Goal: Feedback & Contribution: Contribute content

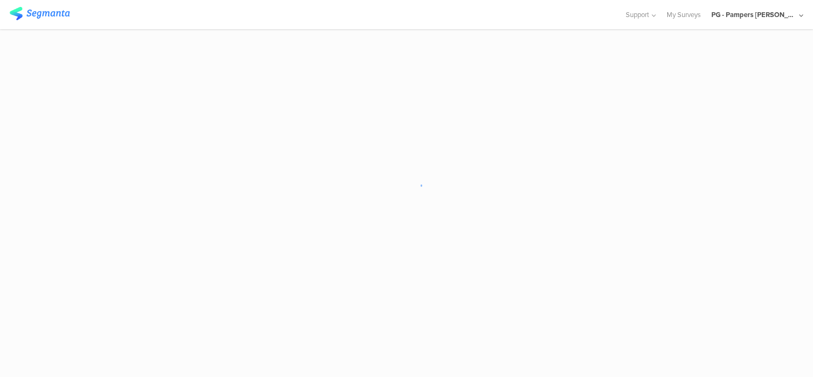
click at [556, 199] on sg-loader-overlay at bounding box center [406, 188] width 813 height 377
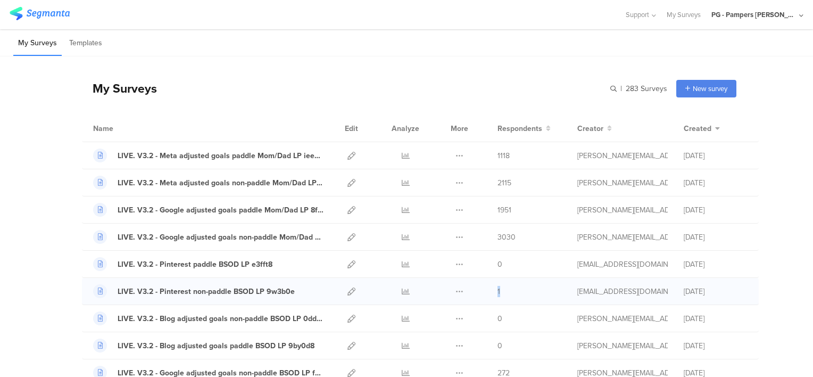
drag, startPoint x: 498, startPoint y: 289, endPoint x: 483, endPoint y: 289, distance: 14.9
click at [483, 289] on div "LIVE. V3.2 - Pinterest non-paddle BSOD LP 9w3b0e Duplicate 1" at bounding box center [420, 291] width 677 height 27
click at [290, 291] on div "LIVE. V3.2 - Pinterest non-paddle BSOD LP 9w3b0e" at bounding box center [208, 291] width 231 height 14
drag, startPoint x: 312, startPoint y: 288, endPoint x: 98, endPoint y: 288, distance: 213.8
click at [98, 288] on div "LIVE. V3.2 - Pinterest non-paddle BSOD LP 9w3b0e" at bounding box center [208, 291] width 231 height 14
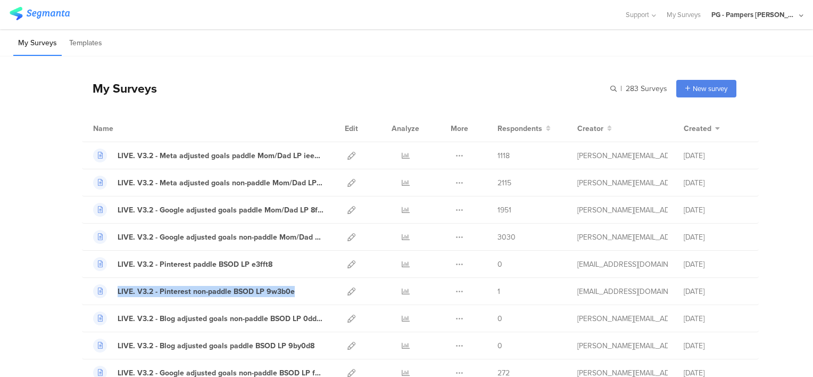
drag, startPoint x: 98, startPoint y: 288, endPoint x: 51, endPoint y: 292, distance: 47.5
click at [402, 236] on icon at bounding box center [406, 237] width 8 height 8
click at [402, 206] on icon at bounding box center [406, 210] width 8 height 8
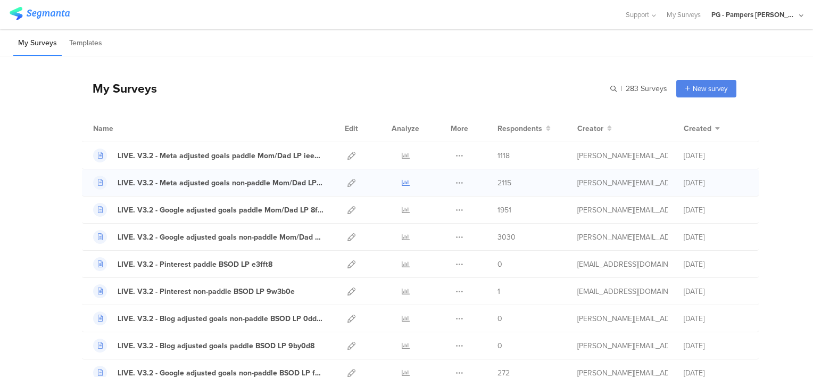
click at [402, 182] on icon at bounding box center [406, 183] width 8 height 8
click at [402, 153] on icon at bounding box center [406, 156] width 8 height 8
click at [347, 155] on icon at bounding box center [351, 156] width 8 height 8
click at [347, 184] on icon at bounding box center [351, 183] width 8 height 8
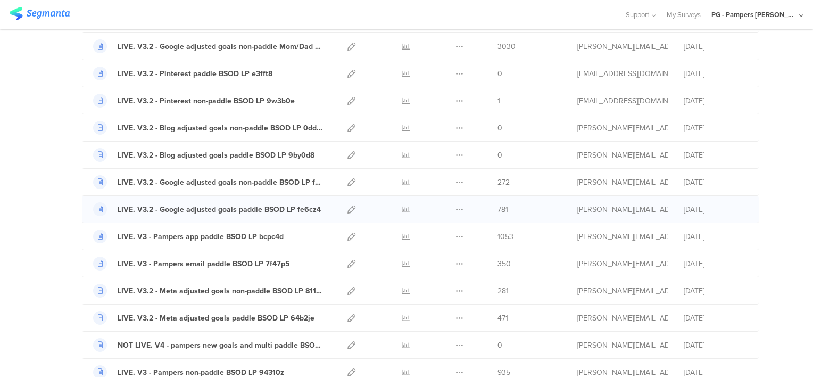
scroll to position [213, 0]
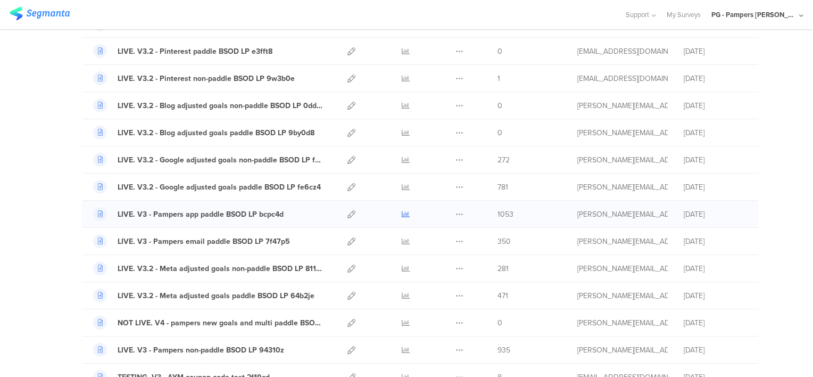
click at [402, 213] on icon at bounding box center [406, 214] width 8 height 8
click at [402, 268] on icon at bounding box center [406, 268] width 8 height 8
click at [403, 213] on icon at bounding box center [406, 214] width 8 height 8
click at [402, 239] on icon at bounding box center [406, 241] width 8 height 8
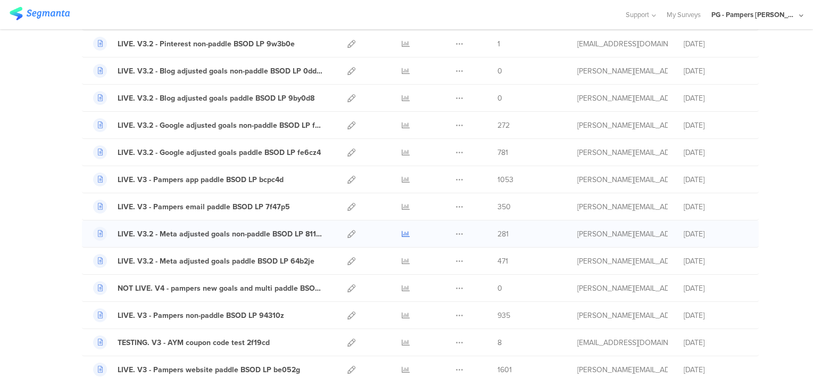
scroll to position [266, 0]
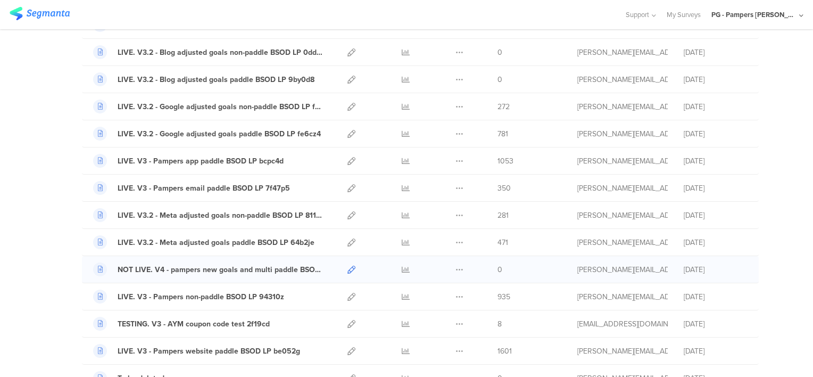
click at [347, 268] on icon at bounding box center [351, 269] width 8 height 8
click at [402, 294] on icon at bounding box center [406, 297] width 8 height 8
click at [402, 349] on icon at bounding box center [406, 351] width 8 height 8
click at [348, 321] on icon at bounding box center [351, 324] width 8 height 8
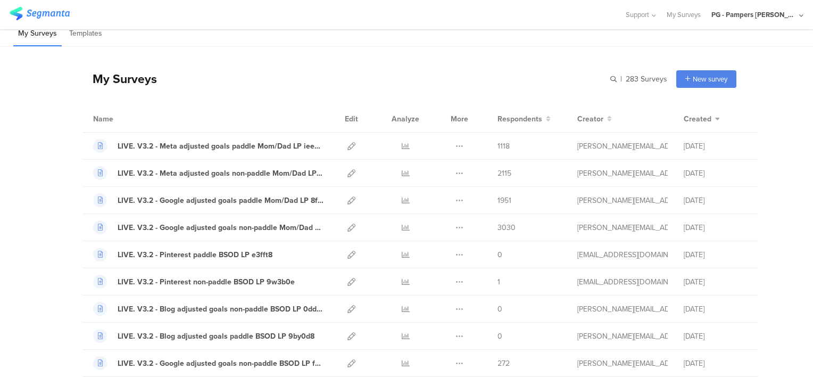
scroll to position [0, 0]
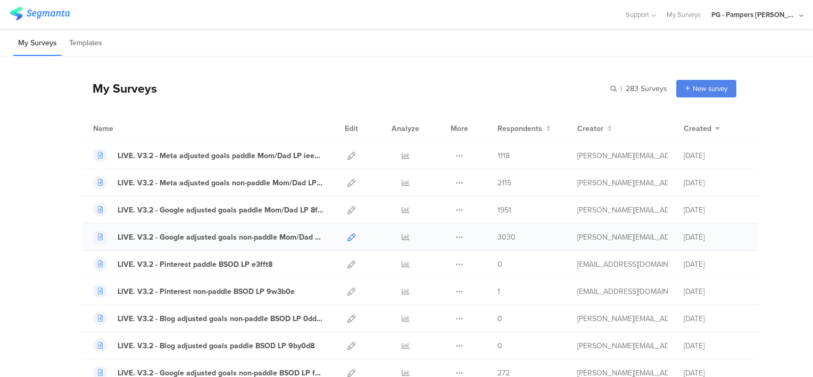
click at [347, 237] on icon at bounding box center [351, 237] width 8 height 8
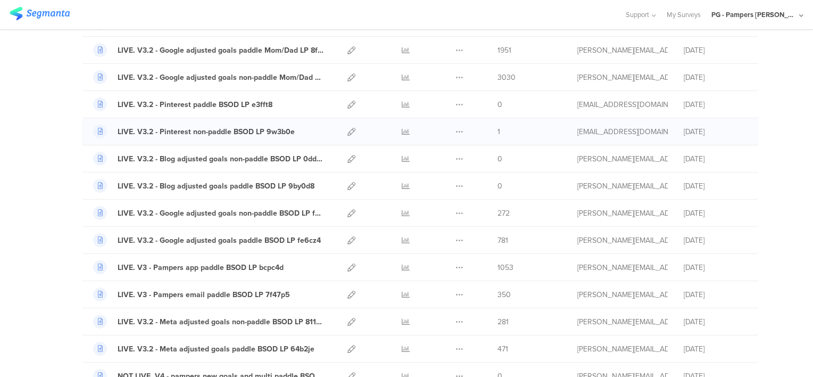
scroll to position [106, 0]
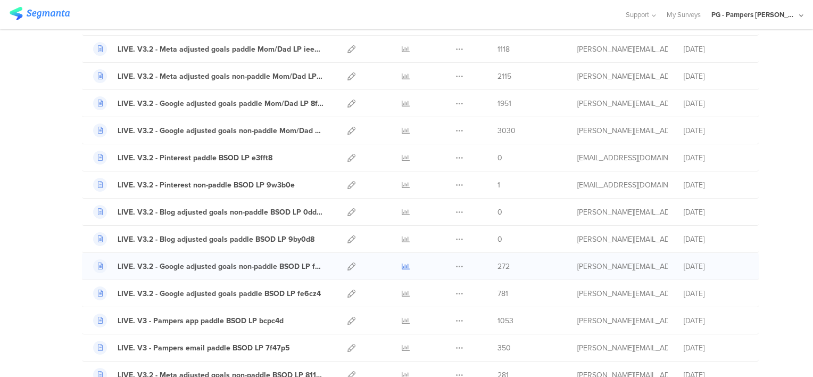
click at [402, 262] on icon at bounding box center [406, 266] width 8 height 8
click at [402, 289] on icon at bounding box center [406, 293] width 8 height 8
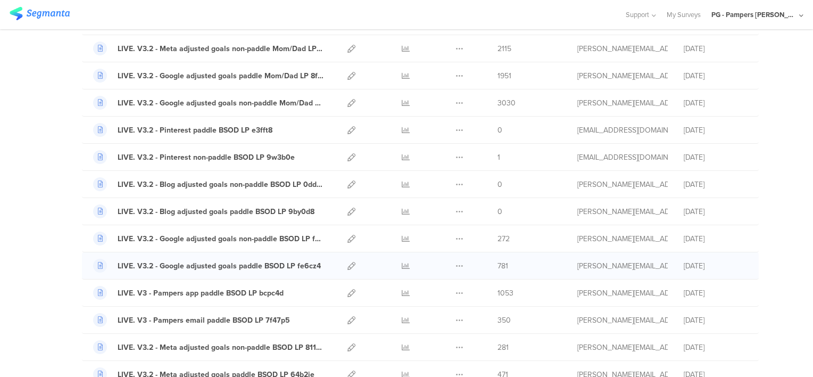
scroll to position [160, 0]
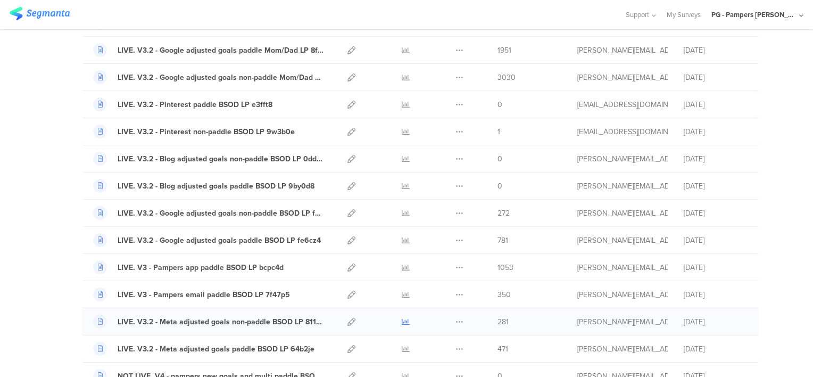
click at [402, 321] on icon at bounding box center [406, 322] width 8 height 8
click at [402, 346] on icon at bounding box center [406, 349] width 8 height 8
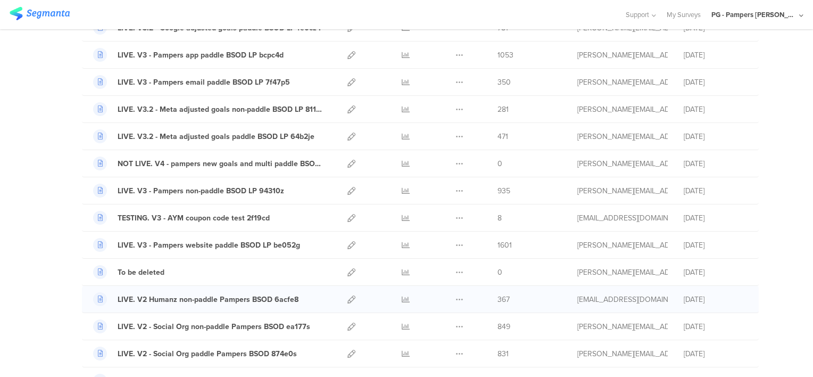
scroll to position [372, 0]
click at [402, 296] on icon at bounding box center [406, 299] width 8 height 8
click at [402, 317] on link at bounding box center [406, 325] width 8 height 27
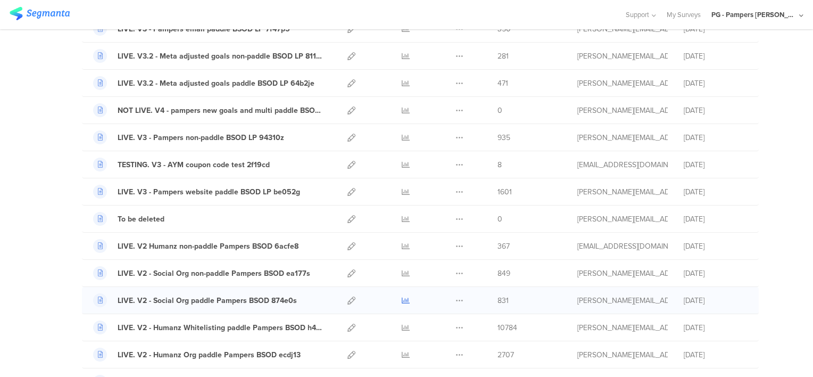
scroll to position [426, 0]
click at [402, 323] on icon at bounding box center [406, 327] width 8 height 8
click at [402, 350] on icon at bounding box center [406, 354] width 8 height 8
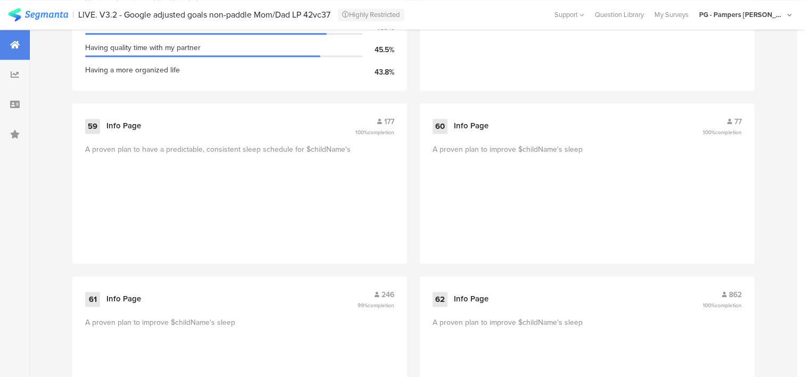
scroll to position [5643, 0]
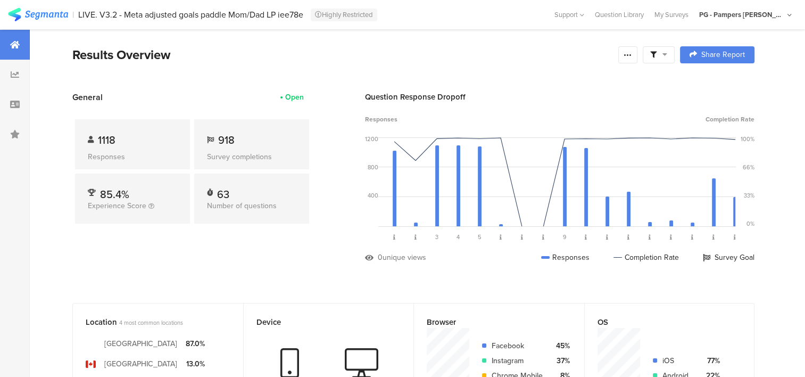
drag, startPoint x: 778, startPoint y: 315, endPoint x: 757, endPoint y: 147, distance: 169.4
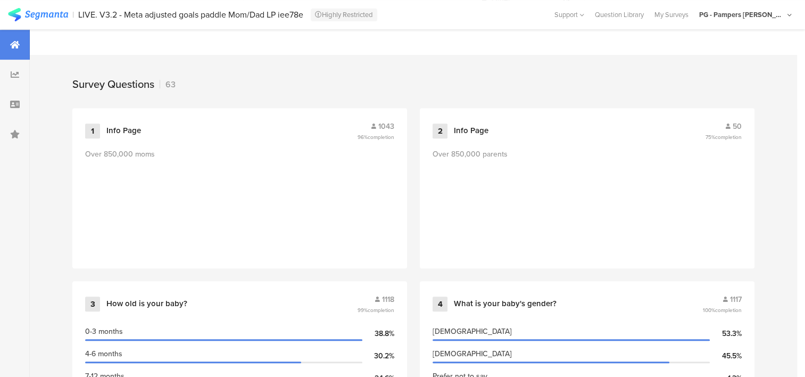
scroll to position [426, 0]
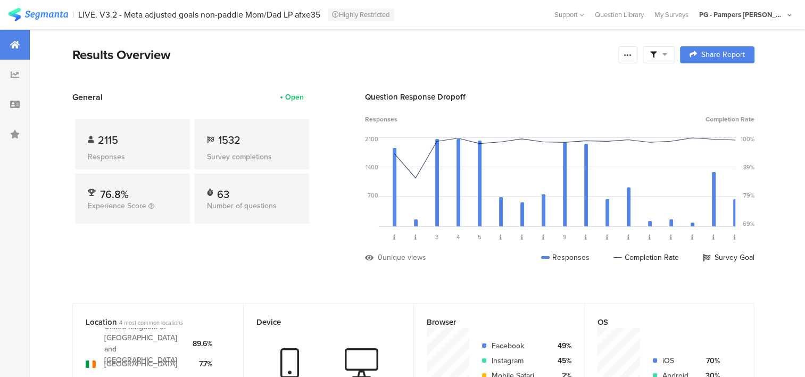
drag, startPoint x: 771, startPoint y: 353, endPoint x: 765, endPoint y: 136, distance: 217.7
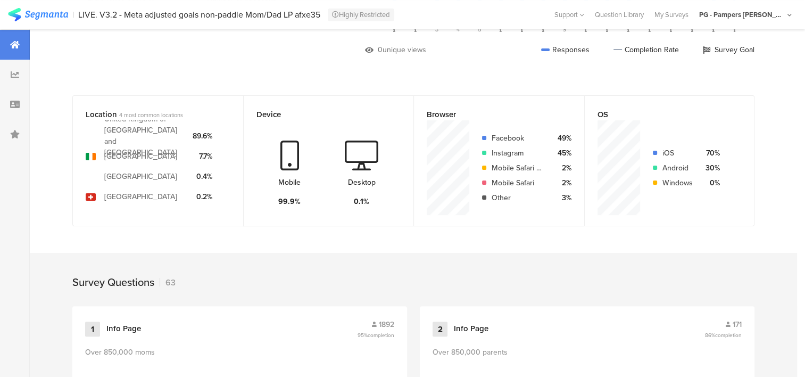
scroll to position [426, 0]
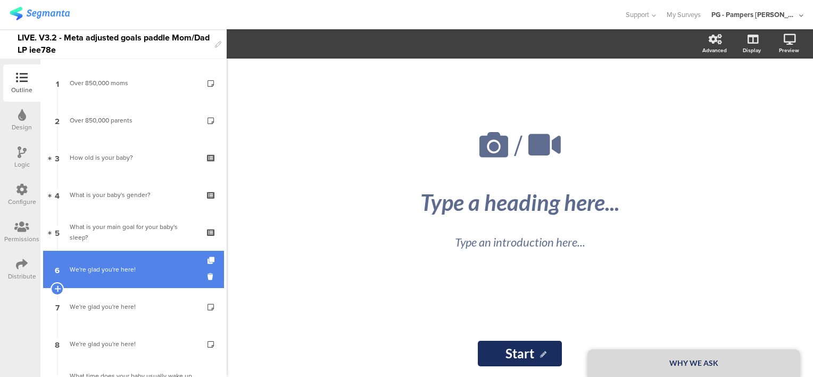
click at [121, 277] on link "6 We're glad you're here!" at bounding box center [133, 269] width 181 height 37
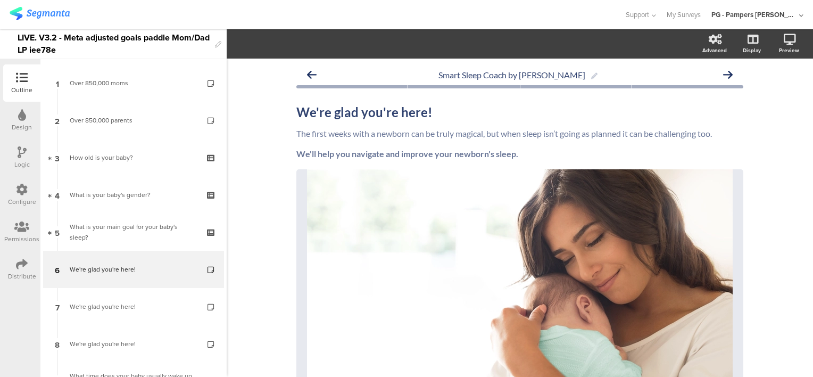
click at [23, 159] on div at bounding box center [22, 152] width 9 height 13
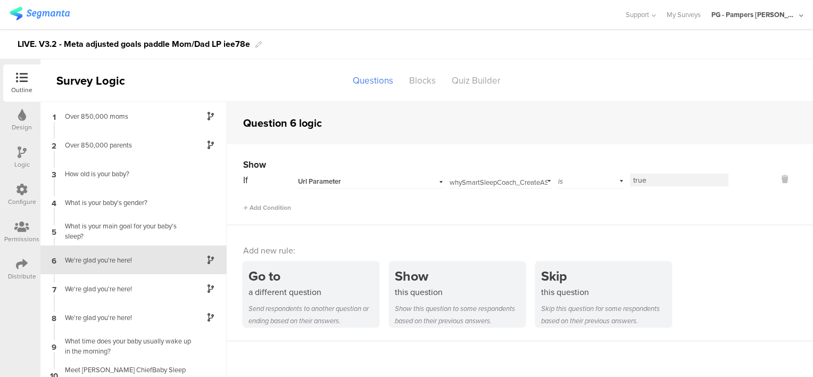
scroll to position [41, 0]
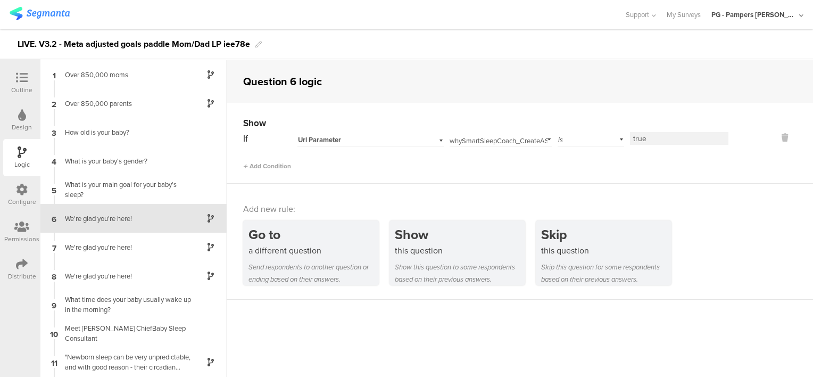
click at [513, 138] on input "whySmartSleepCoach_CreateAScheduleWeCanStickTo" at bounding box center [498, 138] width 98 height 15
click at [392, 133] on div "Url Parameter" at bounding box center [370, 138] width 146 height 16
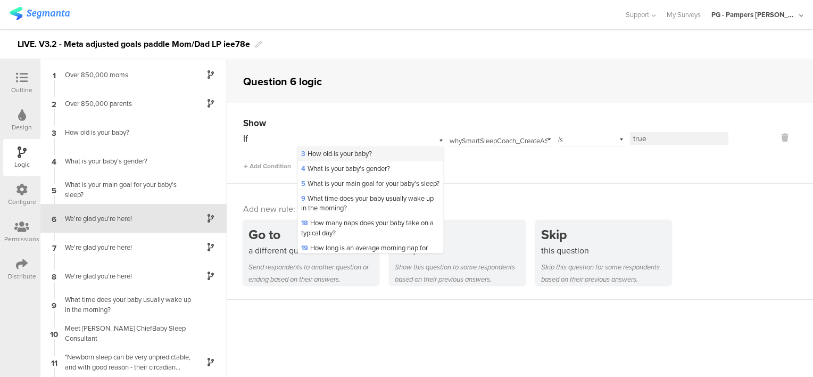
click at [361, 152] on span "3 How old is your baby?" at bounding box center [336, 153] width 71 height 10
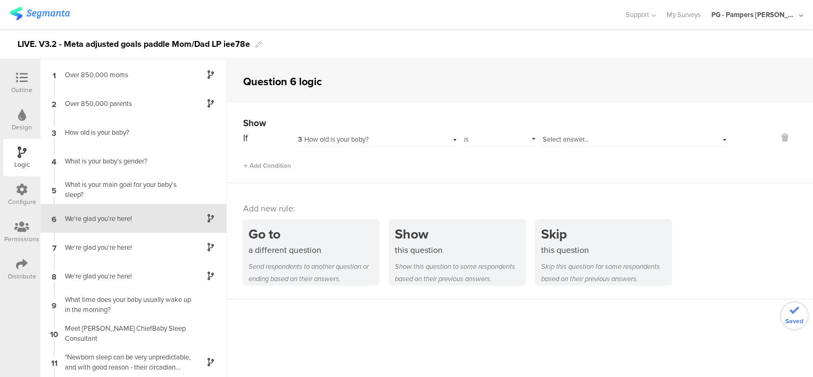
click at [552, 138] on span "Select answer..." at bounding box center [566, 139] width 46 height 10
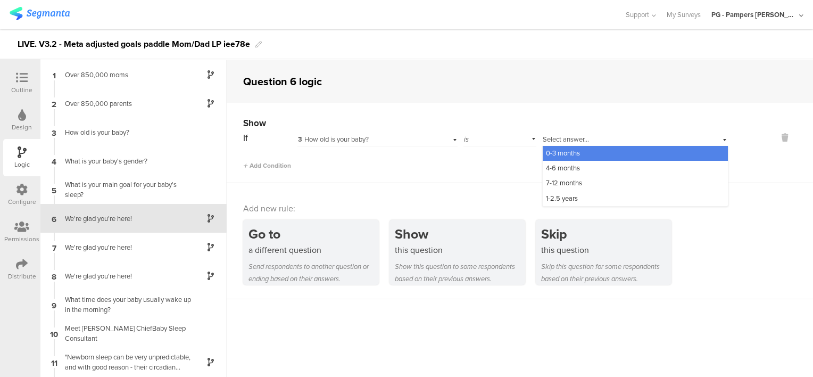
click at [569, 153] on span "0-3 months" at bounding box center [563, 153] width 34 height 10
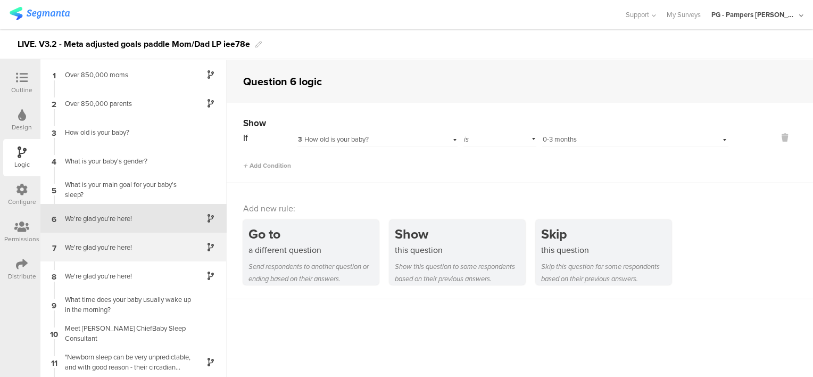
click at [121, 251] on div "We're glad you're here!" at bounding box center [125, 247] width 133 height 10
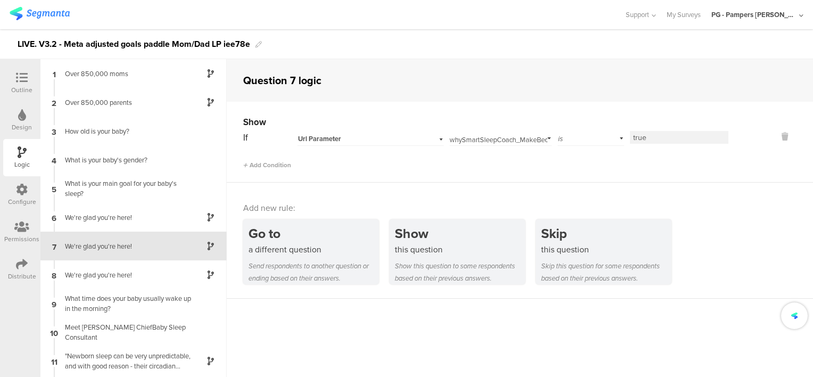
scroll to position [28, 0]
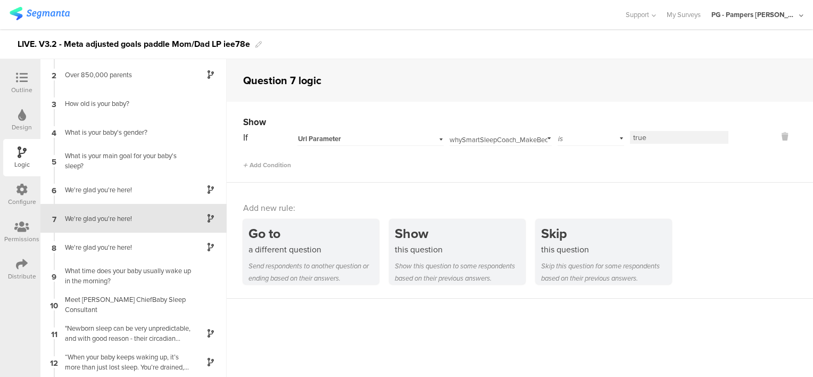
click at [413, 139] on div "Url Parameter" at bounding box center [357, 139] width 119 height 10
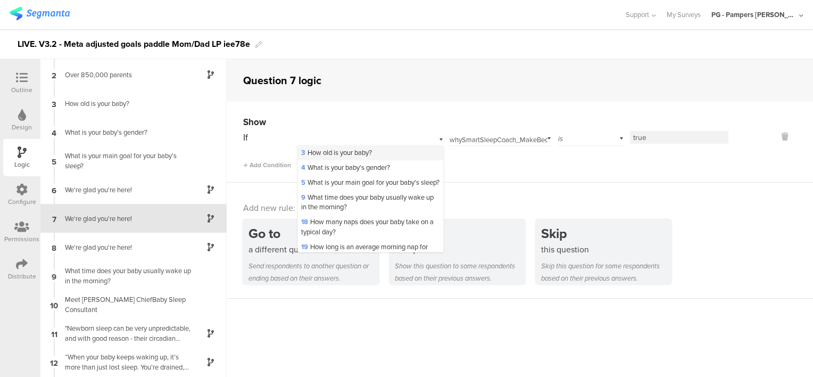
click at [370, 153] on span "3 How old is your baby?" at bounding box center [336, 152] width 71 height 10
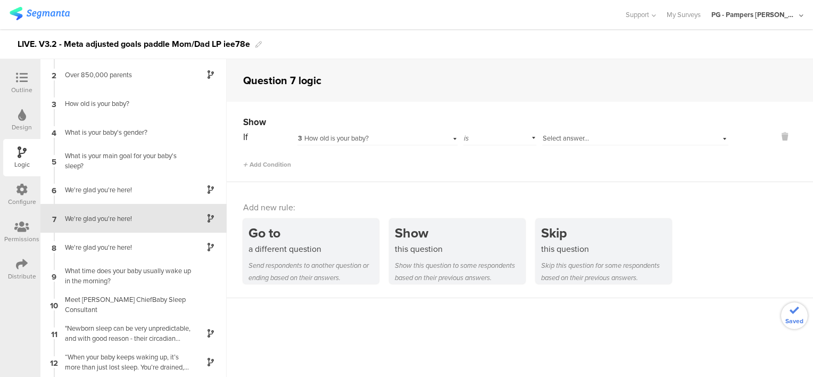
click at [552, 139] on span "Select answer..." at bounding box center [566, 138] width 46 height 10
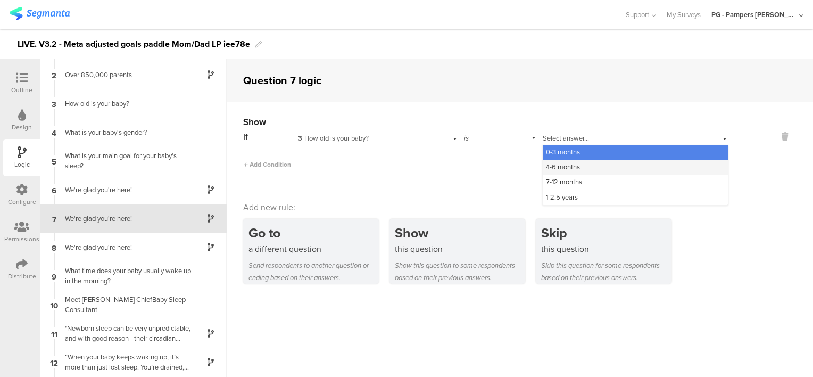
click at [566, 164] on span "4-6 months" at bounding box center [563, 167] width 34 height 10
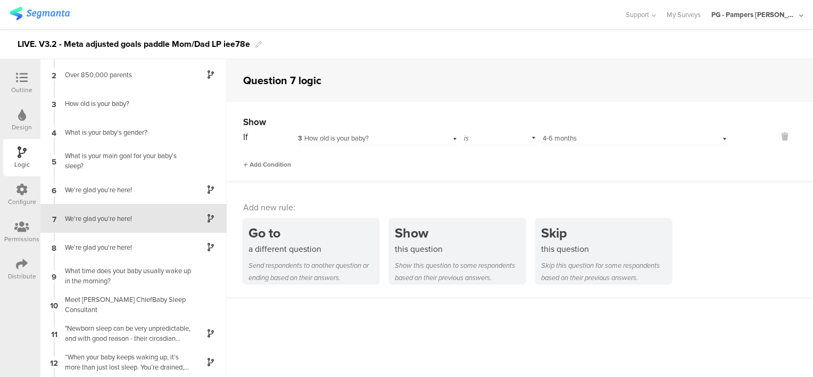
click at [264, 163] on span "Add Condition" at bounding box center [267, 165] width 48 height 10
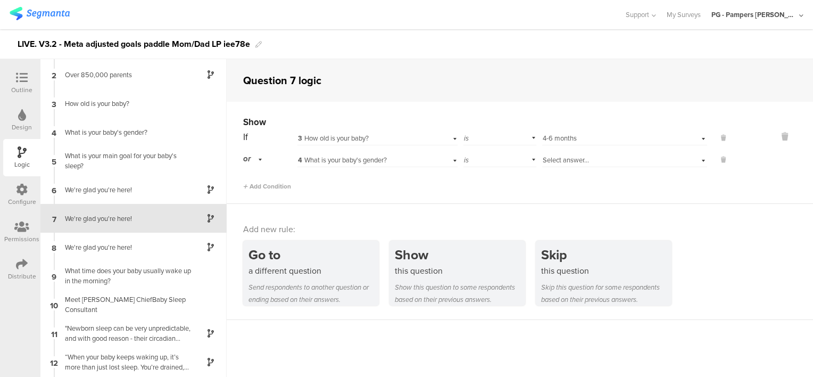
click at [395, 160] on div "4 What is your baby's gender?" at bounding box center [363, 160] width 131 height 10
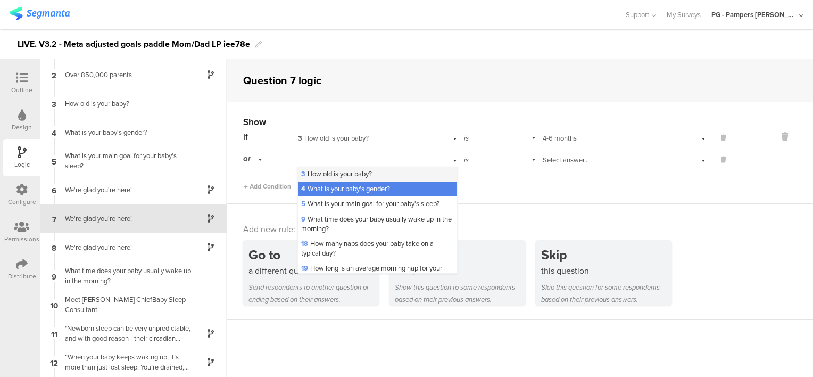
click at [375, 174] on div "3 How old is your baby?" at bounding box center [377, 173] width 159 height 15
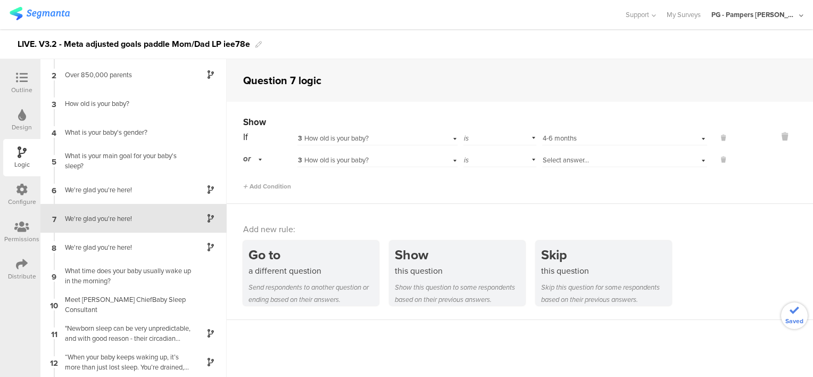
click at [562, 160] on span "Select answer..." at bounding box center [566, 160] width 46 height 10
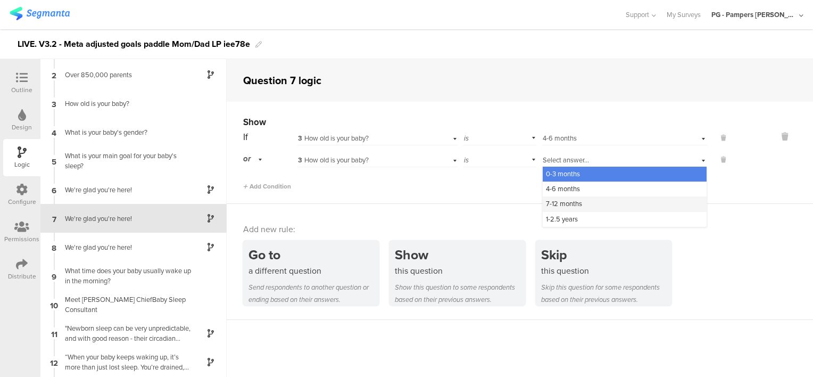
click at [562, 203] on span "7-12 months" at bounding box center [564, 203] width 36 height 10
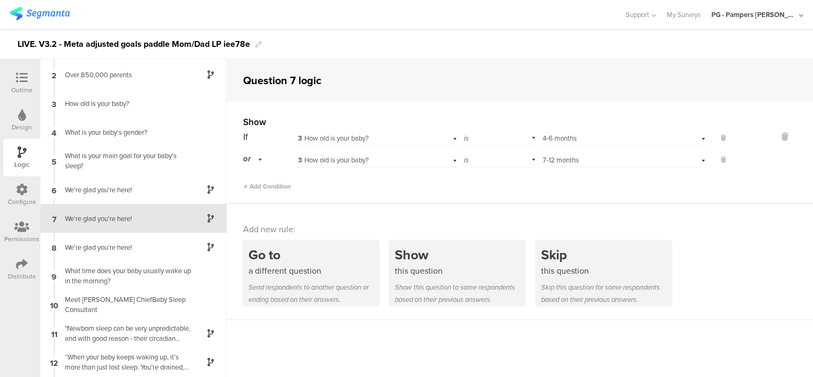
click at [559, 189] on div "Add Condition" at bounding box center [485, 181] width 485 height 19
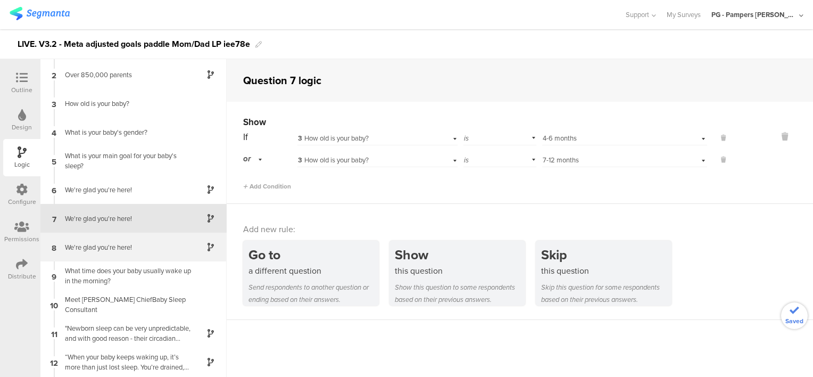
click at [120, 253] on div "8 We're glad you're here!" at bounding box center [133, 246] width 186 height 29
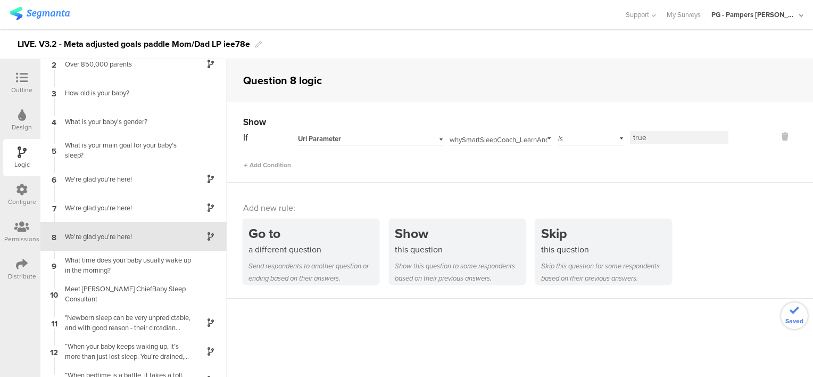
scroll to position [56, 0]
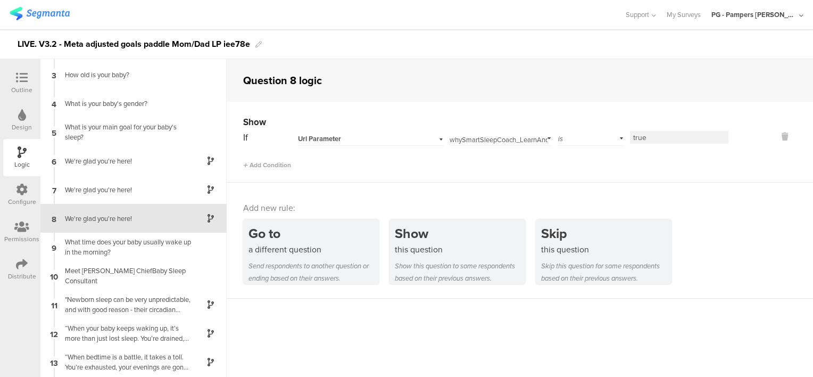
click at [390, 138] on div "Url Parameter" at bounding box center [357, 139] width 119 height 10
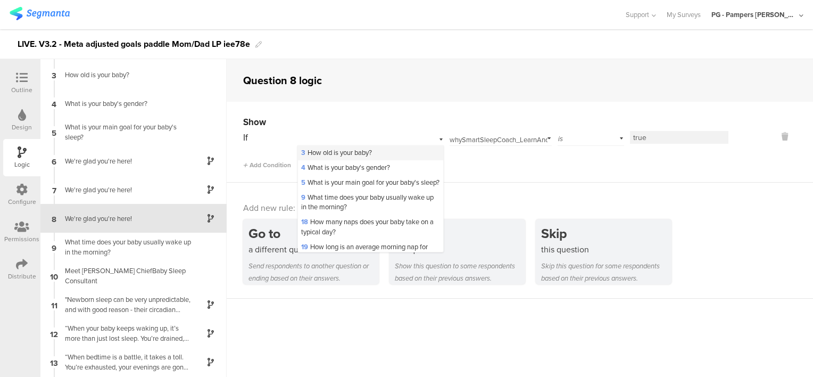
click at [370, 149] on span "3 How old is your baby?" at bounding box center [336, 152] width 71 height 10
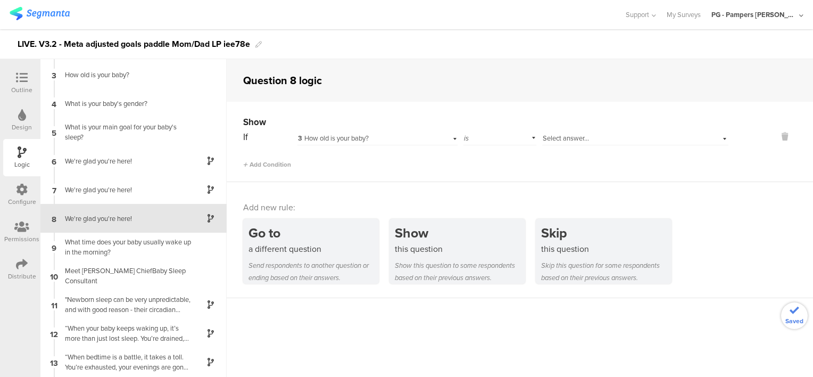
click at [562, 134] on span "Select answer..." at bounding box center [566, 138] width 46 height 10
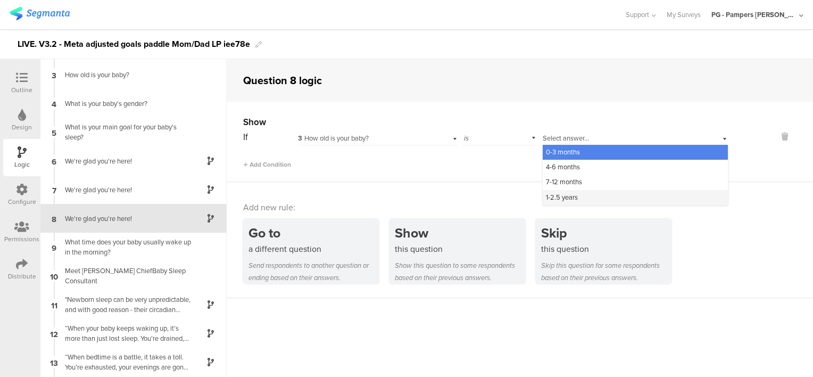
click at [576, 196] on div "1-2.5 years" at bounding box center [635, 197] width 185 height 15
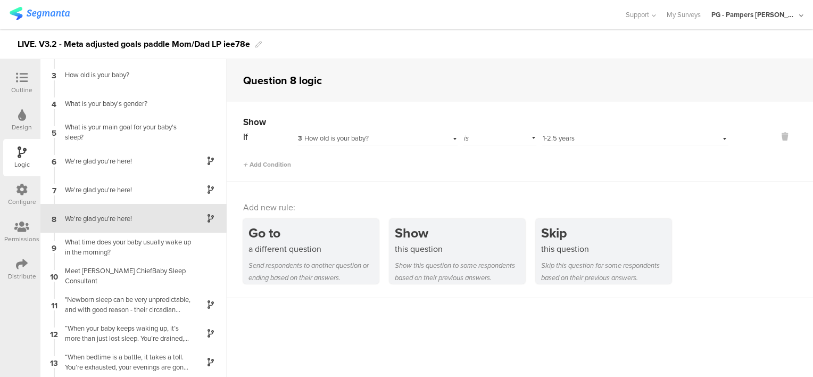
click at [477, 179] on div "Show If 3 How old is your baby? is Select answer... 1-2.5 years Add Condition" at bounding box center [520, 142] width 586 height 80
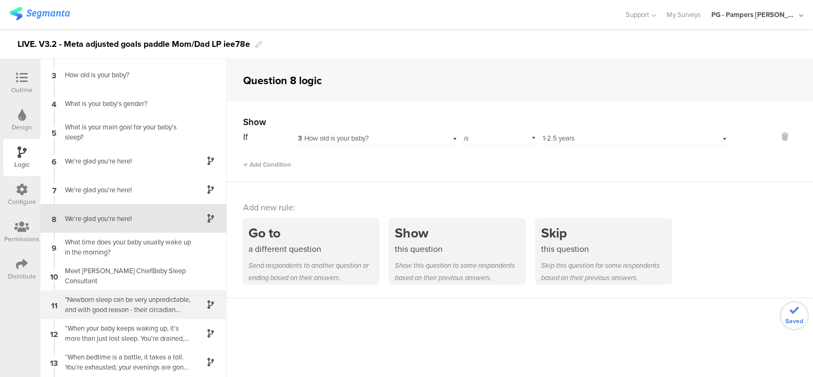
click at [132, 302] on div ""Newborn sleep can be very unpredictable, and with good reason - their circadia…" at bounding box center [125, 304] width 133 height 20
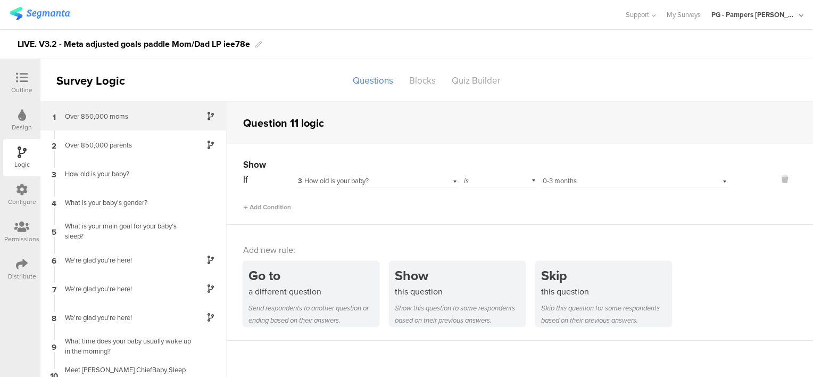
click at [134, 111] on div "Over 850,000 moms" at bounding box center [125, 116] width 133 height 10
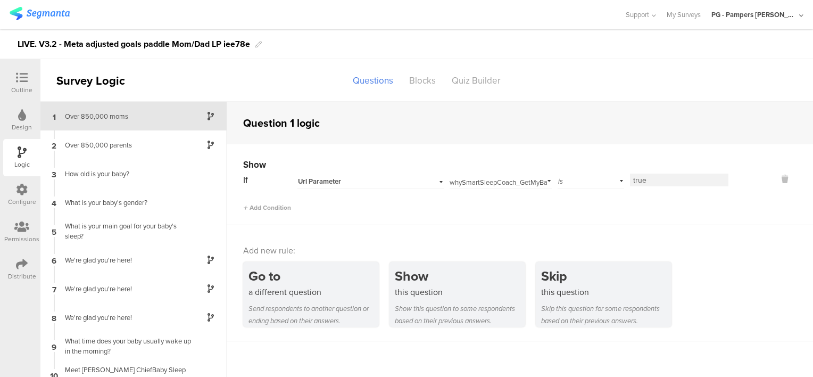
click at [134, 124] on div "1 Over 850,000 moms" at bounding box center [133, 116] width 186 height 29
click at [126, 138] on div "2 Over 850,000 parents" at bounding box center [133, 144] width 186 height 29
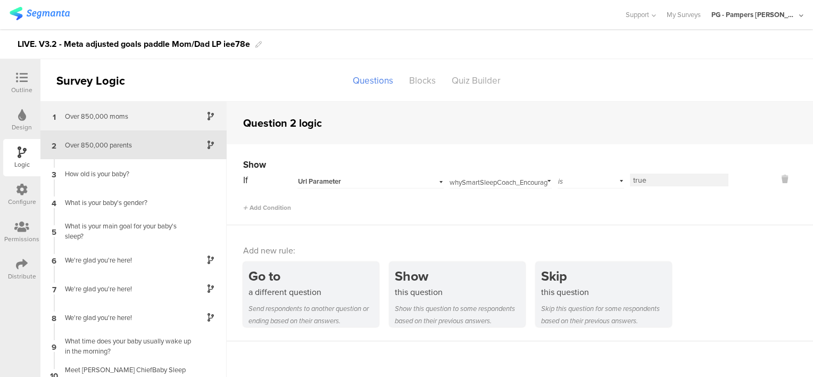
click at [123, 111] on div "Over 850,000 moms" at bounding box center [125, 116] width 133 height 10
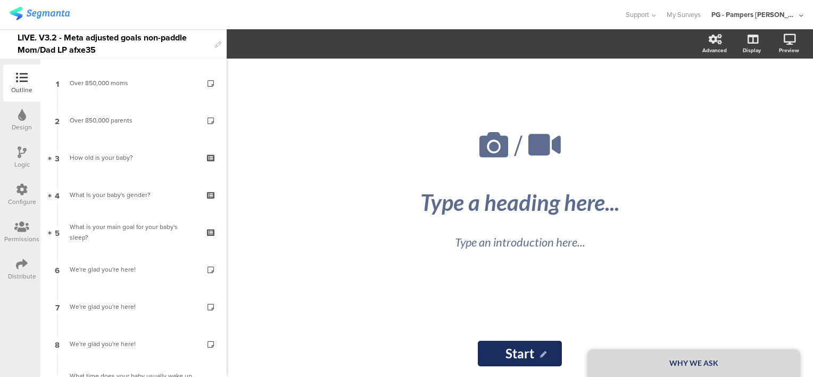
click at [19, 153] on icon at bounding box center [22, 152] width 9 height 12
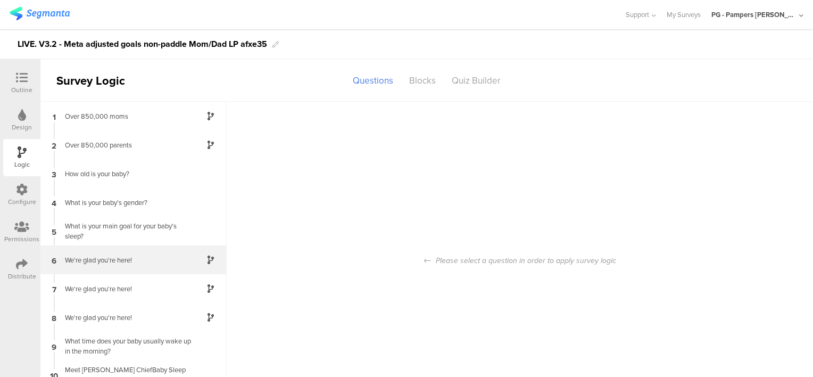
click at [116, 260] on div "We're glad you're here!" at bounding box center [125, 260] width 133 height 10
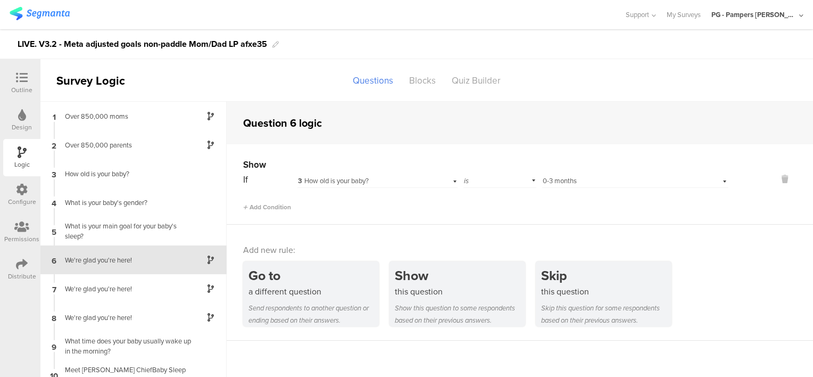
scroll to position [41, 0]
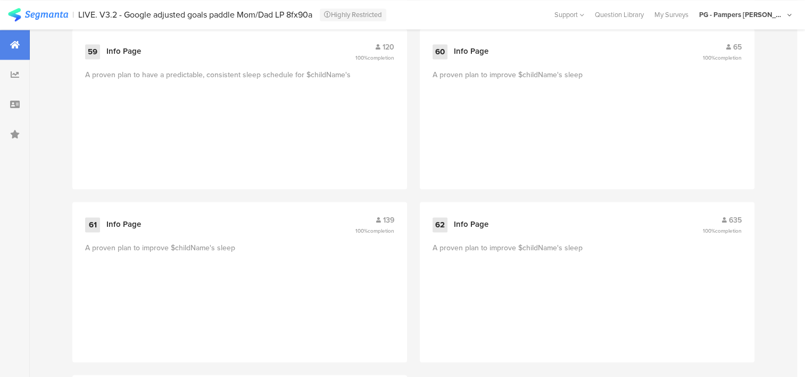
scroll to position [5643, 0]
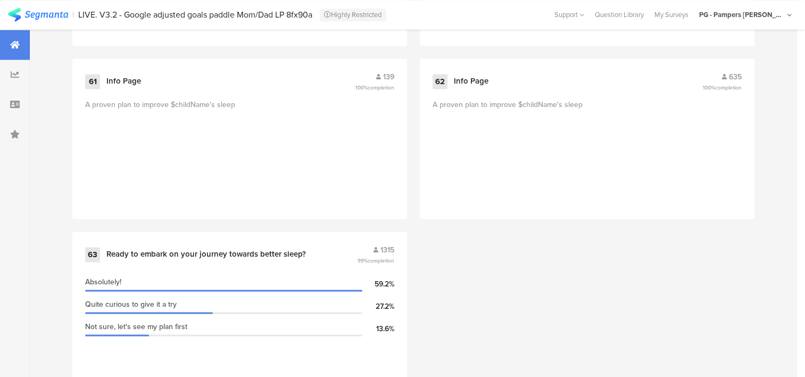
drag, startPoint x: 772, startPoint y: 154, endPoint x: 767, endPoint y: 328, distance: 174.0
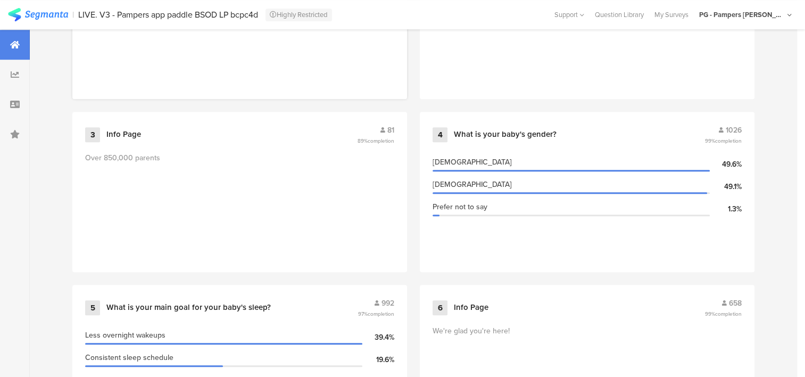
scroll to position [745, 0]
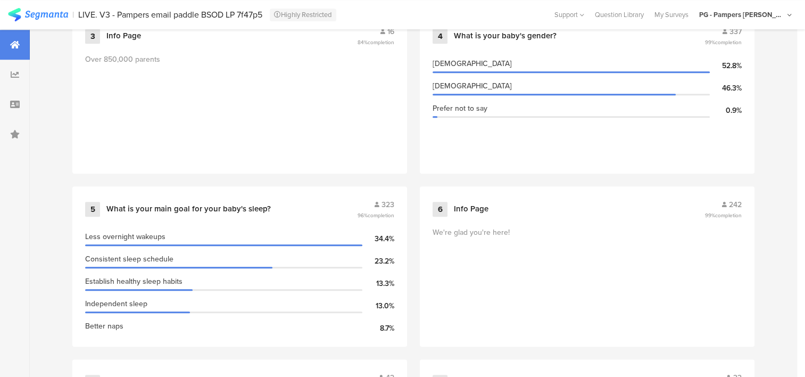
scroll to position [692, 0]
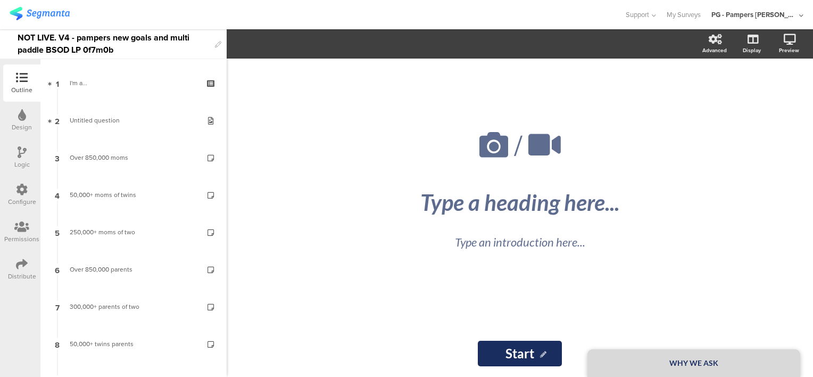
click at [129, 40] on div "NOT LIVE. V4 - pampers new goals and multi paddle BSOD LP 0f7m0b" at bounding box center [114, 43] width 192 height 29
click at [110, 37] on div "NOT LIVE. V4 - pampers new goals and multi paddle BSOD LP 0f7m0b" at bounding box center [114, 43] width 192 height 29
click at [120, 38] on div "NOT LIVE. V4 - pampers new goals and multi paddle BSOD LP 0f7m0b" at bounding box center [114, 43] width 192 height 29
click at [127, 40] on div "NOT LIVE. V4 - pampers new goals and multi paddle BSOD LP 0f7m0b" at bounding box center [114, 43] width 192 height 29
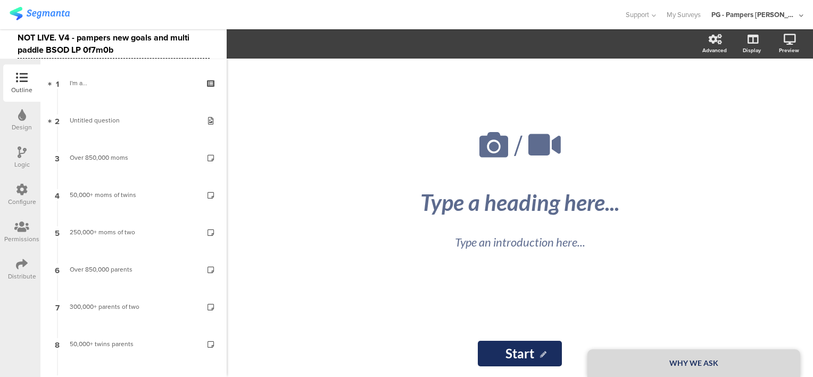
click at [123, 37] on div "NOT LIVE. V4 - pampers new goals and multi paddle BSOD LP 0f7m0b" at bounding box center [114, 43] width 192 height 29
click at [154, 26] on div "Support Help Center Live Chat My Surveys PG - Pampers Lumi Janrain ACCOUNTS PG …" at bounding box center [407, 14] width 794 height 29
click at [207, 40] on div "NOT LIVE. V4 - pampers adjusted goals and multi paddle BSOD LP 0f7m0b" at bounding box center [114, 43] width 192 height 29
click at [206, 39] on div "NOT LIVE. V4 - pampers adjusted goals and multi paddle BSOD LP 0f7m0b" at bounding box center [114, 43] width 192 height 29
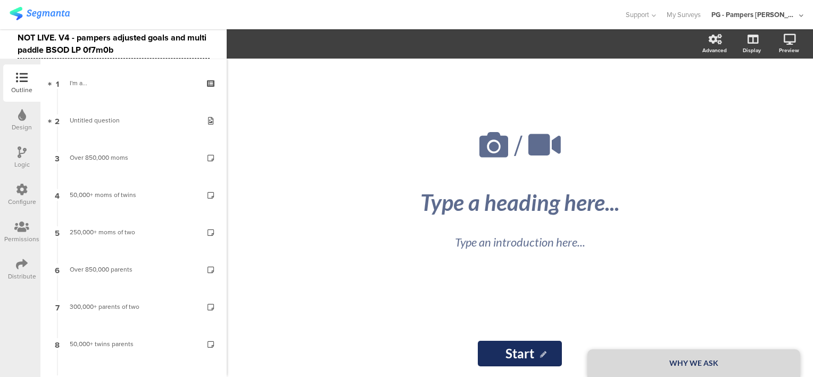
click at [273, 87] on div "/ WHY WE ASK Type a heading here... Type an introduction here... Start Start" at bounding box center [520, 218] width 586 height 318
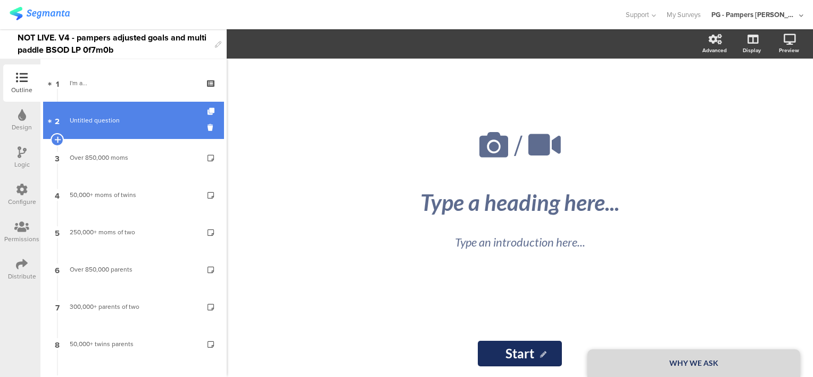
click at [112, 109] on link "2 Untitled question" at bounding box center [133, 120] width 181 height 37
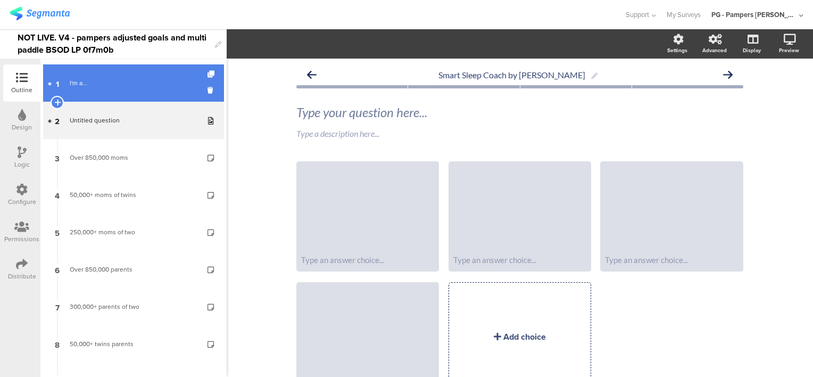
click at [94, 80] on div "I'm a..." at bounding box center [133, 83] width 127 height 11
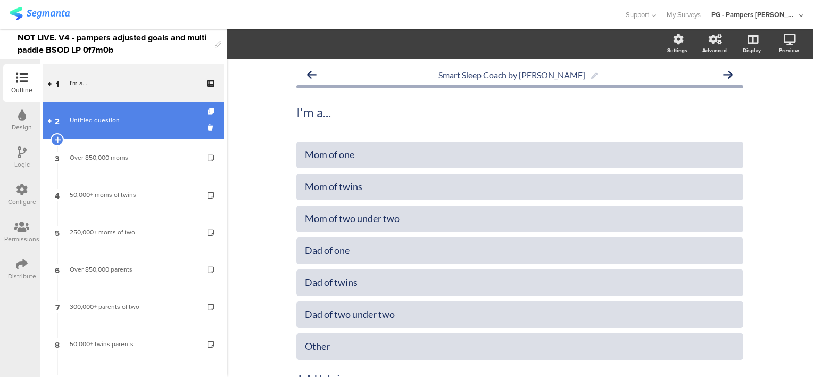
click at [119, 126] on link "2 Untitled question" at bounding box center [133, 120] width 181 height 37
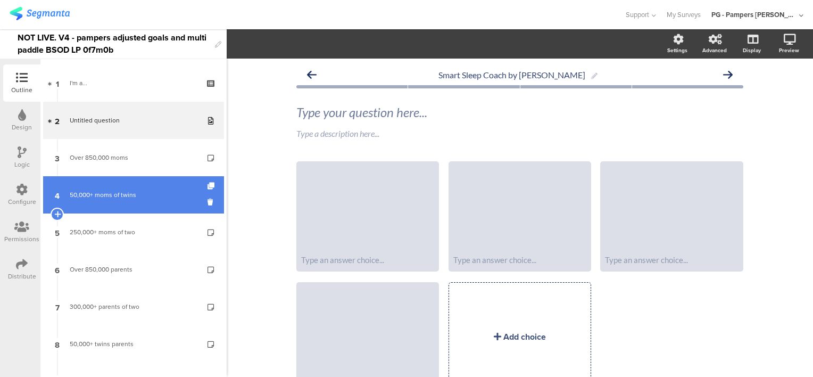
click at [119, 190] on div "50,000+ moms of twins" at bounding box center [133, 194] width 127 height 11
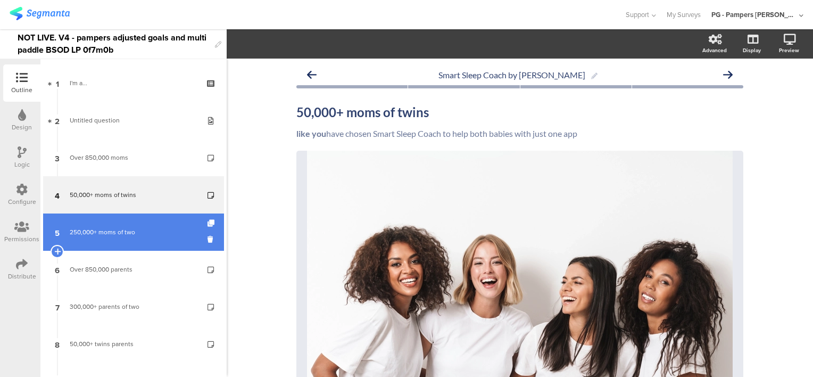
click at [113, 232] on div "250,000+ moms of two" at bounding box center [133, 232] width 127 height 11
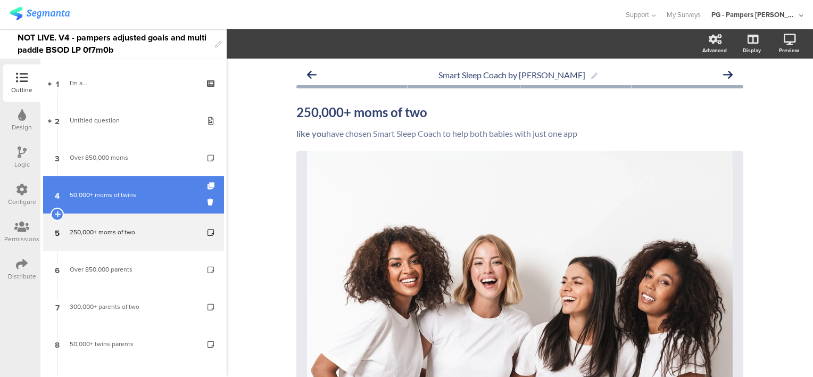
click at [111, 200] on link "4 50,000+ moms of twins" at bounding box center [133, 194] width 181 height 37
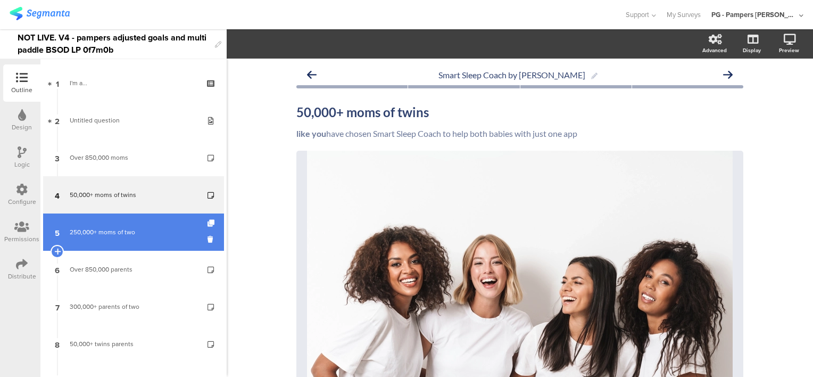
click at [107, 236] on div "250,000+ moms of two" at bounding box center [133, 232] width 127 height 11
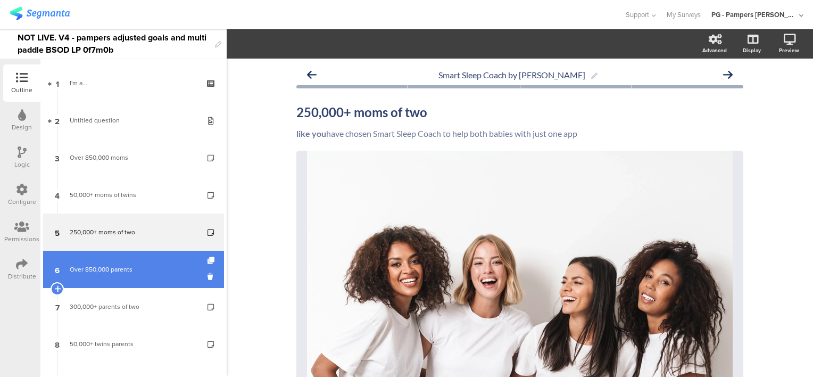
click at [120, 273] on div "Over 850,000 parents" at bounding box center [133, 269] width 127 height 11
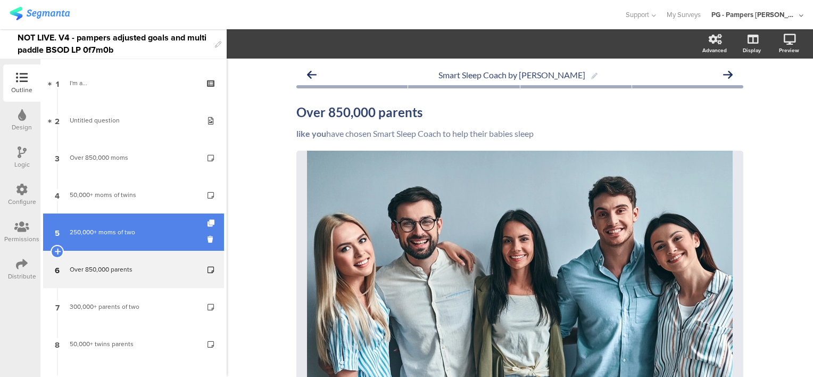
scroll to position [53, 0]
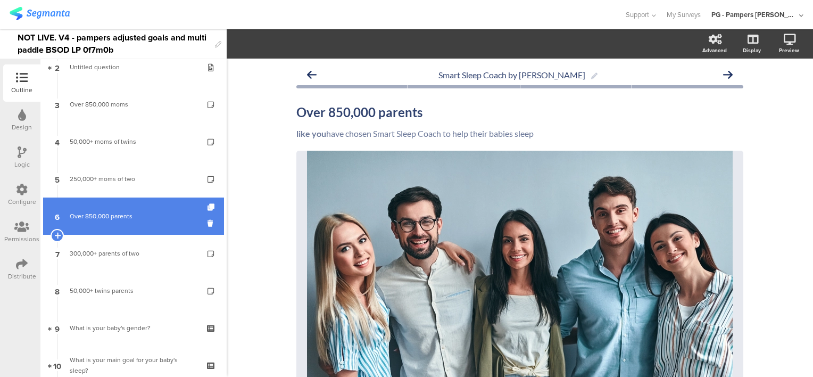
click at [122, 214] on div "Over 850,000 parents" at bounding box center [133, 216] width 127 height 11
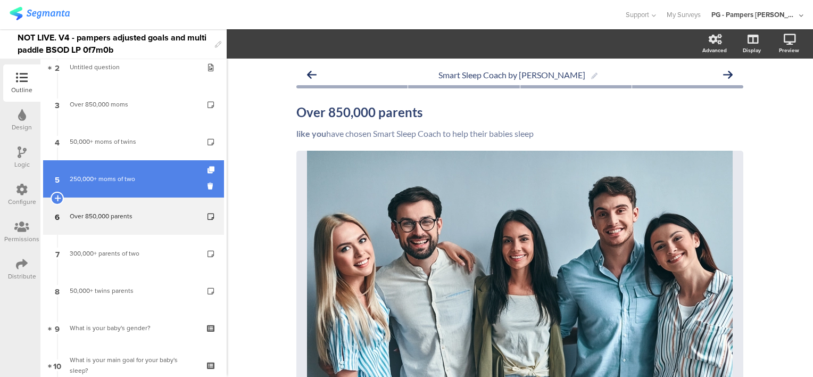
click at [121, 164] on link "5 250,000+ moms of two" at bounding box center [133, 178] width 181 height 37
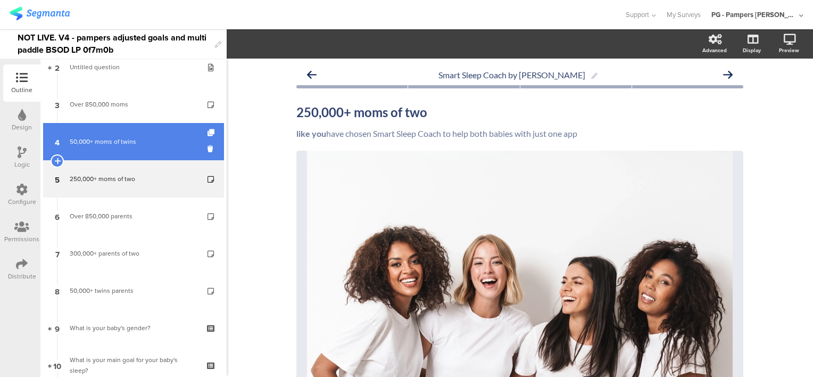
click at [119, 132] on link "4 50,000+ moms of twins" at bounding box center [133, 141] width 181 height 37
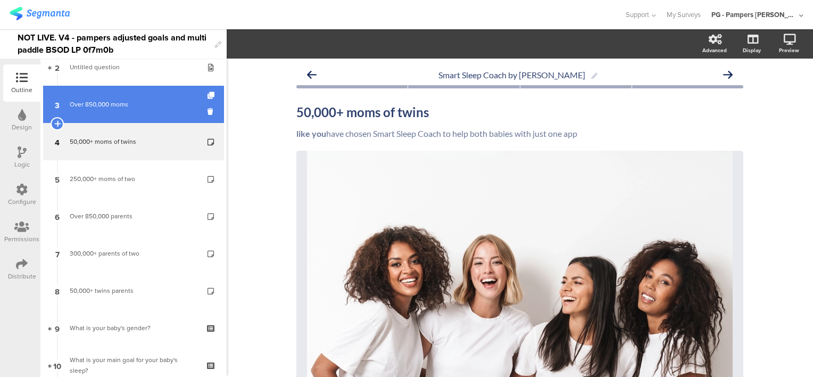
click at [121, 104] on div "Over 850,000 moms" at bounding box center [133, 104] width 127 height 11
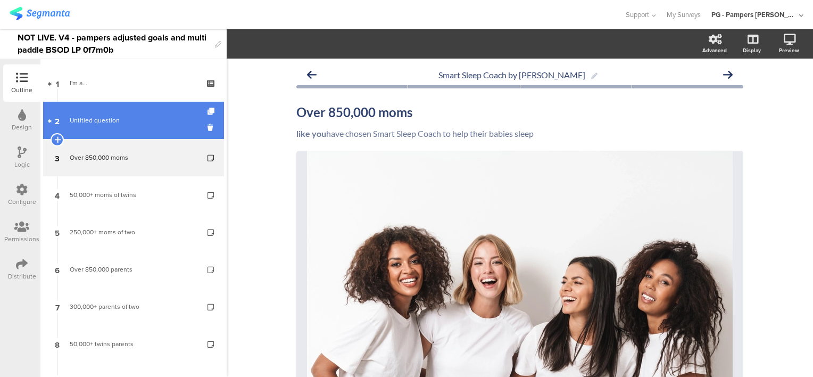
click at [123, 124] on span "Untitled question" at bounding box center [133, 120] width 127 height 11
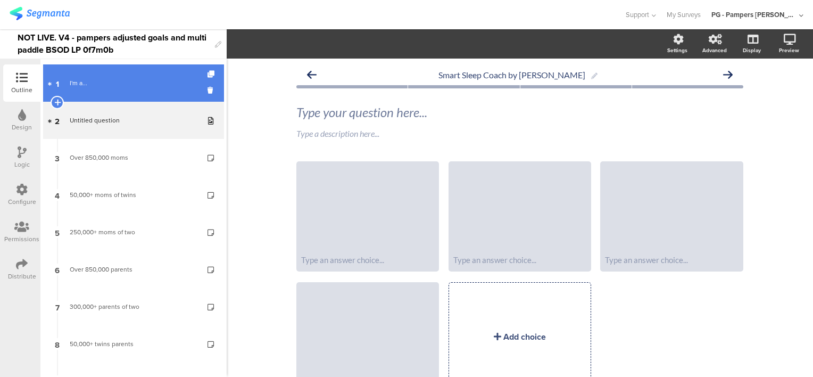
click at [124, 89] on link "1 I'm a..." at bounding box center [133, 82] width 181 height 37
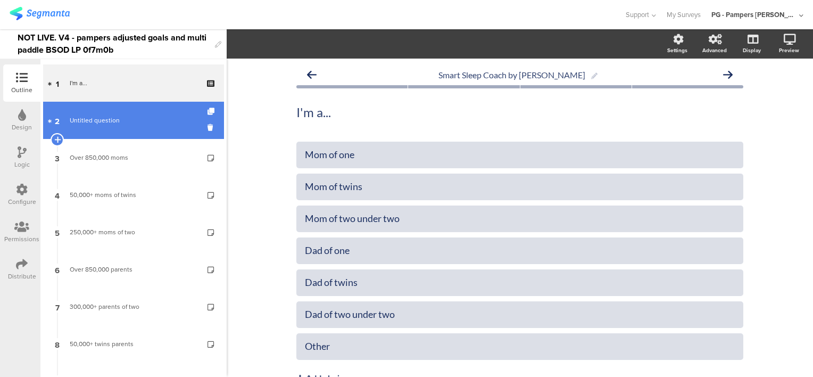
click at [129, 127] on link "2 Untitled question" at bounding box center [133, 120] width 181 height 37
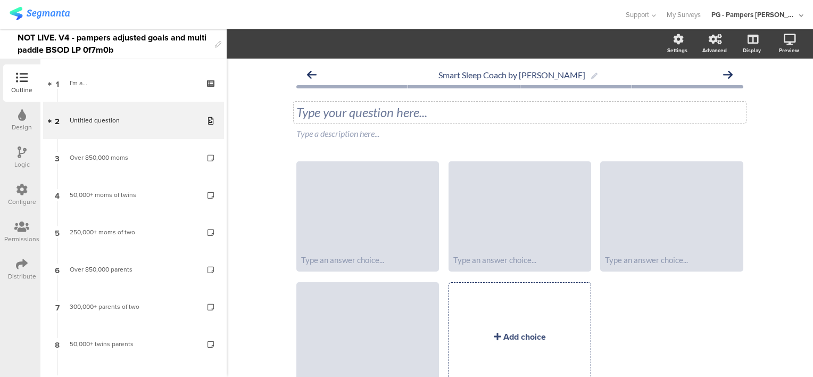
click at [362, 113] on div "Type your question here..." at bounding box center [519, 112] width 447 height 16
click at [240, 129] on div "Smart Sleep Coach by Pampers I'm a... I'm a... I'm a... Type a description here…" at bounding box center [520, 248] width 586 height 378
click at [343, 200] on div at bounding box center [367, 206] width 139 height 87
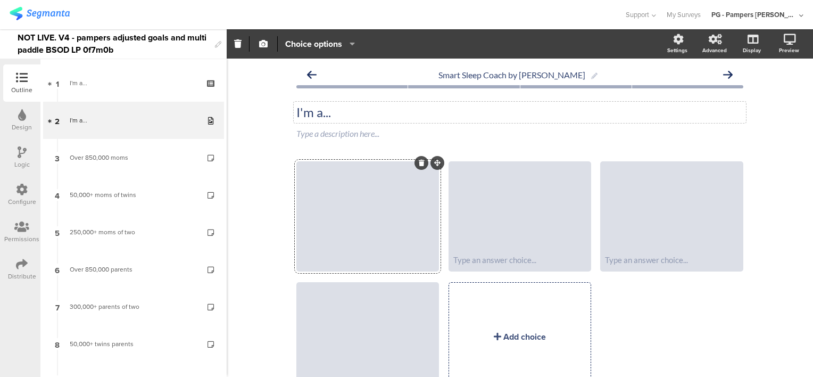
click at [336, 261] on div at bounding box center [367, 260] width 133 height 10
click at [262, 250] on div "Smart Sleep Coach by Pampers I'm a... I'm a... Type a description here..." at bounding box center [520, 248] width 586 height 378
click at [640, 337] on div "Type an answer choice... Type an answer choice... Type an answer choice..." at bounding box center [524, 282] width 456 height 242
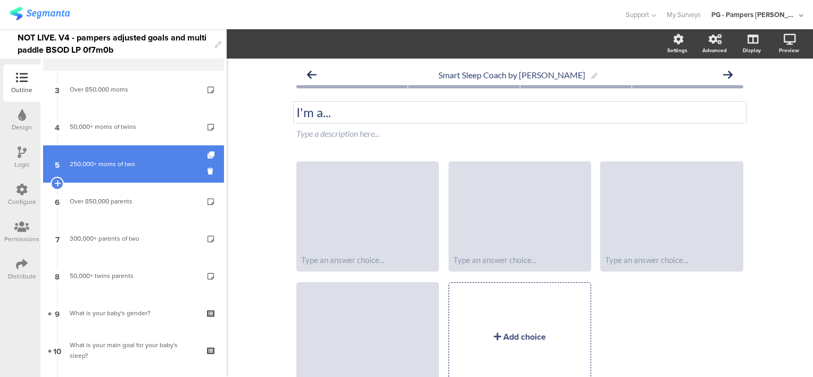
scroll to position [160, 0]
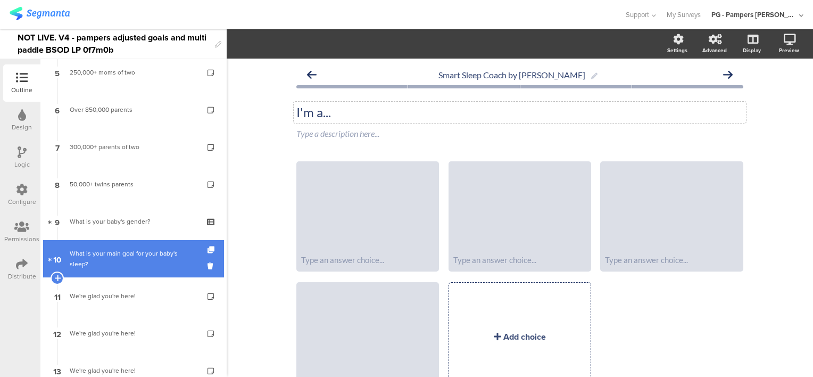
click at [132, 257] on div "What is your main goal for your baby's sleep?" at bounding box center [133, 258] width 127 height 21
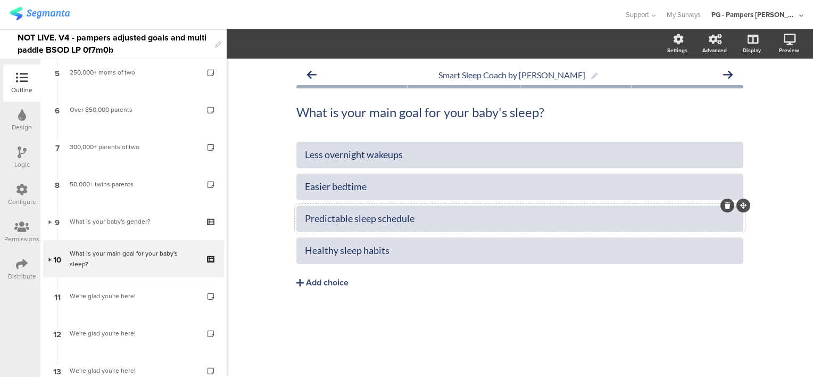
click at [354, 215] on div "Predictable sleep schedule" at bounding box center [520, 218] width 430 height 12
paste div
click at [349, 252] on div "Healthy sleep habits" at bounding box center [520, 250] width 430 height 12
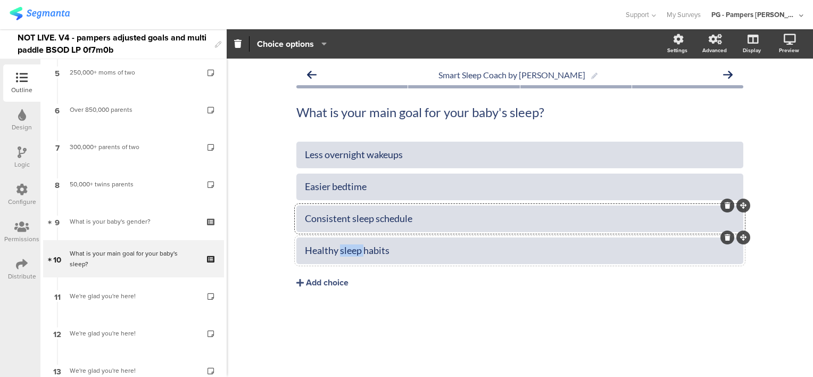
click at [349, 252] on div "Healthy sleep habits" at bounding box center [520, 250] width 430 height 12
paste div
click at [517, 326] on div "Less overnight wakeups Easier bedtime Consistent sleep schedule Better naps" at bounding box center [519, 236] width 447 height 191
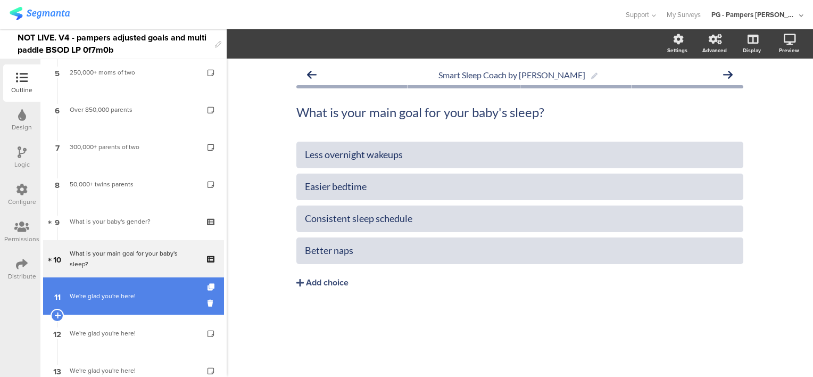
click at [132, 293] on div "We're glad you're here!" at bounding box center [133, 295] width 127 height 11
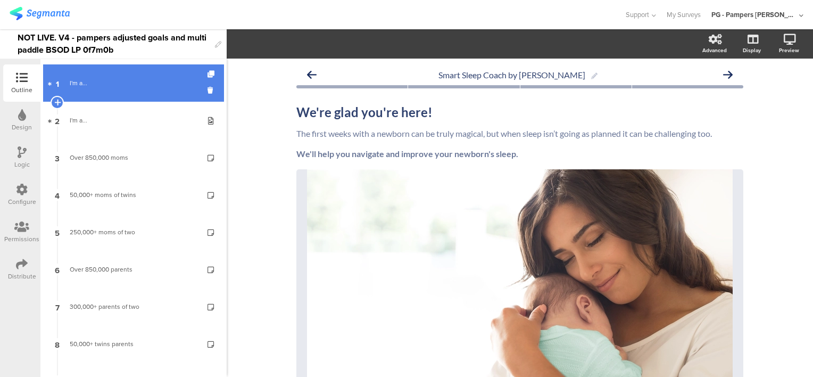
click at [111, 81] on div "I'm a..." at bounding box center [133, 83] width 127 height 11
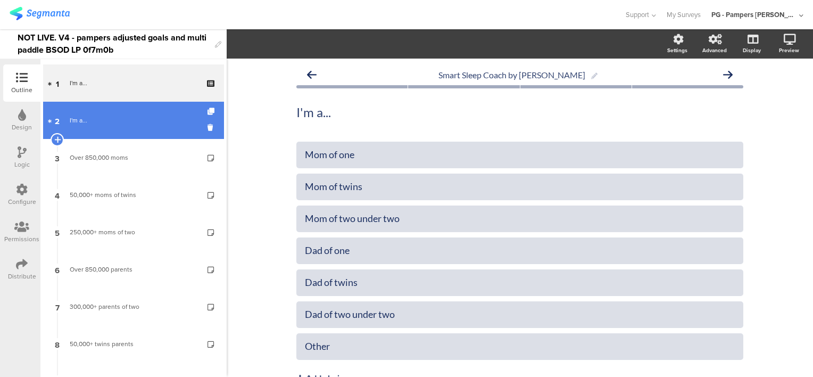
click at [116, 121] on div "I'm a..." at bounding box center [133, 120] width 127 height 11
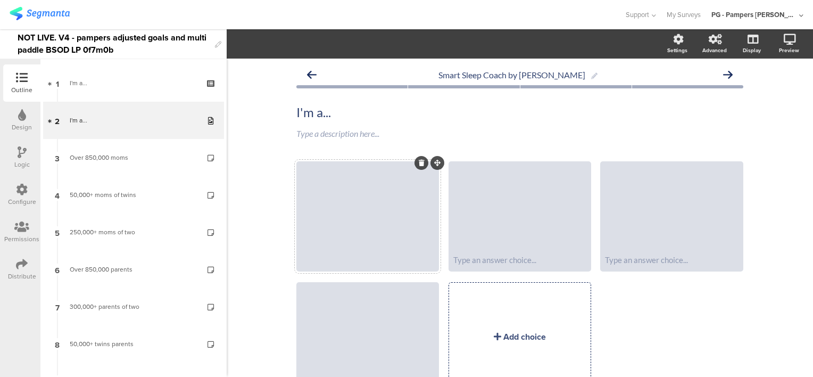
click at [359, 262] on div at bounding box center [367, 260] width 133 height 10
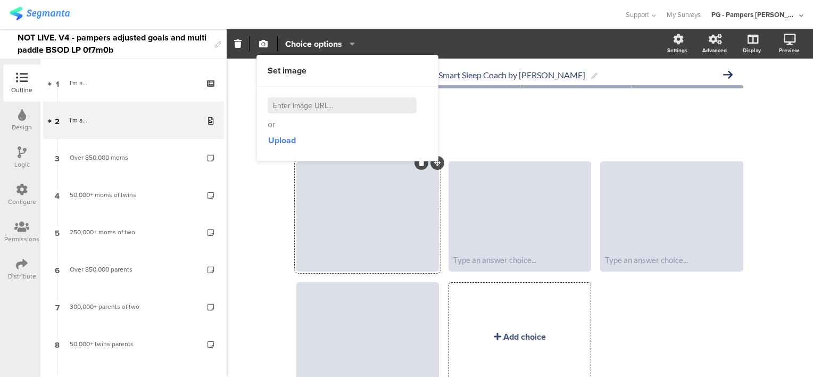
click at [336, 259] on div at bounding box center [367, 260] width 133 height 10
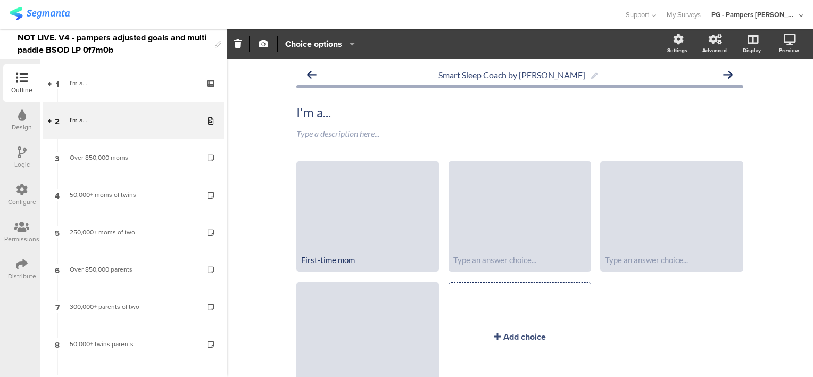
drag, startPoint x: 264, startPoint y: 207, endPoint x: 264, endPoint y: 215, distance: 7.4
click at [264, 208] on div "Smart Sleep Coach by Pampers I'm a... I'm a... Type a description here..." at bounding box center [520, 248] width 586 height 378
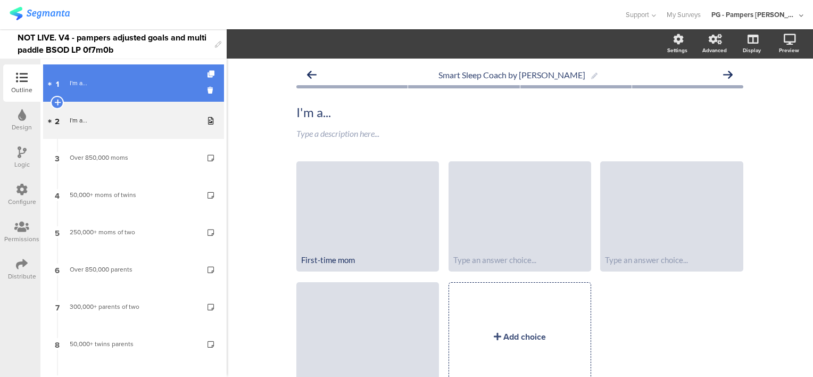
click at [139, 91] on link "1 I'm a..." at bounding box center [133, 82] width 181 height 37
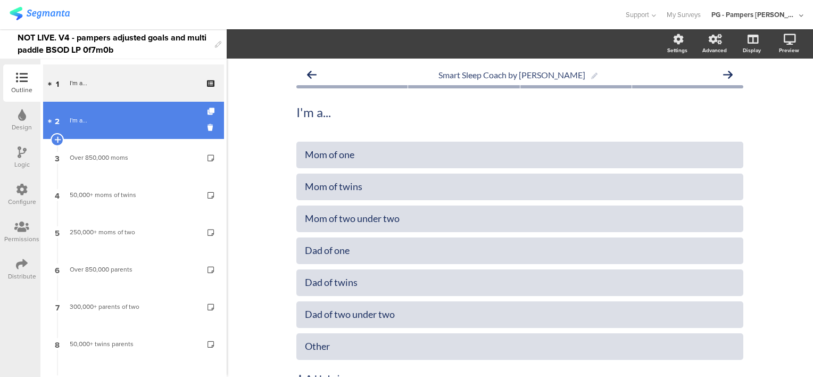
click at [126, 123] on div "I'm a..." at bounding box center [133, 120] width 127 height 11
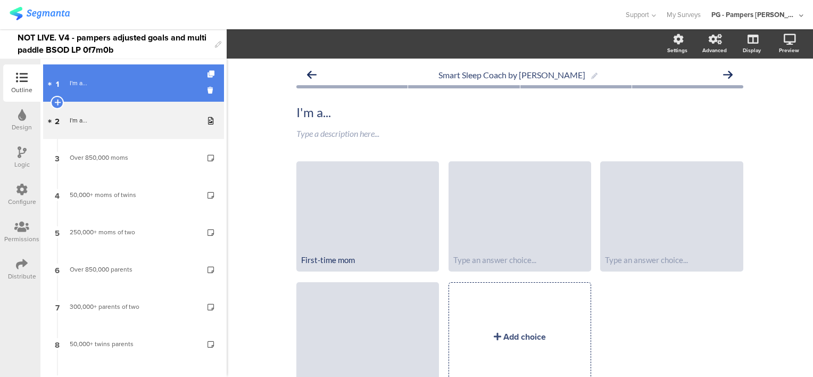
click at [135, 88] on div "I'm a..." at bounding box center [133, 83] width 127 height 11
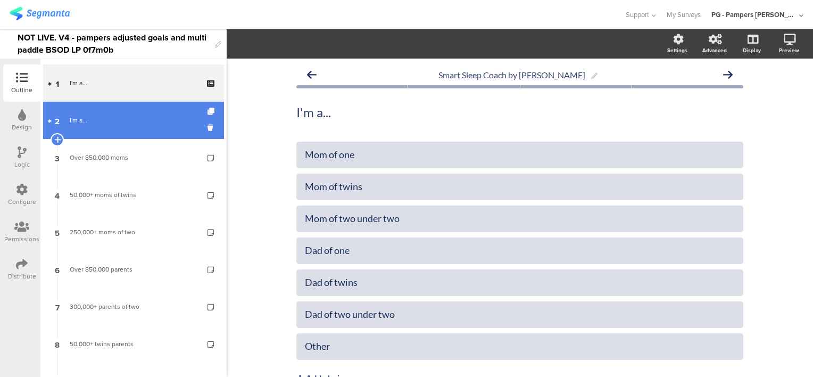
click at [120, 123] on div "I'm a..." at bounding box center [133, 120] width 127 height 11
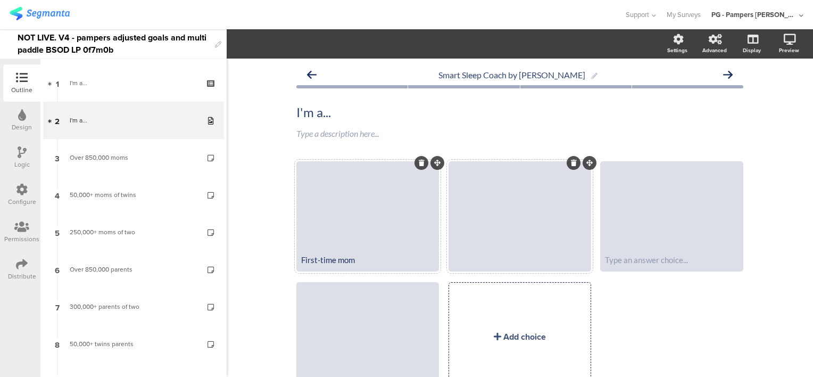
click at [400, 253] on div "First-time mom" at bounding box center [367, 259] width 139 height 20
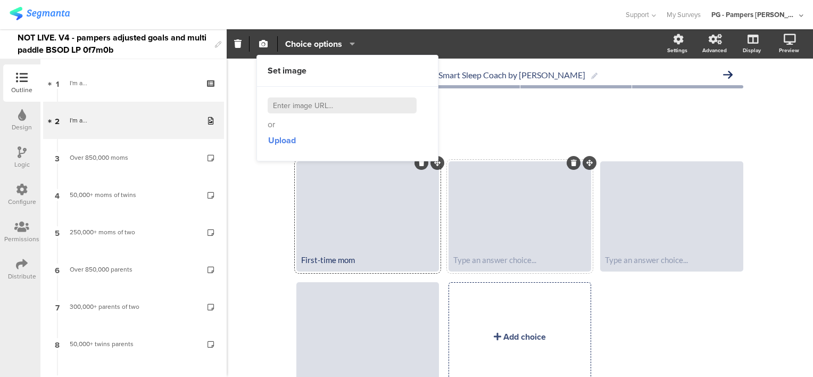
click at [337, 260] on div "First-time mom" at bounding box center [367, 260] width 133 height 10
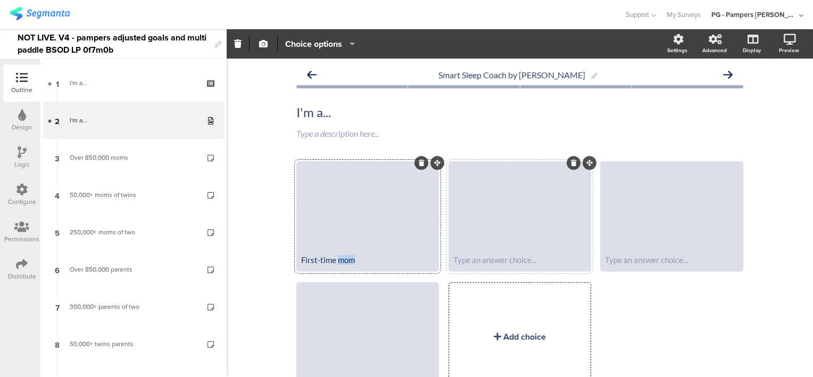
click at [337, 260] on div "First-time mom" at bounding box center [367, 260] width 133 height 10
click at [502, 260] on div at bounding box center [519, 260] width 133 height 10
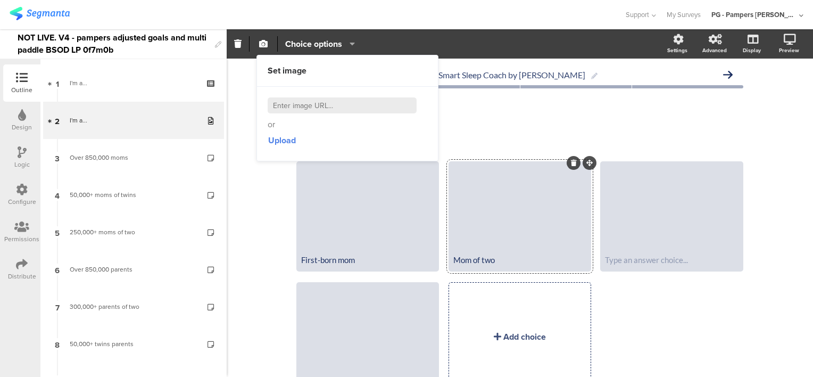
click at [630, 321] on div "First-born mom Mom of two Type an answer choice..." at bounding box center [524, 282] width 456 height 242
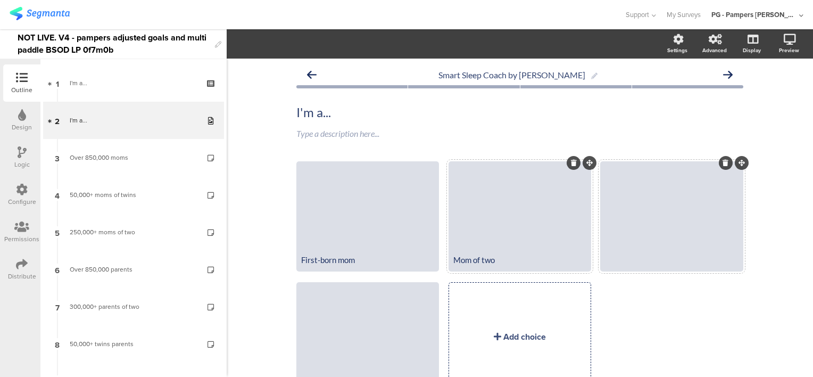
click at [528, 262] on div "Mom of two" at bounding box center [519, 260] width 133 height 10
click at [630, 304] on div "First-born mom Mom of two Type an answer choice..." at bounding box center [524, 282] width 456 height 242
click at [349, 257] on div "First-born mom" at bounding box center [367, 260] width 133 height 10
click at [377, 262] on div "First-born mom" at bounding box center [367, 260] width 133 height 10
click at [345, 262] on div "First-born mom" at bounding box center [367, 260] width 133 height 10
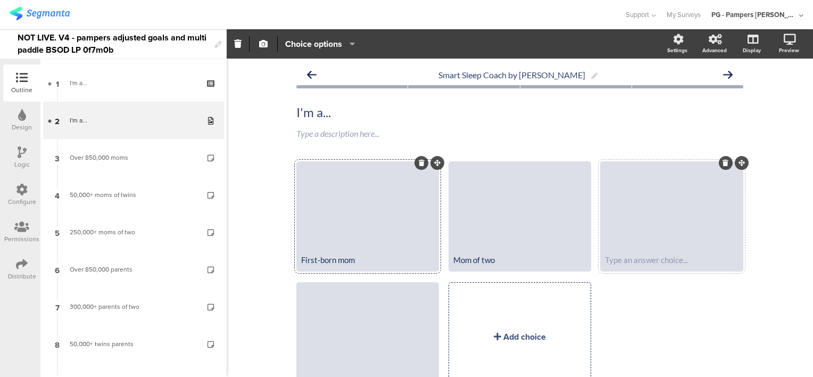
click at [345, 262] on div "First-born mom" at bounding box center [367, 260] width 133 height 10
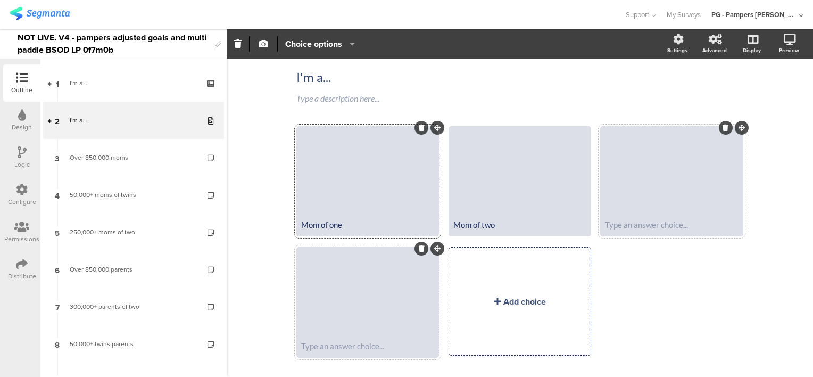
scroll to position [59, 0]
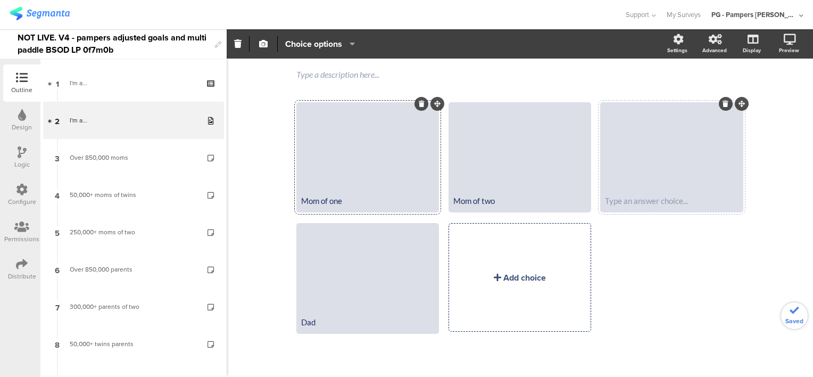
click at [272, 234] on div "Smart Sleep Coach by Pampers I'm a... I'm a... Type a description here... Mom o…" at bounding box center [520, 188] width 586 height 378
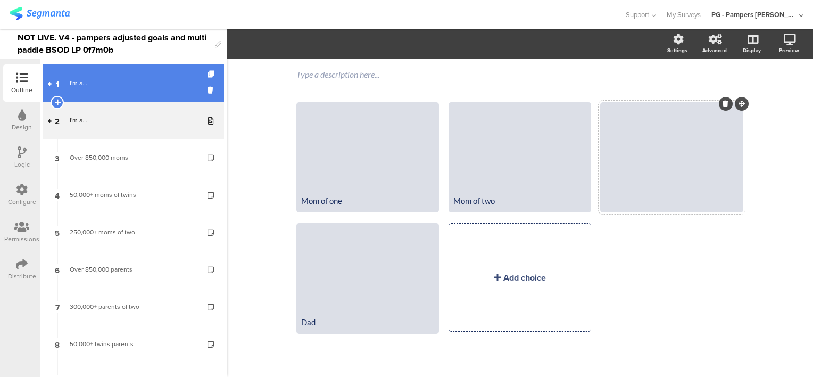
click at [130, 90] on link "1 I'm a..." at bounding box center [133, 82] width 181 height 37
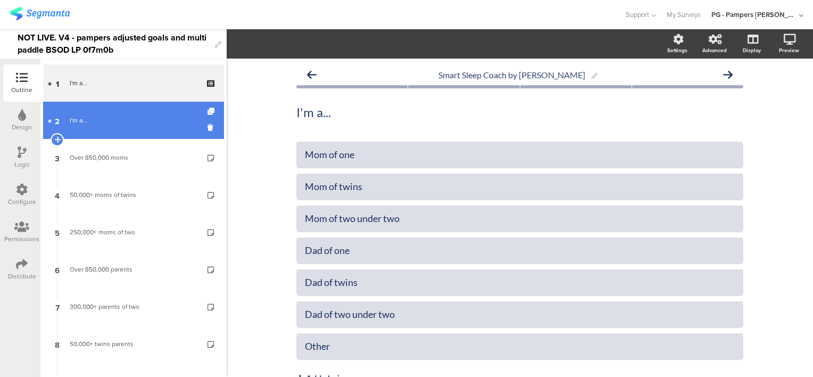
click at [122, 119] on div "I'm a..." at bounding box center [133, 120] width 127 height 11
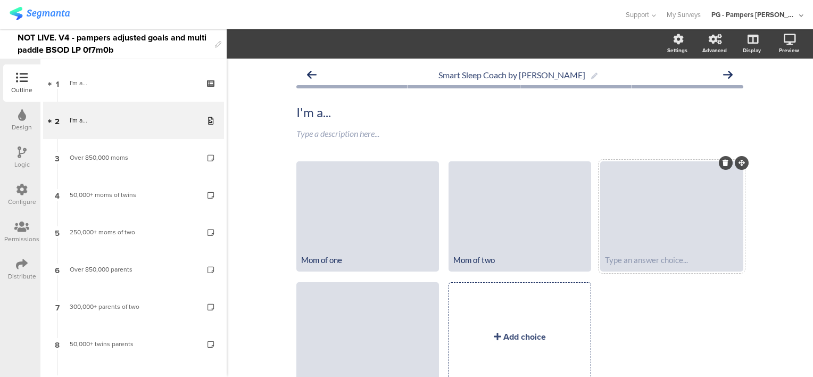
click at [625, 264] on div "Type an answer choice..." at bounding box center [671, 259] width 139 height 20
click at [489, 260] on div "Mom of two" at bounding box center [519, 260] width 133 height 10
click at [536, 262] on div "Mom of two" at bounding box center [519, 260] width 133 height 10
click at [322, 261] on div "Mom of one" at bounding box center [367, 260] width 133 height 10
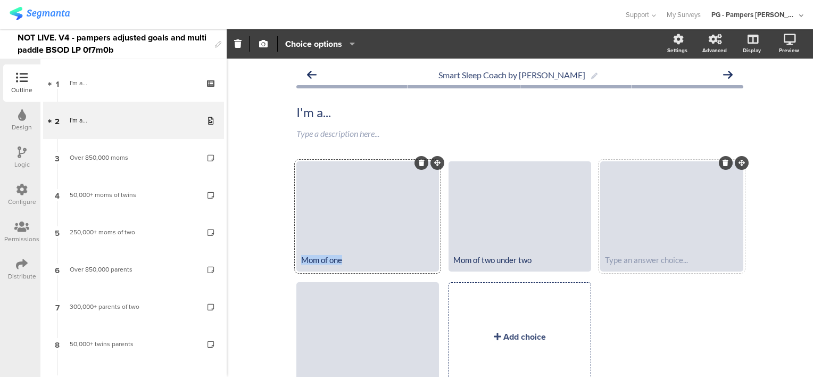
click at [322, 261] on div "Mom of one" at bounding box center [367, 260] width 133 height 10
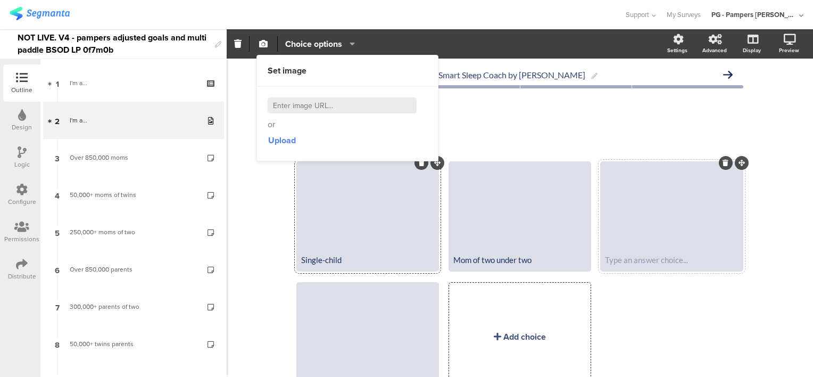
click at [327, 263] on div "Single-child" at bounding box center [367, 260] width 133 height 10
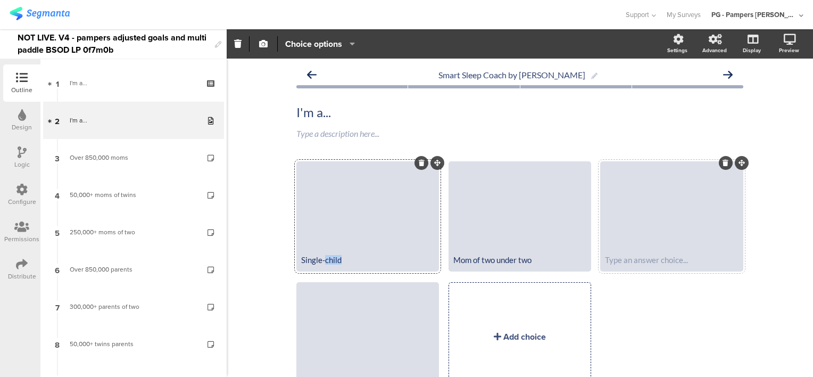
click at [327, 263] on div "Single-child" at bounding box center [367, 260] width 133 height 10
click at [540, 262] on div "Mom of two under two" at bounding box center [519, 260] width 133 height 10
click at [636, 259] on div at bounding box center [671, 260] width 133 height 10
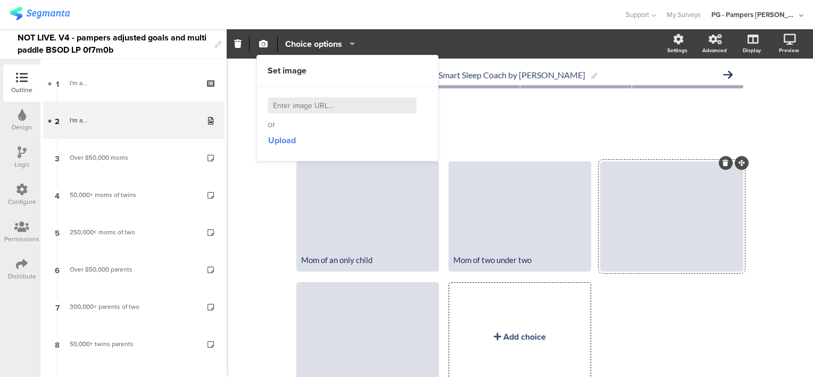
click at [641, 257] on div at bounding box center [671, 260] width 133 height 10
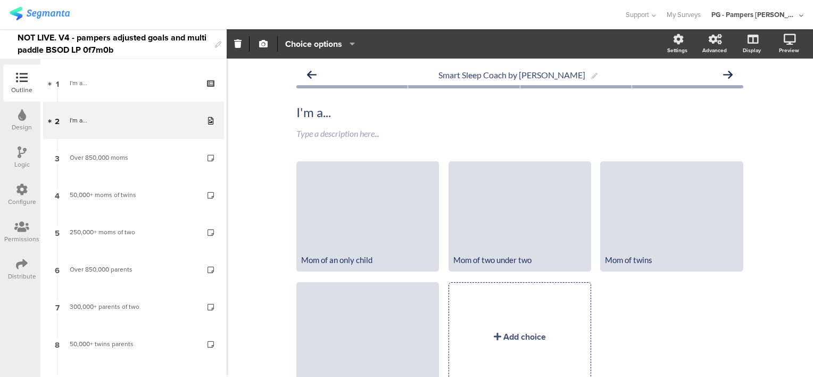
click at [779, 219] on div "Smart Sleep Coach by Pampers I'm a... I'm a... Type a description here..." at bounding box center [520, 248] width 586 height 378
click at [366, 211] on div at bounding box center [367, 206] width 139 height 87
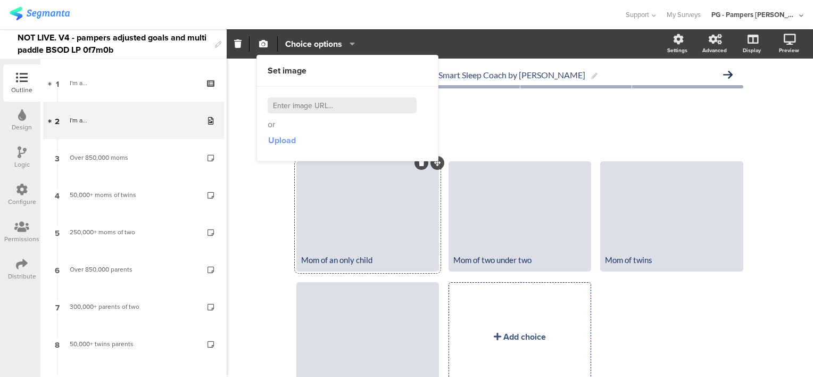
click at [283, 140] on span "Upload" at bounding box center [282, 140] width 28 height 12
click at [338, 329] on div at bounding box center [367, 327] width 139 height 87
click at [287, 136] on span "Upload" at bounding box center [282, 140] width 28 height 12
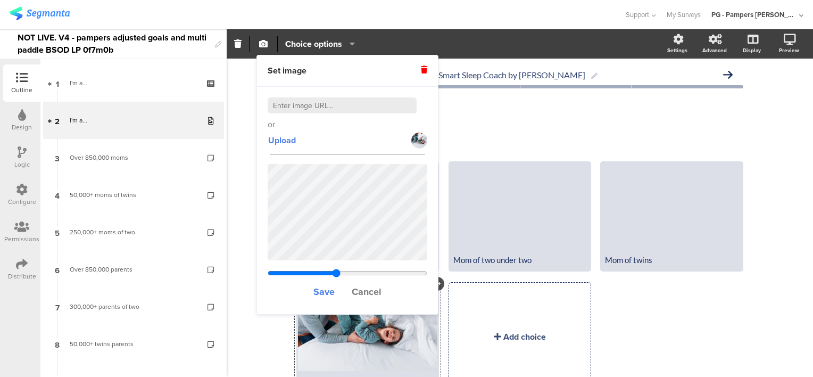
drag, startPoint x: 270, startPoint y: 270, endPoint x: 336, endPoint y: 270, distance: 65.4
click at [336, 270] on input "range" at bounding box center [348, 273] width 160 height 9
drag, startPoint x: 336, startPoint y: 272, endPoint x: 343, endPoint y: 274, distance: 6.6
type input "0.107642857142857"
click at [343, 274] on input "range" at bounding box center [348, 273] width 160 height 9
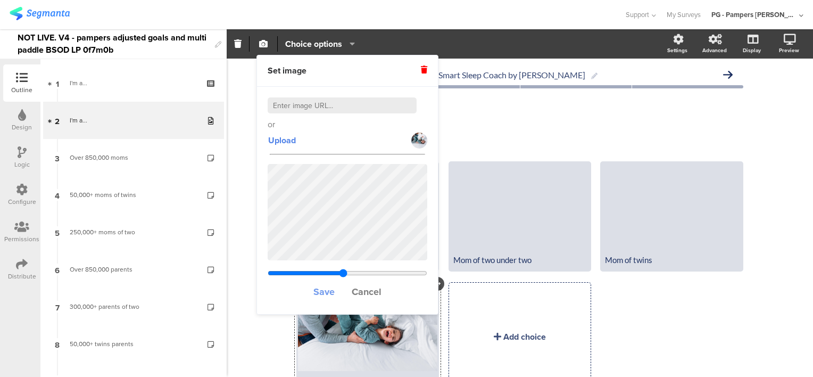
click at [321, 289] on span "Save" at bounding box center [323, 292] width 21 height 14
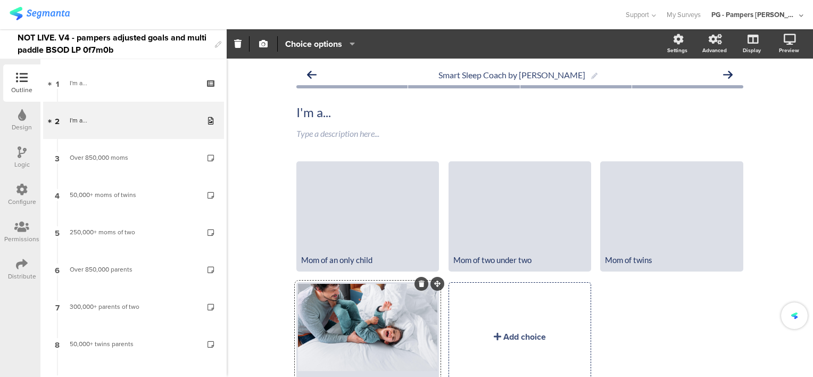
click at [262, 270] on div "Smart Sleep Coach by Pampers I'm a... I'm a... Type a description here..." at bounding box center [520, 248] width 586 height 378
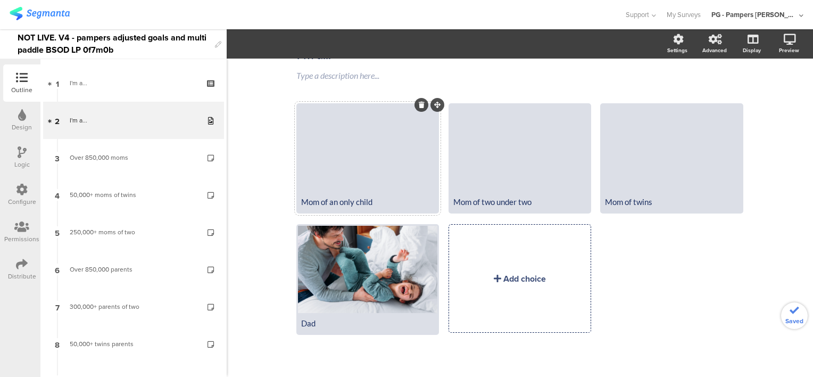
scroll to position [59, 0]
click at [381, 185] on div at bounding box center [367, 147] width 139 height 87
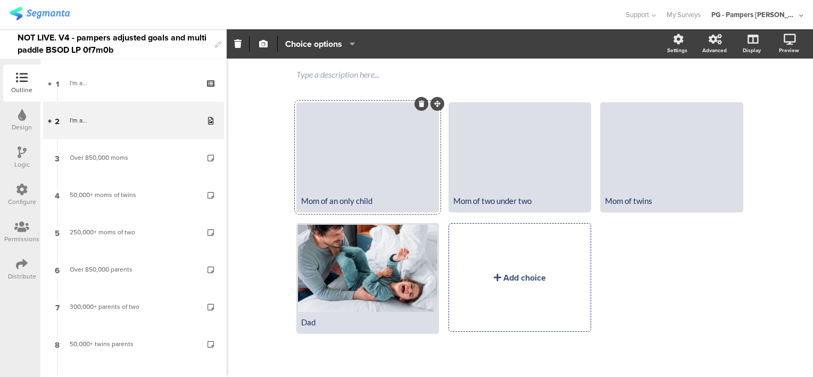
click at [261, 246] on div "Smart Sleep Coach by Pampers I'm a... I'm a... Type a description here..." at bounding box center [520, 188] width 586 height 378
click at [345, 152] on div at bounding box center [367, 147] width 139 height 87
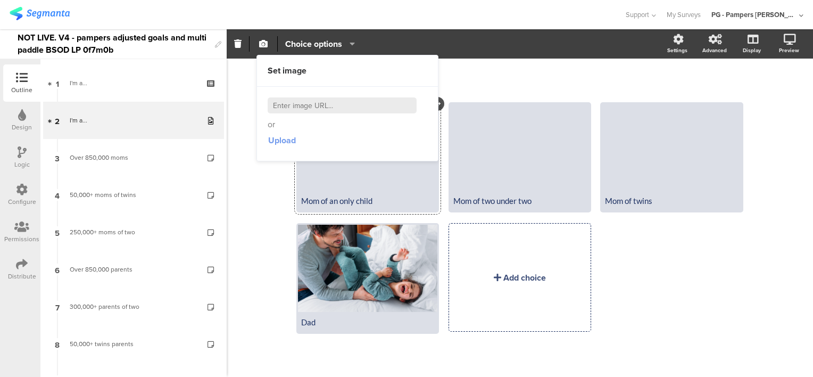
click at [289, 140] on span "Upload" at bounding box center [282, 140] width 28 height 12
click at [313, 127] on div "or The image you are trying to upload is too big (max size 4Mb)." at bounding box center [348, 124] width 160 height 54
click at [277, 140] on span "Upload" at bounding box center [282, 140] width 28 height 12
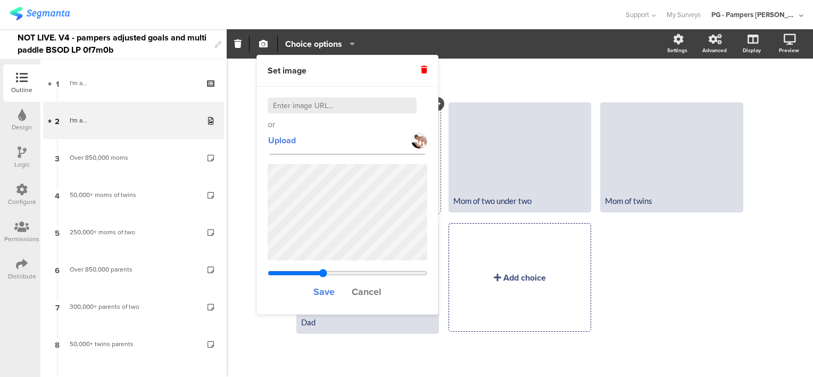
drag, startPoint x: 319, startPoint y: 272, endPoint x: 322, endPoint y: 281, distance: 9.1
type input "0.16893956351427"
click at [322, 277] on input "range" at bounding box center [348, 273] width 160 height 9
click at [328, 290] on span "Save" at bounding box center [323, 292] width 21 height 14
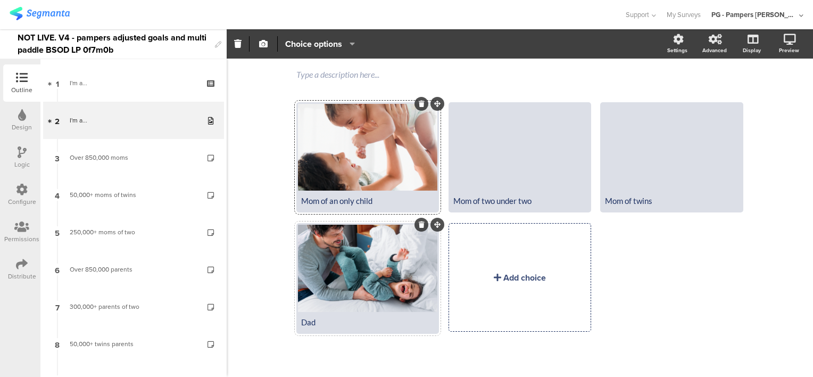
click at [363, 265] on div at bounding box center [367, 267] width 139 height 87
click at [317, 40] on span "Choice options" at bounding box center [313, 44] width 57 height 12
click at [259, 103] on div "Smart Sleep Coach by Pampers I'm a... I'm a... Type a description here..." at bounding box center [520, 188] width 586 height 378
click at [356, 240] on div at bounding box center [367, 267] width 139 height 87
click at [263, 40] on icon "button" at bounding box center [263, 43] width 9 height 9
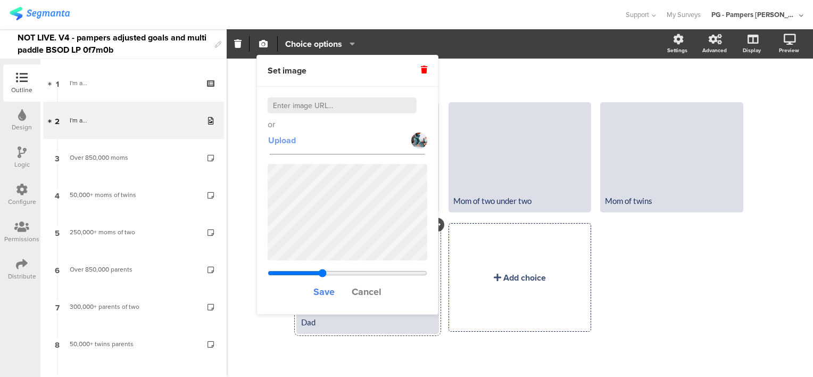
click at [293, 138] on span "Upload" at bounding box center [282, 140] width 28 height 12
click at [285, 138] on span "Upload" at bounding box center [282, 140] width 28 height 12
drag, startPoint x: 326, startPoint y: 274, endPoint x: 351, endPoint y: 278, distance: 25.2
type input "0.138418803418803"
click at [351, 277] on input "range" at bounding box center [348, 273] width 160 height 9
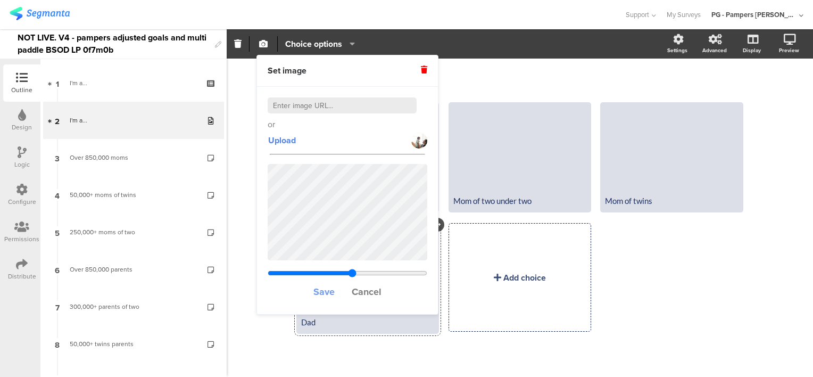
click at [320, 292] on span "Save" at bounding box center [323, 292] width 21 height 14
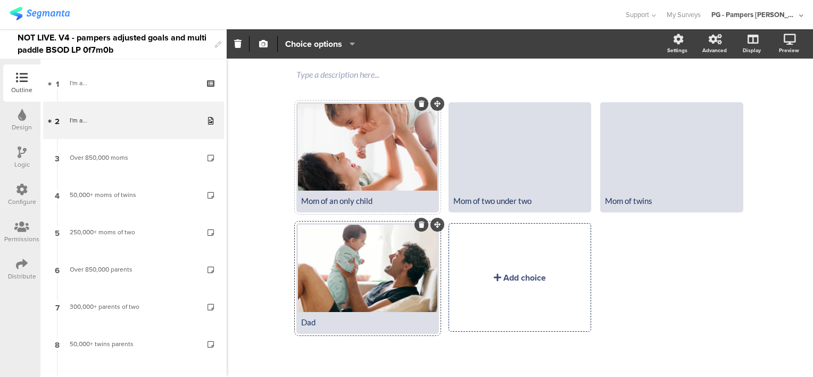
click at [353, 154] on div at bounding box center [367, 147] width 139 height 87
click at [372, 148] on div at bounding box center [367, 147] width 139 height 87
click at [339, 119] on div at bounding box center [367, 147] width 139 height 87
click at [270, 42] on button "button" at bounding box center [263, 43] width 14 height 23
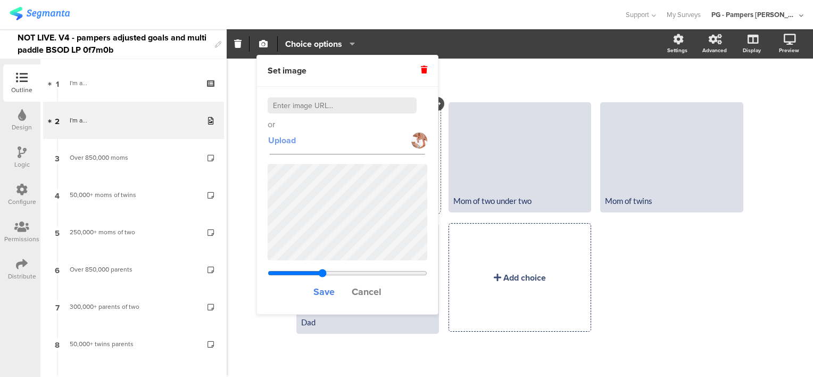
click at [281, 137] on span "Upload" at bounding box center [282, 140] width 28 height 12
drag, startPoint x: 321, startPoint y: 272, endPoint x: 334, endPoint y: 276, distance: 12.8
click at [334, 276] on input "range" at bounding box center [348, 273] width 160 height 9
drag, startPoint x: 319, startPoint y: 270, endPoint x: 325, endPoint y: 279, distance: 10.6
type input "0.130640220619431"
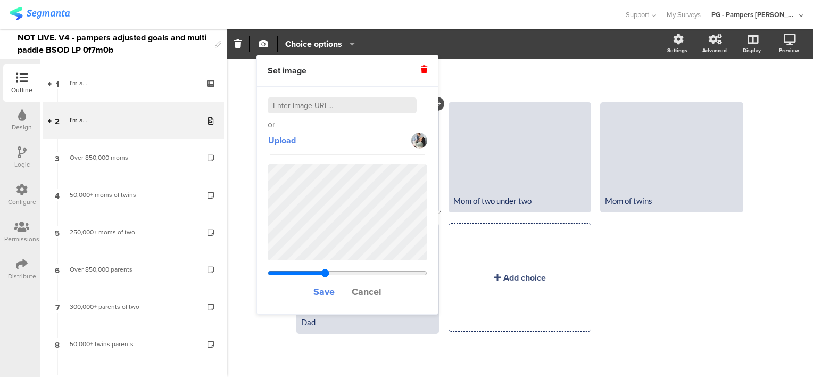
click at [325, 277] on input "range" at bounding box center [348, 273] width 160 height 9
click at [320, 292] on span "Save" at bounding box center [323, 292] width 21 height 14
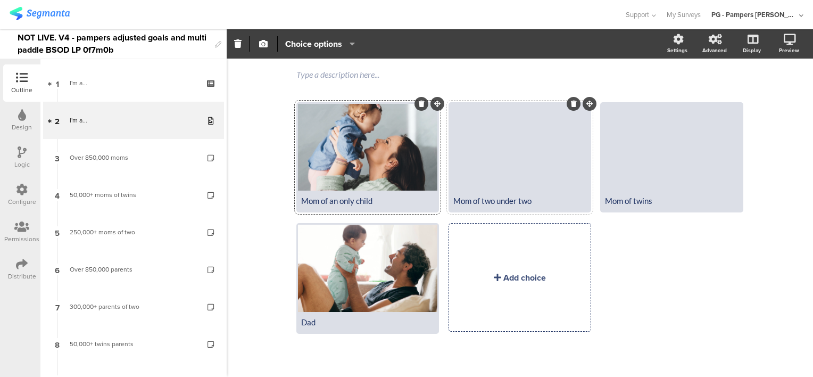
click at [515, 151] on div at bounding box center [519, 147] width 139 height 87
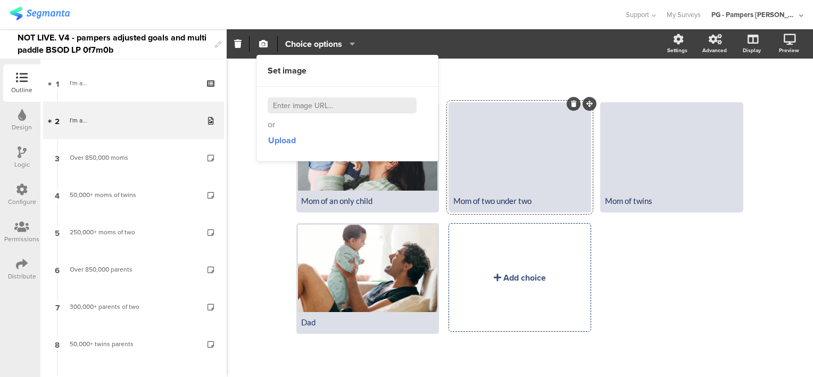
click at [356, 155] on div "or Upload" at bounding box center [347, 123] width 181 height 73
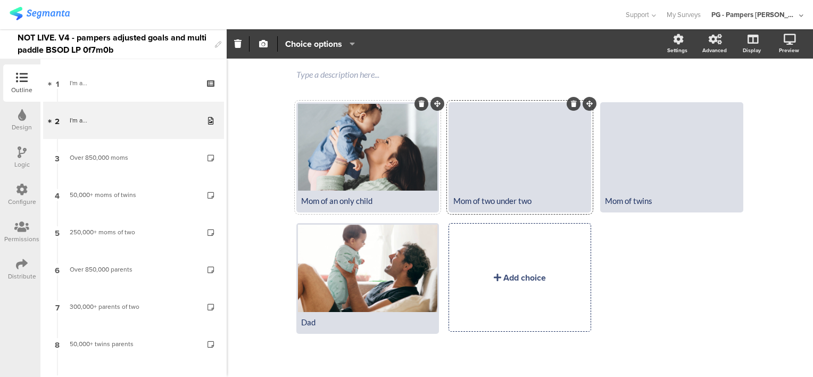
click at [367, 185] on div at bounding box center [367, 147] width 139 height 87
click at [257, 46] on span "button" at bounding box center [263, 43] width 13 height 9
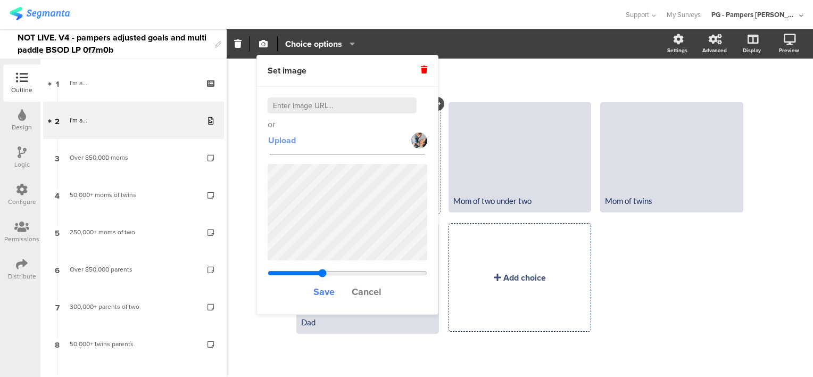
click at [285, 140] on span "Upload" at bounding box center [282, 140] width 28 height 12
drag, startPoint x: 328, startPoint y: 270, endPoint x: 334, endPoint y: 273, distance: 6.9
type input "0.112"
click at [334, 273] on input "range" at bounding box center [348, 273] width 160 height 9
click at [315, 293] on span "Save" at bounding box center [323, 292] width 21 height 14
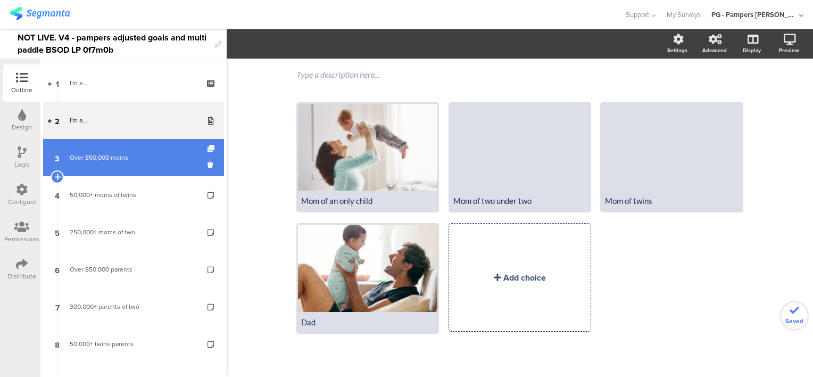
click at [129, 155] on div "Over 850,000 moms" at bounding box center [133, 157] width 127 height 11
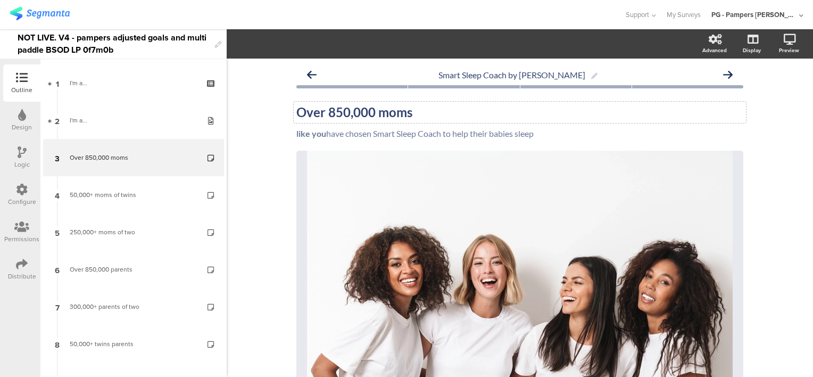
click at [324, 113] on div "Over 850,000 moms Over 850,000 moms" at bounding box center [520, 112] width 452 height 21
click at [378, 117] on strong "Over first-time 850,000 moms" at bounding box center [382, 111] width 172 height 15
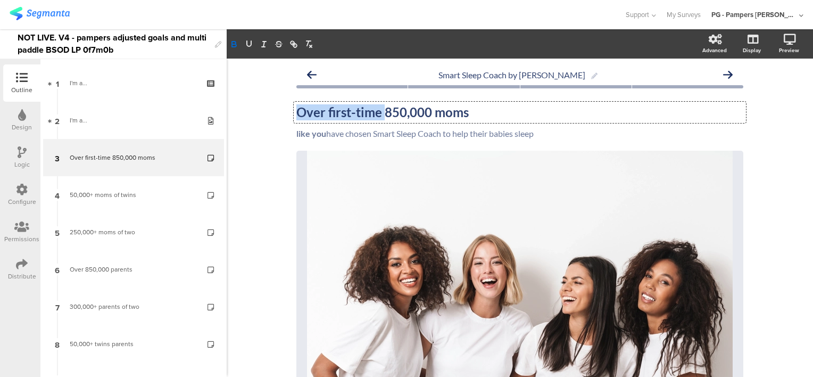
drag, startPoint x: 381, startPoint y: 113, endPoint x: 289, endPoint y: 110, distance: 91.5
click at [294, 110] on div "Over first-time 850,000 moms Over first-time 850,000 moms Over first-time 850,0…" at bounding box center [520, 112] width 452 height 21
click at [265, 134] on div "Smart Sleep Coach by Pampers Over first-time 850,000 moms Over first-time 850,0…" at bounding box center [520, 383] width 586 height 649
drag, startPoint x: 323, startPoint y: 113, endPoint x: 381, endPoint y: 118, distance: 58.7
click at [381, 118] on div "Over first-time 850,000 moms Over first-time 850,000 moms Over first-time 850,0…" at bounding box center [520, 112] width 452 height 21
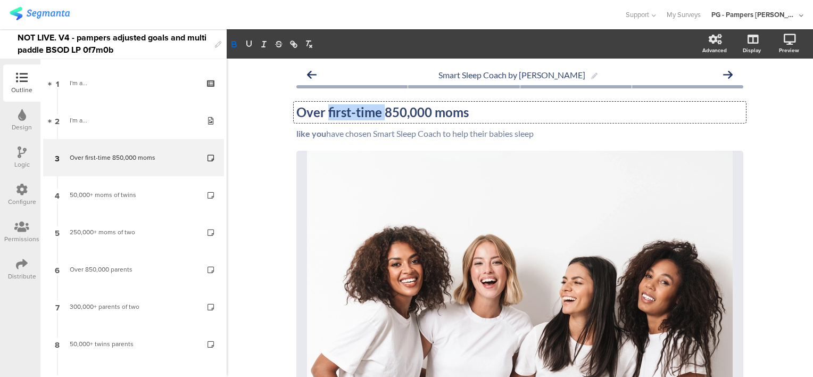
click at [380, 111] on strong "Over first-time 850,000 moms" at bounding box center [382, 111] width 172 height 15
drag, startPoint x: 380, startPoint y: 111, endPoint x: 308, endPoint y: 109, distance: 71.9
click at [308, 109] on strong "Over first-time 850,000 moms" at bounding box center [382, 111] width 172 height 15
click at [377, 113] on strong "Over first-time 850,000 moms" at bounding box center [382, 111] width 172 height 15
drag, startPoint x: 381, startPoint y: 114, endPoint x: 286, endPoint y: 107, distance: 95.4
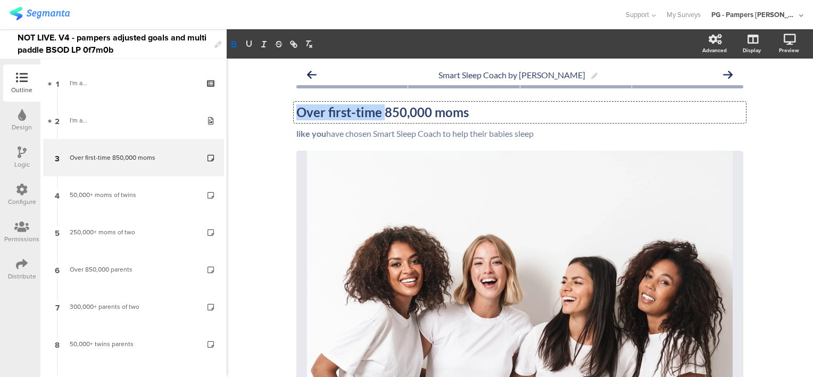
click at [286, 107] on div "Smart Sleep Coach by Pampers Over first-time 850,000 moms Over first-time 850,0…" at bounding box center [520, 383] width 468 height 649
click at [344, 111] on strong "850,000 moms" at bounding box center [338, 111] width 84 height 15
click at [339, 119] on strong "850,000 first-time moms" at bounding box center [366, 111] width 140 height 15
click at [268, 127] on div "Smart Sleep Coach by Pampers 850,000+ first-time moms 850,000+ first-time moms …" at bounding box center [520, 383] width 586 height 649
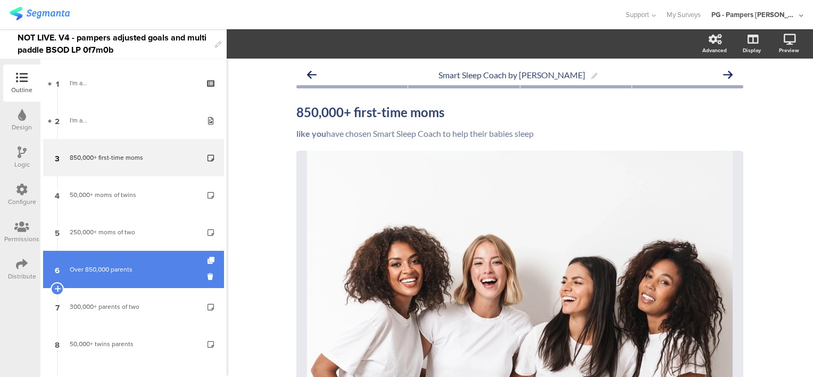
click at [143, 265] on div "Over 850,000 parents" at bounding box center [133, 269] width 127 height 11
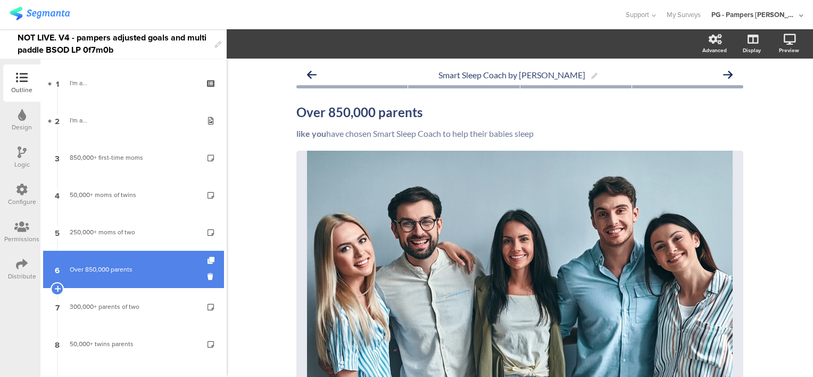
click at [138, 259] on link "6 Over 850,000 parents" at bounding box center [133, 269] width 181 height 37
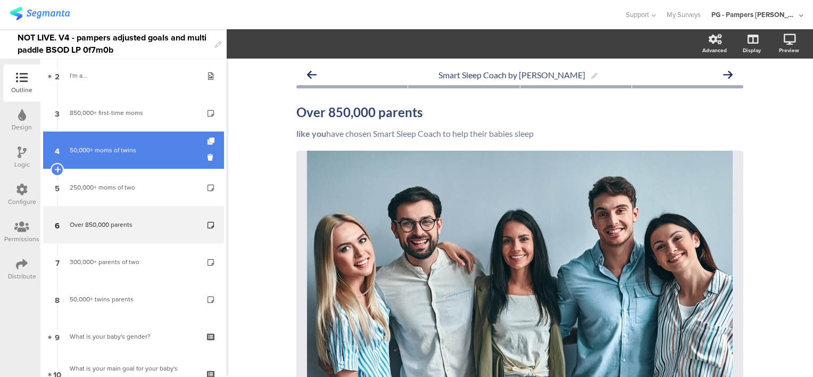
scroll to position [106, 0]
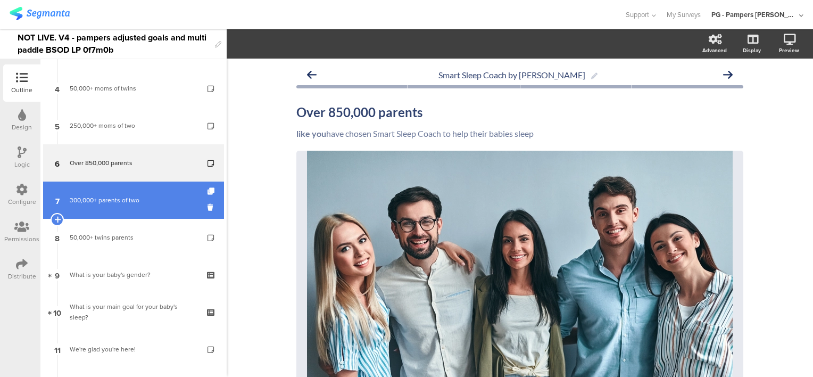
click at [173, 198] on div "300,000+ parents of two" at bounding box center [133, 200] width 127 height 11
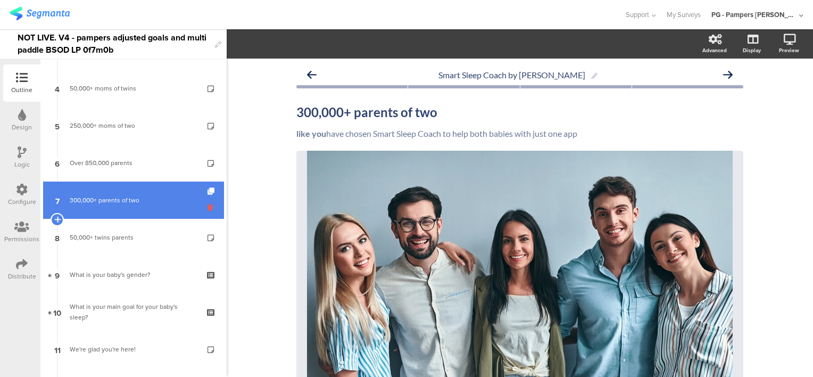
click at [207, 207] on icon at bounding box center [211, 207] width 9 height 10
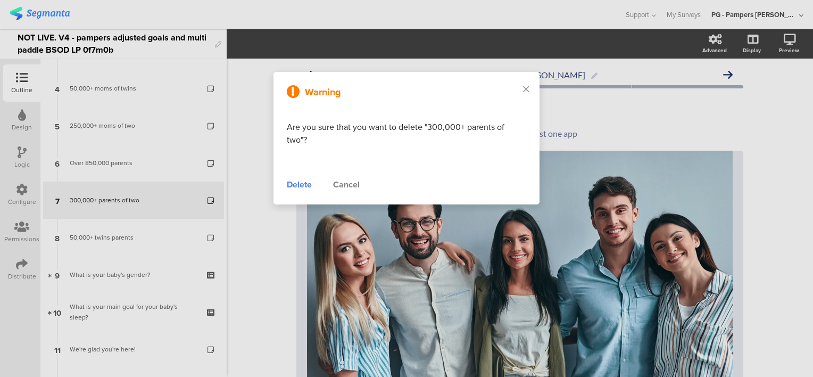
click at [306, 180] on div "Delete" at bounding box center [299, 184] width 25 height 13
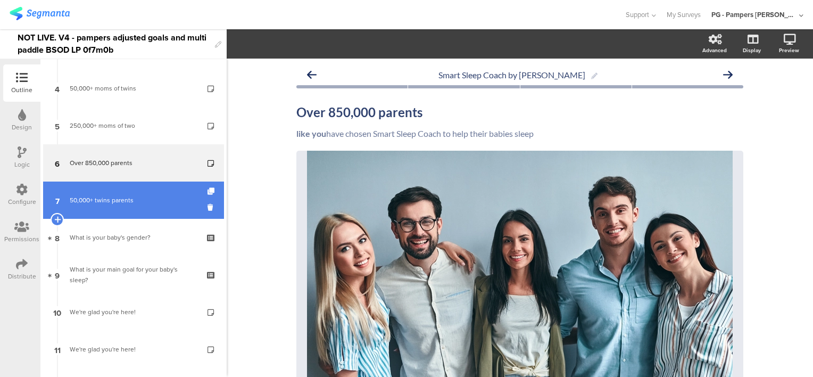
click at [145, 198] on div "50,000+ twins parents" at bounding box center [133, 200] width 127 height 11
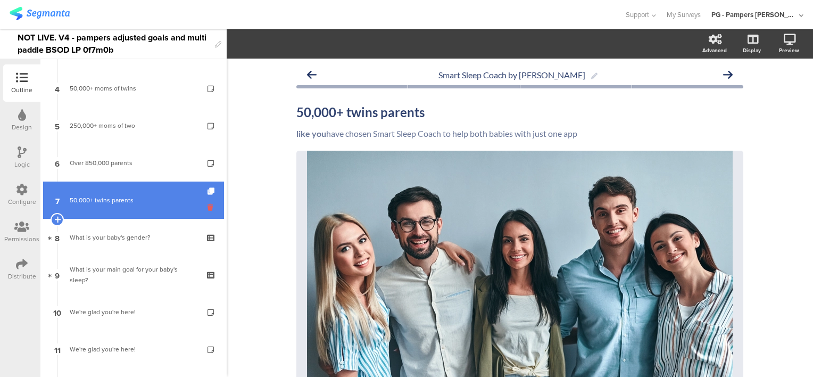
click at [207, 205] on icon at bounding box center [211, 207] width 9 height 10
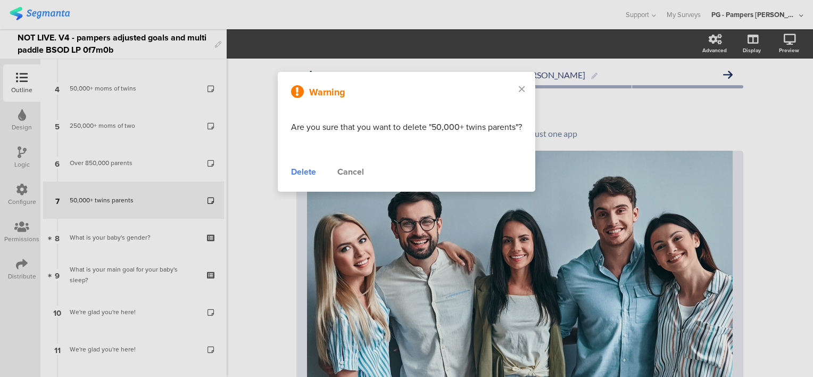
click at [303, 172] on div "Delete" at bounding box center [303, 171] width 25 height 13
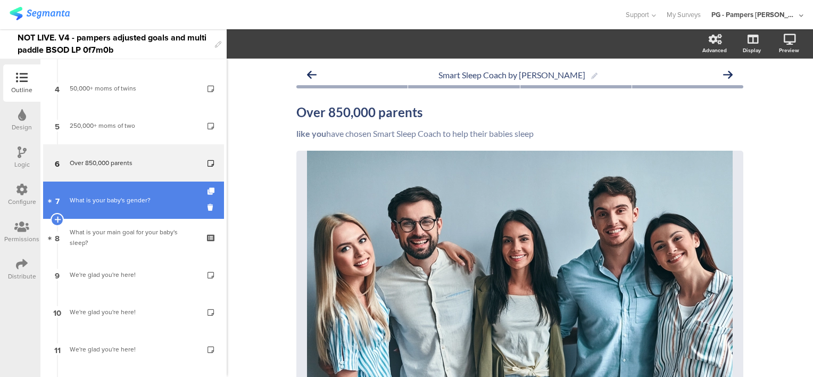
scroll to position [53, 0]
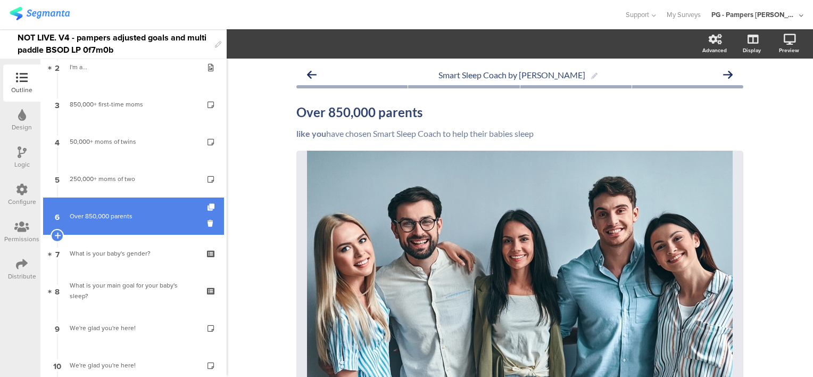
click at [94, 218] on div "Over 850,000 parents" at bounding box center [133, 216] width 127 height 11
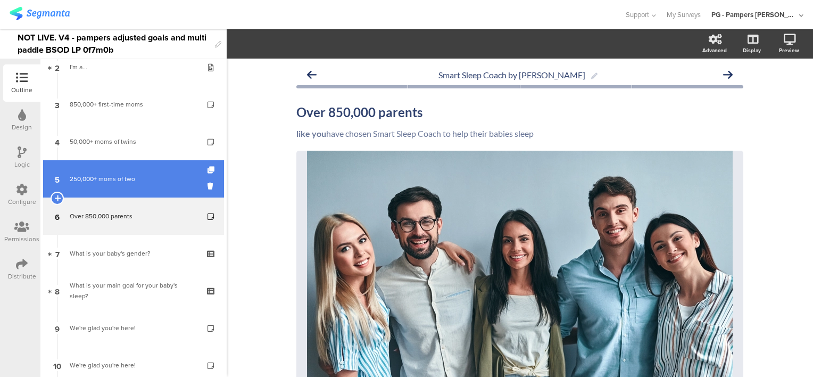
click at [115, 173] on div "250,000+ moms of two" at bounding box center [133, 178] width 127 height 11
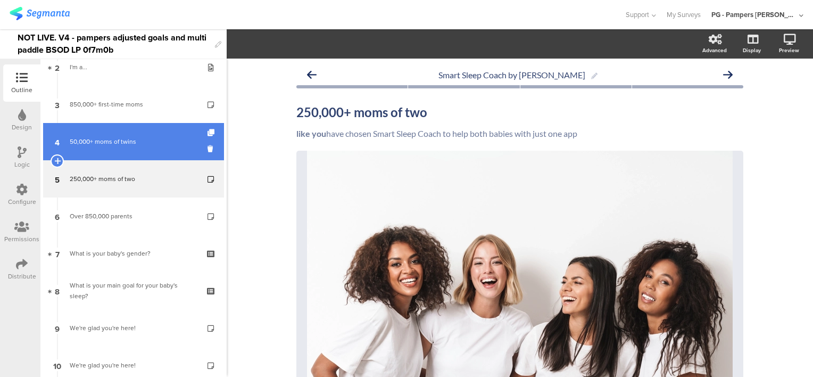
click at [139, 139] on div "50,000+ moms of twins" at bounding box center [133, 141] width 127 height 11
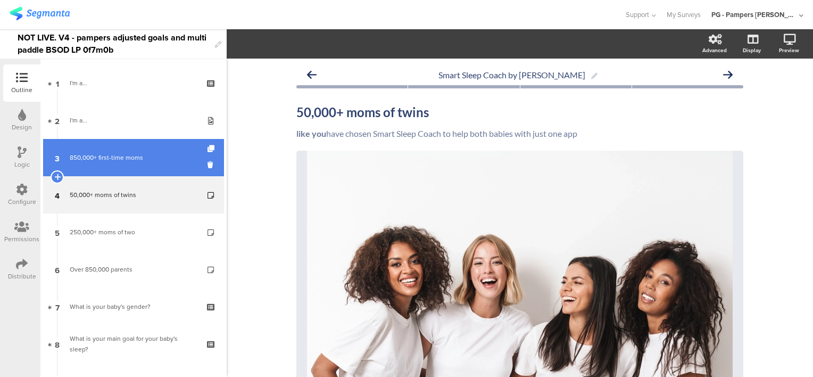
click at [127, 156] on div "850,000+ first-time moms" at bounding box center [133, 157] width 127 height 11
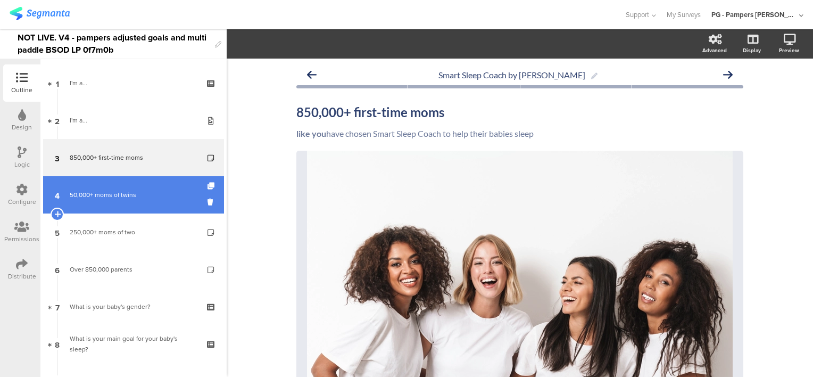
click at [123, 189] on div "50,000+ moms of twins" at bounding box center [133, 194] width 127 height 11
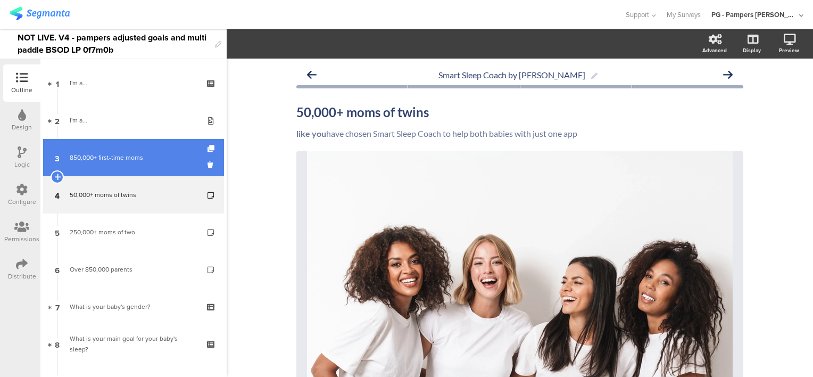
click at [128, 155] on div "850,000+ first-time moms" at bounding box center [133, 157] width 127 height 11
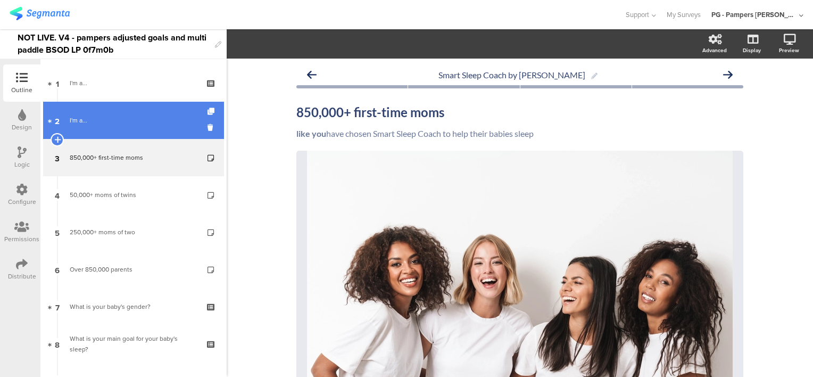
click at [116, 132] on link "2 I'm a..." at bounding box center [133, 120] width 181 height 37
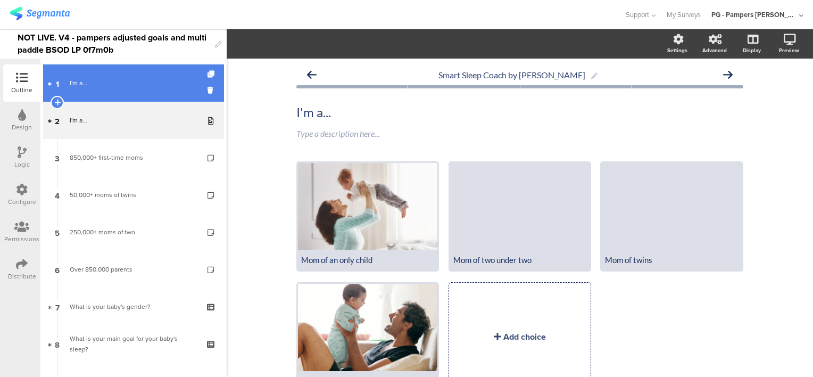
click at [116, 88] on div "I'm a..." at bounding box center [133, 83] width 127 height 11
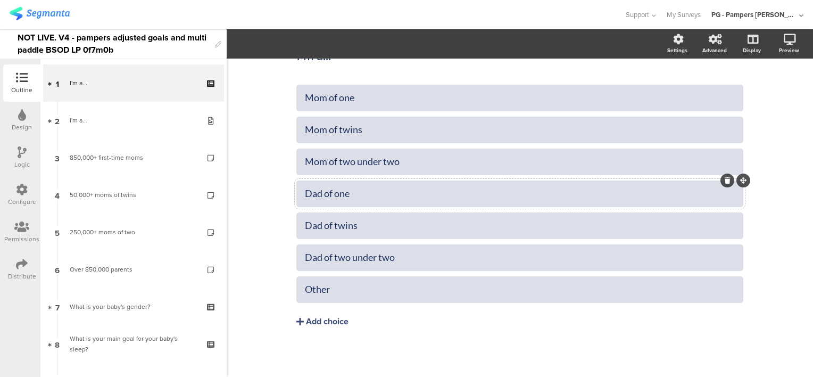
scroll to position [57, 0]
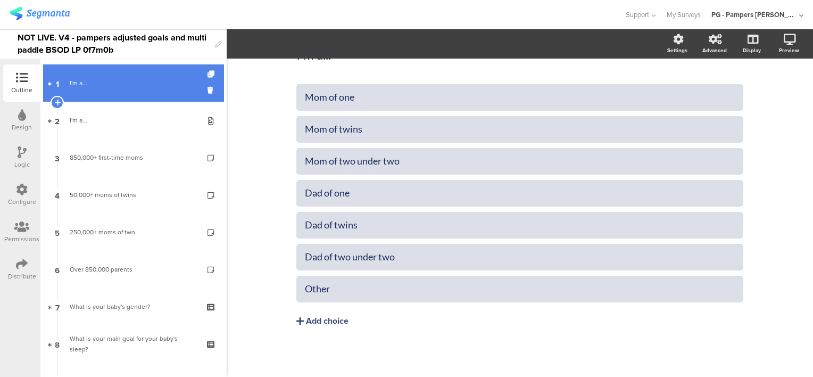
click at [129, 82] on div "I'm a..." at bounding box center [133, 83] width 127 height 11
click at [207, 90] on icon at bounding box center [211, 90] width 9 height 10
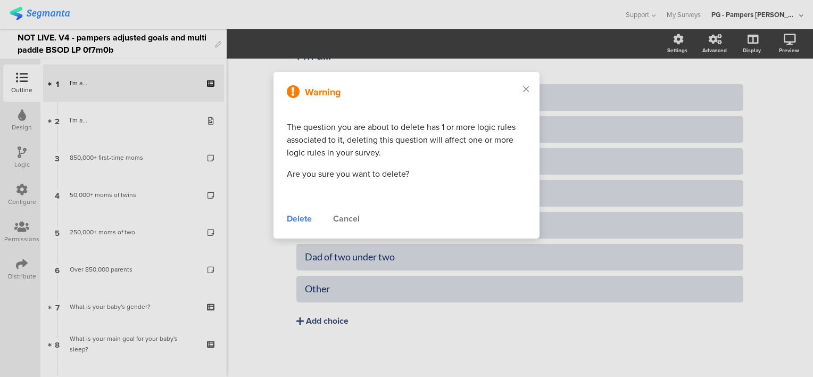
click at [298, 220] on div "Delete" at bounding box center [299, 218] width 25 height 13
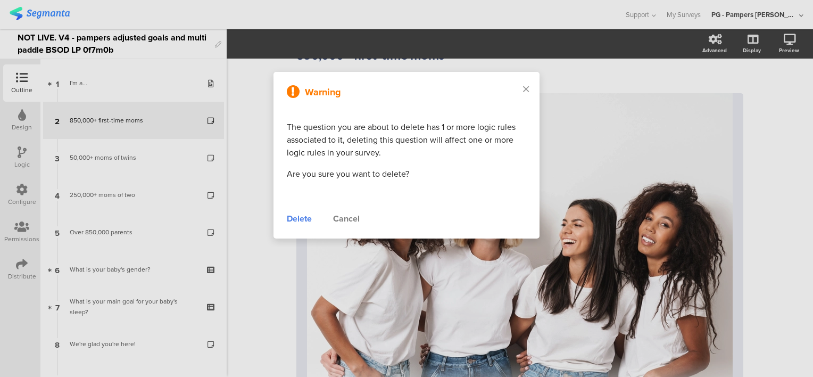
scroll to position [51, 0]
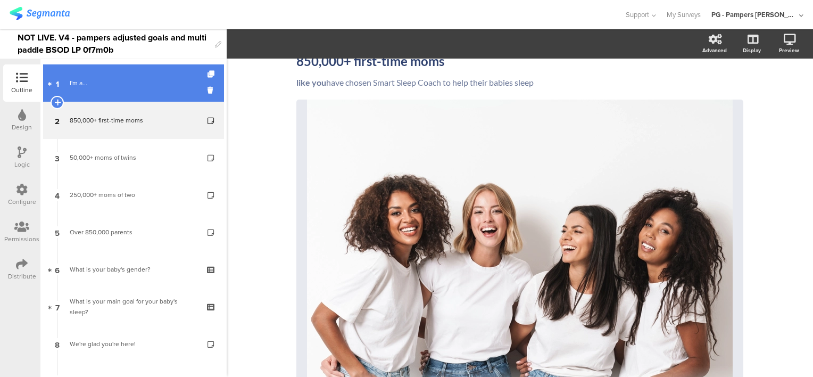
click at [136, 90] on link "1 I'm a..." at bounding box center [133, 82] width 181 height 37
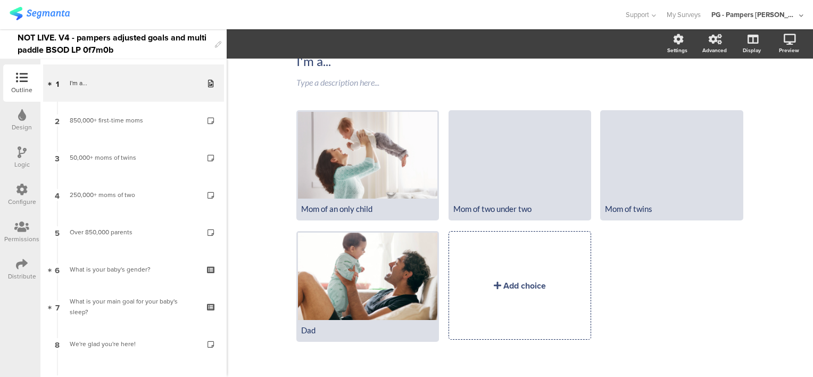
click at [684, 293] on div "Mom of an only child Mom of two under two" at bounding box center [524, 231] width 456 height 242
click at [657, 178] on div at bounding box center [671, 155] width 139 height 87
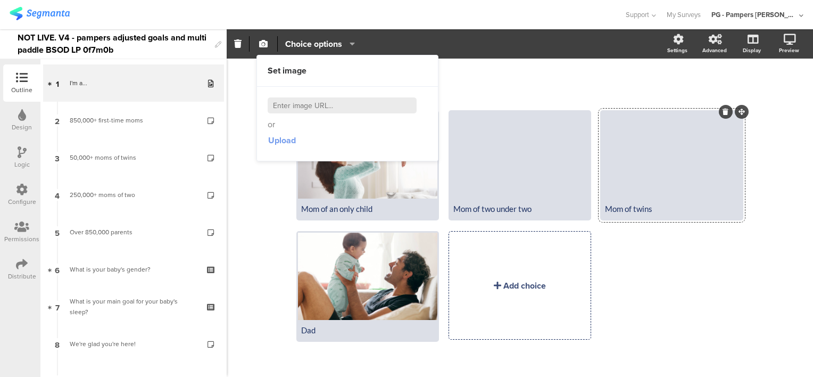
click at [278, 137] on span "Upload" at bounding box center [282, 140] width 28 height 12
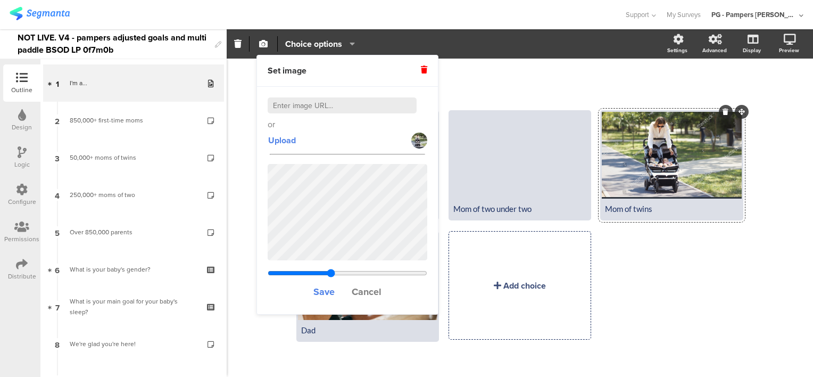
drag, startPoint x: 269, startPoint y: 270, endPoint x: 330, endPoint y: 274, distance: 61.9
click at [330, 274] on input "range" at bounding box center [348, 273] width 160 height 9
click at [327, 270] on input "range" at bounding box center [348, 273] width 160 height 9
drag, startPoint x: 329, startPoint y: 270, endPoint x: 341, endPoint y: 274, distance: 12.8
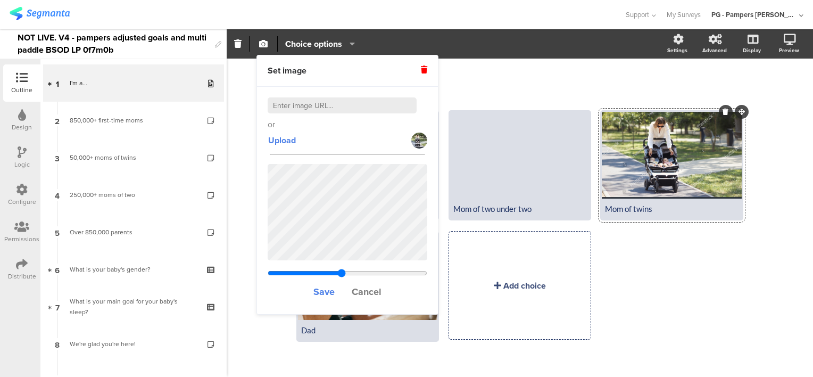
type input "0.476"
click at [341, 274] on input "range" at bounding box center [348, 273] width 160 height 9
click at [314, 296] on span "Save" at bounding box center [323, 292] width 21 height 14
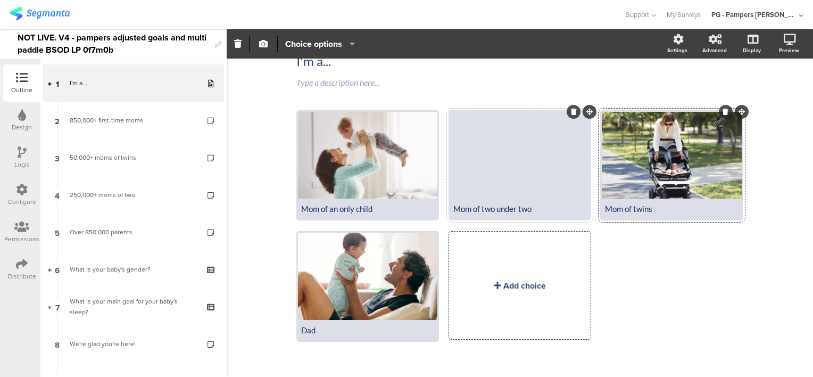
click at [520, 154] on div at bounding box center [519, 155] width 139 height 87
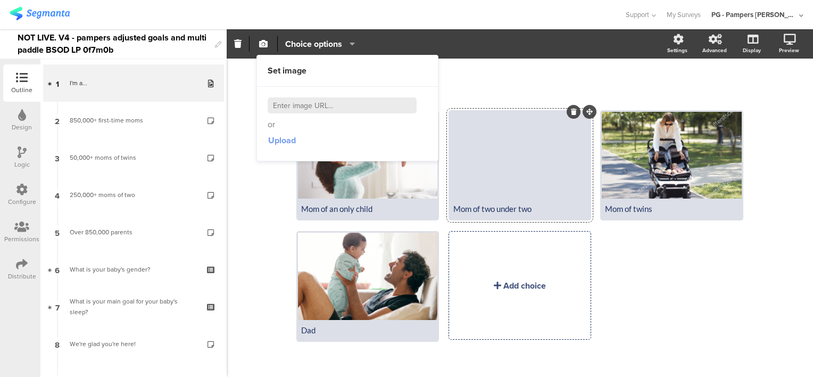
click at [288, 143] on span "Upload" at bounding box center [282, 140] width 28 height 12
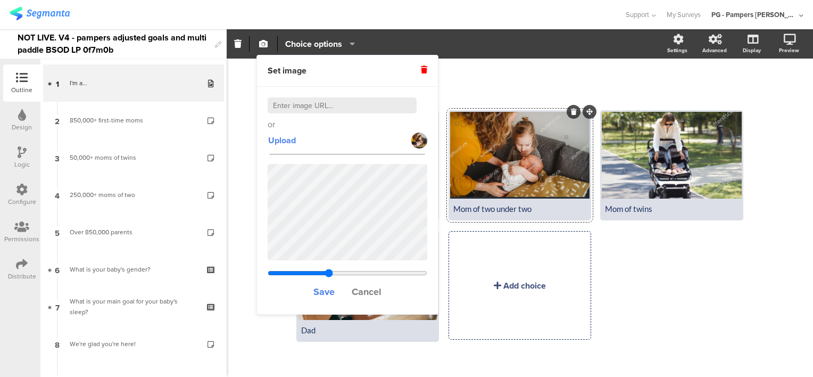
drag, startPoint x: 321, startPoint y: 274, endPoint x: 328, endPoint y: 274, distance: 6.9
type input "0.426"
click at [328, 274] on input "range" at bounding box center [348, 273] width 160 height 9
click at [329, 299] on button "Save" at bounding box center [324, 291] width 22 height 23
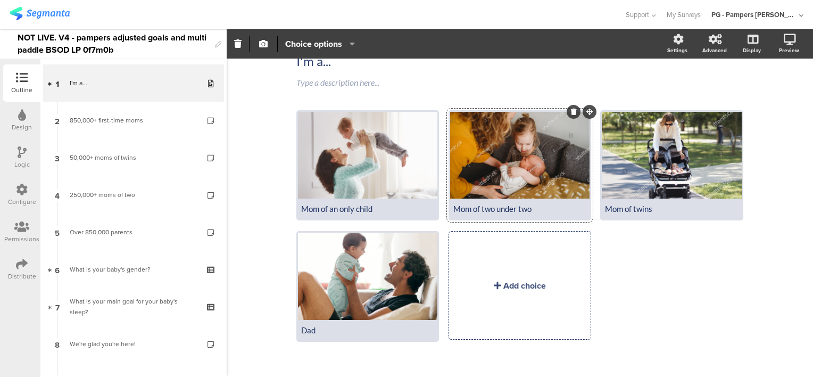
click at [642, 297] on div "Mom of an only child Mom of two under two Mom of twins" at bounding box center [524, 231] width 456 height 242
click at [518, 168] on div at bounding box center [519, 155] width 139 height 87
click at [270, 45] on button "button" at bounding box center [263, 43] width 14 height 23
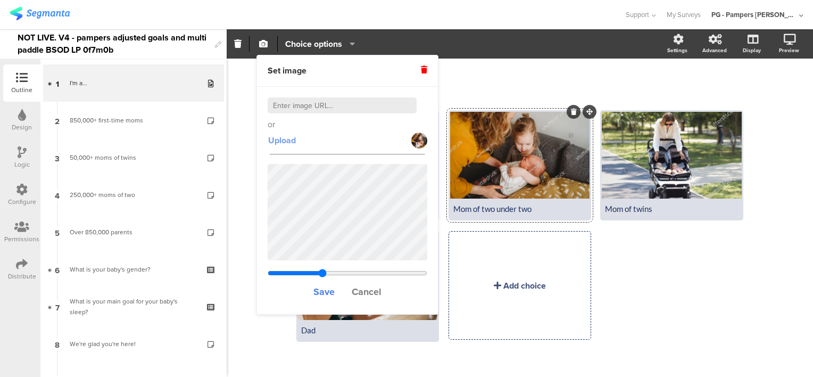
click at [282, 138] on span "Upload" at bounding box center [282, 140] width 28 height 12
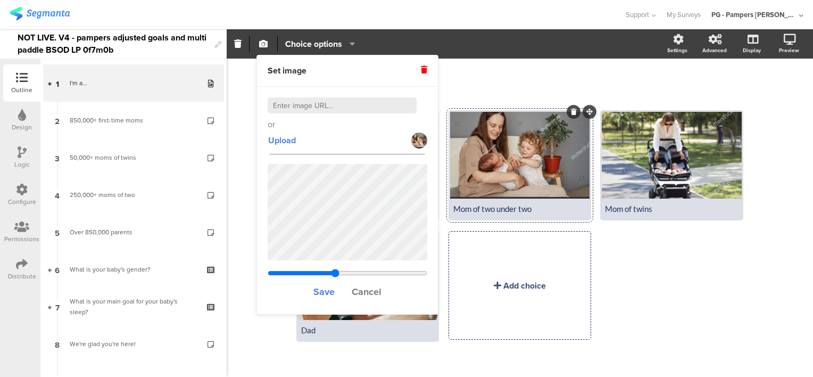
drag, startPoint x: 323, startPoint y: 270, endPoint x: 335, endPoint y: 276, distance: 12.9
type input "0.451"
click at [335, 276] on input "range" at bounding box center [348, 273] width 160 height 9
click at [324, 292] on span "Save" at bounding box center [323, 292] width 21 height 14
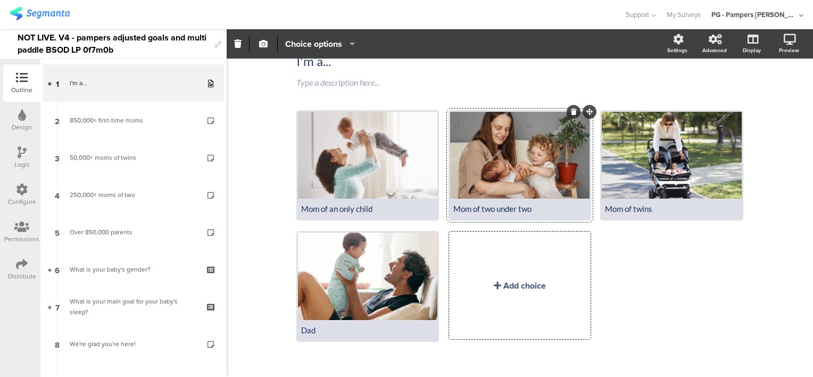
click at [624, 276] on div "Mom of an only child Mom of two under two Mom of twins" at bounding box center [524, 231] width 456 height 242
click at [771, 100] on icon at bounding box center [775, 95] width 9 height 13
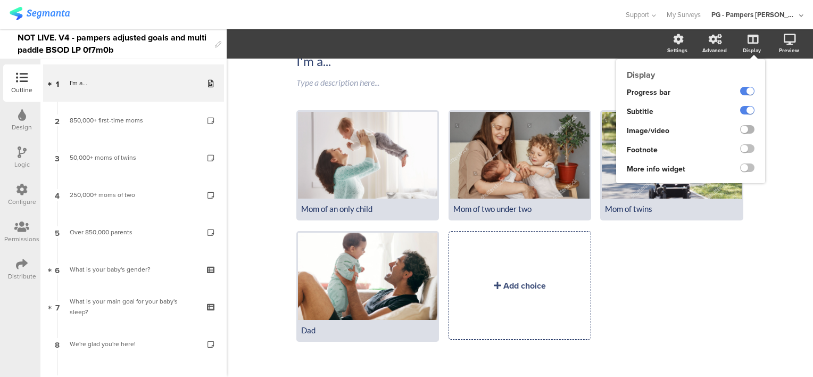
click at [740, 129] on label at bounding box center [747, 129] width 14 height 9
click at [0, 0] on input "checkbox" at bounding box center [0, 0] width 0 height 0
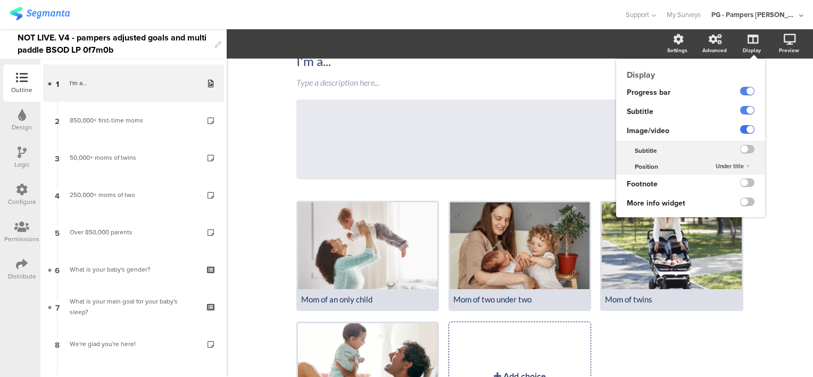
click at [740, 129] on label at bounding box center [747, 129] width 14 height 9
click at [0, 0] on input "checkbox" at bounding box center [0, 0] width 0 height 0
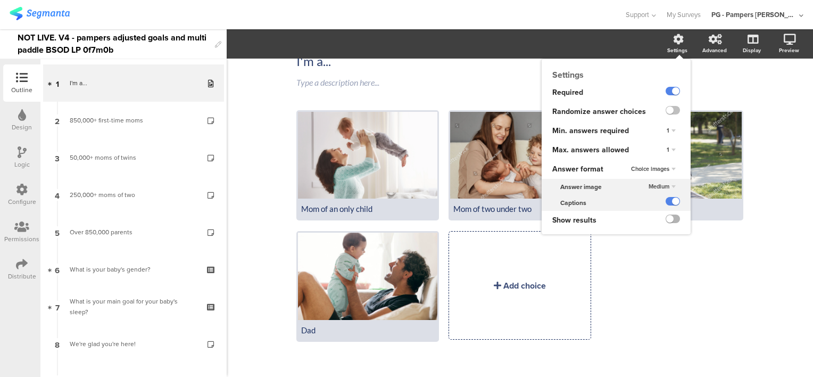
click at [665, 218] on label at bounding box center [672, 218] width 14 height 9
click at [0, 0] on input "checkbox" at bounding box center [0, 0] width 0 height 0
click at [665, 218] on label at bounding box center [672, 218] width 14 height 9
click at [0, 0] on input "checkbox" at bounding box center [0, 0] width 0 height 0
click at [656, 186] on span "Medium" at bounding box center [658, 186] width 21 height 9
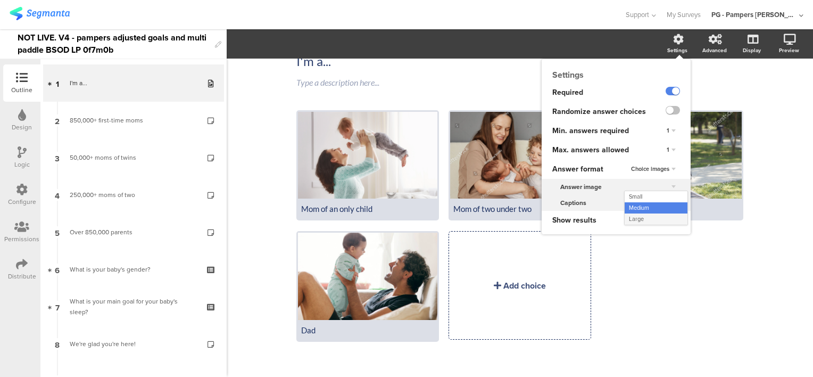
click at [637, 218] on div "Large" at bounding box center [655, 218] width 63 height 11
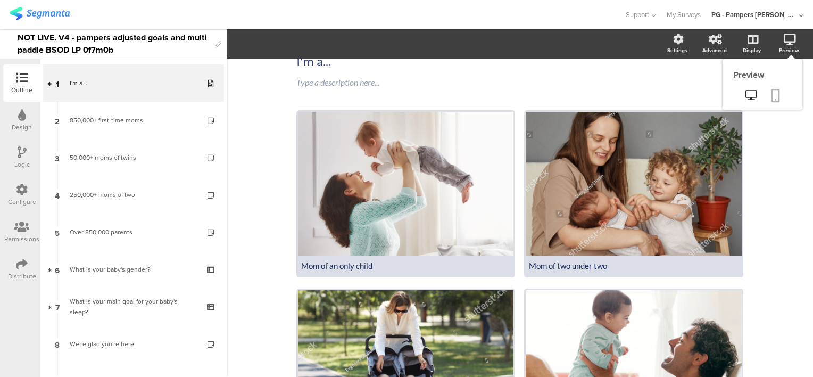
click at [764, 99] on link at bounding box center [775, 96] width 23 height 20
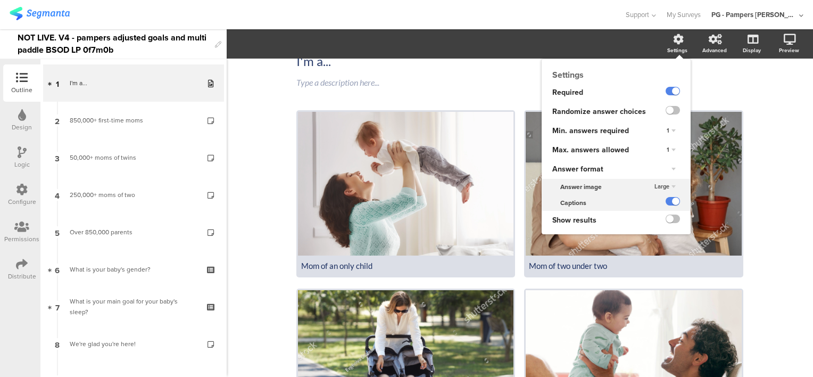
click at [660, 187] on span "Large" at bounding box center [661, 186] width 15 height 9
click at [649, 196] on div "Small" at bounding box center [655, 196] width 63 height 11
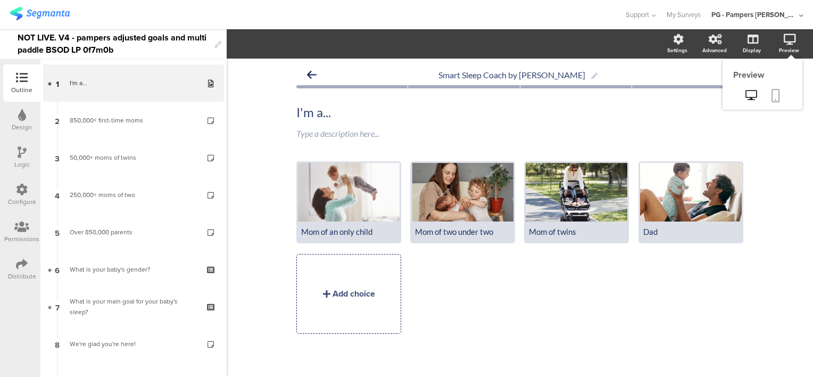
click at [772, 96] on icon at bounding box center [775, 95] width 9 height 13
click at [477, 230] on div "Mom of two under two" at bounding box center [462, 232] width 95 height 10
drag, startPoint x: 494, startPoint y: 234, endPoint x: 458, endPoint y: 230, distance: 35.8
click at [458, 230] on div "Mom of two under two" at bounding box center [462, 232] width 95 height 10
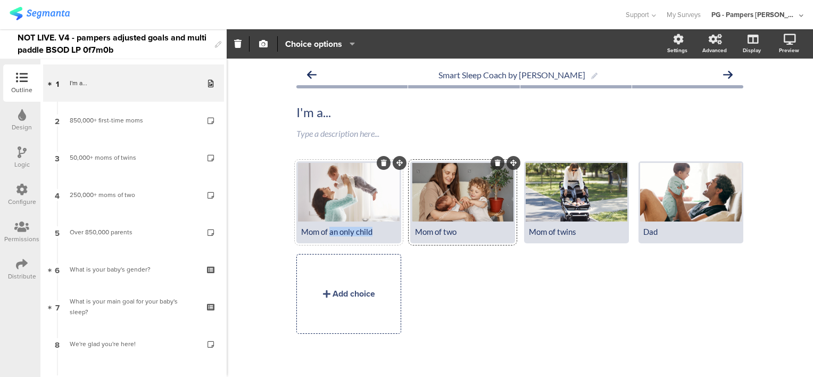
drag, startPoint x: 372, startPoint y: 234, endPoint x: 330, endPoint y: 237, distance: 42.6
click at [330, 237] on div "Mom of an only child" at bounding box center [349, 231] width 102 height 20
click at [476, 279] on div "Mom of one Mom of two Mom of twins" at bounding box center [524, 251] width 456 height 181
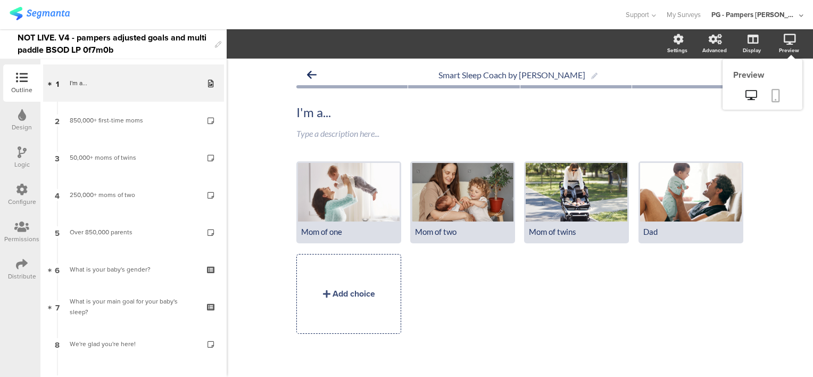
click at [780, 99] on link at bounding box center [775, 96] width 23 height 20
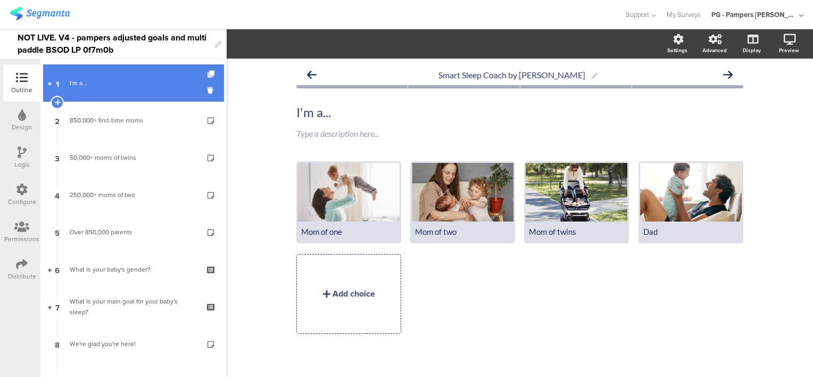
click at [127, 85] on div "I'm a..." at bounding box center [133, 83] width 127 height 11
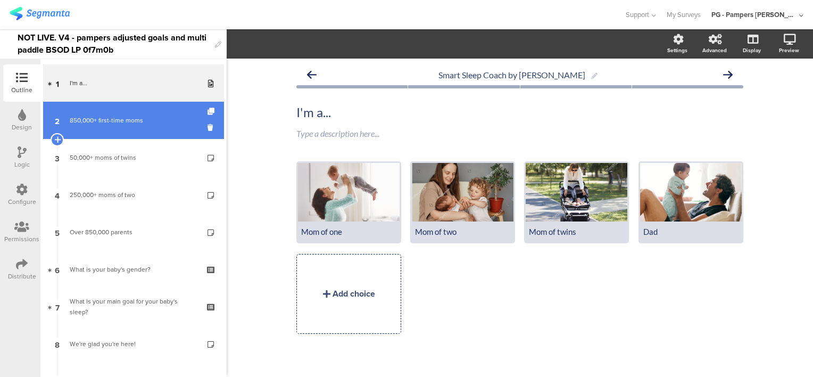
click at [125, 124] on div "850,000+ first-time moms" at bounding box center [133, 120] width 127 height 11
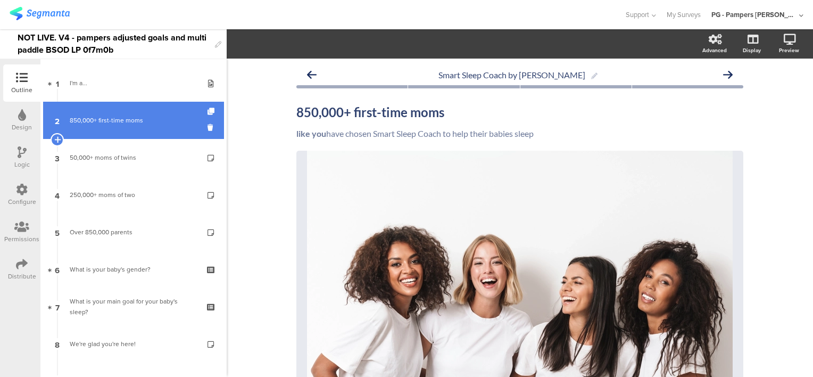
click at [139, 119] on div "850,000+ first-time moms" at bounding box center [133, 120] width 127 height 11
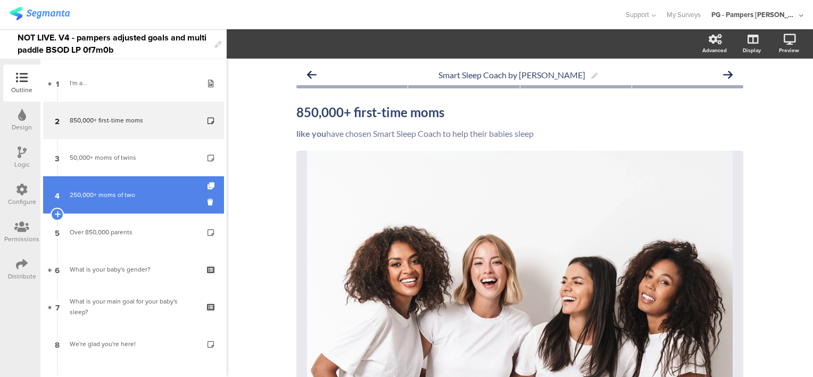
click at [132, 198] on div "250,000+ moms of two" at bounding box center [133, 194] width 127 height 11
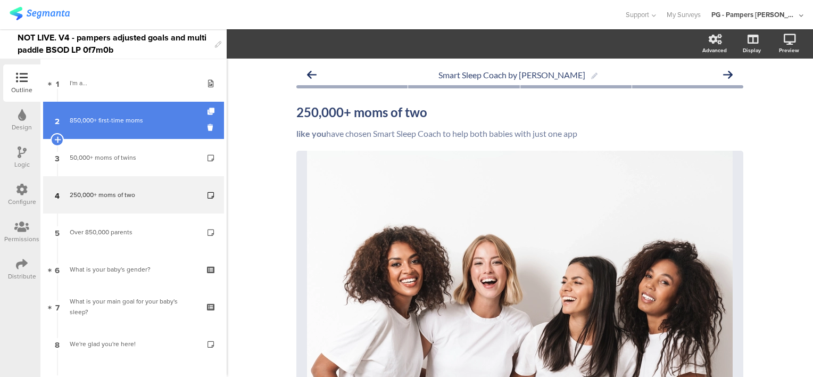
click at [109, 116] on div "850,000+ first-time moms" at bounding box center [133, 120] width 127 height 11
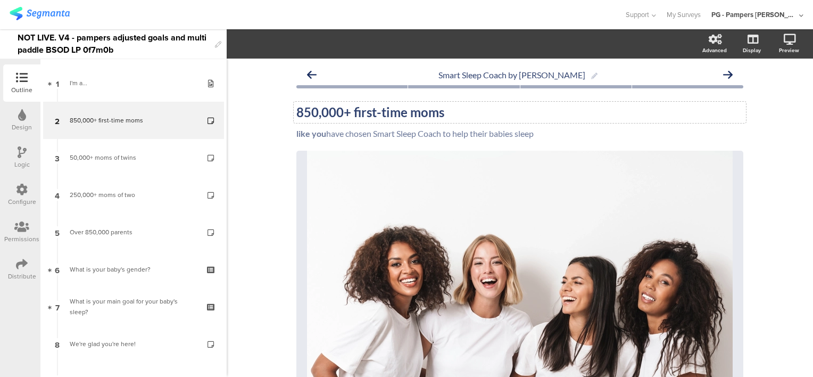
click at [313, 113] on div "850,000+ first-time moms 850,000+ first-time moms" at bounding box center [520, 112] width 452 height 21
click at [267, 115] on div "Smart Sleep Coach by Pampers 800,000+ first-time moms 800,000+ first-time moms …" at bounding box center [520, 383] width 586 height 649
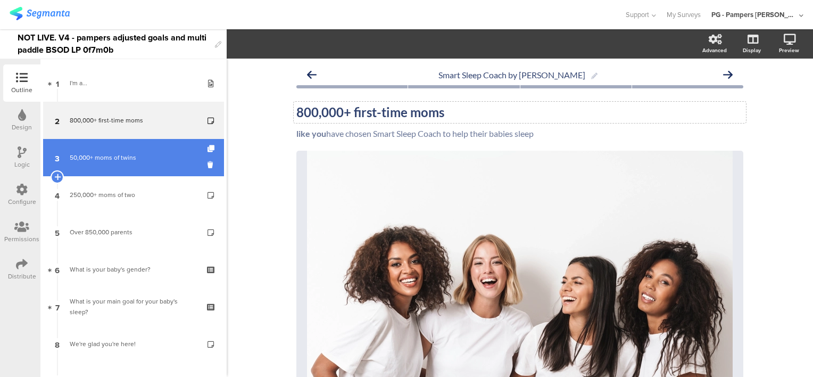
click at [143, 164] on link "3 50,000+ moms of twins" at bounding box center [133, 157] width 181 height 37
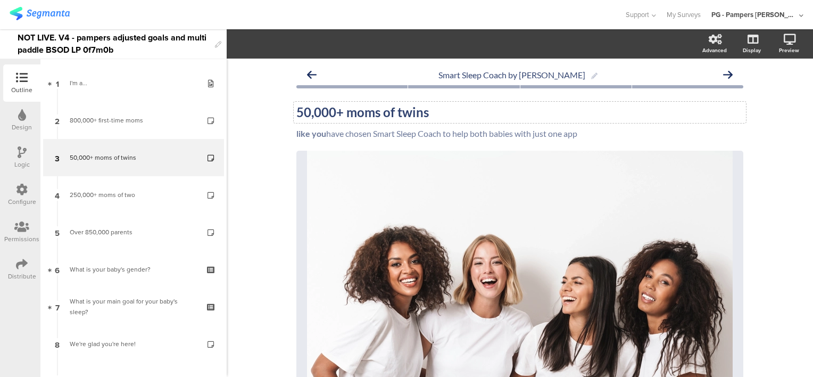
click at [302, 111] on strong "50,000+ moms of twins" at bounding box center [362, 111] width 132 height 15
click at [274, 126] on div "Smart Sleep Coach by Pampers 80,000+ moms of twins 80,000+ moms of twins 80,000…" at bounding box center [520, 383] width 586 height 649
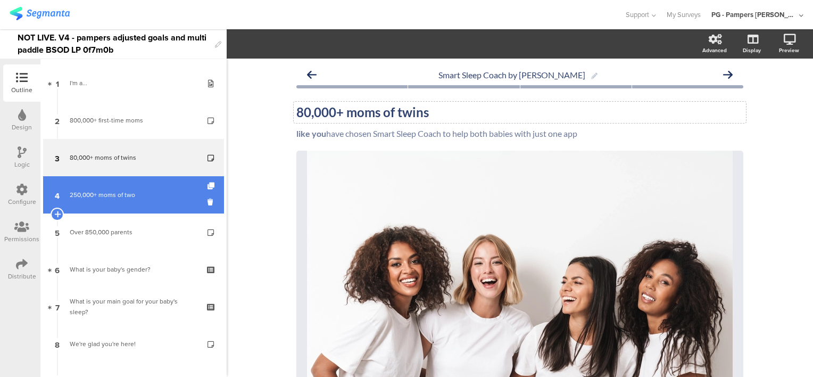
click at [136, 191] on div "250,000+ moms of two" at bounding box center [133, 194] width 127 height 11
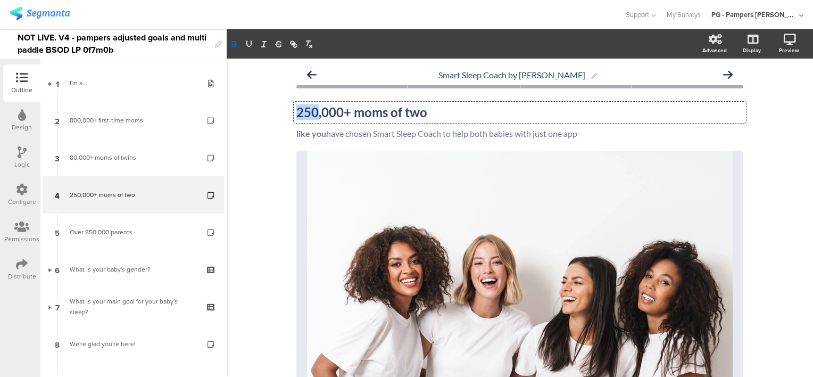
drag, startPoint x: 313, startPoint y: 109, endPoint x: 294, endPoint y: 105, distance: 19.5
click at [294, 105] on div "250,000+ moms of two 250,000+ moms of two 250,000+ moms of two" at bounding box center [520, 112] width 452 height 21
click at [323, 111] on strong "195,000+ moms of two" at bounding box center [361, 111] width 131 height 15
click at [264, 121] on div "Smart Sleep Coach by Pampers 195,000+ moms of two 195,000+ moms of two 195,000+…" at bounding box center [520, 383] width 586 height 649
click at [276, 182] on div "Smart Sleep Coach by Pampers 195,000+ moms of two 195,000+ moms of two like you…" at bounding box center [520, 383] width 586 height 649
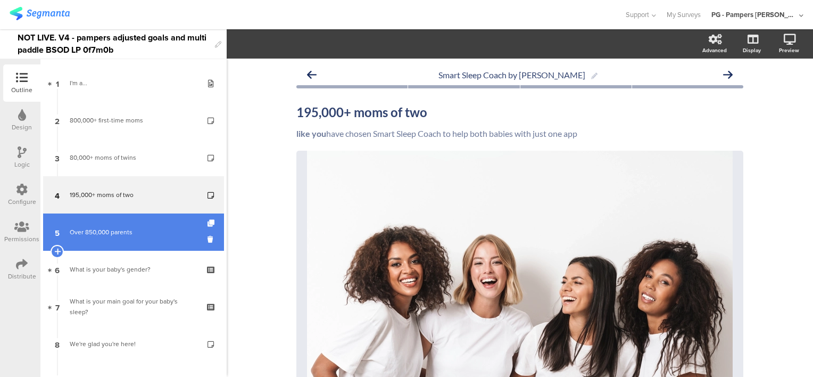
click at [118, 240] on link "5 Over 850,000 parents" at bounding box center [133, 231] width 181 height 37
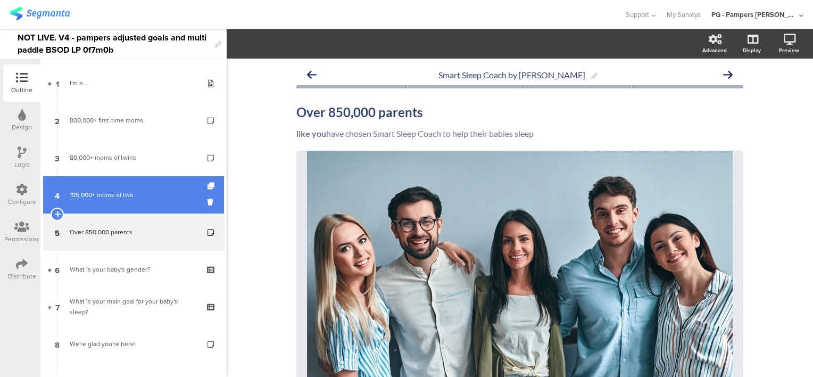
click at [131, 195] on div "195,000+ moms of two" at bounding box center [133, 194] width 127 height 11
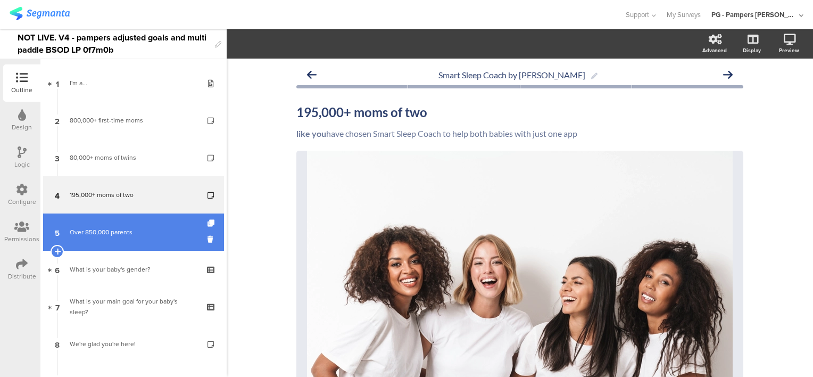
click at [118, 229] on div "Over 850,000 parents" at bounding box center [133, 232] width 127 height 11
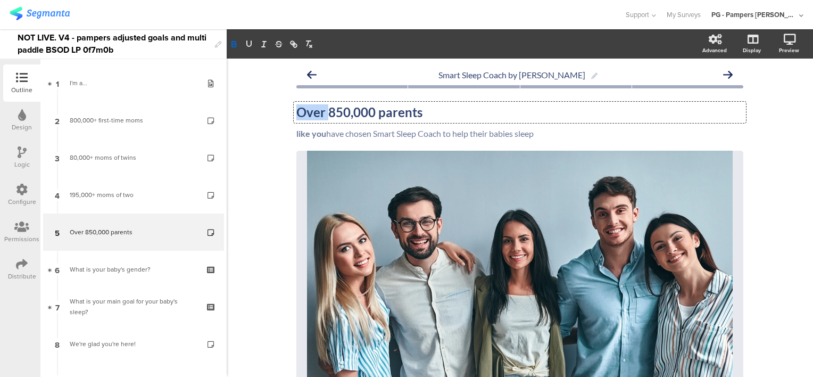
drag, startPoint x: 324, startPoint y: 113, endPoint x: 294, endPoint y: 111, distance: 30.4
click at [294, 111] on div "Over 850,000 parents Over 850,000 parents Over 850,000 parents" at bounding box center [520, 112] width 452 height 21
click at [260, 168] on div "Smart Sleep Coach by Pampers 850,000+ parents 850,000+ parents 850,000+ parents…" at bounding box center [520, 383] width 586 height 649
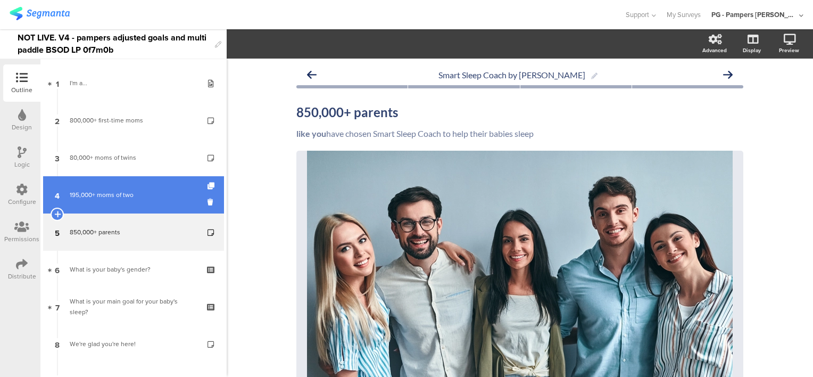
click at [104, 204] on link "4 195,000+ moms of two" at bounding box center [133, 194] width 181 height 37
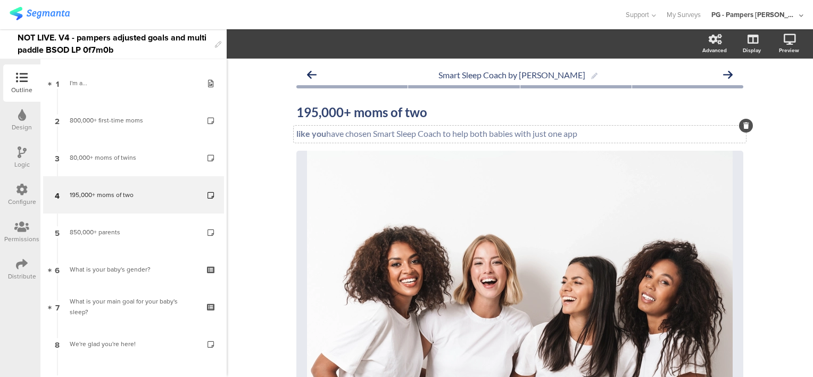
click at [509, 134] on p "like you have chosen Smart Sleep Coach to help both babies with just one app" at bounding box center [519, 133] width 447 height 10
click at [513, 134] on p "like you have chosen Smart Sleep Coach to help both babies with just one app" at bounding box center [519, 133] width 447 height 10
drag, startPoint x: 486, startPoint y: 132, endPoint x: 562, endPoint y: 143, distance: 76.9
click at [485, 132] on p "like you have chosen Smart Sleep Coach to help both babies to sleep better with…" at bounding box center [519, 133] width 447 height 10
drag, startPoint x: 570, startPoint y: 131, endPoint x: 663, endPoint y: 132, distance: 92.6
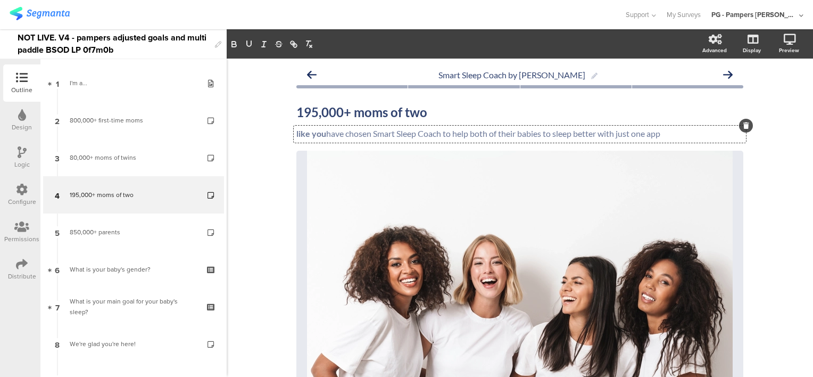
click at [663, 132] on p "like you have chosen Smart Sleep Coach to help both of their babies to sleep be…" at bounding box center [519, 133] width 447 height 10
click at [764, 164] on div "Smart Sleep Coach by Pampers 195,000+ moms of two 195,000+ moms of two like you…" at bounding box center [520, 383] width 586 height 649
click at [595, 136] on div "like you have chosen Smart Sleep Coach to help both of their babies to sleep li…" at bounding box center [520, 134] width 452 height 17
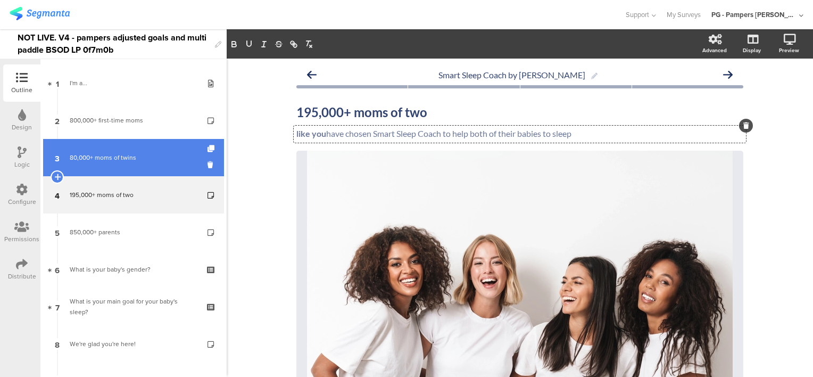
click at [150, 156] on div "80,000+ moms of twins" at bounding box center [133, 157] width 127 height 11
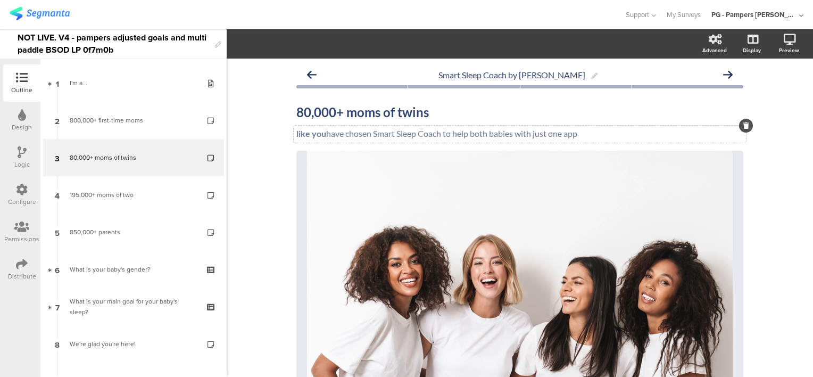
click at [456, 132] on p "like you have chosen Smart Sleep Coach to help both babies with just one app" at bounding box center [519, 133] width 447 height 10
click at [500, 136] on p "like you have chosen Smart Sleep Coach to improve both babies with just one app" at bounding box center [519, 133] width 447 height 10
click at [511, 135] on p "like you have chosen Smart Sleep Coach to help both babies with just one app" at bounding box center [519, 133] width 447 height 10
click at [492, 136] on p "like you have chosen Smart Sleep Coach to help both babies with just one app" at bounding box center [519, 133] width 447 height 10
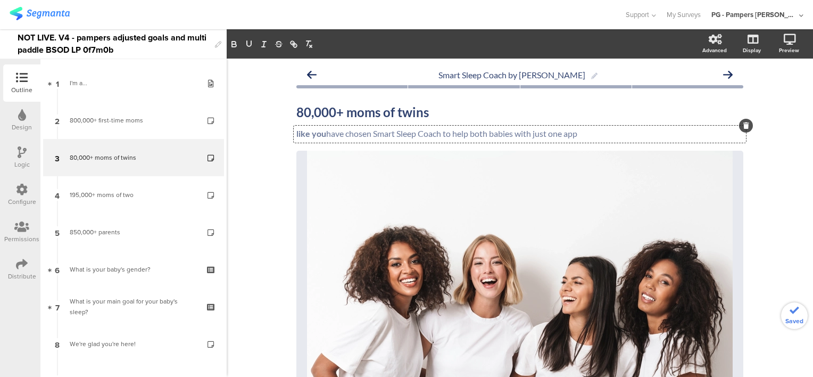
click at [515, 131] on p "like you have chosen Smart Sleep Coach to help both babies with just one app" at bounding box center [519, 133] width 447 height 10
click at [768, 205] on div "Smart Sleep Coach by Pampers 80,000+ moms of twins 80,000+ moms of twins like y…" at bounding box center [520, 383] width 586 height 649
click at [512, 132] on div "like you have chosen Smart Sleep Coach to help both babies with just one app li…" at bounding box center [520, 134] width 452 height 17
click at [771, 98] on icon at bounding box center [775, 95] width 9 height 13
click at [404, 134] on div "like you have chosen Smart Sleep Coach to help both babies with just one app li…" at bounding box center [520, 134] width 452 height 17
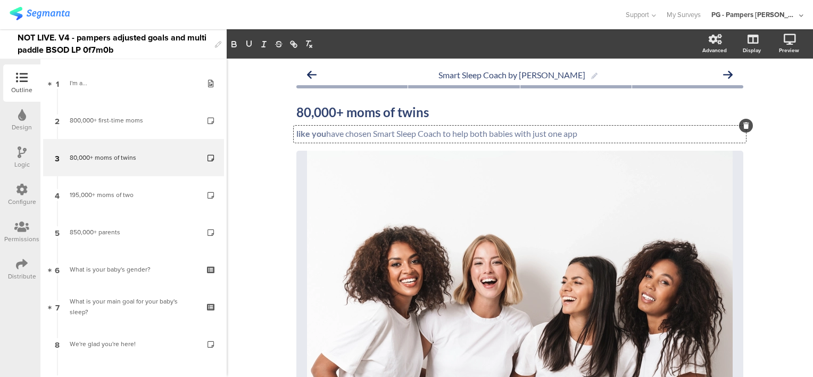
click at [462, 137] on p "like you have chosen Smart Sleep Coach to help both babies with just one app" at bounding box center [519, 133] width 447 height 10
click at [450, 132] on p "like you have chosen Smart Sleep Coach to help both babies with just one app" at bounding box center [519, 133] width 447 height 10
click at [500, 137] on p "like you have chosen Smart Sleep Coach to help both babies with just one app" at bounding box center [519, 133] width 447 height 10
click at [511, 134] on p "like you have chosen Smart Sleep Coach to help both babies with just one app" at bounding box center [519, 133] width 447 height 10
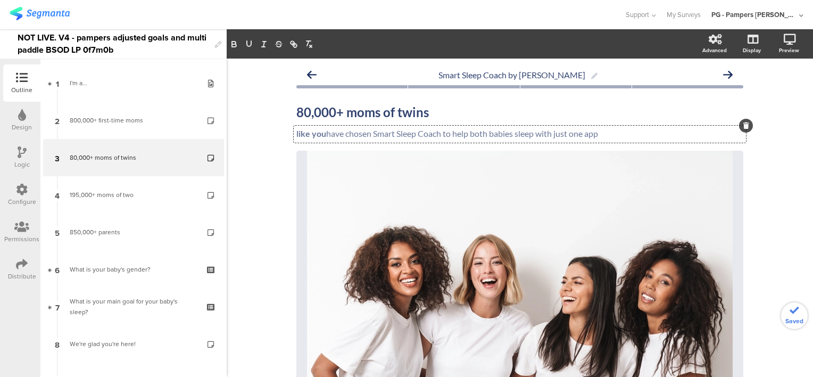
click at [780, 182] on div "Smart Sleep Coach by Pampers 80,000+ moms of twins 80,000+ moms of twins like y…" at bounding box center [520, 383] width 586 height 649
click at [537, 135] on div "like you have chosen Smart Sleep Coach to help both babies sleep with just one …" at bounding box center [520, 134] width 452 height 17
click at [777, 160] on div "Smart Sleep Coach by Pampers 80,000+ moms of twins 80,000+ moms of twins like y…" at bounding box center [520, 383] width 586 height 649
click at [764, 97] on link at bounding box center [775, 96] width 23 height 20
drag, startPoint x: 630, startPoint y: 134, endPoint x: 578, endPoint y: 134, distance: 52.1
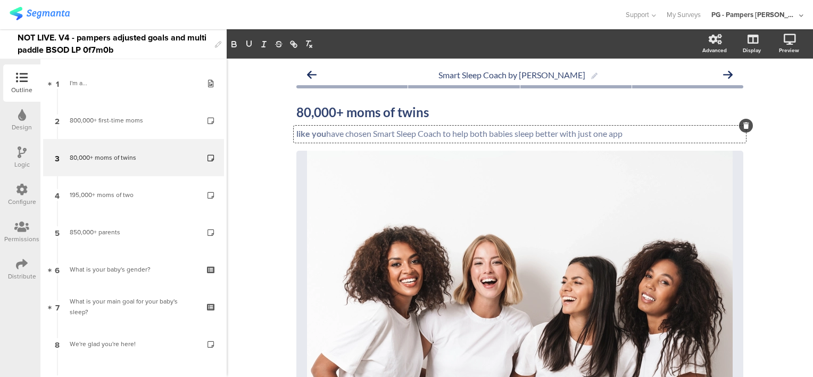
click at [578, 134] on div "like you have chosen Smart Sleep Coach to help both babies sleep better with ju…" at bounding box center [520, 134] width 452 height 17
click at [234, 43] on icon "button" at bounding box center [234, 44] width 10 height 10
click at [632, 134] on p "like you have chosen Smart Sleep Coach to help both babies sleep better with ju…" at bounding box center [519, 133] width 447 height 10
click at [582, 134] on strong "just one app" at bounding box center [598, 133] width 45 height 10
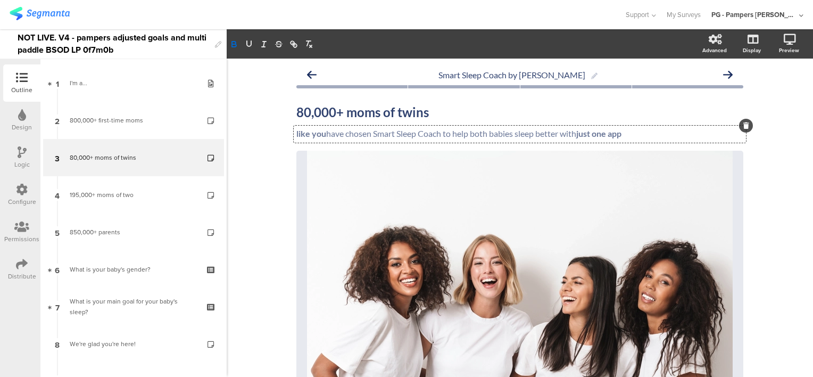
click at [633, 132] on p "like you have chosen Smart Sleep Coach to help both babies sleep better with ju…" at bounding box center [519, 133] width 447 height 10
click at [590, 136] on strong "just one app" at bounding box center [598, 133] width 45 height 10
click at [747, 183] on div "Smart Sleep Coach by Pampers 80,000+ moms of twins 80,000+ moms of twins like y…" at bounding box center [520, 383] width 468 height 649
click at [414, 133] on div "like you have chosen Smart Sleep Coach to help both babies sleep better with ju…" at bounding box center [520, 134] width 452 height 17
click at [414, 133] on p "like you have chosen Smart Sleep Coach to help both babies sleep better with ju…" at bounding box center [519, 133] width 447 height 10
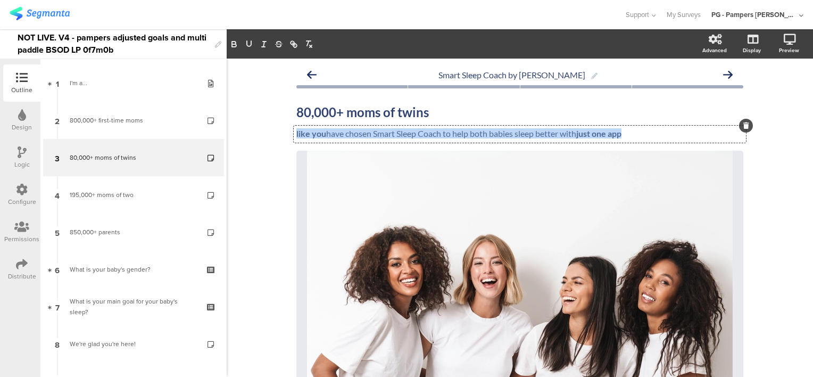
click at [414, 133] on p "like you have chosen Smart Sleep Coach to help both babies sleep better with ju…" at bounding box center [519, 133] width 447 height 10
copy p "like you have chosen Smart Sleep Coach to help both babies sleep better with ju…"
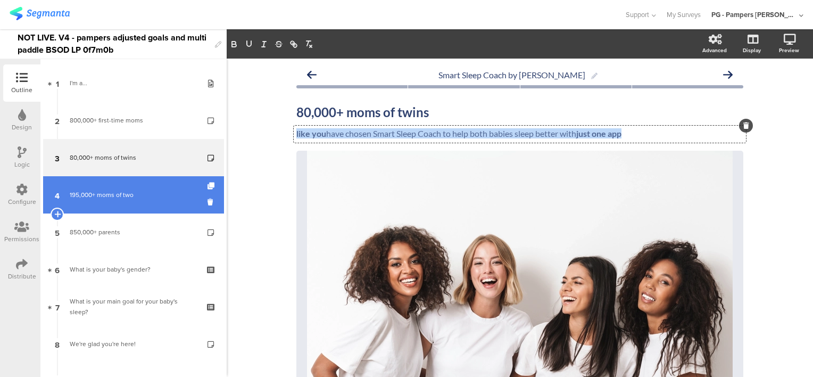
click at [121, 196] on div "195,000+ moms of two" at bounding box center [133, 194] width 127 height 11
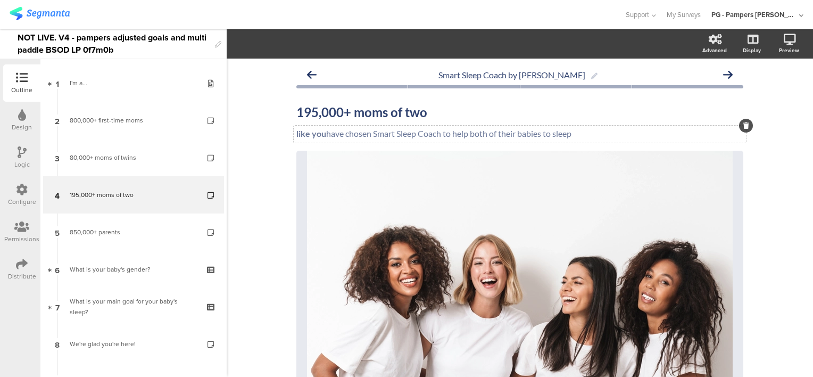
click at [427, 132] on p "like you have chosen Smart Sleep Coach to help both of their babies to sleep" at bounding box center [519, 133] width 447 height 10
drag, startPoint x: 628, startPoint y: 134, endPoint x: 578, endPoint y: 133, distance: 50.0
click at [578, 133] on p "like you have chosen Smart Sleep Coach to help both babies sleep better with ju…" at bounding box center [519, 133] width 447 height 10
click at [230, 45] on icon "button" at bounding box center [234, 44] width 10 height 10
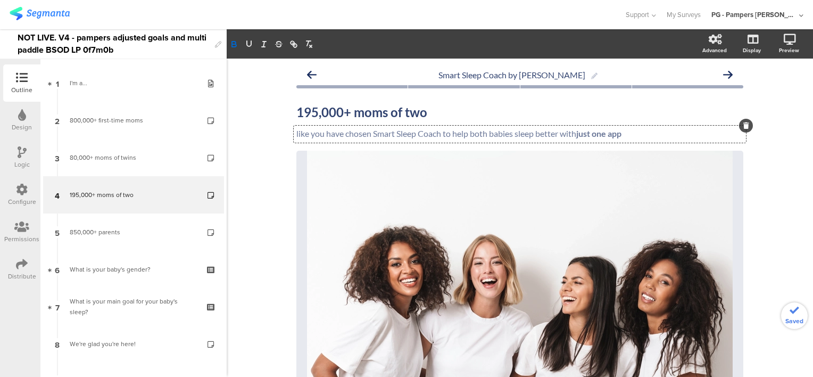
click at [318, 134] on p "like you have chosen Smart Sleep Coach to help both babies sleep better with ju…" at bounding box center [519, 133] width 447 height 10
drag, startPoint x: 320, startPoint y: 135, endPoint x: 290, endPoint y: 132, distance: 29.9
click at [294, 132] on div "like you have chosen Smart Sleep Coach to help both babies sleep better with ju…" at bounding box center [520, 134] width 452 height 17
click at [234, 45] on icon "button" at bounding box center [234, 44] width 10 height 10
click at [271, 149] on div "Smart Sleep Coach by Pampers 195,000+ moms of two 195,000+ moms of two like you…" at bounding box center [520, 383] width 586 height 649
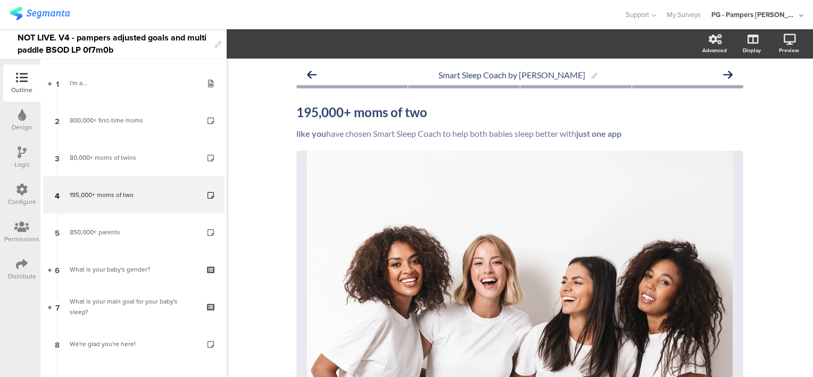
click at [511, 134] on div "like you have chosen Smart Sleep Coach to help both babies sleep better with ju…" at bounding box center [520, 134] width 452 height 17
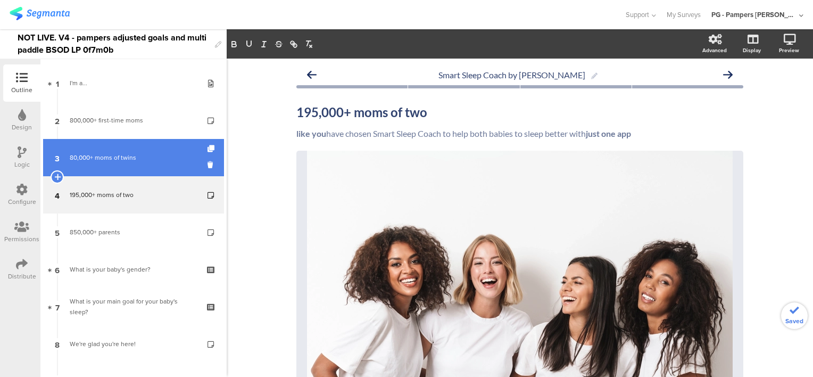
click at [133, 158] on div "80,000+ moms of twins" at bounding box center [133, 157] width 127 height 11
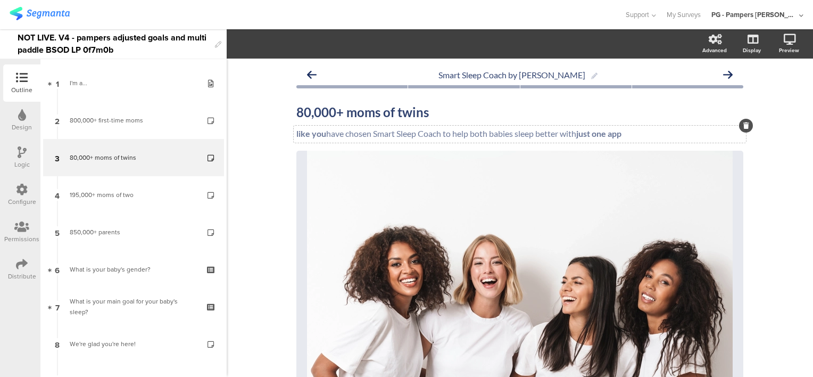
click at [512, 134] on p "like you have chosen Smart Sleep Coach to help both babies sleep better with ju…" at bounding box center [519, 133] width 447 height 10
click at [785, 170] on div "Smart Sleep Coach by Pampers 80,000+ moms of twins 80,000+ moms of twins like y…" at bounding box center [520, 383] width 586 height 649
click at [771, 91] on icon at bounding box center [775, 95] width 9 height 13
click at [649, 135] on div "like you have chosen Smart Sleep Coach to help both babies to sleep better with…" at bounding box center [520, 134] width 452 height 17
click at [577, 132] on p "like you have chosen Smart Sleep Coach to help both babies to sleep better with…" at bounding box center [519, 133] width 447 height 10
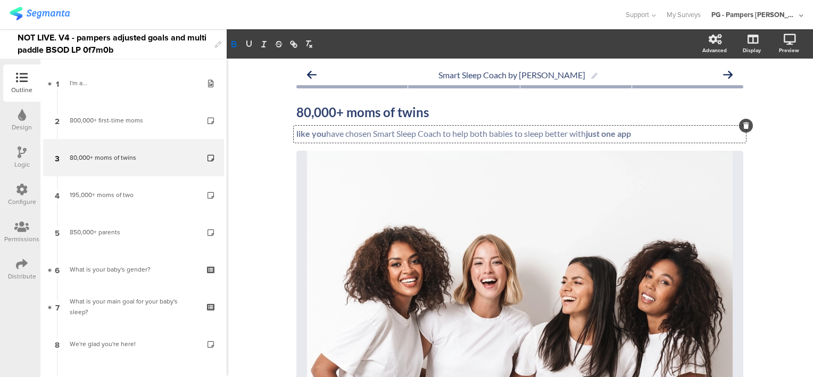
click at [577, 132] on p "like you have chosen Smart Sleep Coach to help both babies to sleep better with…" at bounding box center [519, 133] width 447 height 10
drag, startPoint x: 639, startPoint y: 132, endPoint x: 702, endPoint y: 137, distance: 62.4
click at [702, 137] on p "like you have chosen Smart Sleep Coach to help both babies to sleep better —all…" at bounding box center [519, 133] width 447 height 10
click at [575, 132] on p "like you have chosen Smart Sleep Coach to help both babies to sleep better —all…" at bounding box center [519, 133] width 447 height 10
click at [477, 135] on p "like you have chosen Smart Sleep Coach to help both babies to sleep better - al…" at bounding box center [519, 133] width 447 height 10
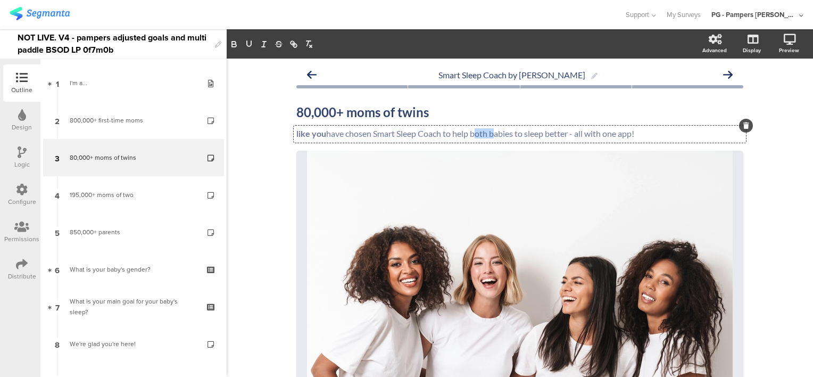
click at [477, 135] on p "like you have chosen Smart Sleep Coach to help both babies to sleep better - al…" at bounding box center [519, 133] width 447 height 10
click at [528, 138] on p "like you have chosen Smart Sleep Coach to help both babies to sleep better - al…" at bounding box center [519, 133] width 447 height 10
click at [518, 133] on p "like you have chosen Smart Sleep Coach to help both babies to sleep better - al…" at bounding box center [519, 133] width 447 height 10
click at [754, 179] on div "Smart Sleep Coach by Pampers 80,000+ moms of twins 80,000+ moms of twins like y…" at bounding box center [520, 383] width 586 height 649
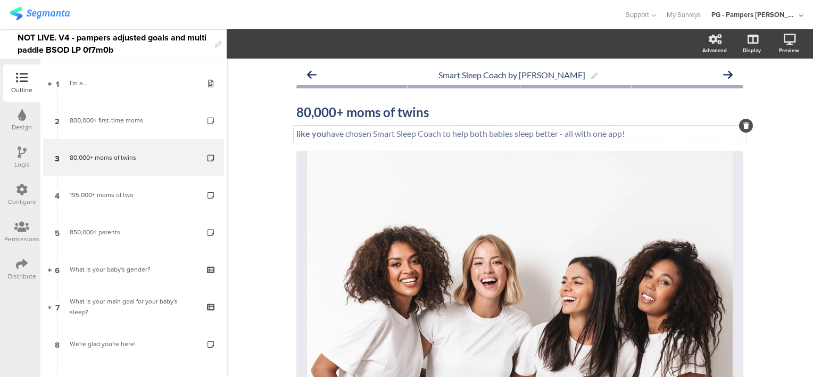
click at [557, 134] on div "like you have chosen Smart Sleep Coach to help both babies sleep better - all w…" at bounding box center [520, 134] width 452 height 17
click at [605, 135] on p "like you have chosen Smart Sleep Coach to help both babies sleep better - all w…" at bounding box center [519, 133] width 447 height 10
click at [570, 136] on p "like you have chosen Smart Sleep Coach to help both babies sleep better - all w…" at bounding box center [519, 133] width 447 height 10
click at [584, 134] on p "like you have chosen Smart Sleep Coach to help both babies sleep better - all w…" at bounding box center [519, 133] width 447 height 10
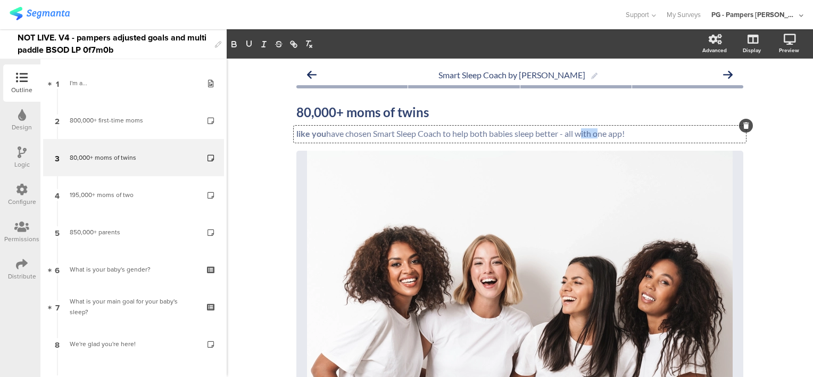
click at [584, 134] on p "like you have chosen Smart Sleep Coach to help both babies sleep better - all w…" at bounding box center [519, 133] width 447 height 10
click at [561, 136] on p "like you have chosen Smart Sleep Coach to help both babies sleep better - all w…" at bounding box center [519, 133] width 447 height 10
click at [584, 129] on p "like you have chosen Smart Sleep Coach to help both babies sleep better - all w…" at bounding box center [519, 133] width 447 height 10
drag, startPoint x: 642, startPoint y: 132, endPoint x: 565, endPoint y: 131, distance: 76.6
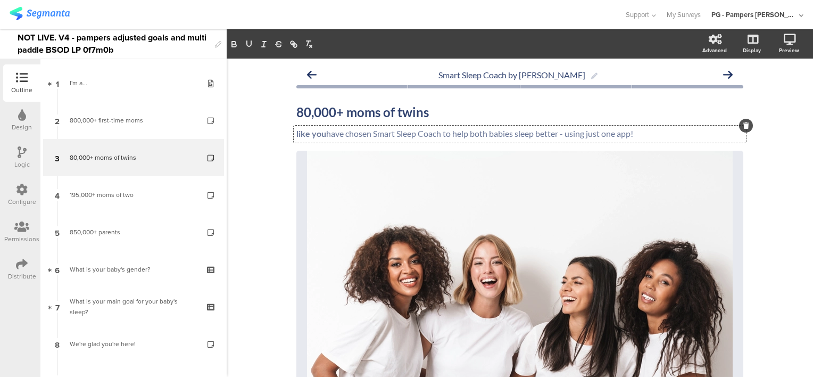
click at [565, 131] on p "like you have chosen Smart Sleep Coach to help both babies sleep better - using…" at bounding box center [519, 133] width 447 height 10
click at [234, 45] on icon "button" at bounding box center [234, 44] width 10 height 10
click at [761, 170] on div "Smart Sleep Coach by Pampers 80,000+ moms of twins 80,000+ moms of twins like y…" at bounding box center [520, 383] width 586 height 649
click at [771, 94] on icon at bounding box center [775, 95] width 9 height 13
click at [564, 136] on strong "using just one app!" at bounding box center [598, 133] width 70 height 10
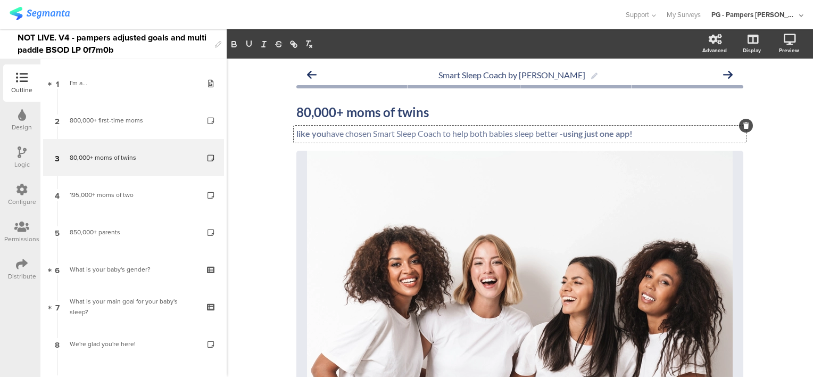
click at [573, 135] on strong "using just one app!" at bounding box center [598, 133] width 70 height 10
click at [583, 138] on strong "using just one app!" at bounding box center [598, 133] width 70 height 10
click at [572, 134] on strong "using just one app!" at bounding box center [598, 133] width 70 height 10
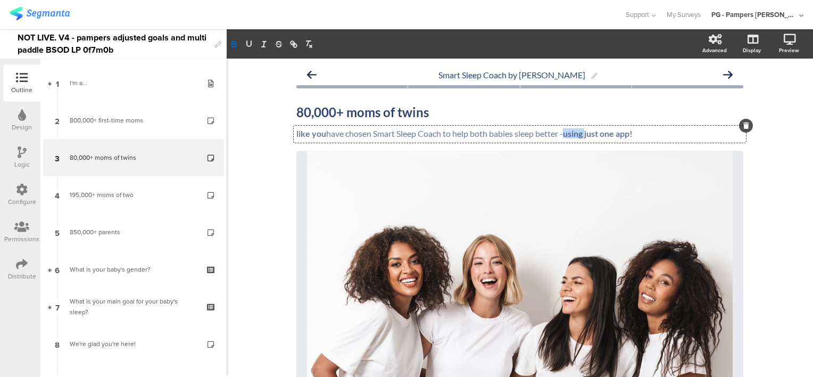
click at [571, 134] on strong "using just one app!" at bounding box center [598, 133] width 70 height 10
drag, startPoint x: 601, startPoint y: 136, endPoint x: 565, endPoint y: 134, distance: 35.7
click at [565, 134] on strong "using just one app!" at bounding box center [598, 133] width 70 height 10
click at [570, 137] on strong "all in one app!" at bounding box center [589, 133] width 52 height 10
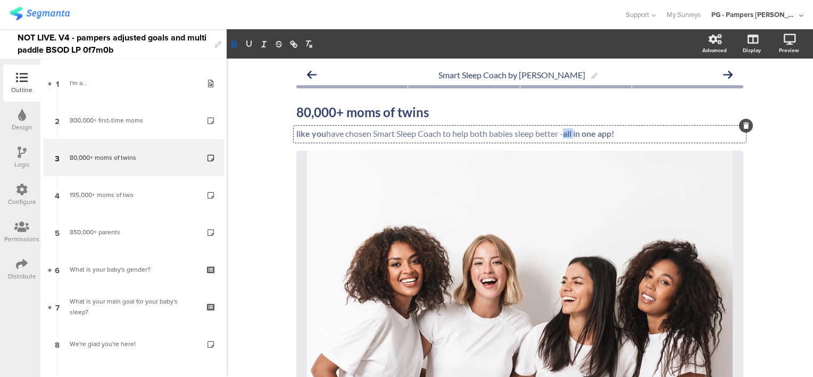
click at [570, 137] on strong "all in one app!" at bounding box center [589, 133] width 52 height 10
drag, startPoint x: 584, startPoint y: 134, endPoint x: 564, endPoint y: 129, distance: 20.7
click at [564, 129] on strong "all in one app!" at bounding box center [589, 133] width 52 height 10
click at [763, 161] on div "Smart Sleep Coach by Pampers 80,000+ moms of twins 80,000+ moms of twins like y…" at bounding box center [520, 383] width 586 height 649
drag, startPoint x: 559, startPoint y: 134, endPoint x: 629, endPoint y: 137, distance: 69.7
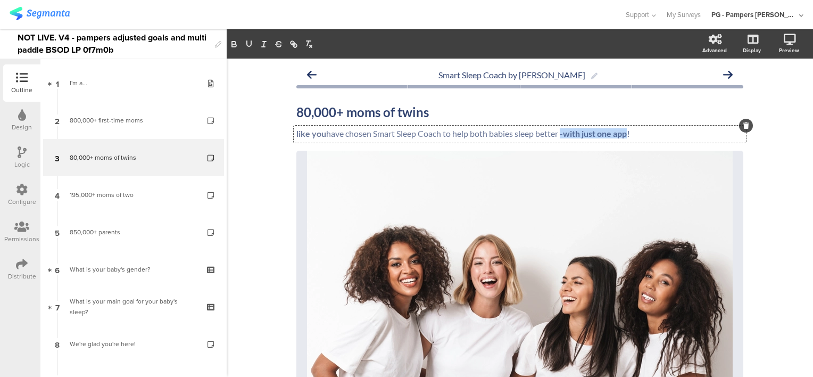
click at [629, 137] on div "like you have chosen Smart Sleep Coach to help both babies sleep better - with …" at bounding box center [520, 134] width 452 height 17
click at [540, 133] on p "like you have chosen Smart Sleep Coach to help both babies sleep better - with …" at bounding box center [519, 133] width 447 height 10
click at [604, 132] on strong "with just one app!" at bounding box center [596, 133] width 67 height 10
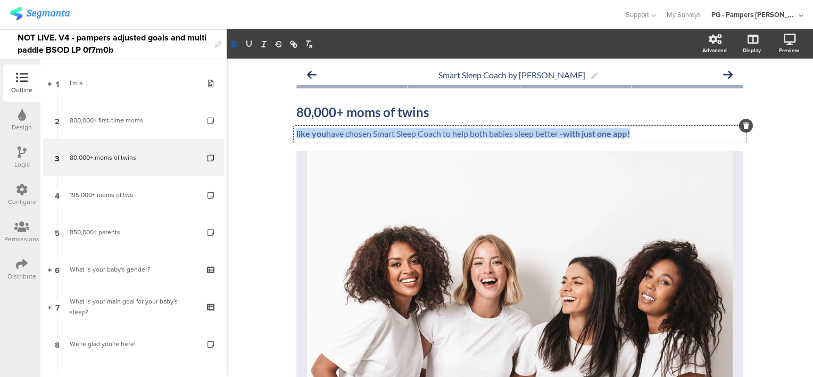
click at [604, 132] on strong "with just one app!" at bounding box center [596, 133] width 67 height 10
click at [657, 135] on p "like you have chosen Smart Sleep Coach to help both babies sleep better - with …" at bounding box center [519, 133] width 447 height 10
drag, startPoint x: 562, startPoint y: 132, endPoint x: 554, endPoint y: 132, distance: 7.4
click at [554, 132] on p "like you have chosen Smart Sleep Coach to help both babies sleep better - with …" at bounding box center [519, 133] width 447 height 10
click at [561, 136] on p "like you have chosen Smart Sleep Coach to help both babies sleep better - with …" at bounding box center [519, 133] width 447 height 10
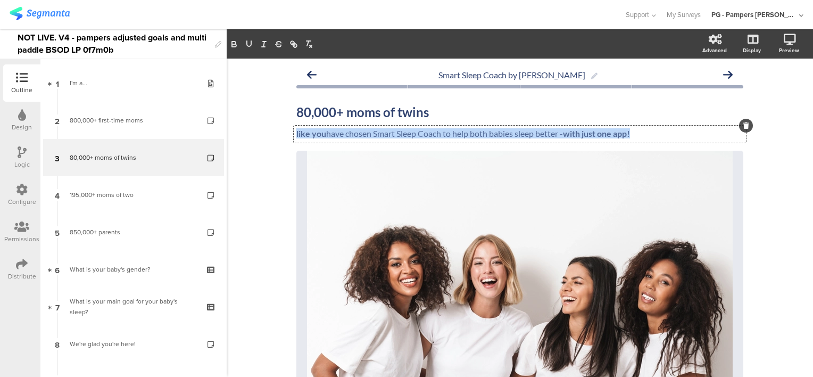
drag, startPoint x: 564, startPoint y: 135, endPoint x: 557, endPoint y: 134, distance: 6.9
click at [557, 134] on p "like you have chosen Smart Sleep Coach to help both babies sleep better - with …" at bounding box center [519, 133] width 447 height 10
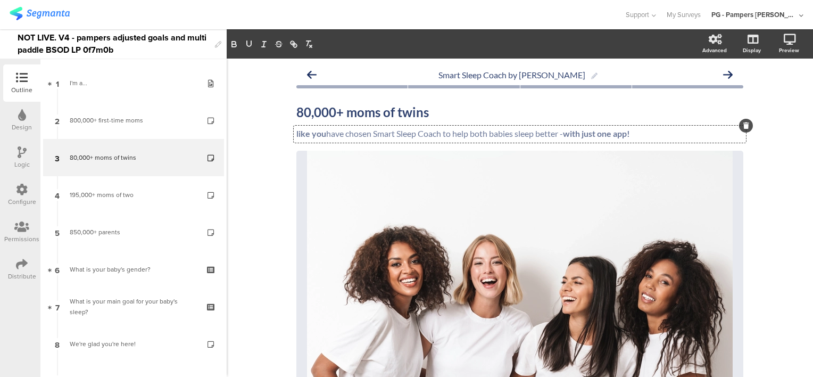
click at [576, 135] on strong "with just one app!" at bounding box center [596, 133] width 67 height 10
click at [565, 136] on strong "with just one app!" at bounding box center [596, 133] width 67 height 10
click at [587, 132] on strong "with just one app!" at bounding box center [591, 133] width 67 height 10
click at [585, 136] on strong "with one app!" at bounding box center [584, 133] width 52 height 10
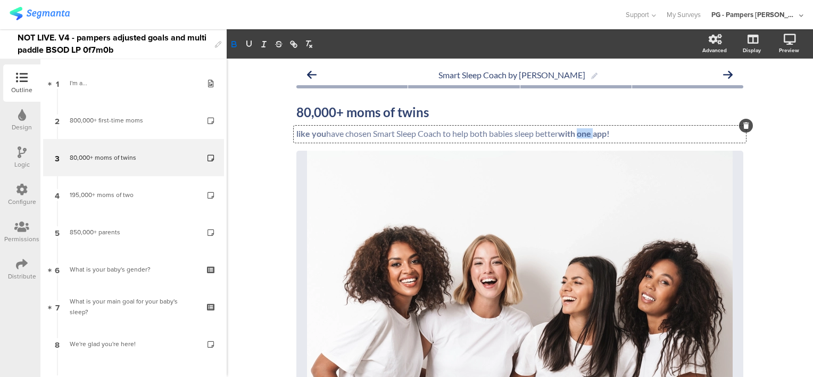
click at [585, 136] on strong "with one app!" at bounding box center [584, 133] width 52 height 10
click at [566, 132] on strong "with the same app!" at bounding box center [593, 133] width 71 height 10
drag, startPoint x: 609, startPoint y: 135, endPoint x: 562, endPoint y: 132, distance: 47.4
click at [562, 132] on strong "with one app!" at bounding box center [584, 133] width 52 height 10
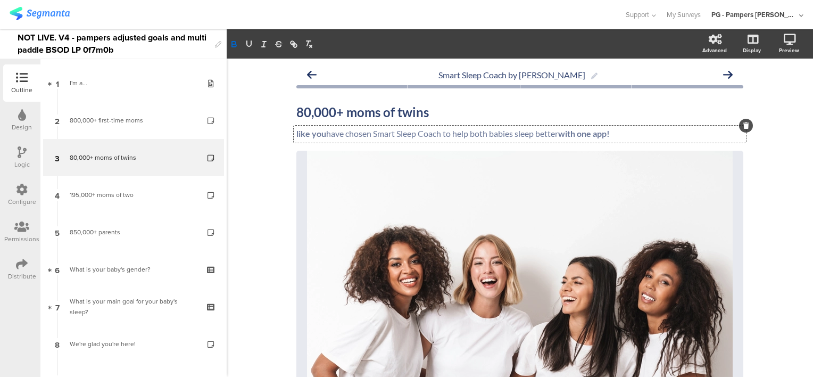
click at [612, 134] on p "like you have chosen Smart Sleep Coach to help both babies sleep better with on…" at bounding box center [519, 133] width 447 height 10
click at [610, 133] on strong "with one app!" at bounding box center [584, 133] width 52 height 10
click at [756, 160] on div "Smart Sleep Coach by Pampers 80,000+ moms of twins 80,000+ moms of twins like y…" at bounding box center [520, 383] width 586 height 649
click at [771, 90] on icon at bounding box center [775, 95] width 9 height 13
click at [568, 135] on strong "with one app only!" at bounding box center [593, 133] width 70 height 10
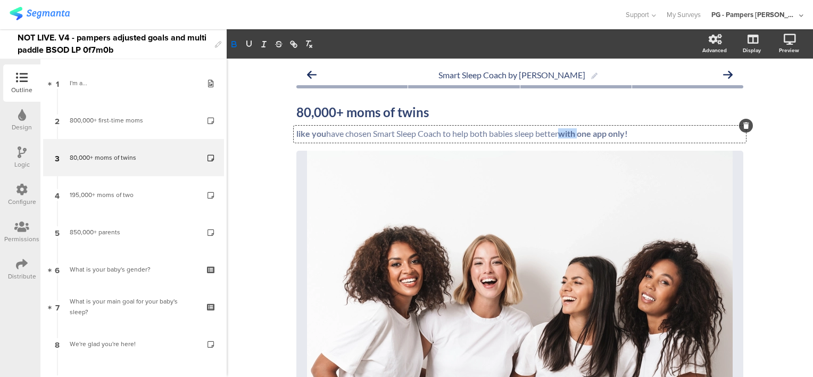
click at [568, 135] on strong "with one app only!" at bounding box center [593, 133] width 70 height 10
click at [585, 132] on strong "with one app only!" at bounding box center [593, 133] width 70 height 10
click at [772, 169] on div "Smart Sleep Coach by Pampers 80,000+ moms of twins 80,000+ moms of twins like y…" at bounding box center [520, 383] width 586 height 649
click at [771, 97] on icon at bounding box center [775, 95] width 9 height 13
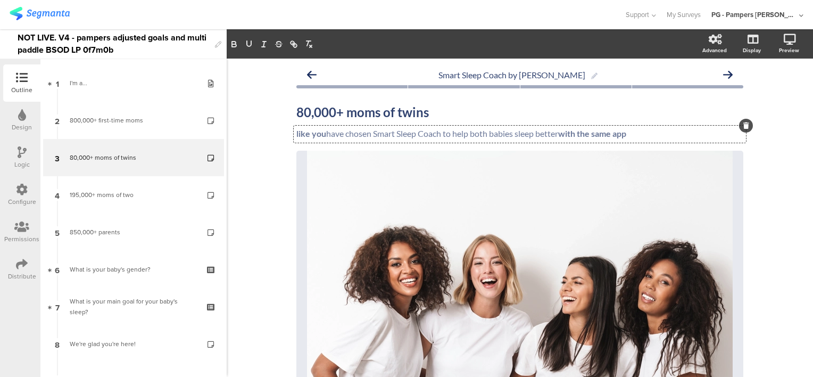
click at [559, 135] on div "like you have chosen Smart Sleep Coach to help both babies sleep better with th…" at bounding box center [520, 134] width 452 height 17
drag, startPoint x: 562, startPoint y: 134, endPoint x: 632, endPoint y: 133, distance: 70.2
click at [632, 133] on p "like you have chosen Smart Sleep Coach to help both babies sleep better with th…" at bounding box center [519, 133] width 447 height 10
click at [771, 99] on icon at bounding box center [775, 95] width 9 height 13
click at [564, 133] on div "like you have chosen Smart Sleep Coach to help both babies sleep better - all w…" at bounding box center [520, 134] width 452 height 17
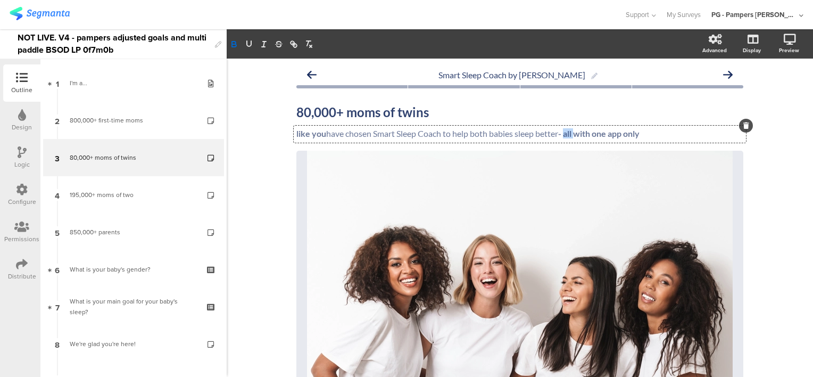
click at [564, 133] on strong "- all with one app only" at bounding box center [598, 133] width 81 height 10
click at [786, 160] on div "Smart Sleep Coach by Pampers 80,000+ moms of twins 80,000+ moms of twins like y…" at bounding box center [520, 383] width 586 height 649
click at [771, 93] on icon at bounding box center [775, 95] width 9 height 13
click at [561, 132] on div "like you have chosen Smart Sleep Coach to help both babies sleep better - with …" at bounding box center [520, 134] width 452 height 17
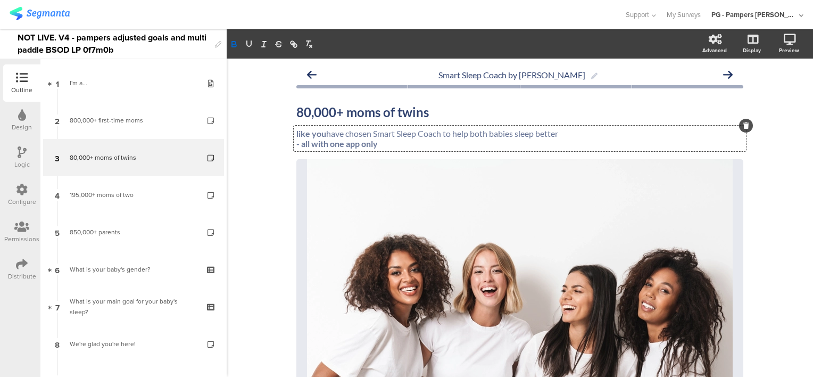
click at [362, 144] on strong "- all with one app only" at bounding box center [336, 143] width 81 height 10
click at [771, 101] on icon at bounding box center [775, 95] width 9 height 13
click at [296, 143] on strong "- all with just one app" at bounding box center [335, 143] width 79 height 10
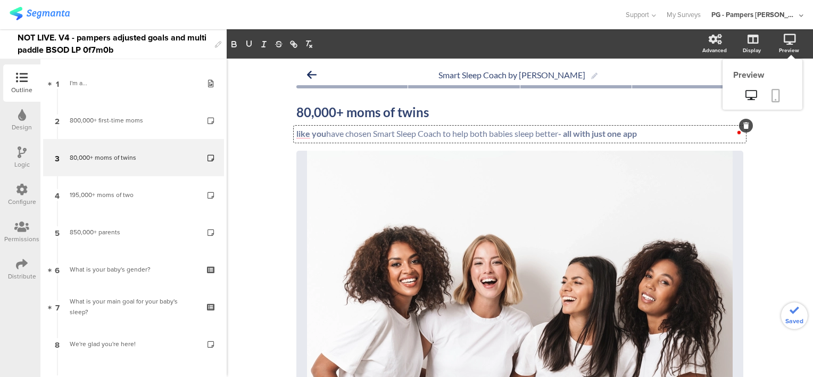
click at [771, 89] on icon at bounding box center [775, 95] width 9 height 13
click at [376, 144] on div "80,000+ moms of twins 80,000+ moms of twins like you have chosen Smart Sleep Co…" at bounding box center [519, 374] width 447 height 561
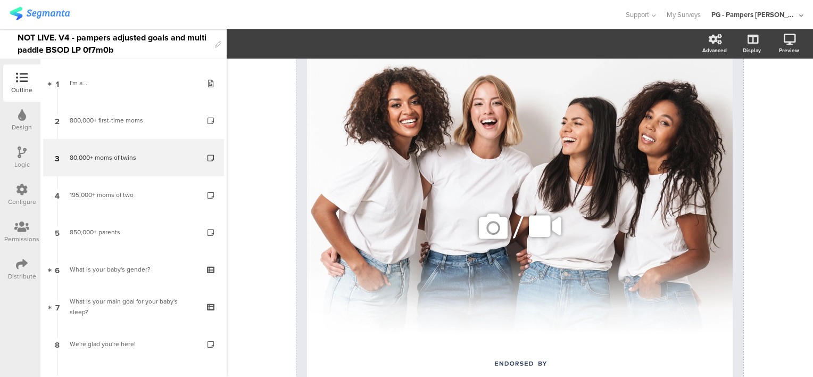
scroll to position [160, 0]
click at [487, 224] on icon at bounding box center [493, 225] width 36 height 36
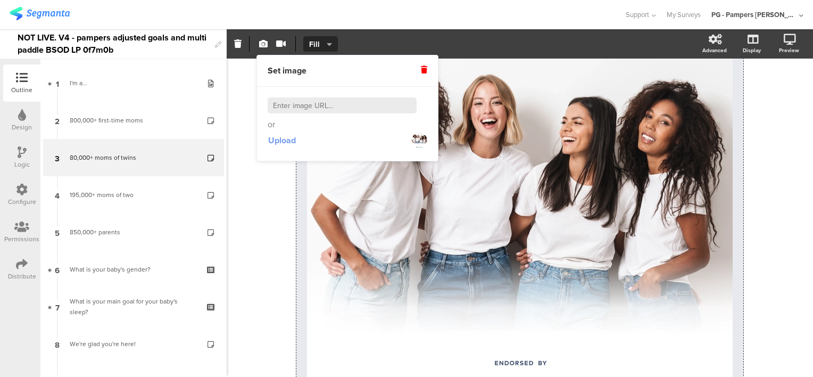
click at [271, 138] on span "Upload" at bounding box center [282, 140] width 28 height 12
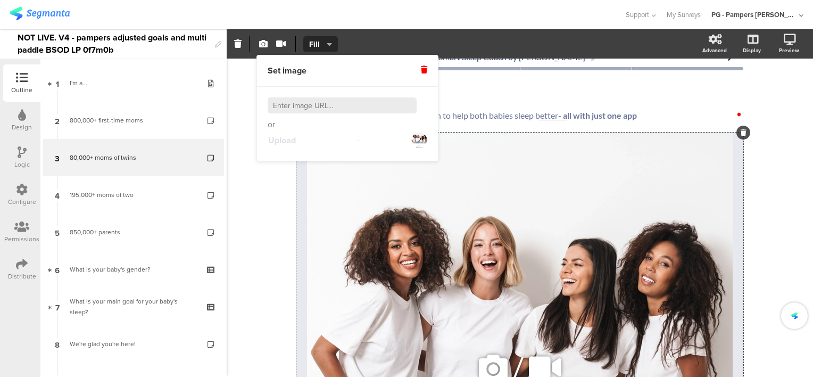
scroll to position [0, 0]
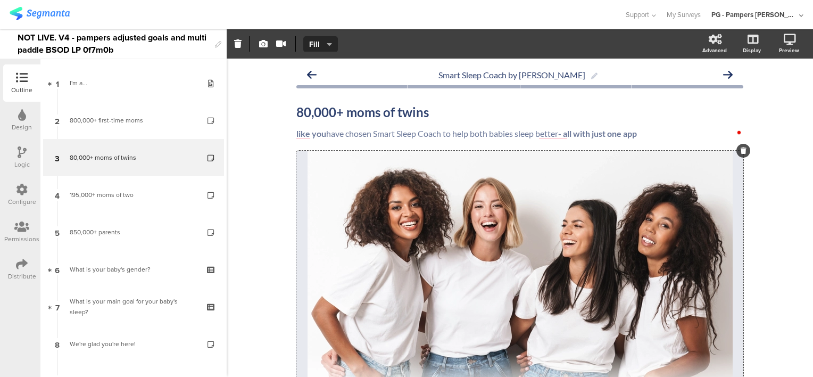
click at [777, 221] on div "Smart Sleep Coach by Pampers 80,000+ moms of twins 80,000+ moms of twins like y…" at bounding box center [520, 333] width 586 height 548
click at [360, 136] on p "like you have chosen Smart Sleep Coach to help both babies sleep better - all w…" at bounding box center [519, 133] width 447 height 10
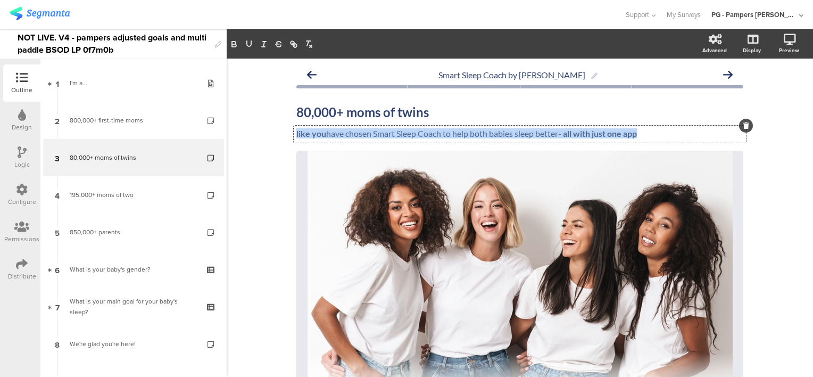
click at [360, 136] on p "like you have chosen Smart Sleep Coach to help both babies sleep better - all w…" at bounding box center [519, 133] width 447 height 10
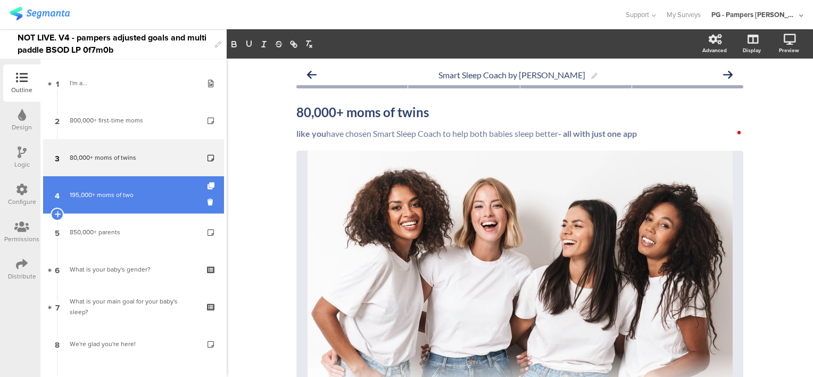
click at [123, 185] on link "4 195,000+ moms of two" at bounding box center [133, 194] width 181 height 37
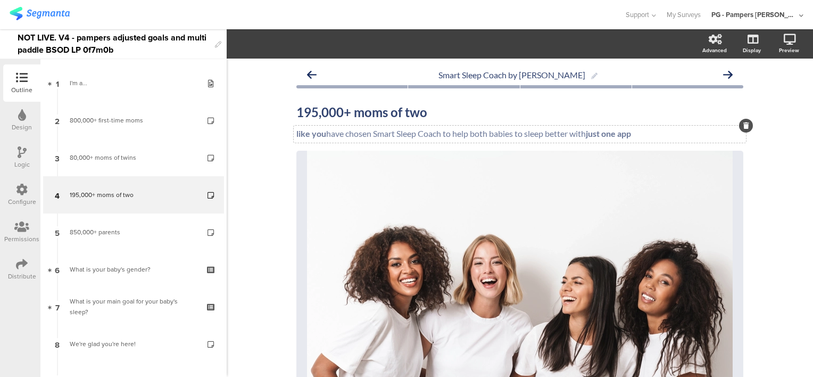
click at [406, 132] on p "like you have chosen Smart Sleep Coach to help both babies to sleep better with…" at bounding box center [519, 133] width 447 height 10
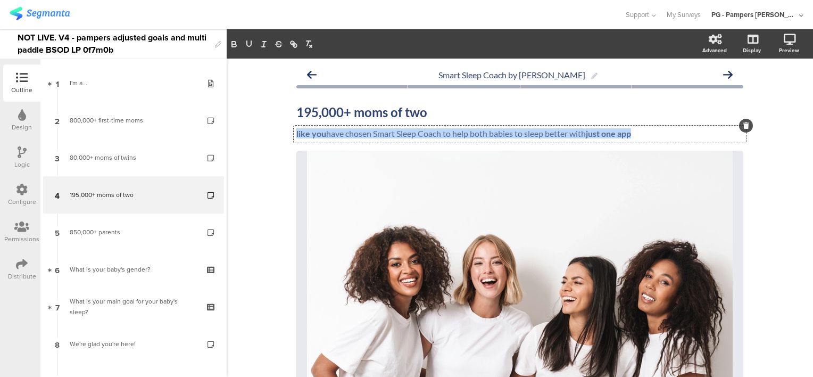
click at [406, 132] on p "like you have chosen Smart Sleep Coach to help both babies to sleep better with…" at bounding box center [519, 133] width 447 height 10
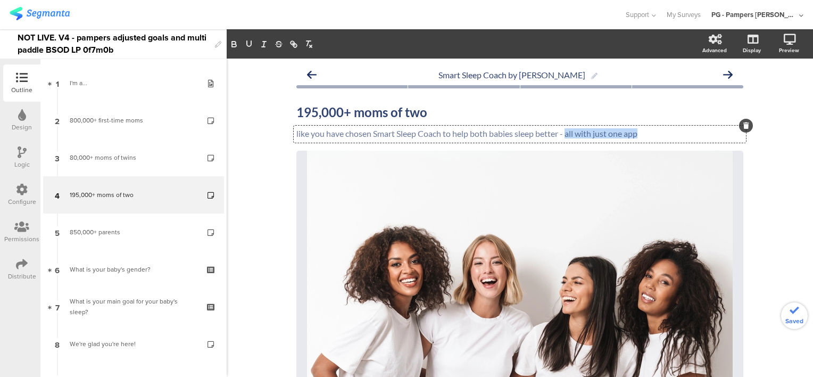
drag, startPoint x: 564, startPoint y: 135, endPoint x: 680, endPoint y: 136, distance: 116.0
click at [680, 136] on p "like you have chosen Smart Sleep Coach to help both babies sleep better - all w…" at bounding box center [519, 133] width 447 height 10
click at [234, 43] on icon "button" at bounding box center [234, 44] width 10 height 10
drag, startPoint x: 320, startPoint y: 135, endPoint x: 290, endPoint y: 136, distance: 29.8
click at [294, 136] on div "like you have chosen Smart Sleep Coach to help both babies sleep better - all w…" at bounding box center [520, 134] width 452 height 17
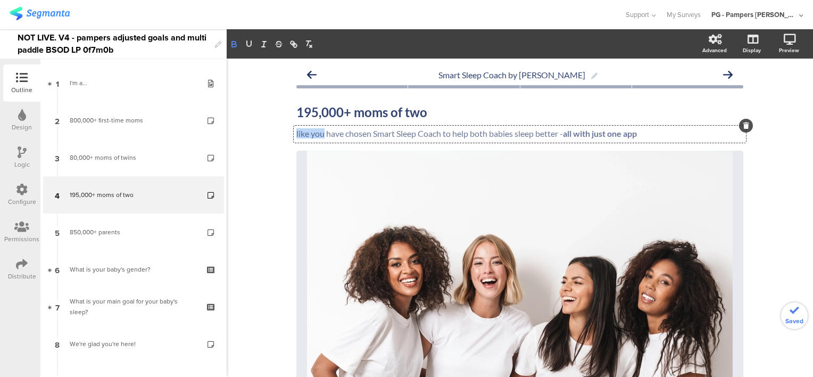
click at [234, 43] on icon "button" at bounding box center [234, 44] width 10 height 10
click at [264, 143] on div "Smart Sleep Coach by Pampers 195,000+ moms of two 195,000+ moms of two like you…" at bounding box center [520, 383] width 586 height 649
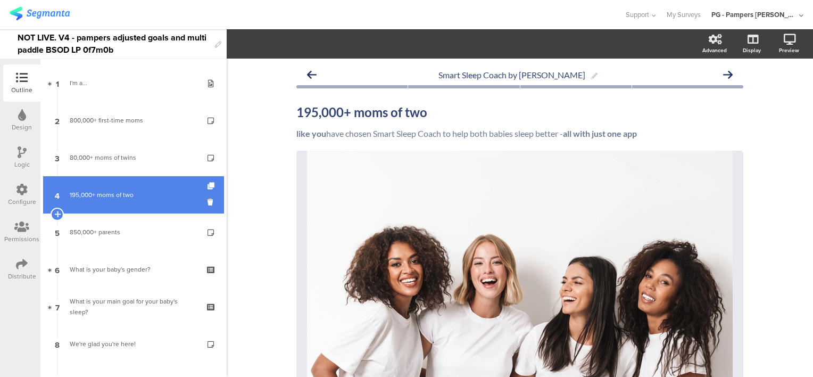
click at [143, 194] on div "195,000+ moms of two" at bounding box center [133, 194] width 127 height 11
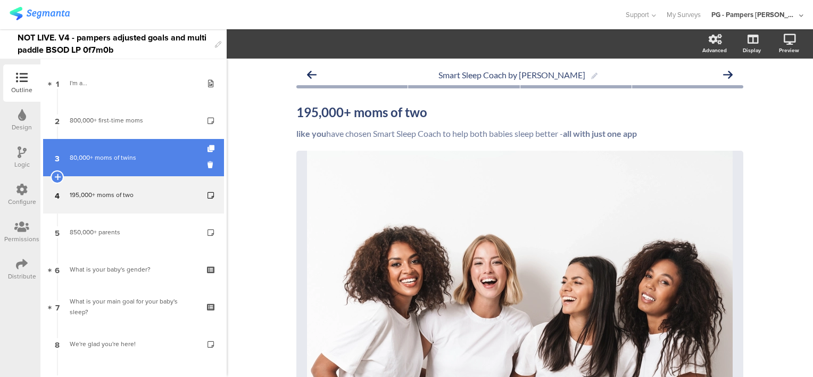
click at [122, 157] on div "80,000+ moms of twins" at bounding box center [133, 157] width 127 height 11
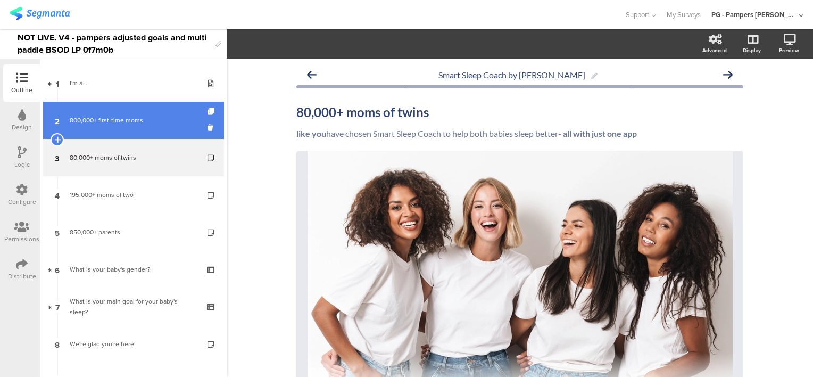
click at [123, 126] on link "2 800,000+ first-time moms" at bounding box center [133, 120] width 181 height 37
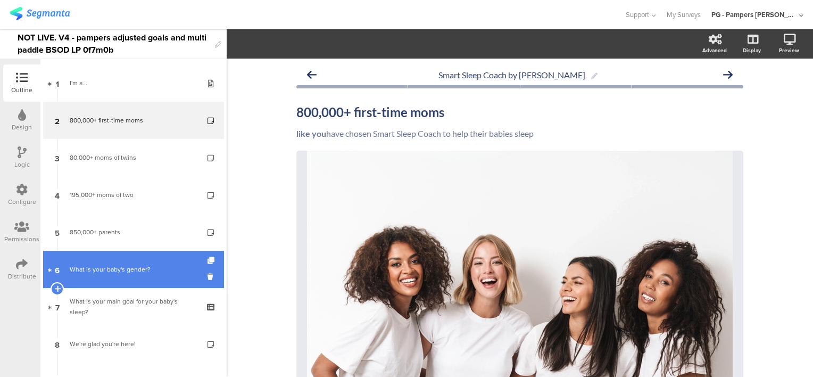
click at [126, 272] on div "What is your baby's gender?" at bounding box center [133, 269] width 127 height 11
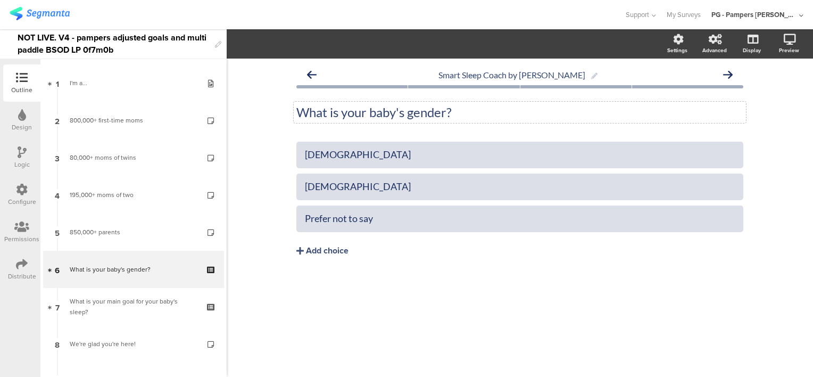
click at [366, 110] on p "What is your baby's gender?" at bounding box center [519, 112] width 447 height 16
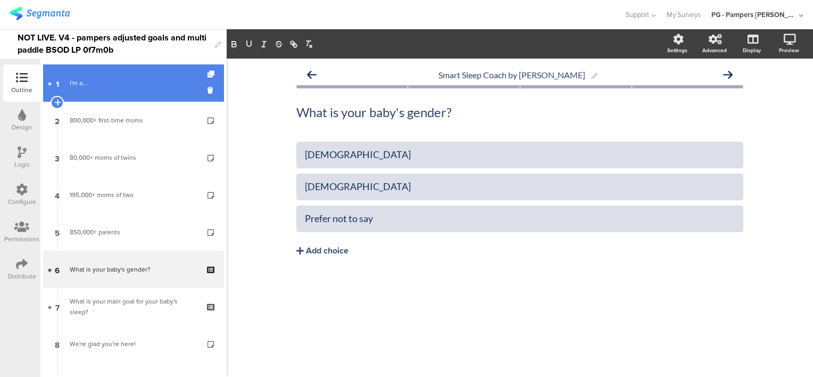
click at [117, 92] on link "1 I'm a..." at bounding box center [133, 82] width 181 height 37
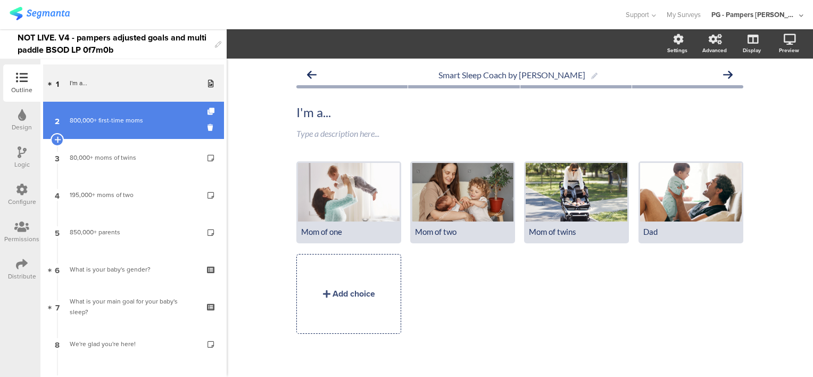
click at [125, 114] on link "2 800,000+ first-time moms" at bounding box center [133, 120] width 181 height 37
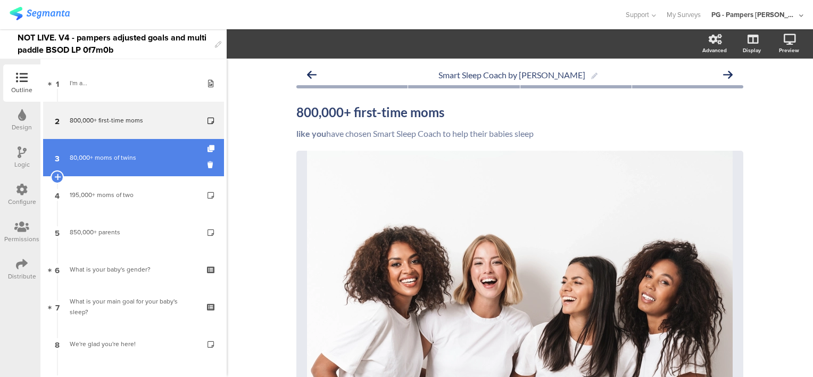
click at [138, 151] on link "3 80,000+ moms of twins" at bounding box center [133, 157] width 181 height 37
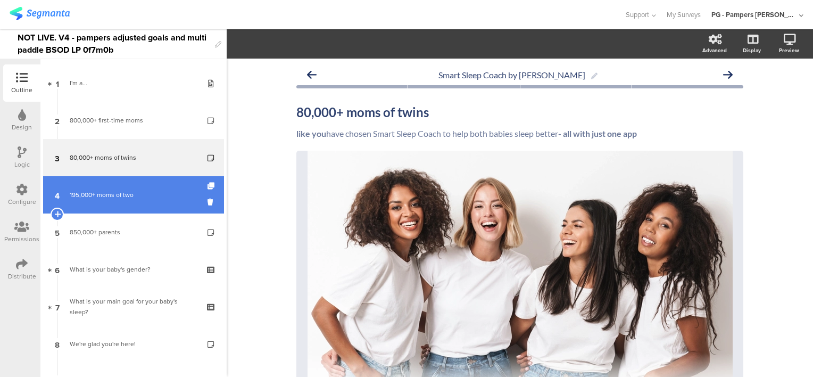
click at [136, 190] on div "195,000+ moms of two" at bounding box center [133, 194] width 127 height 11
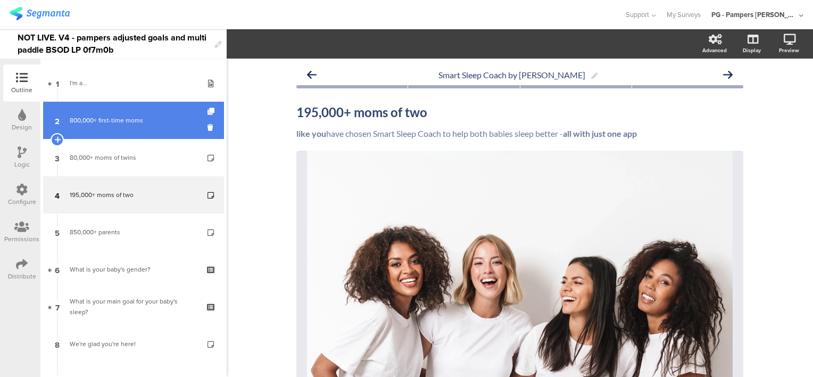
click at [132, 126] on link "2 800,000+ first-time moms" at bounding box center [133, 120] width 181 height 37
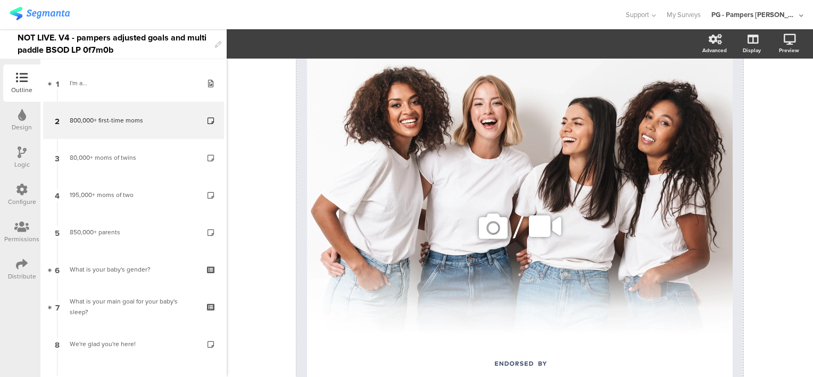
scroll to position [160, 0]
click at [494, 229] on icon at bounding box center [493, 225] width 36 height 36
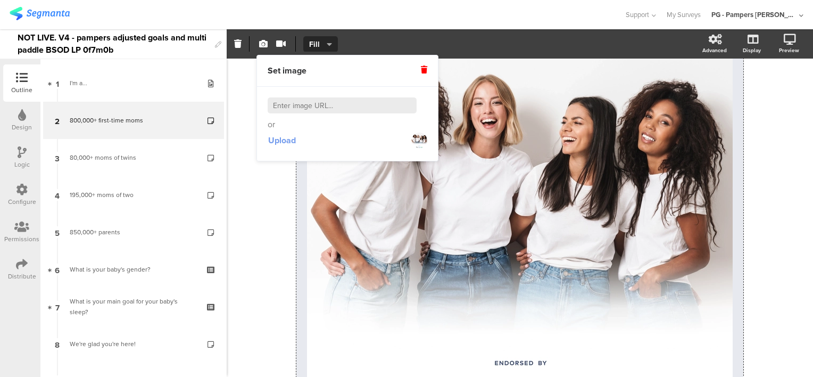
click at [281, 141] on span "Upload" at bounding box center [282, 140] width 28 height 12
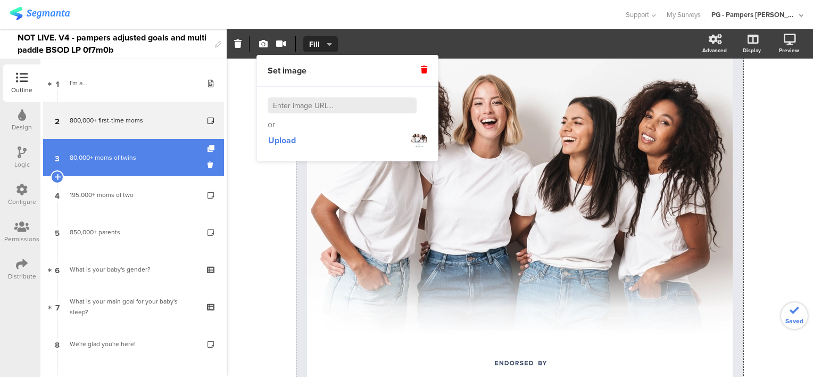
click at [143, 157] on div "80,000+ moms of twins" at bounding box center [133, 157] width 127 height 11
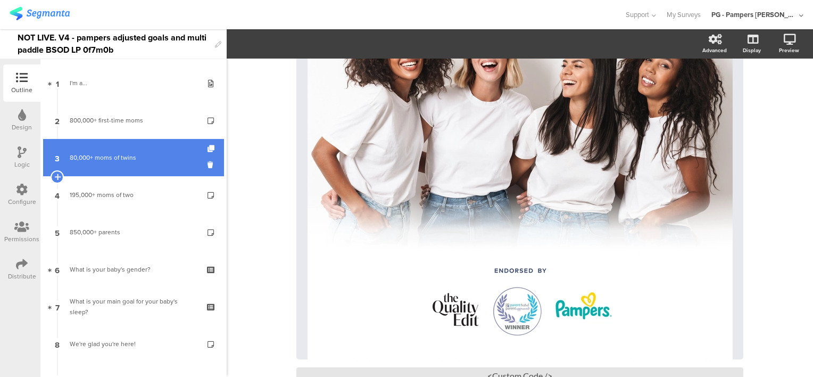
scroll to position [153, 0]
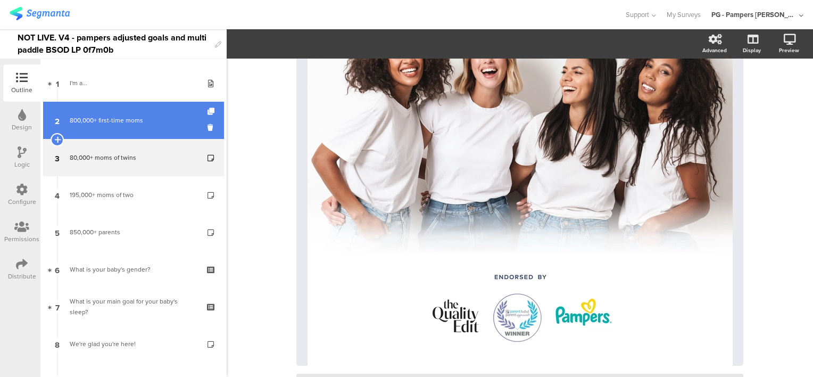
click at [143, 122] on div "800,000+ first-time moms" at bounding box center [133, 120] width 127 height 11
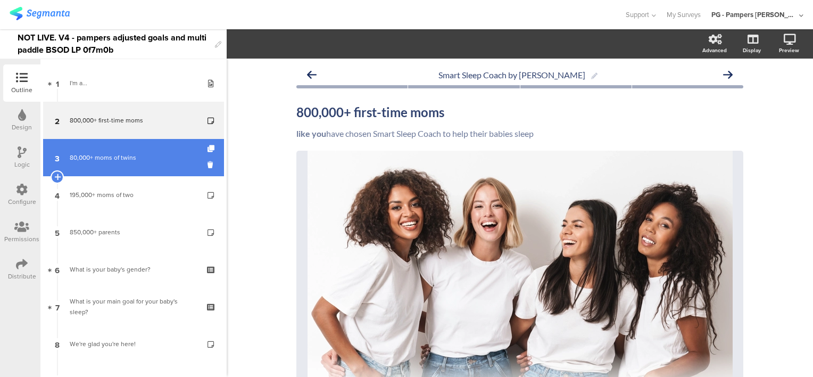
click at [143, 168] on link "3 80,000+ moms of twins" at bounding box center [133, 157] width 181 height 37
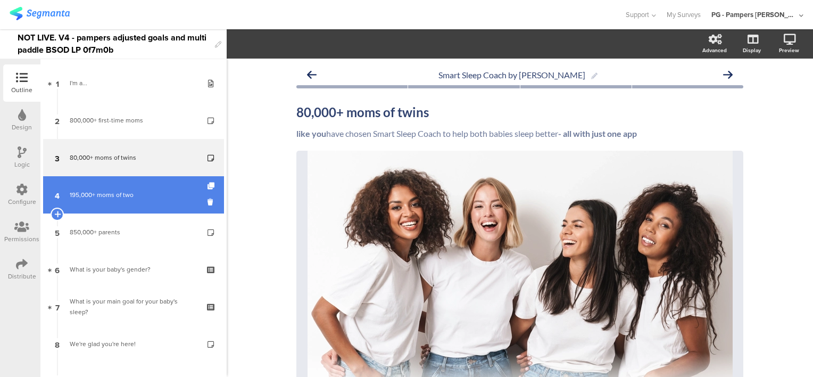
click at [138, 196] on div "195,000+ moms of two" at bounding box center [133, 194] width 127 height 11
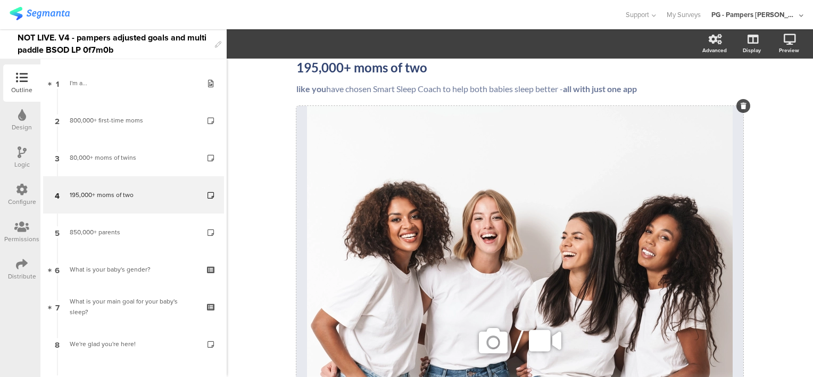
scroll to position [106, 0]
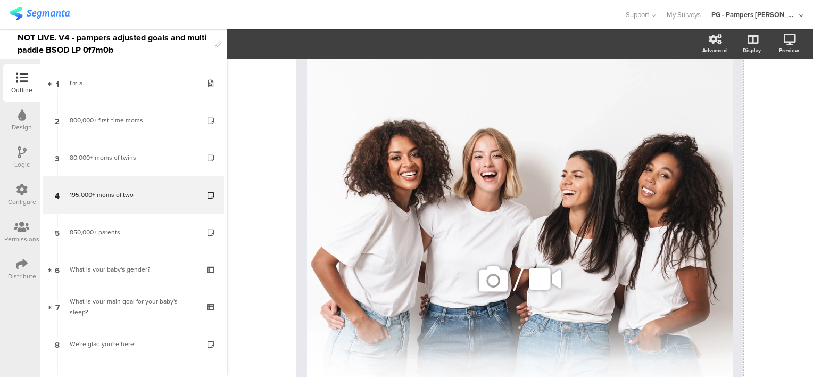
click at [482, 285] on icon at bounding box center [493, 279] width 36 height 36
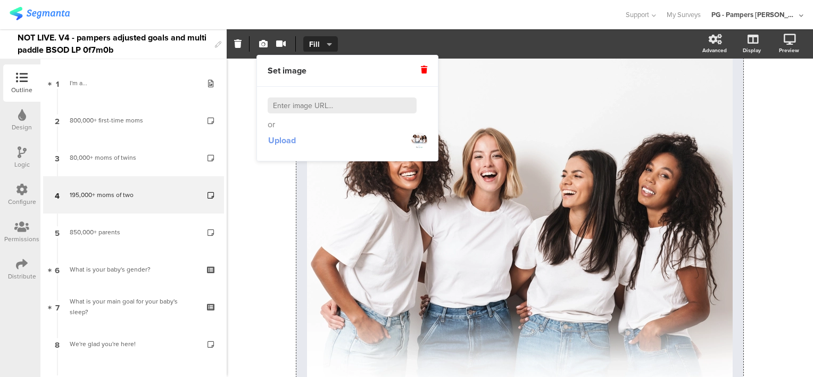
click at [278, 143] on span "Upload" at bounding box center [282, 140] width 28 height 12
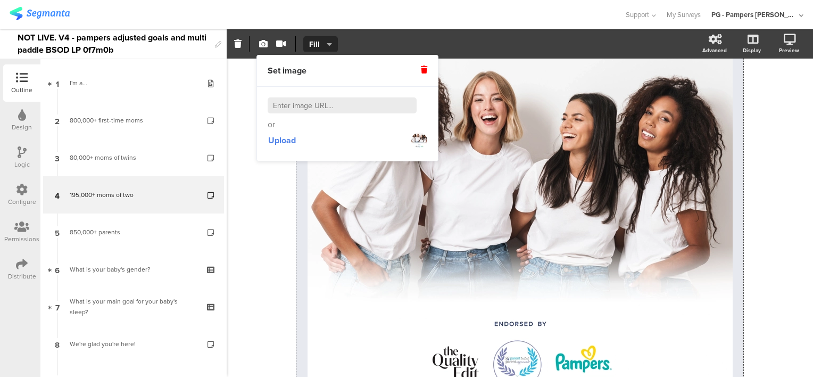
click at [269, 195] on div "Smart Sleep Coach by Pampers 195,000+ moms of two 195,000+ moms of two like you…" at bounding box center [520, 226] width 586 height 548
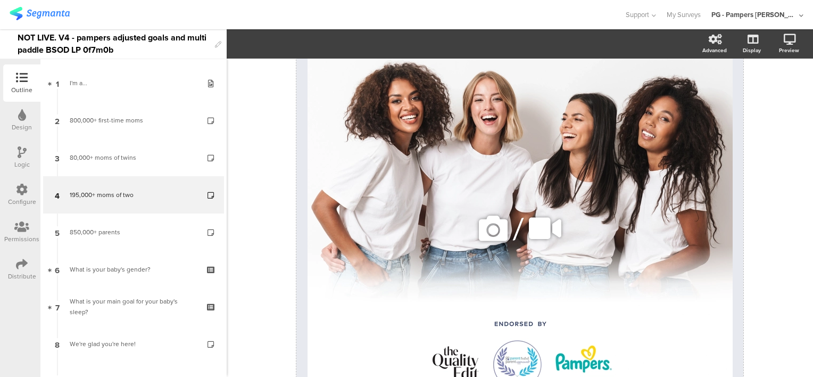
scroll to position [0, 0]
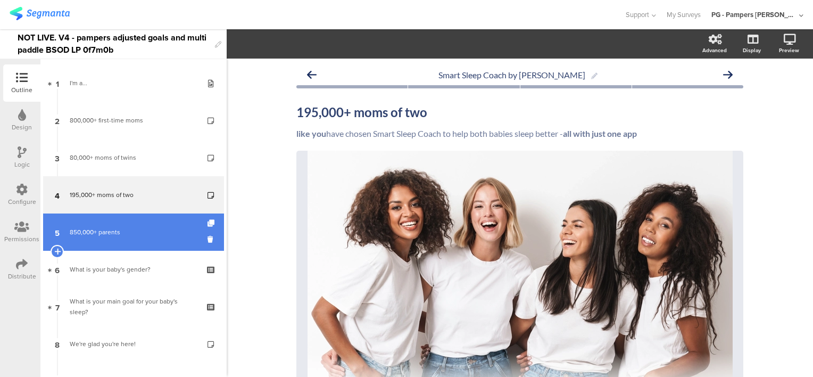
click at [141, 230] on div "850,000+ parents" at bounding box center [133, 232] width 127 height 11
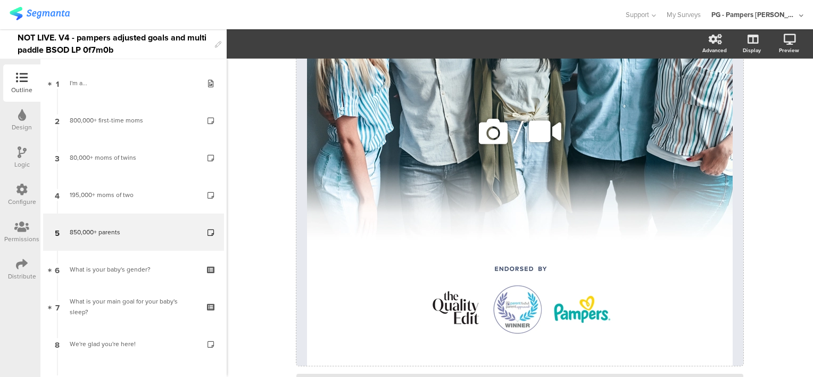
scroll to position [319, 0]
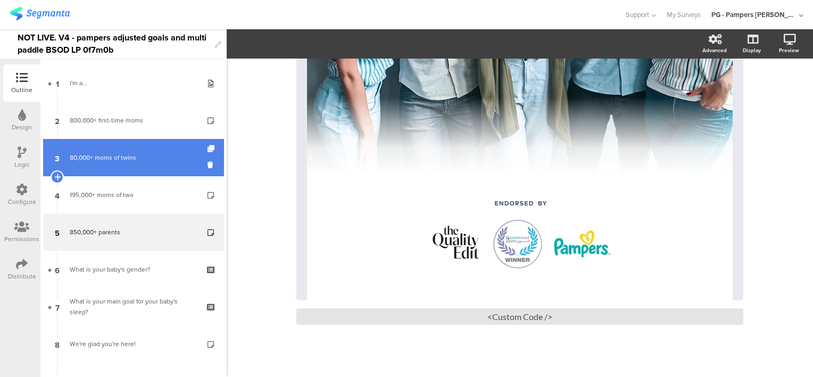
click at [148, 164] on link "3 80,000+ moms of twins" at bounding box center [133, 157] width 181 height 37
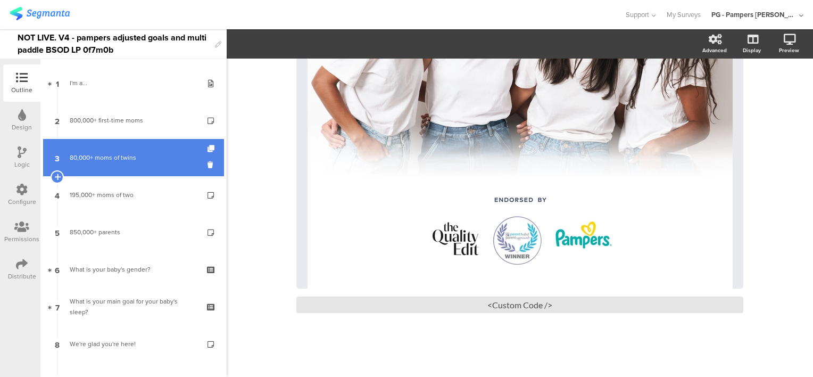
scroll to position [230, 0]
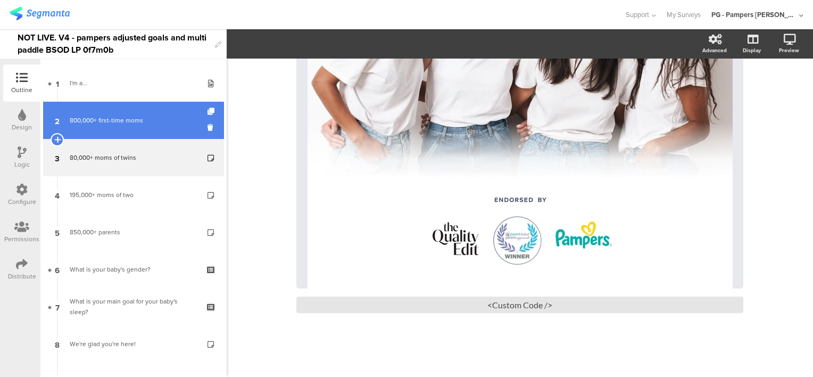
click at [140, 124] on div "800,000+ first-time moms" at bounding box center [133, 120] width 127 height 11
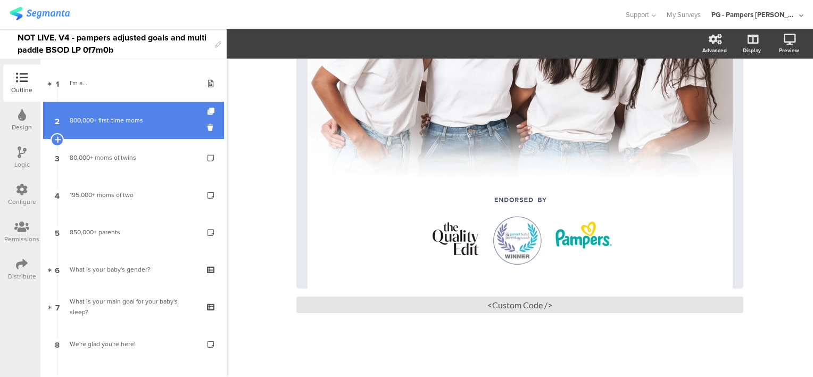
click at [128, 122] on div "800,000+ first-time moms" at bounding box center [133, 120] width 127 height 11
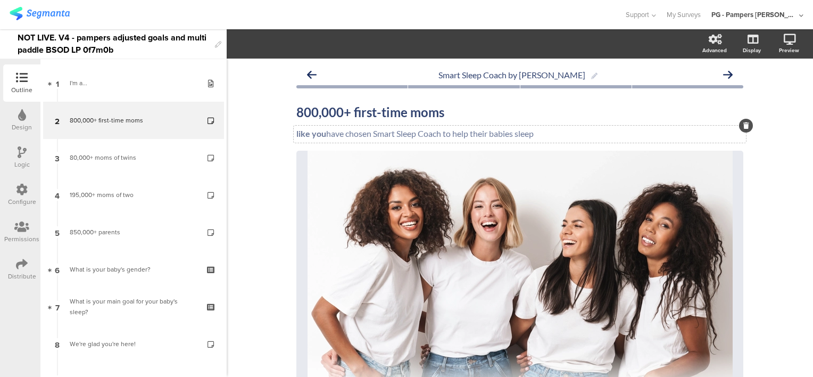
click at [544, 132] on div "like you have chosen Smart Sleep Coach to help their babies sleep like you have…" at bounding box center [520, 134] width 452 height 17
click at [502, 134] on p "like you have chosen Smart Sleep Coach to help their babies sleep" at bounding box center [519, 133] width 447 height 10
click at [765, 177] on div "Smart Sleep Coach by Pampers 800,000+ first-time moms 800,000+ first-time moms …" at bounding box center [520, 333] width 586 height 548
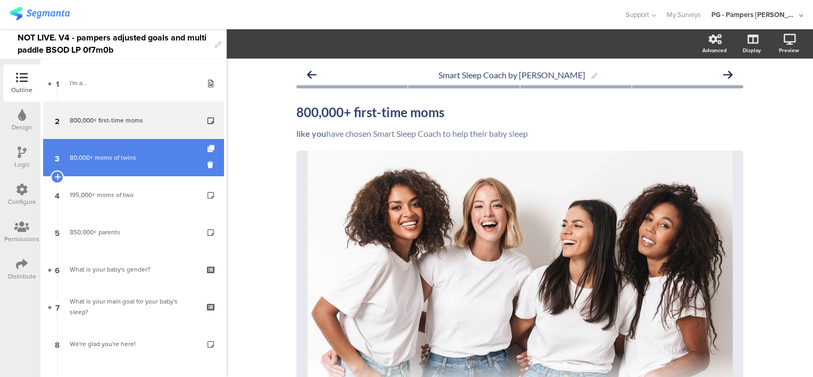
click at [110, 152] on div "80,000+ moms of twins" at bounding box center [133, 157] width 127 height 11
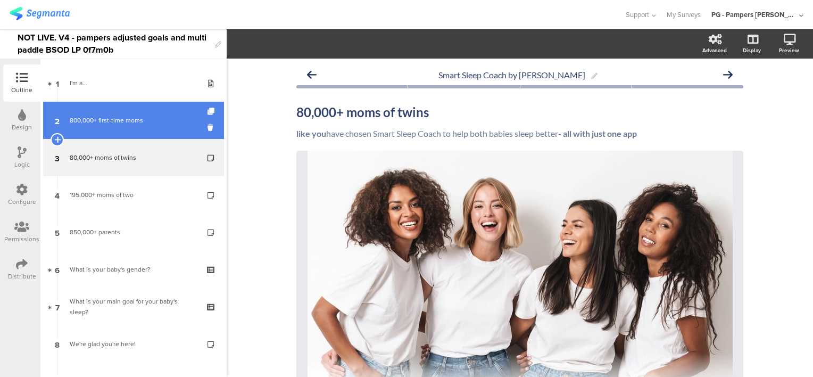
click at [119, 130] on link "2 800,000+ first-time moms" at bounding box center [133, 120] width 181 height 37
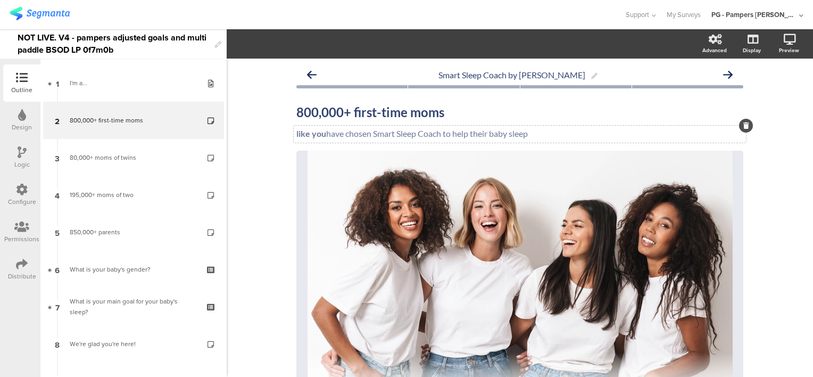
click at [542, 134] on div "like you have chosen Smart Sleep Coach to help their baby sleep like you have c…" at bounding box center [520, 134] width 452 height 17
click at [253, 142] on div "Smart Sleep Coach by Pampers 800,000+ first-time moms 800,000+ first-time moms …" at bounding box center [520, 333] width 586 height 548
click at [771, 94] on link at bounding box center [775, 96] width 23 height 20
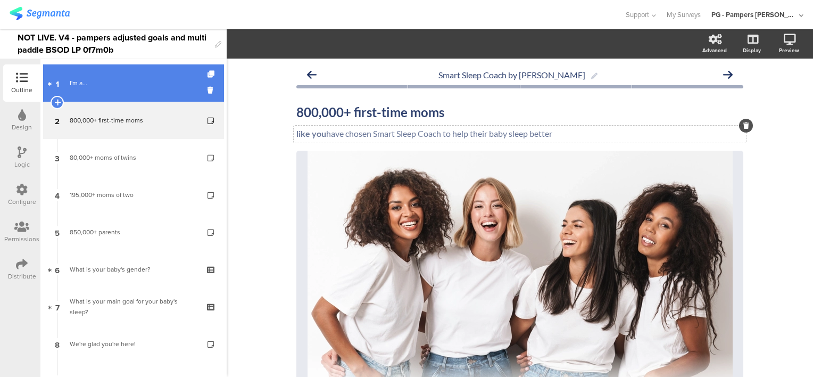
click at [114, 87] on div "I'm a..." at bounding box center [133, 83] width 127 height 11
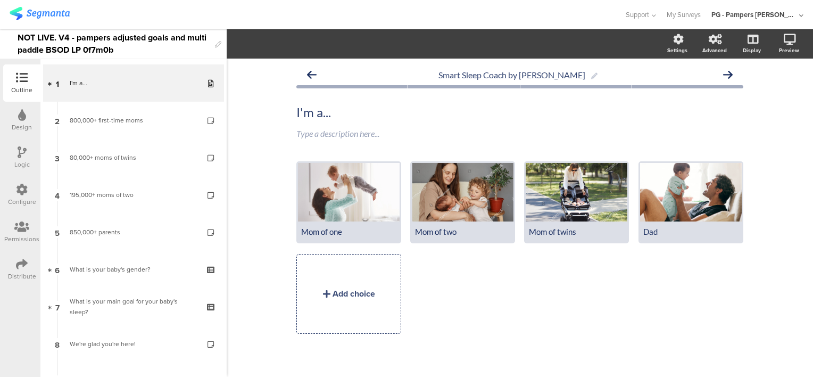
click at [599, 289] on div "Mom of one Mom of two Mom of twins" at bounding box center [524, 251] width 456 height 181
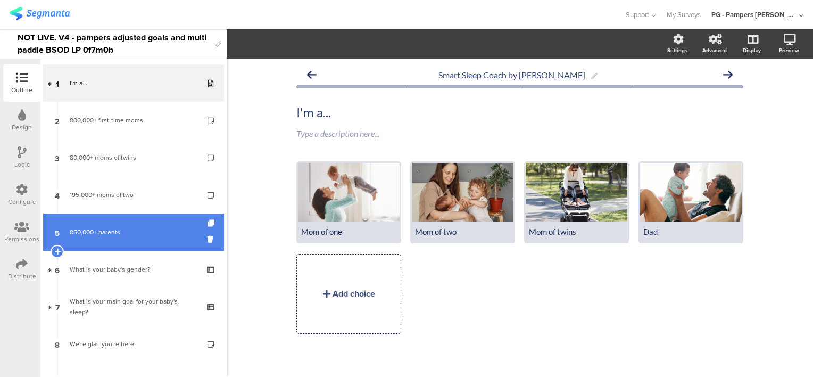
click at [123, 231] on div "850,000+ parents" at bounding box center [133, 232] width 127 height 11
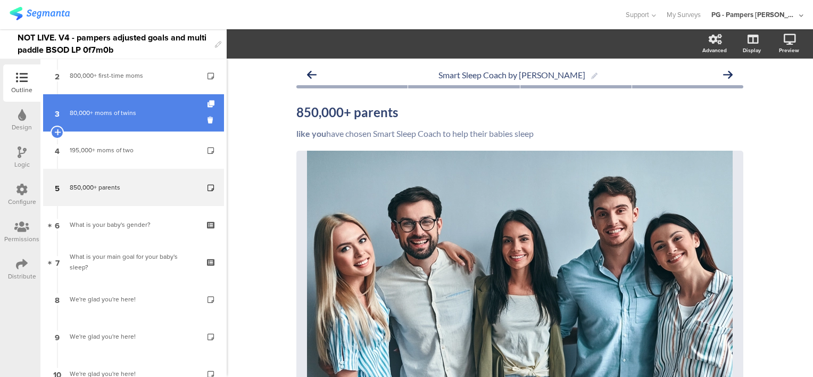
scroll to position [106, 0]
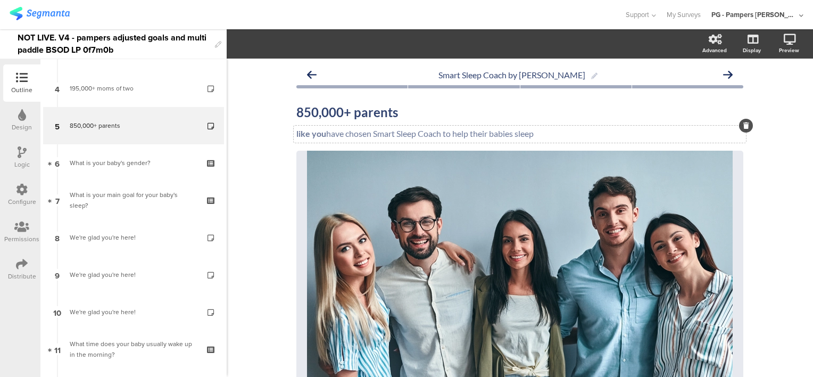
click at [542, 133] on div "like you have chosen Smart Sleep Coach to help their babies sleep like you have…" at bounding box center [520, 134] width 452 height 17
click at [253, 151] on div "Smart Sleep Coach by Pampers 850,000+ parents 850,000+ parents like you have ch…" at bounding box center [520, 383] width 586 height 649
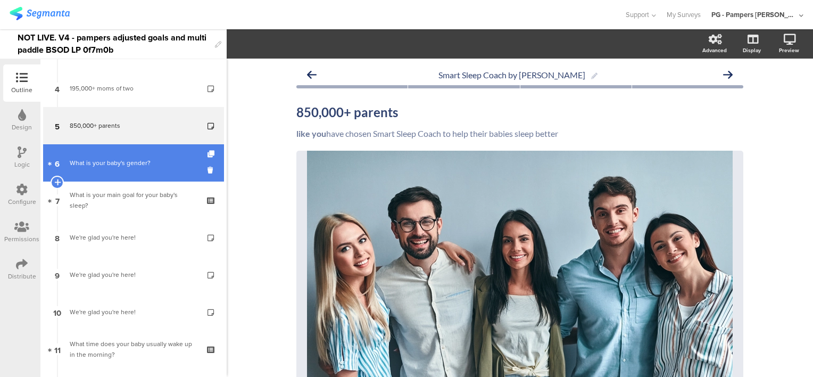
click at [144, 168] on div "What is your baby's gender?" at bounding box center [133, 162] width 127 height 11
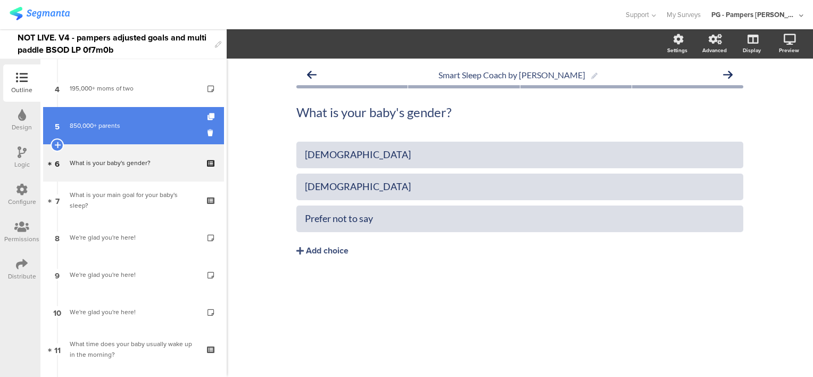
click at [132, 123] on div "850,000+ parents" at bounding box center [133, 125] width 127 height 11
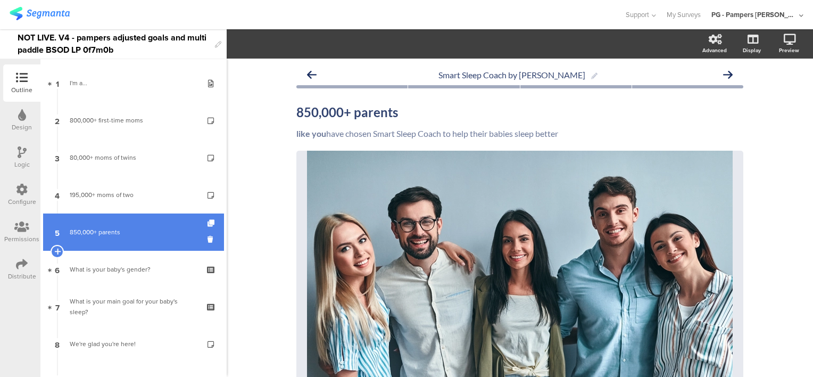
click at [134, 233] on div "850,000+ parents" at bounding box center [133, 232] width 127 height 11
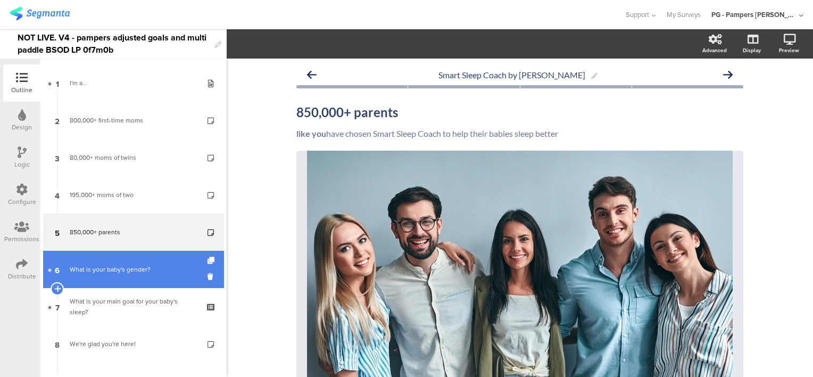
click at [115, 267] on div "What is your baby's gender?" at bounding box center [133, 269] width 127 height 11
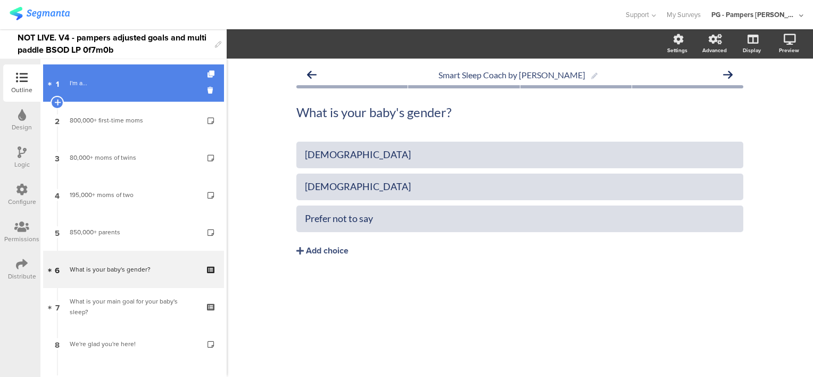
drag, startPoint x: 109, startPoint y: 84, endPoint x: 112, endPoint y: 95, distance: 11.1
click at [109, 84] on div "I'm a..." at bounding box center [133, 83] width 127 height 11
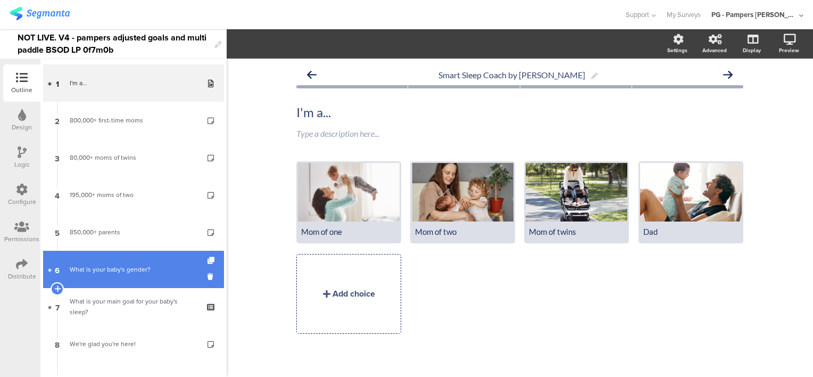
click at [122, 268] on div "What is your baby's gender?" at bounding box center [133, 269] width 127 height 11
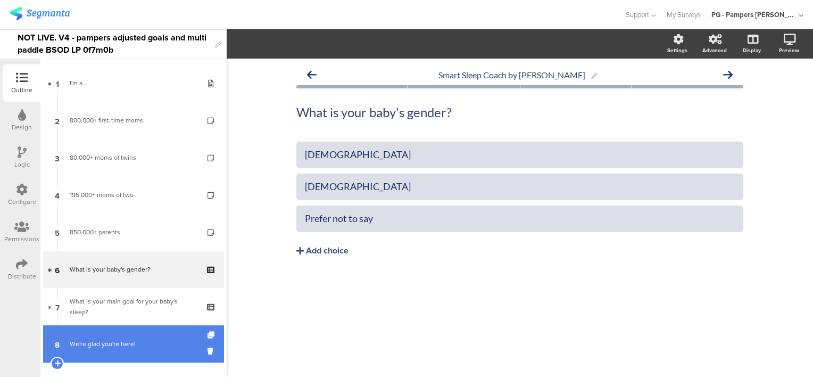
click at [104, 335] on link "8 We're glad you're here!" at bounding box center [133, 343] width 181 height 37
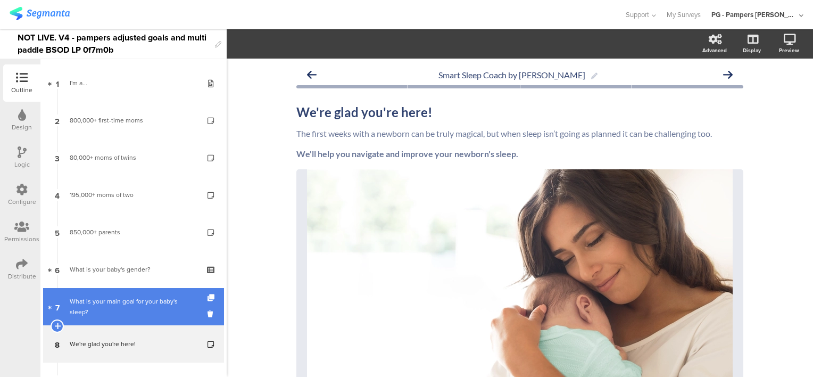
click at [103, 296] on div "What is your main goal for your baby's sleep?" at bounding box center [133, 306] width 127 height 21
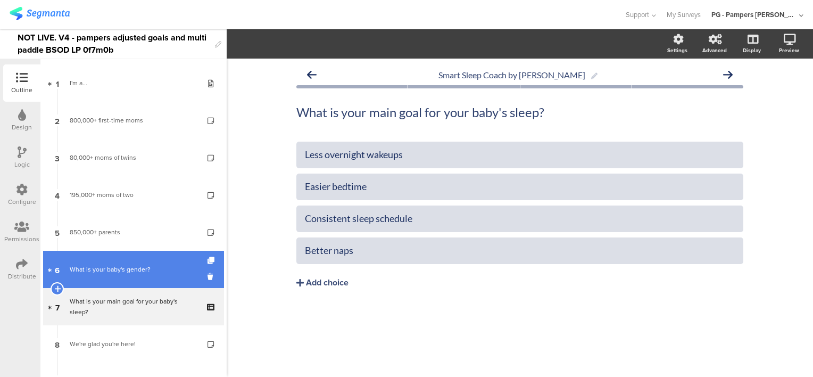
click at [130, 266] on div "What is your baby's gender?" at bounding box center [133, 269] width 127 height 11
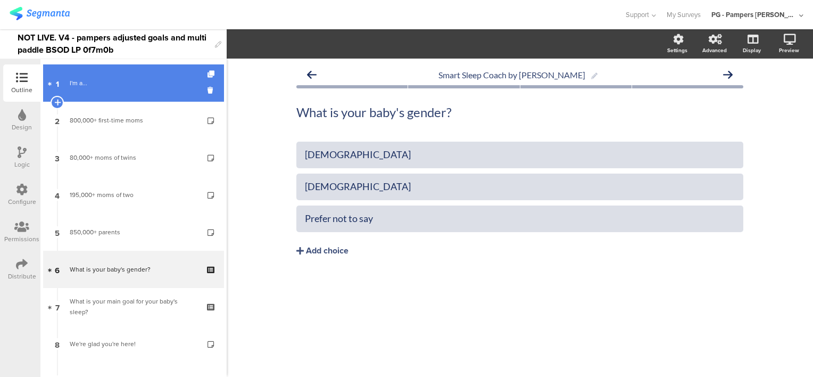
click at [114, 81] on div "I'm a..." at bounding box center [133, 83] width 127 height 11
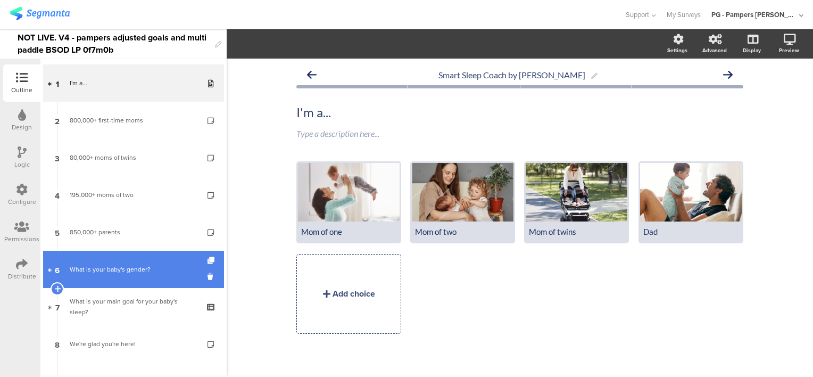
click at [95, 269] on div "What is your baby's gender?" at bounding box center [133, 269] width 127 height 11
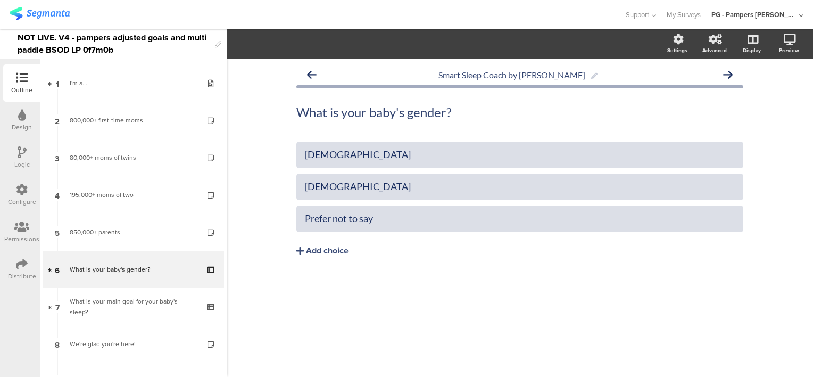
click at [378, 132] on div "Smart Sleep Coach by Pampers What is your baby's gender? What is your baby's ge…" at bounding box center [519, 182] width 447 height 237
click at [266, 136] on div "Smart Sleep Coach by Pampers What is your baby's gender? What is your baby's ge…" at bounding box center [520, 218] width 586 height 318
click at [360, 128] on div "What is your baby's gender? What is your baby's gender?" at bounding box center [519, 112] width 447 height 37
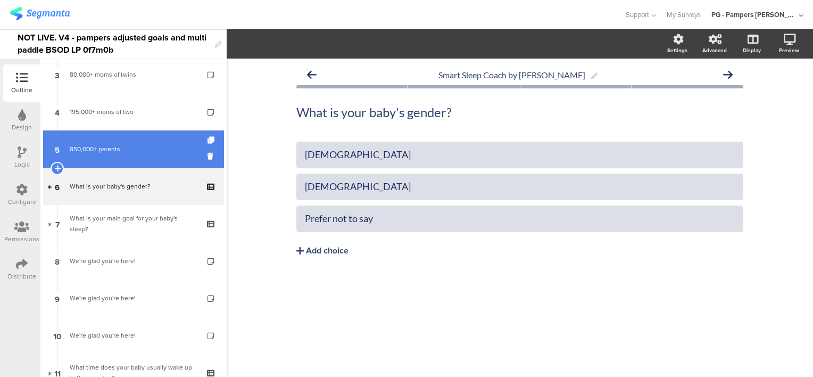
scroll to position [106, 0]
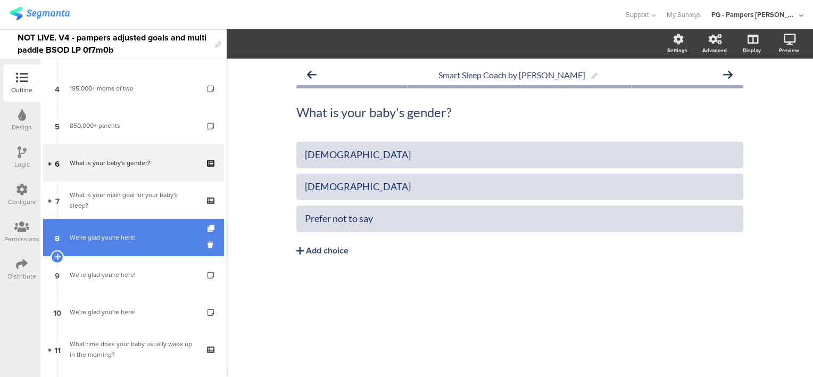
click at [115, 240] on div "We're glad you're here!" at bounding box center [133, 237] width 127 height 11
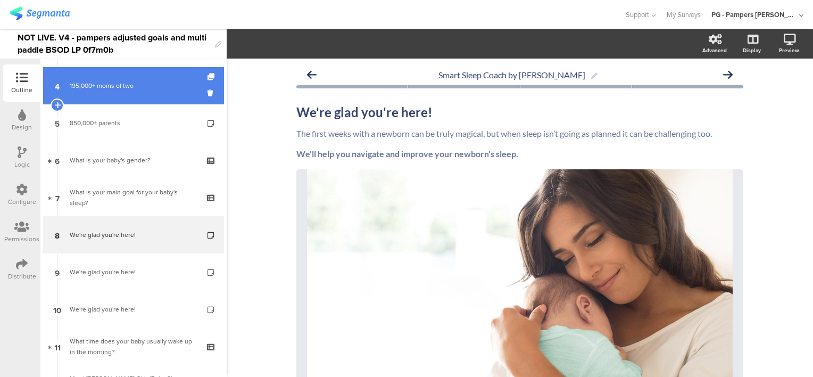
scroll to position [160, 0]
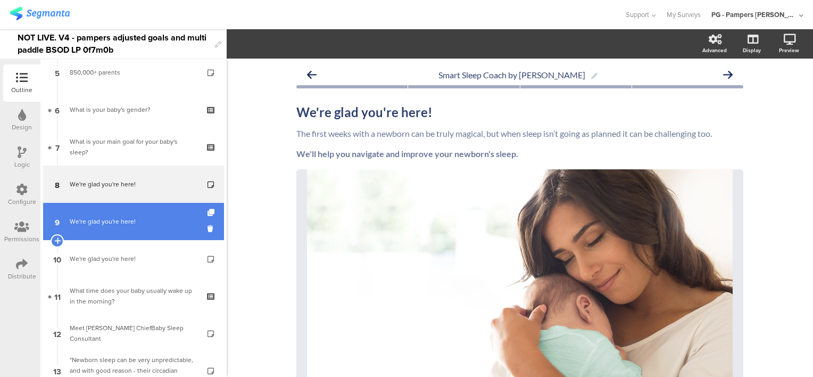
click at [119, 216] on div "We're glad you're here!" at bounding box center [133, 221] width 127 height 11
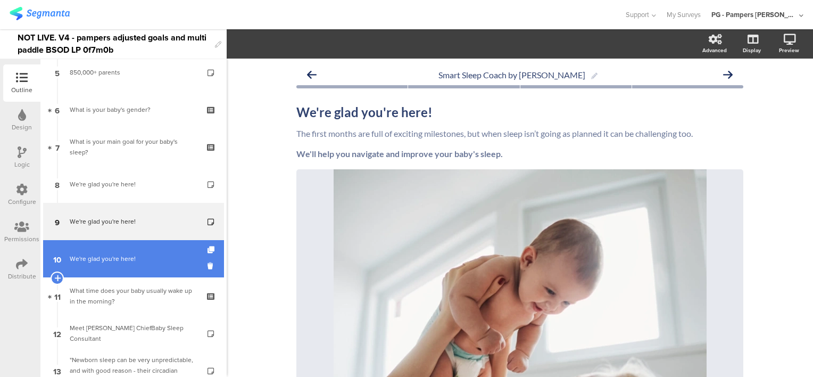
click at [116, 257] on div "We're glad you're here!" at bounding box center [133, 258] width 127 height 11
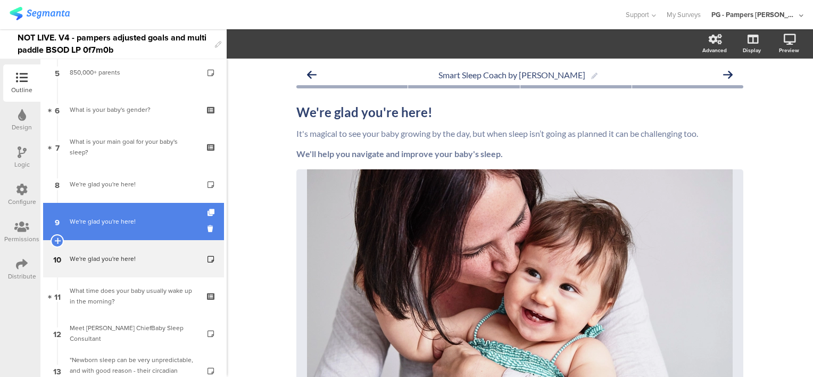
click at [110, 218] on div "We're glad you're here!" at bounding box center [133, 221] width 127 height 11
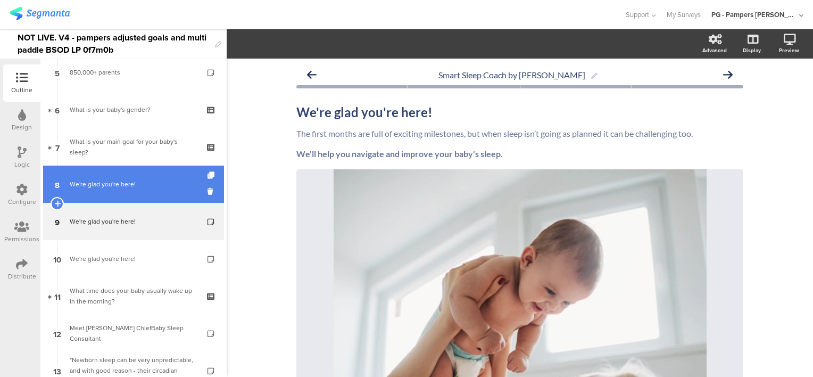
click at [120, 178] on link "8 We're glad you're here!" at bounding box center [133, 183] width 181 height 37
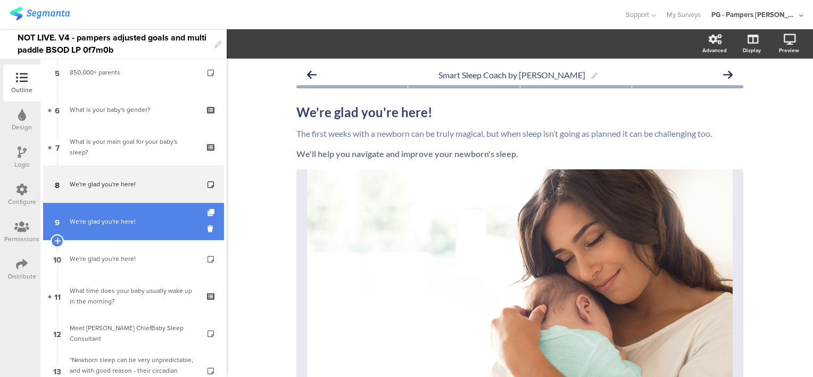
scroll to position [266, 0]
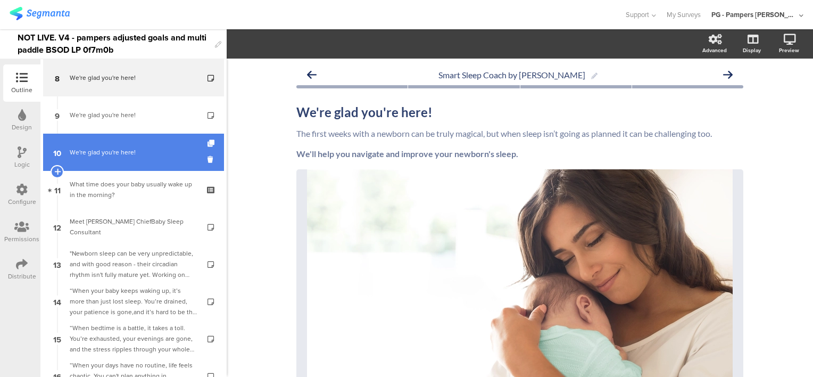
click at [128, 153] on div "We're glad you're here!" at bounding box center [133, 152] width 127 height 11
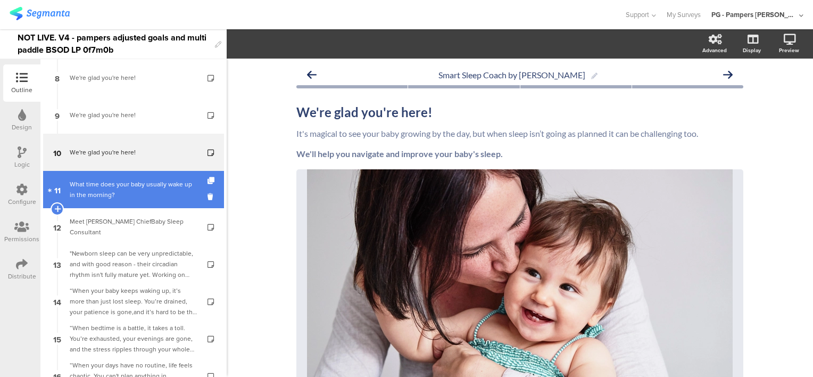
click at [101, 185] on div "What time does your baby usually wake up in the morning?​" at bounding box center [133, 189] width 127 height 21
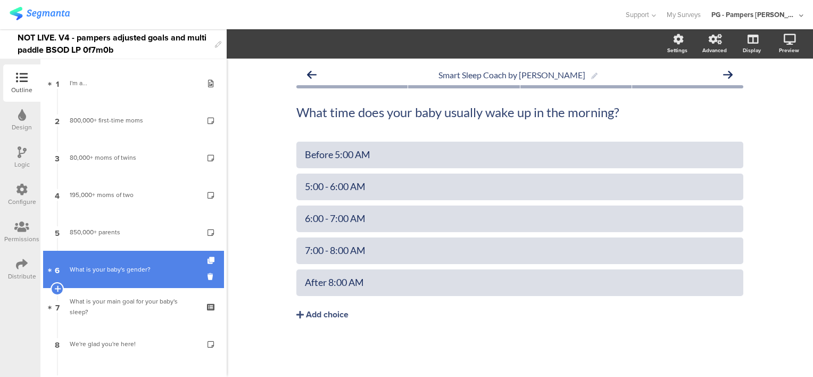
click at [103, 264] on div "What is your baby's gender?" at bounding box center [133, 269] width 127 height 11
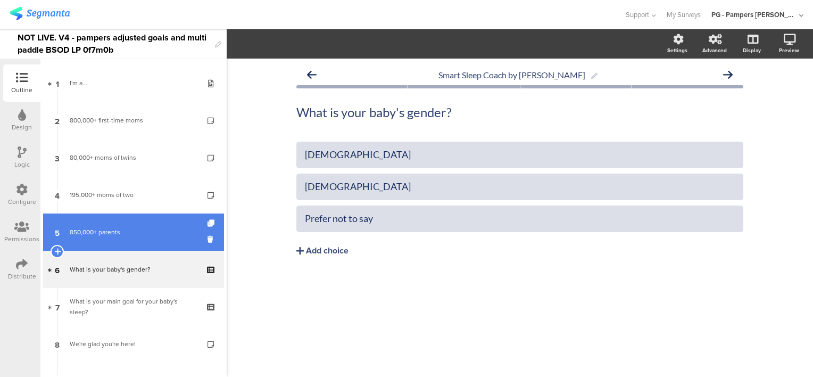
click at [151, 232] on div "850,000+ parents" at bounding box center [133, 232] width 127 height 11
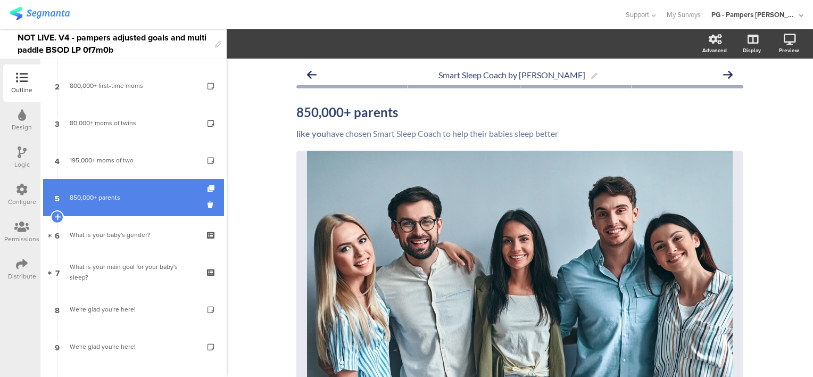
scroll to position [53, 0]
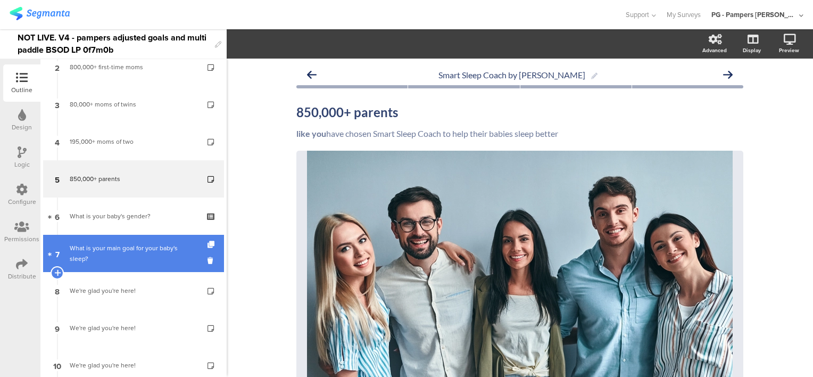
click at [113, 249] on div "What is your main goal for your baby's sleep?" at bounding box center [133, 253] width 127 height 21
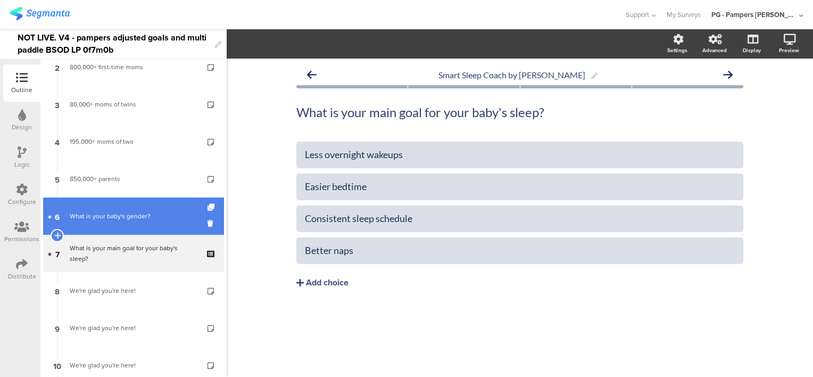
click at [110, 225] on link "6 What is your baby's gender?" at bounding box center [133, 215] width 181 height 37
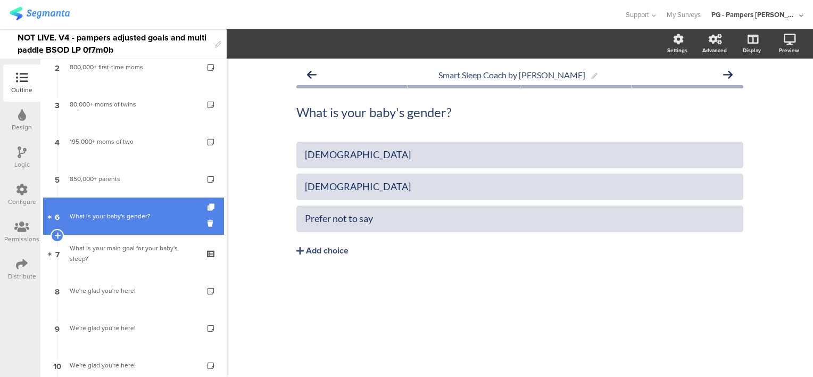
click at [125, 219] on div "What is your baby's gender?" at bounding box center [133, 216] width 127 height 11
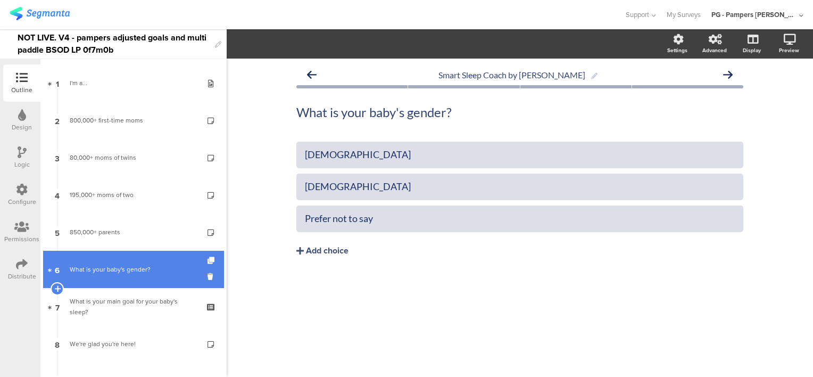
click at [121, 265] on div "What is your baby's gender?" at bounding box center [133, 269] width 127 height 11
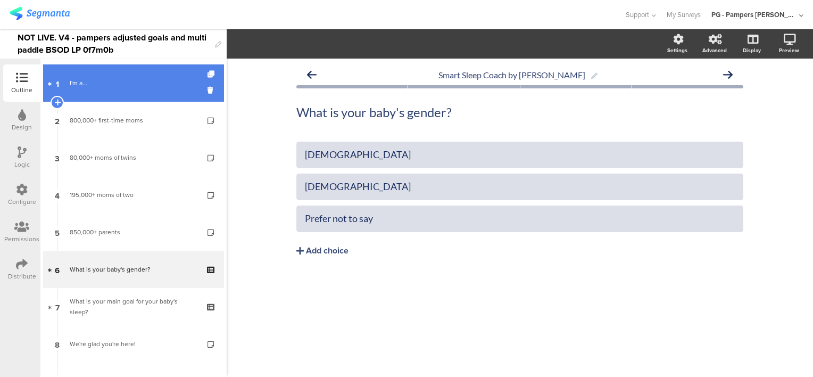
click at [103, 88] on div "I'm a..." at bounding box center [133, 83] width 127 height 11
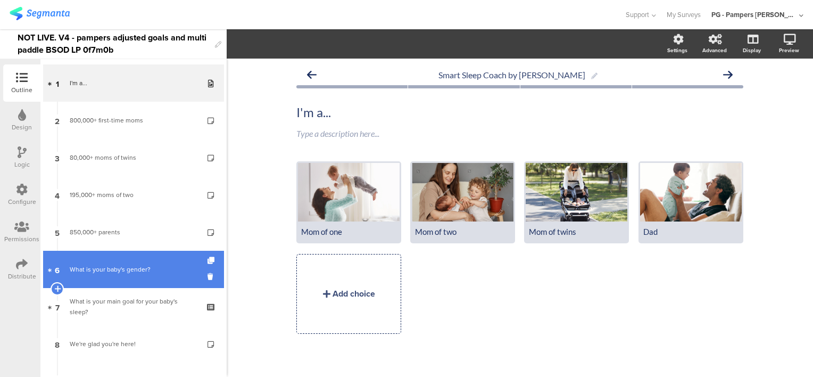
click at [98, 262] on link "6 What is your baby's gender?" at bounding box center [133, 269] width 181 height 37
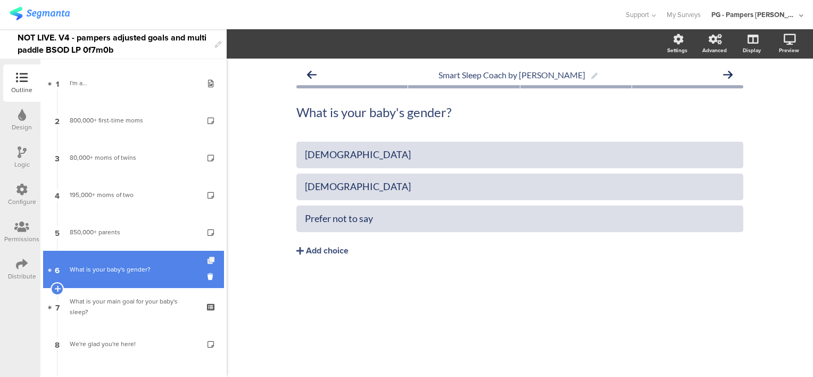
click at [207, 261] on icon at bounding box center [211, 260] width 9 height 7
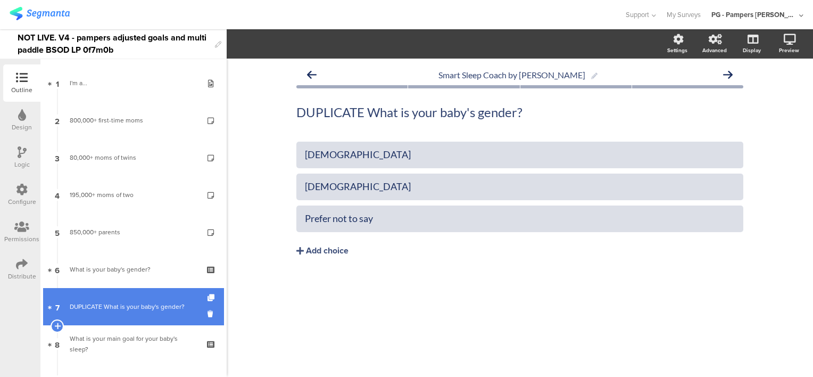
click at [102, 307] on div "DUPLICATE What is your baby's gender?" at bounding box center [133, 306] width 127 height 11
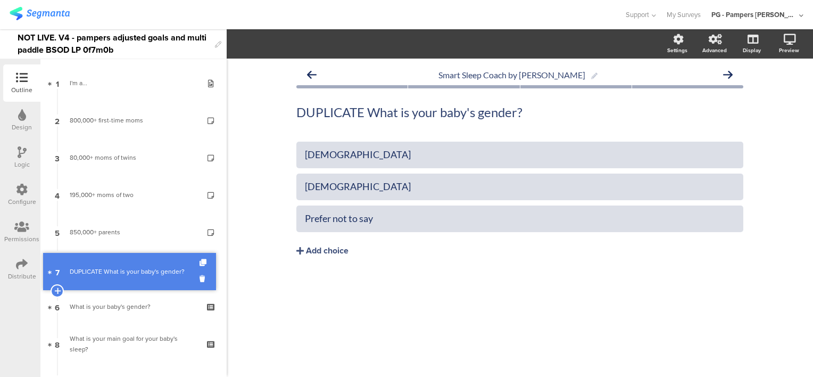
drag, startPoint x: 99, startPoint y: 302, endPoint x: 108, endPoint y: 267, distance: 36.1
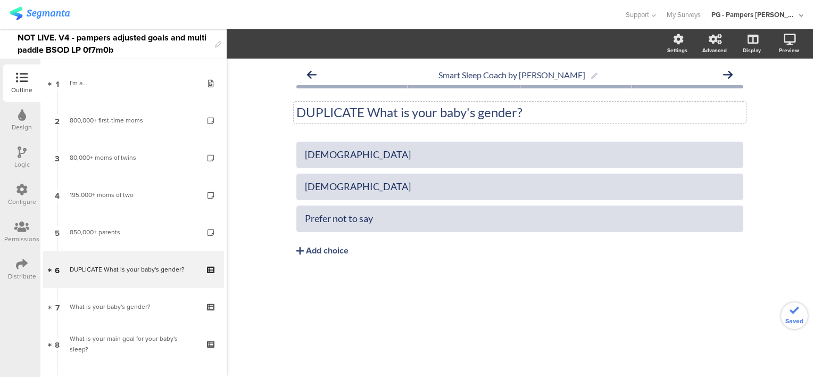
click at [359, 107] on p "DUPLICATE What is your baby's gender?" at bounding box center [519, 112] width 447 height 16
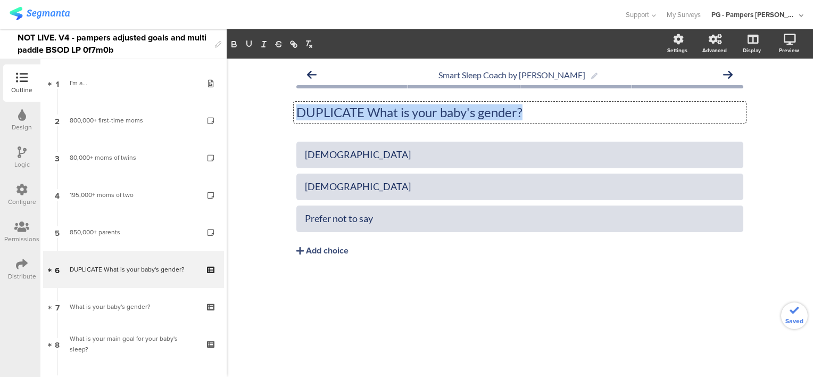
click at [359, 107] on p "DUPLICATE What is your baby's gender?" at bounding box center [519, 112] width 447 height 16
click at [554, 112] on p "DUPLICATE What is your baby's gender?" at bounding box center [519, 112] width 447 height 16
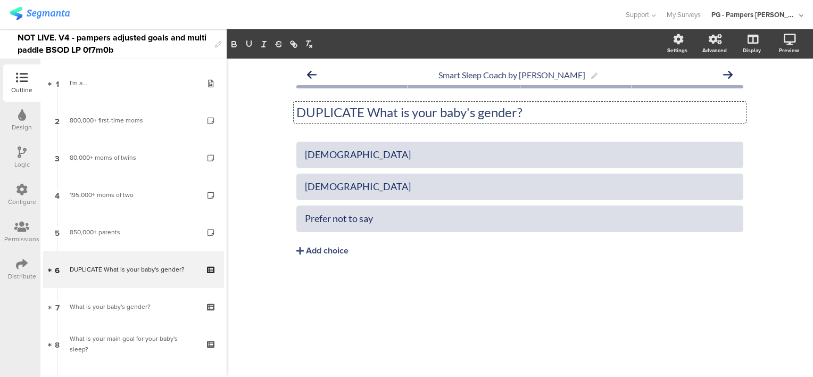
click at [554, 112] on p "DUPLICATE What is your baby's gender?" at bounding box center [519, 112] width 447 height 16
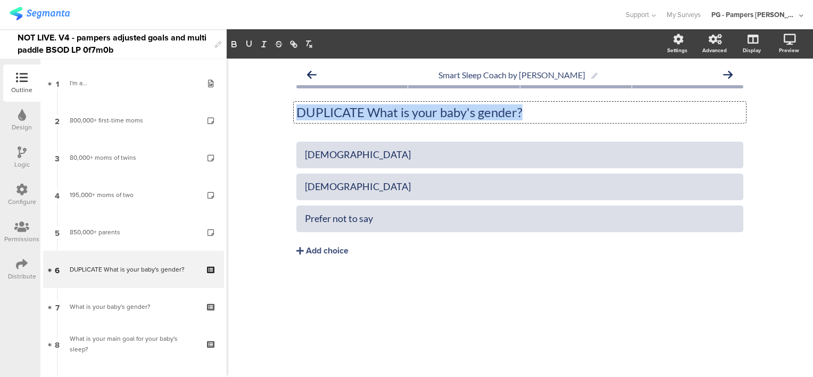
click at [554, 112] on p "DUPLICATE What is your baby's gender?" at bounding box center [519, 112] width 447 height 16
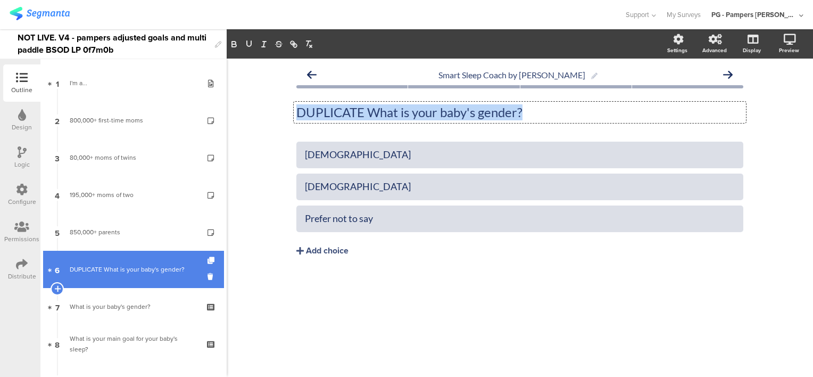
click at [107, 268] on div "DUPLICATE What is your baby's gender?" at bounding box center [133, 269] width 127 height 11
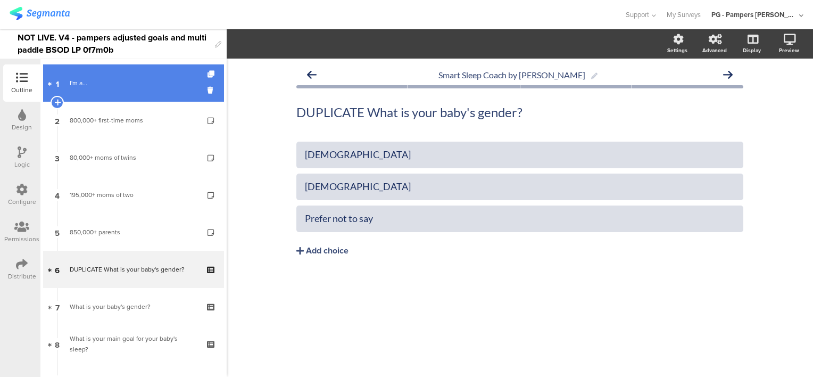
click at [109, 79] on div "I'm a..." at bounding box center [133, 83] width 127 height 11
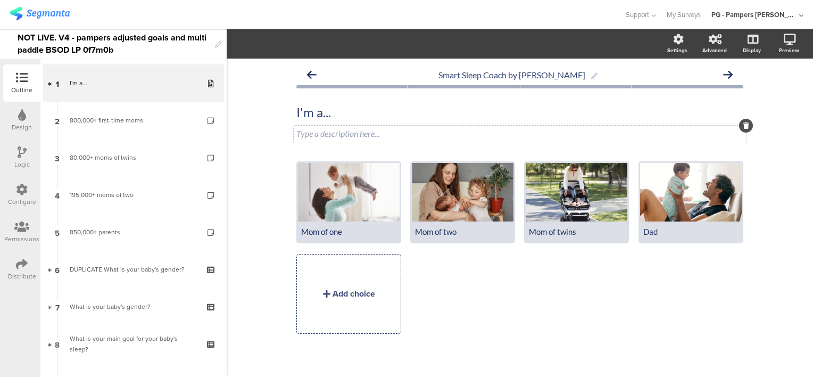
click at [453, 130] on div "Type a description here..." at bounding box center [520, 134] width 452 height 17
click at [266, 150] on div "Smart Sleep Coach by Pampers I'm a... I'm a... Type a description here..." at bounding box center [520, 218] width 586 height 318
click at [338, 232] on div "Mom of one" at bounding box center [348, 232] width 95 height 10
click at [365, 231] on div "Mom of one" at bounding box center [348, 232] width 95 height 10
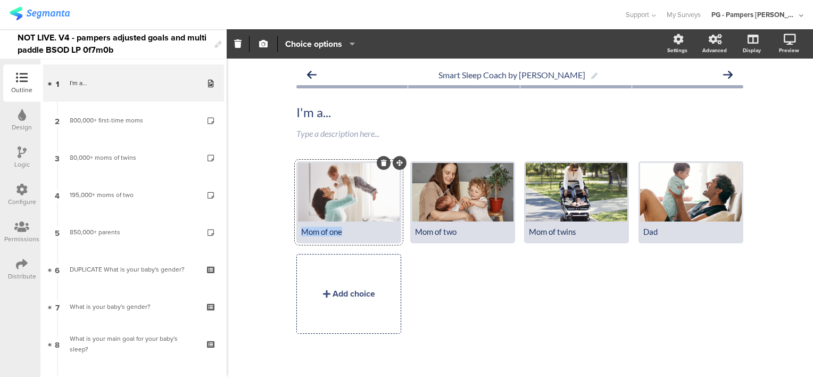
click at [365, 231] on div "Mom of one" at bounding box center [348, 232] width 95 height 10
click at [445, 264] on div "Mom of one Mom of two Mom of twins" at bounding box center [524, 251] width 456 height 181
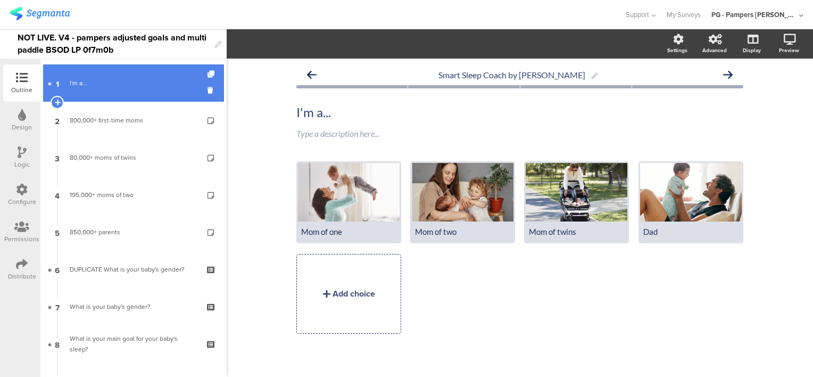
click at [104, 93] on link "1 I'm a..." at bounding box center [133, 82] width 181 height 37
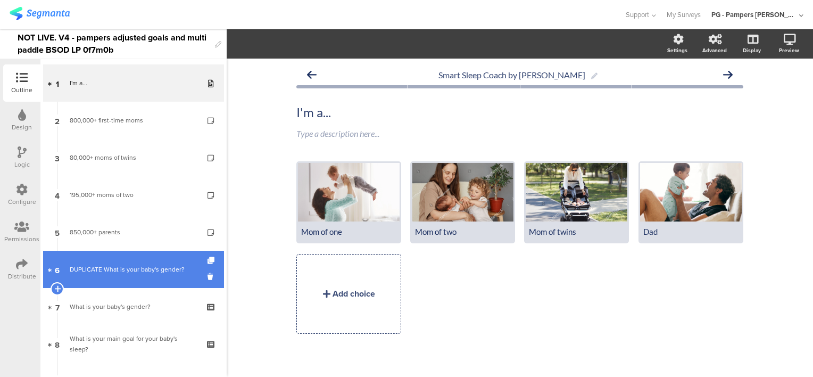
click at [124, 270] on div "DUPLICATE What is your baby's gender?" at bounding box center [133, 269] width 127 height 11
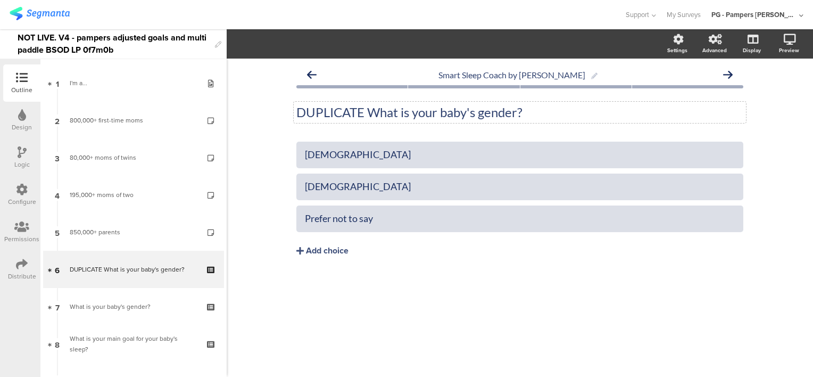
click at [336, 115] on p "DUPLICATE What is your baby's gender?" at bounding box center [519, 112] width 447 height 16
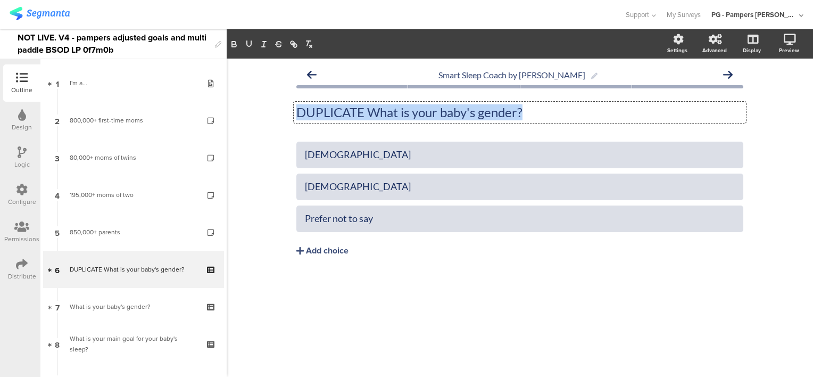
click at [336, 115] on p "DUPLICATE What is your baby's gender?" at bounding box center [519, 112] width 447 height 16
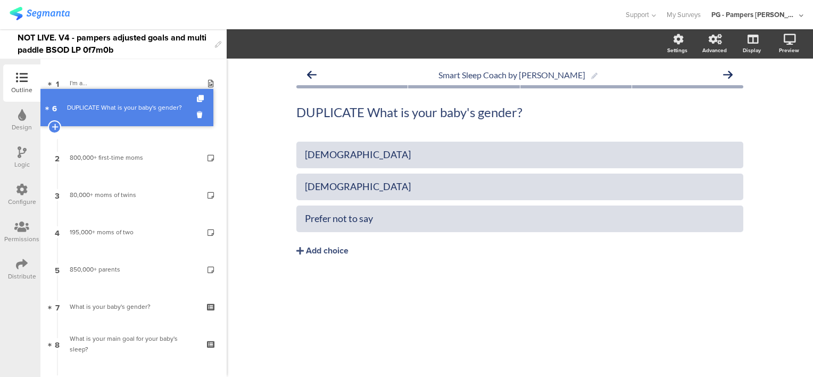
drag, startPoint x: 111, startPoint y: 273, endPoint x: 150, endPoint y: 112, distance: 166.4
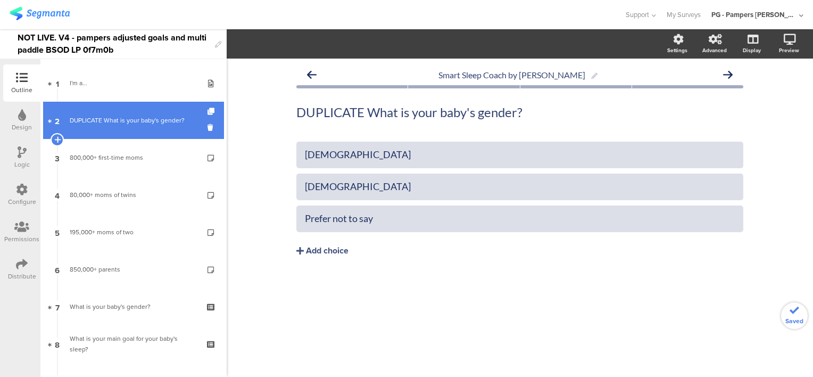
click at [121, 122] on div "DUPLICATE What is your baby's gender?" at bounding box center [133, 120] width 127 height 11
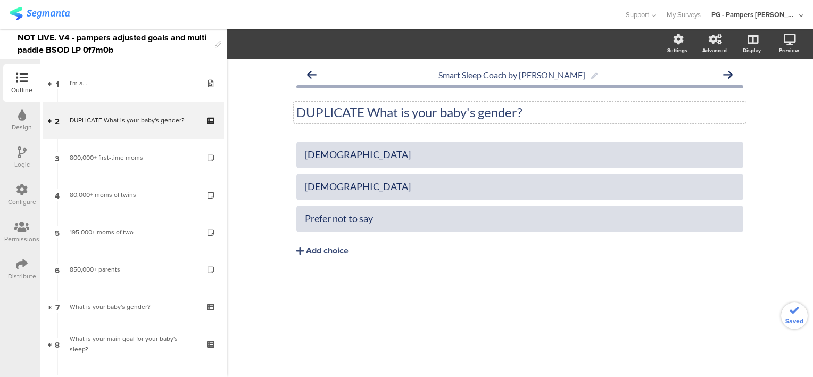
click at [407, 107] on p "DUPLICATE What is your baby's gender?" at bounding box center [519, 112] width 447 height 16
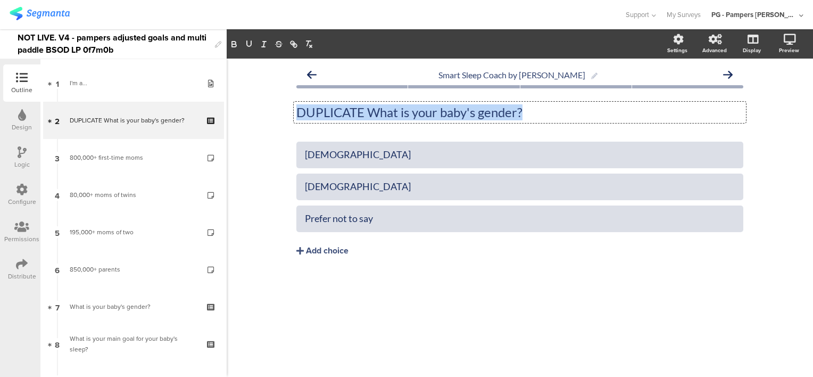
click at [407, 107] on p "DUPLICATE What is your baby's gender?" at bounding box center [519, 112] width 447 height 16
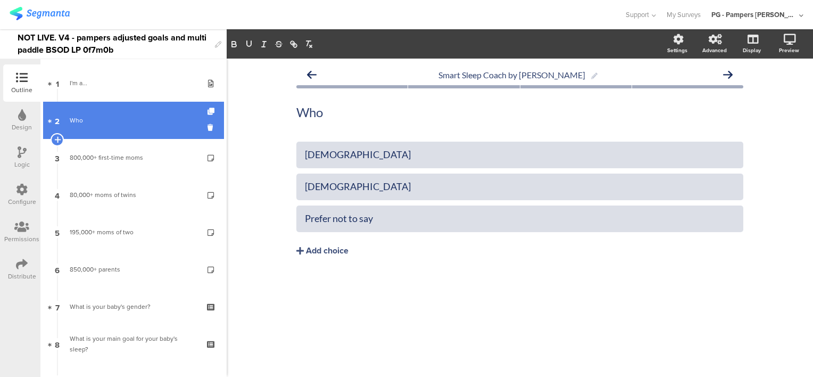
click at [123, 121] on div "Who" at bounding box center [133, 120] width 127 height 11
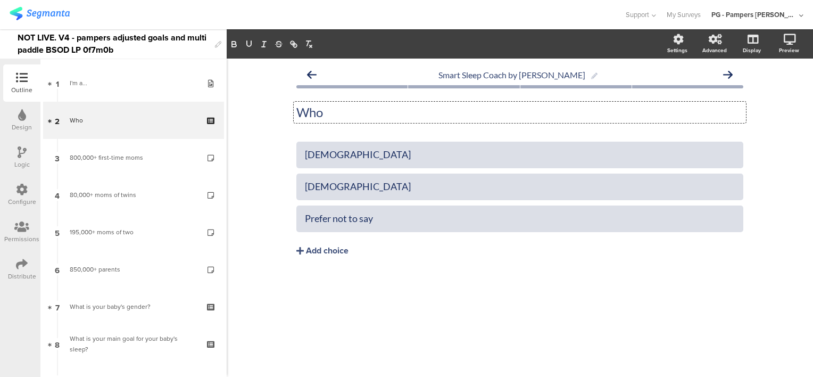
click at [351, 112] on div "Who Who Who" at bounding box center [520, 112] width 452 height 21
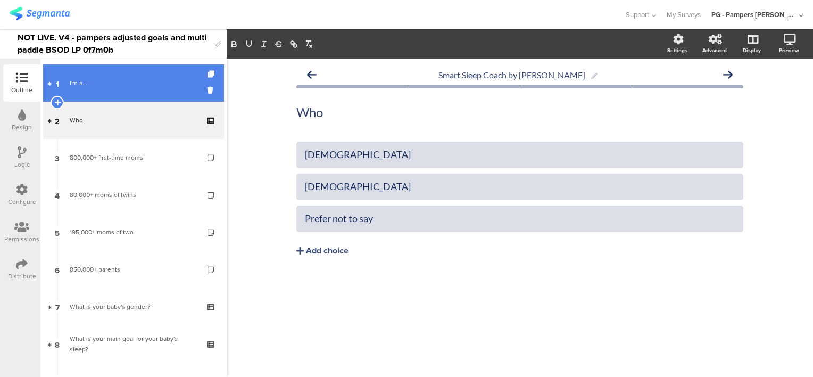
click at [121, 92] on link "1 I'm a..." at bounding box center [133, 82] width 181 height 37
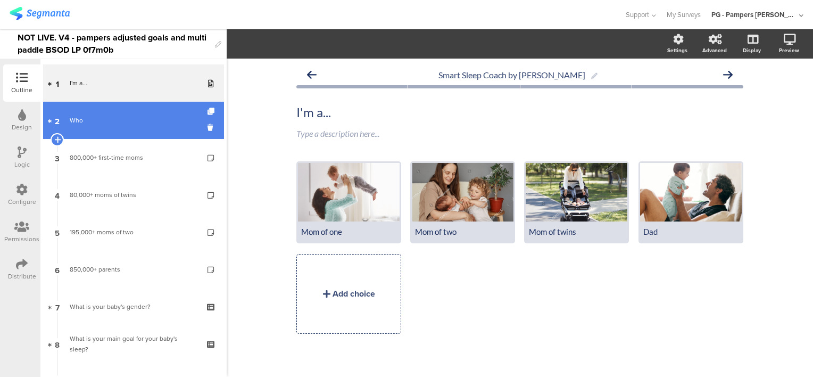
click at [120, 119] on div "Who" at bounding box center [133, 120] width 127 height 11
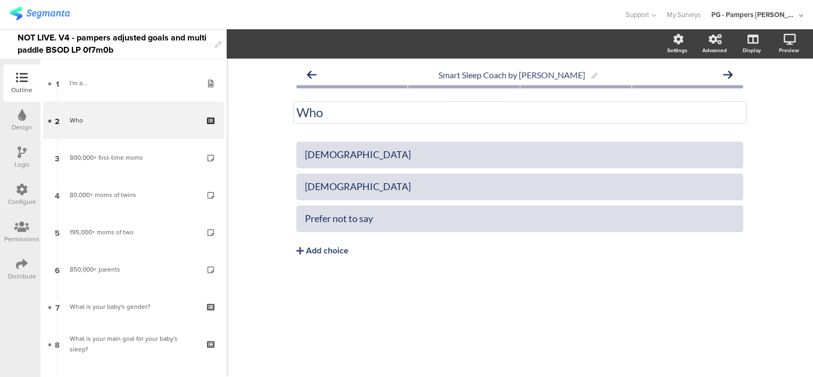
click at [309, 113] on p "Who" at bounding box center [519, 112] width 447 height 16
click at [363, 113] on p "Do you want to improve" at bounding box center [519, 112] width 447 height 16
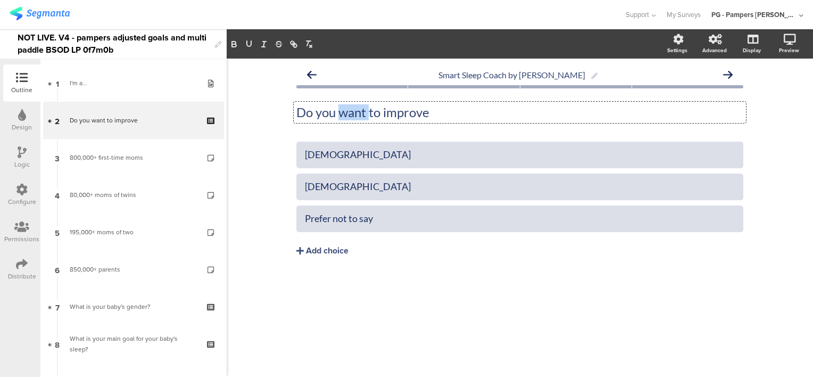
click at [465, 113] on p "Do you want to improve" at bounding box center [519, 112] width 447 height 16
click at [468, 114] on p "Do you want to improve" at bounding box center [519, 112] width 447 height 16
click at [468, 114] on p "Do you want to improve sleep for your" at bounding box center [519, 112] width 447 height 16
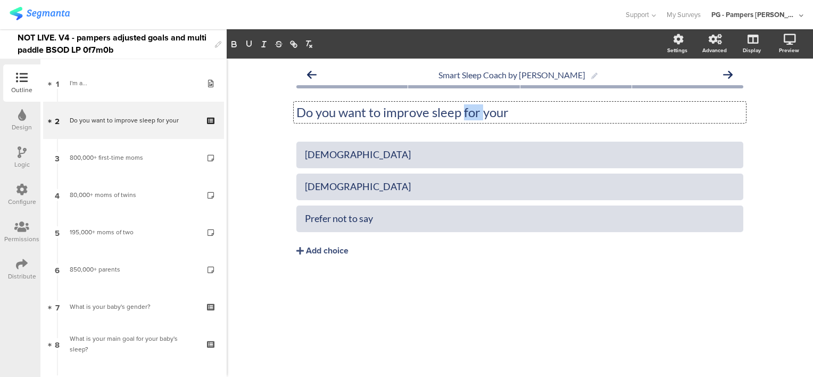
click at [468, 114] on p "Do you want to improve sleep for your" at bounding box center [519, 112] width 447 height 16
click at [549, 113] on p "Do you want to improve sleep for your" at bounding box center [519, 112] width 447 height 16
click at [538, 111] on p "Do you want to improve sleep for your" at bounding box center [519, 112] width 447 height 16
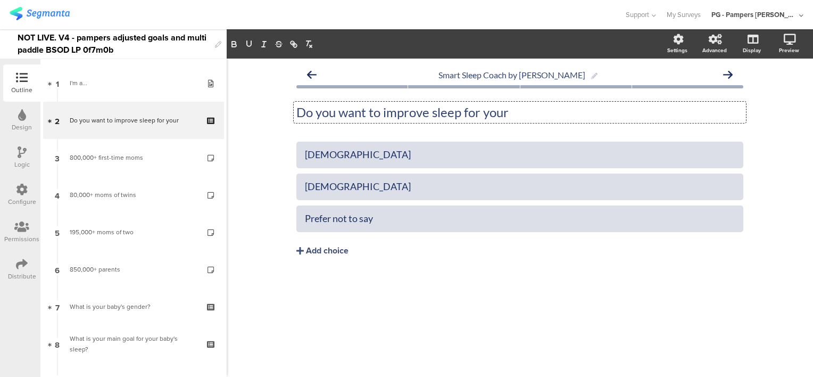
click at [538, 111] on p "Do you want to improve sleep for your" at bounding box center [519, 112] width 447 height 16
click at [534, 113] on p "Do you want to improve sleep for your" at bounding box center [519, 112] width 447 height 16
click at [344, 160] on div "Male" at bounding box center [520, 154] width 430 height 12
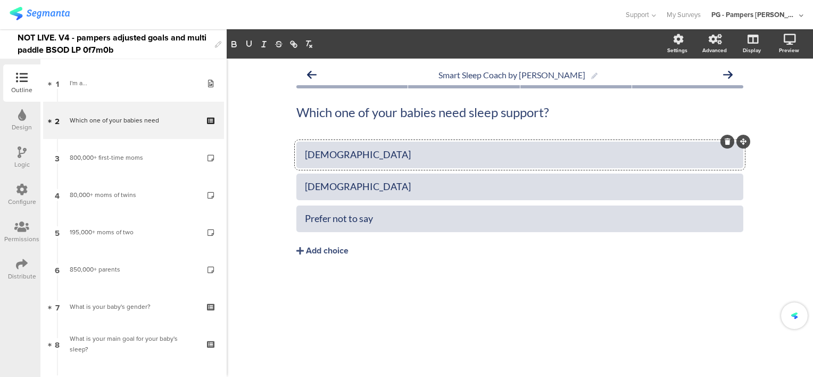
click at [344, 160] on div "Male" at bounding box center [520, 154] width 430 height 12
click at [532, 114] on div "Which one of your babies need sleep support? Which one of your babies need slee…" at bounding box center [520, 112] width 452 height 21
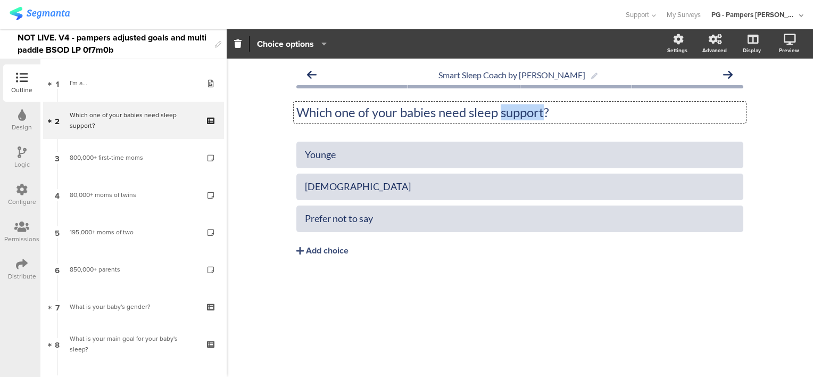
click at [532, 114] on p "Which one of your babies need sleep support?" at bounding box center [519, 112] width 447 height 16
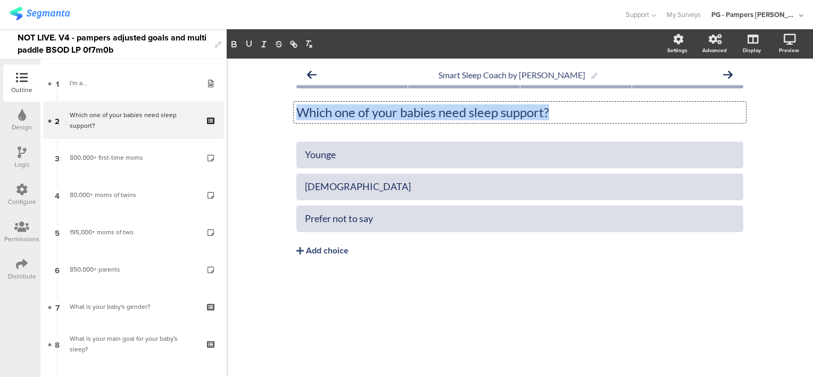
drag, startPoint x: 568, startPoint y: 117, endPoint x: 294, endPoint y: 115, distance: 274.5
click at [294, 115] on div "Which one of your babies need sleep support? Which one of your babies need slee…" at bounding box center [520, 112] width 452 height 21
click at [600, 113] on p "Which one of your babies need sleep support?" at bounding box center [519, 112] width 447 height 16
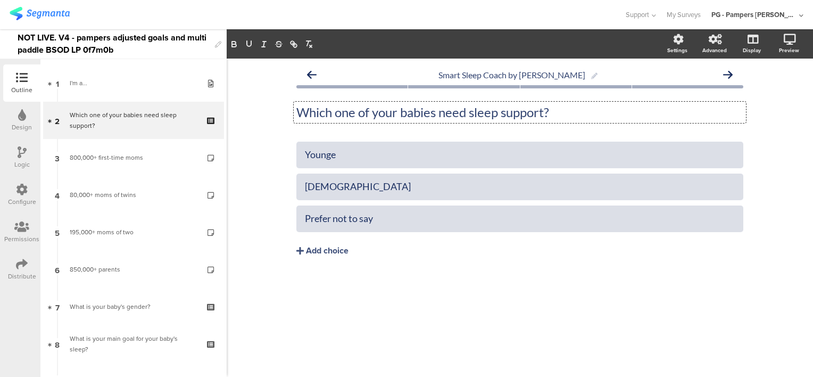
click at [551, 111] on p "Which one of your babies need sleep support?" at bounding box center [519, 112] width 447 height 16
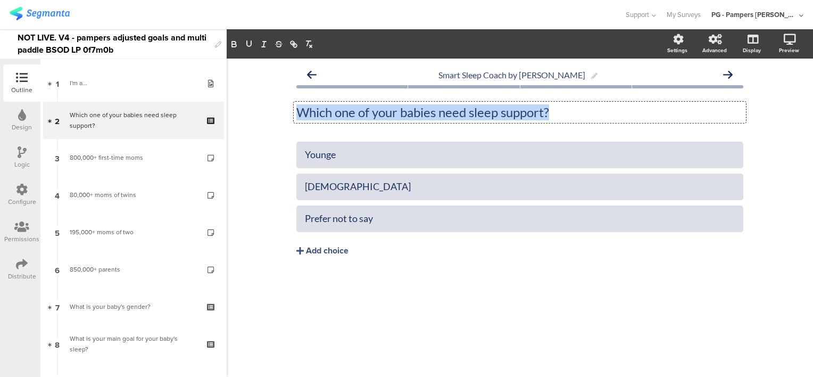
click at [551, 111] on p "Which one of your babies need sleep support?" at bounding box center [519, 112] width 447 height 16
click at [587, 113] on p "Which one of your babies need sleep support?" at bounding box center [519, 112] width 447 height 16
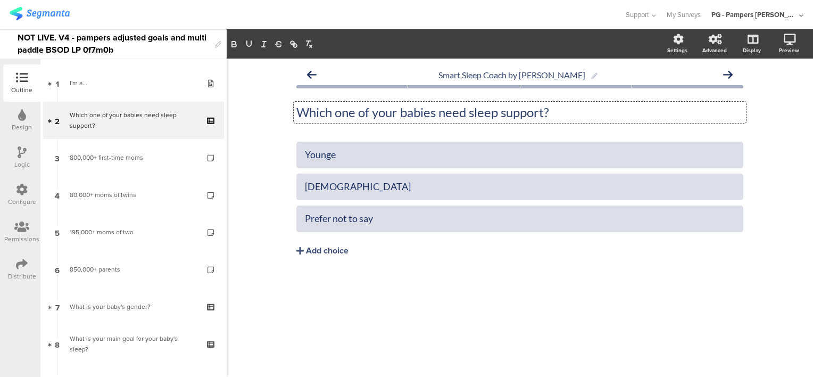
click at [538, 126] on div "Which one of your babies need sleep support? Which one of your babies need slee…" at bounding box center [519, 112] width 447 height 37
click at [567, 109] on div "Which one of your babies need sleep support? Which one of your babies need slee…" at bounding box center [520, 112] width 452 height 21
click at [567, 109] on p "Which one of your babies need sleep support?" at bounding box center [519, 112] width 447 height 16
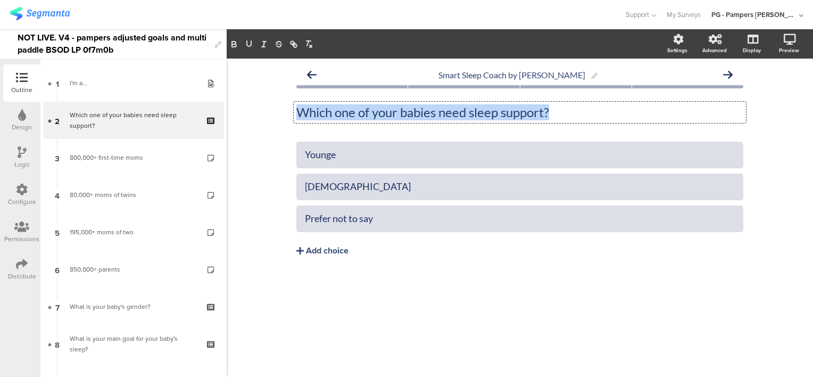
click at [567, 109] on p "Which one of your babies need sleep support?" at bounding box center [519, 112] width 447 height 16
click at [595, 115] on p "Which one of your babies need sleep support?" at bounding box center [519, 112] width 447 height 16
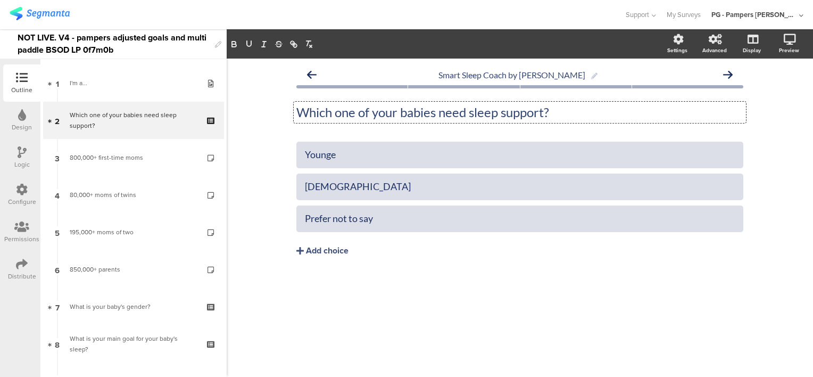
click at [595, 115] on p "Which one of your babies need sleep support?" at bounding box center [519, 112] width 447 height 16
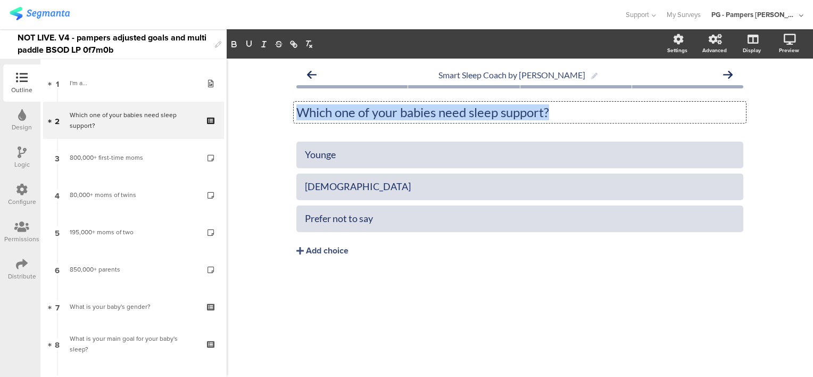
click at [595, 115] on p "Which one of your babies need sleep support?" at bounding box center [519, 112] width 447 height 16
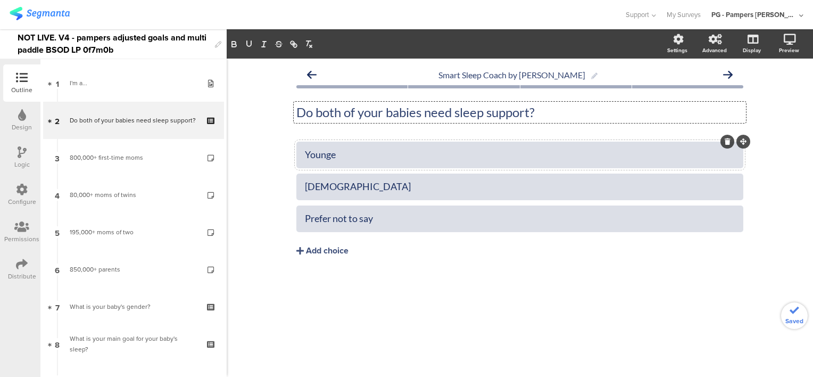
click at [333, 157] on div "Younge" at bounding box center [520, 154] width 430 height 12
click at [359, 191] on div "Female" at bounding box center [520, 186] width 430 height 12
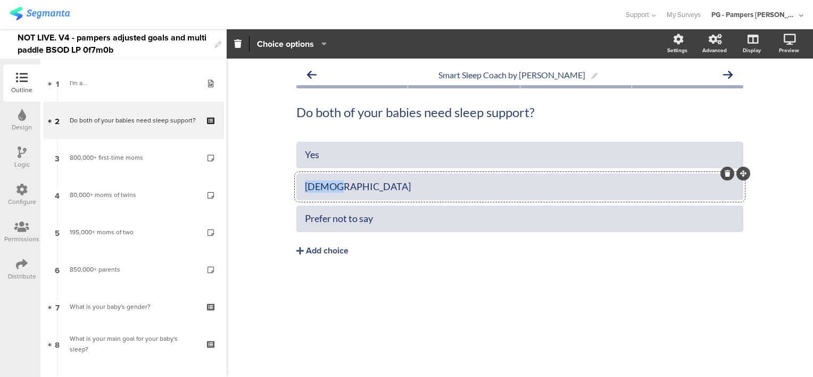
click at [359, 191] on div "Female" at bounding box center [520, 186] width 430 height 12
click at [389, 217] on div "Prefer not to say" at bounding box center [520, 218] width 430 height 12
click at [326, 250] on div "Add choice" at bounding box center [327, 250] width 43 height 11
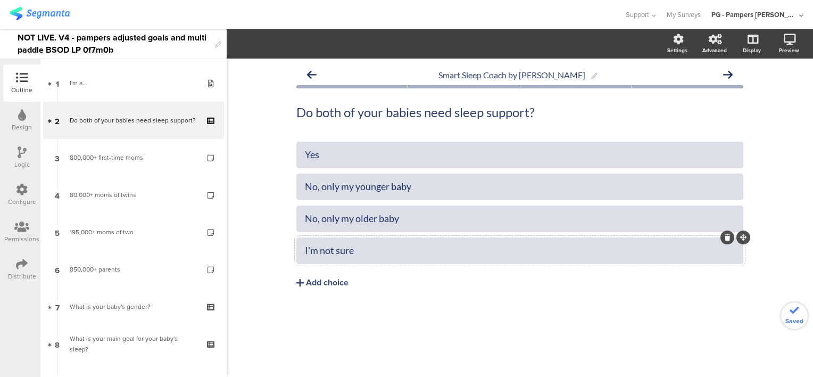
click at [268, 189] on div "Smart Sleep Coach by Pampers Do both of your babies need sleep support? Do both…" at bounding box center [520, 218] width 586 height 318
click at [314, 249] on div "I'm not sure" at bounding box center [520, 250] width 430 height 12
click at [256, 189] on div "Smart Sleep Coach by Pampers Do both of your babies need sleep support? Do both…" at bounding box center [520, 218] width 586 height 318
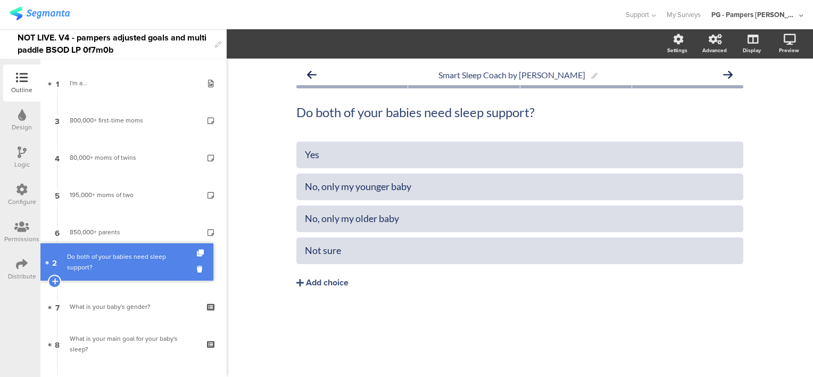
drag, startPoint x: 131, startPoint y: 121, endPoint x: 138, endPoint y: 263, distance: 141.7
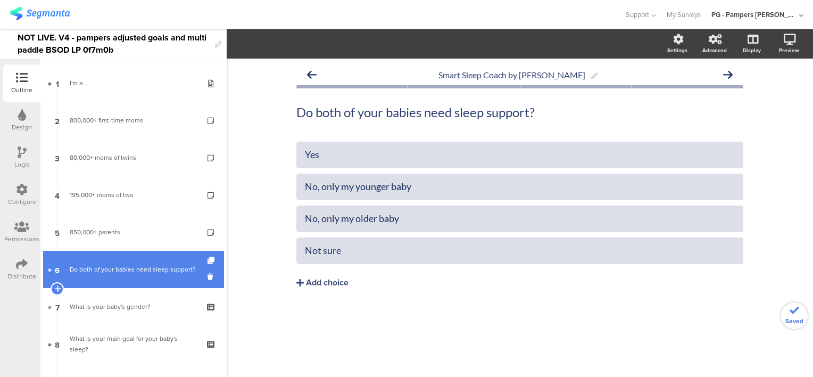
click at [104, 268] on div "Do both of your babies need sleep support?" at bounding box center [133, 269] width 127 height 11
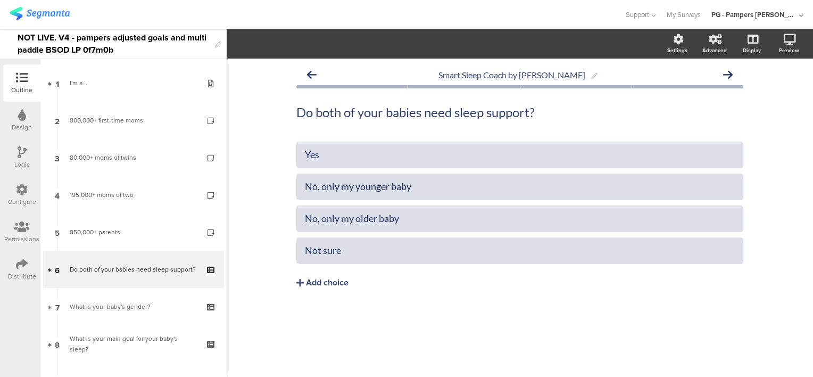
click at [23, 153] on icon at bounding box center [22, 152] width 9 height 12
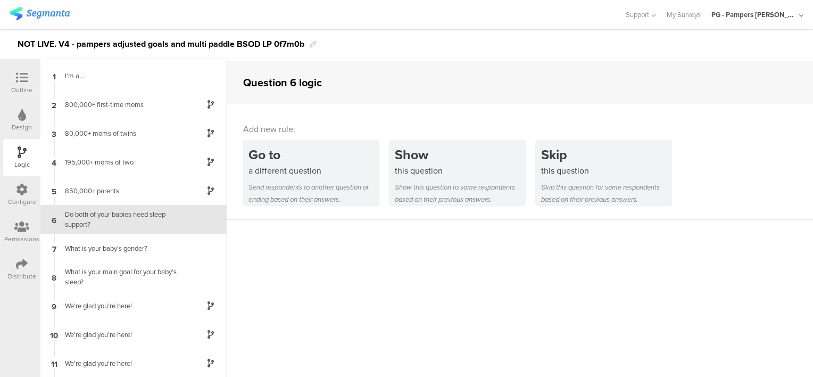
scroll to position [41, 0]
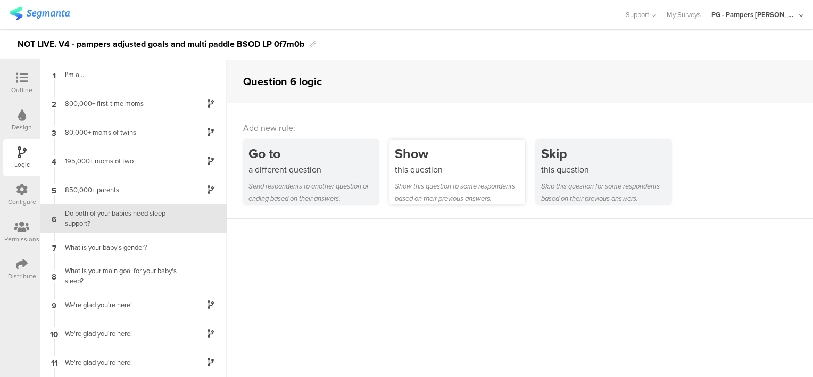
click at [462, 174] on div "this question" at bounding box center [460, 169] width 130 height 12
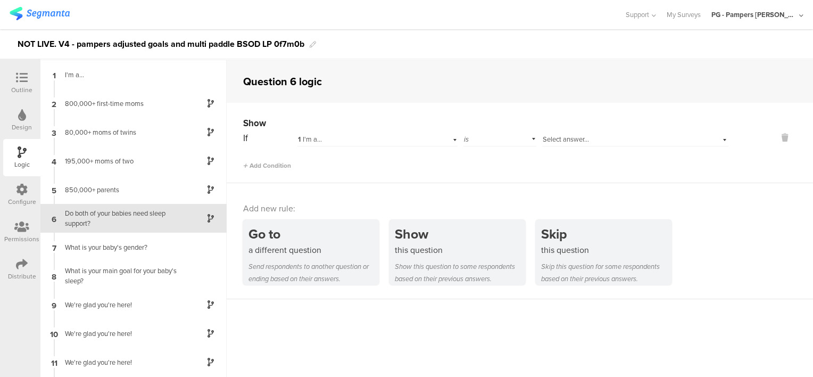
click at [404, 138] on div "1 I'm a..." at bounding box center [363, 140] width 131 height 10
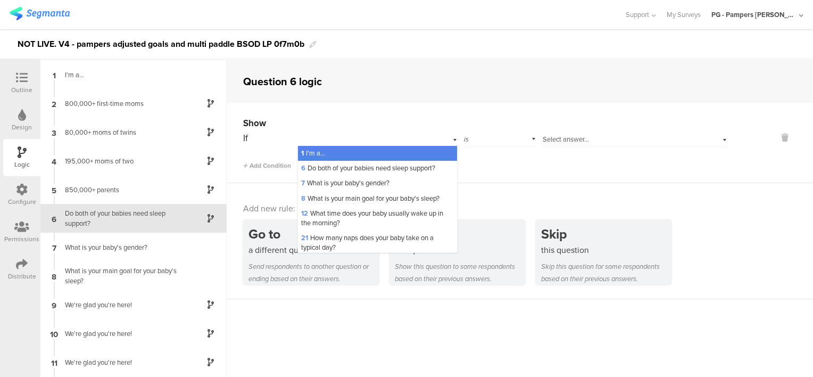
click at [498, 136] on div "is" at bounding box center [499, 138] width 73 height 16
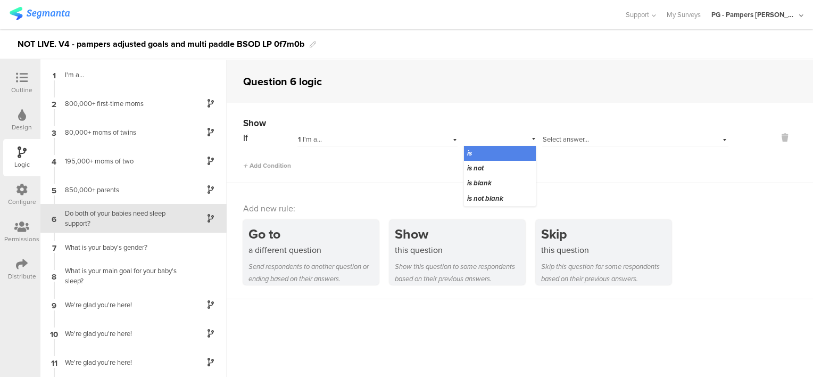
click at [546, 136] on span "Select answer..." at bounding box center [566, 139] width 46 height 10
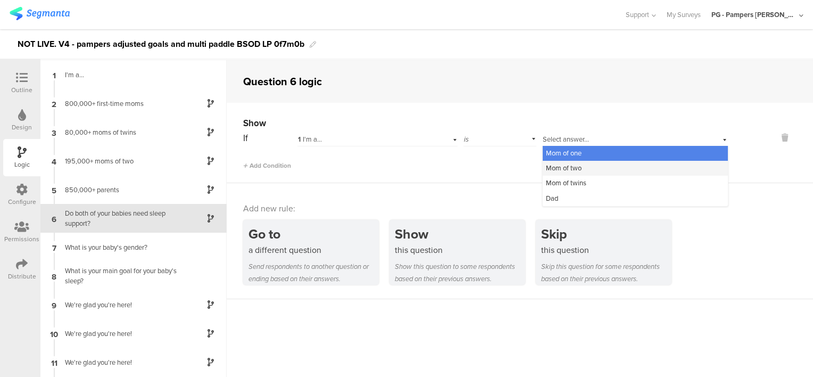
click at [587, 169] on div "Mom of two" at bounding box center [635, 168] width 185 height 15
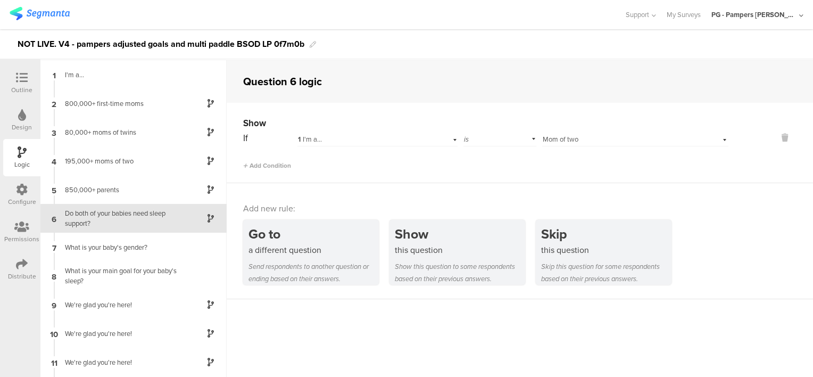
click at [611, 168] on div "Add Condition" at bounding box center [485, 161] width 485 height 19
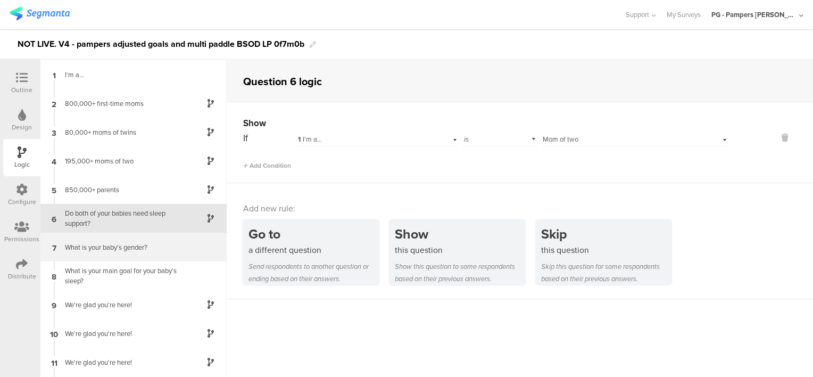
click at [126, 247] on div "What is your baby's gender?" at bounding box center [125, 247] width 133 height 10
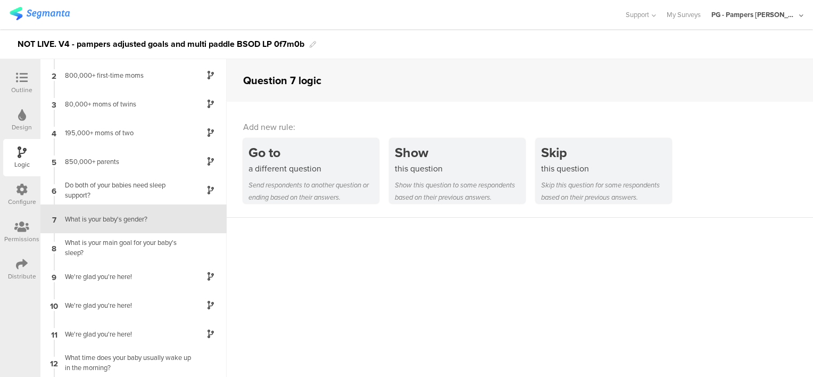
scroll to position [28, 0]
click at [27, 79] on icon at bounding box center [22, 78] width 12 height 12
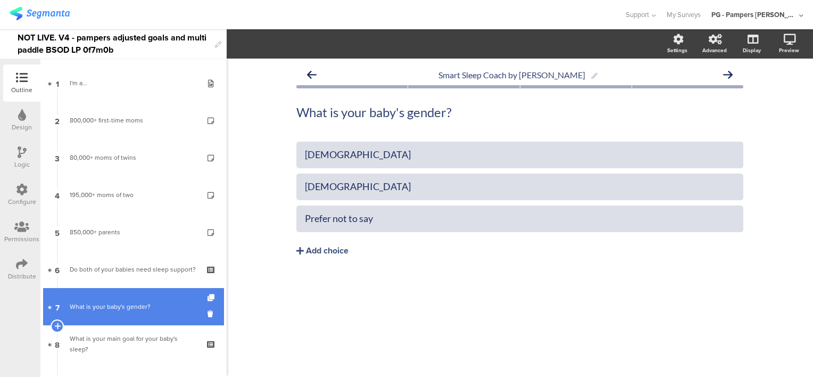
scroll to position [88, 0]
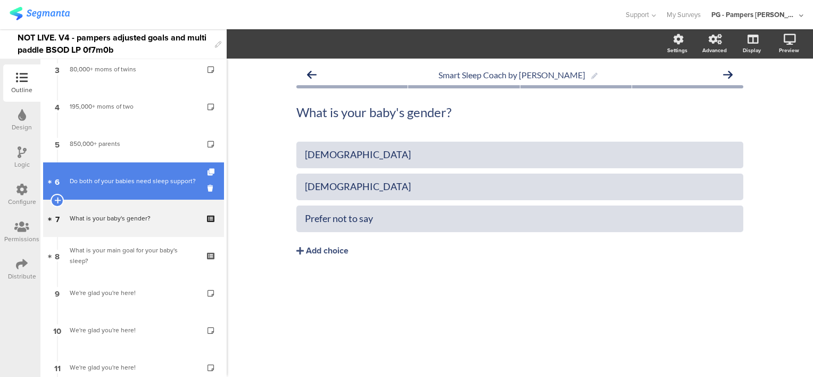
click at [111, 184] on div "Do both of your babies need sleep support?" at bounding box center [133, 181] width 127 height 11
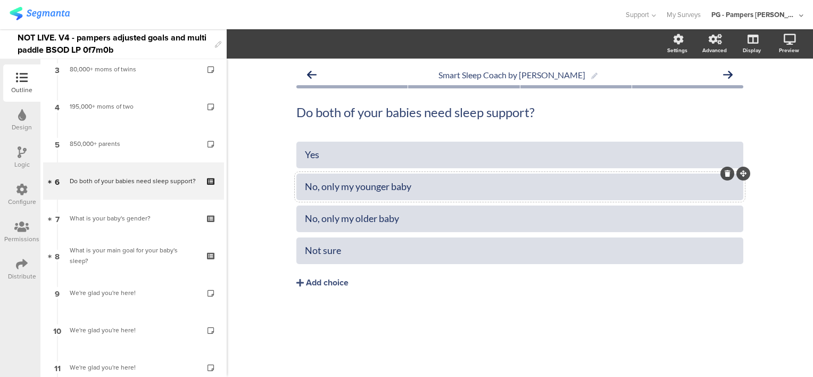
click at [477, 186] on div "No, only my younger baby" at bounding box center [520, 186] width 430 height 12
drag, startPoint x: 528, startPoint y: 184, endPoint x: 343, endPoint y: 189, distance: 185.7
click at [343, 189] on div "No, only my younger baby" at bounding box center [520, 186] width 430 height 12
click at [553, 227] on div "No, only my older baby" at bounding box center [520, 219] width 430 height 18
click at [727, 205] on icon at bounding box center [728, 205] width 6 height 6
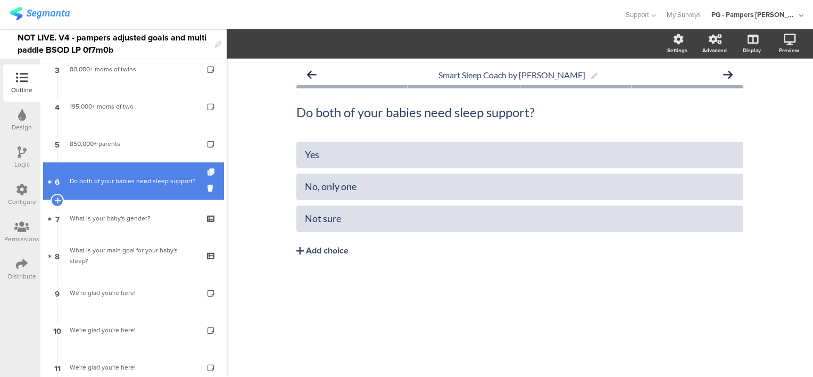
click at [111, 179] on div "Do both of your babies need sleep support?" at bounding box center [133, 181] width 127 height 11
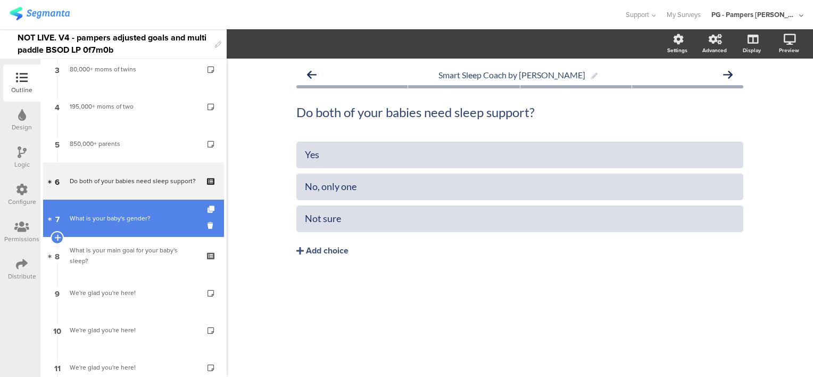
click at [119, 206] on link "7 What is your baby's gender?" at bounding box center [133, 217] width 181 height 37
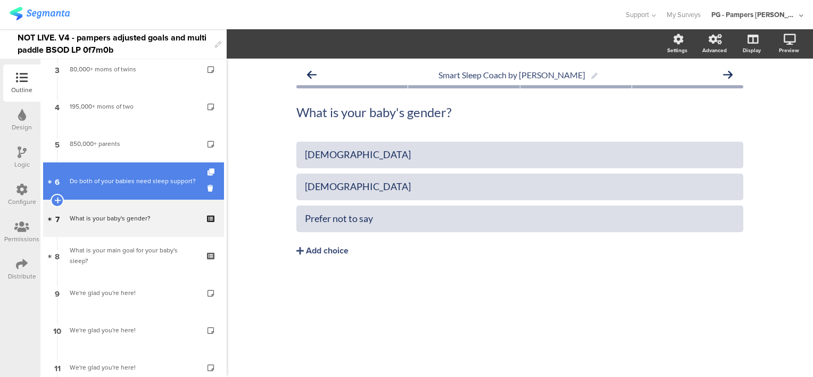
click at [115, 178] on div "Do both of your babies need sleep support?" at bounding box center [133, 181] width 127 height 11
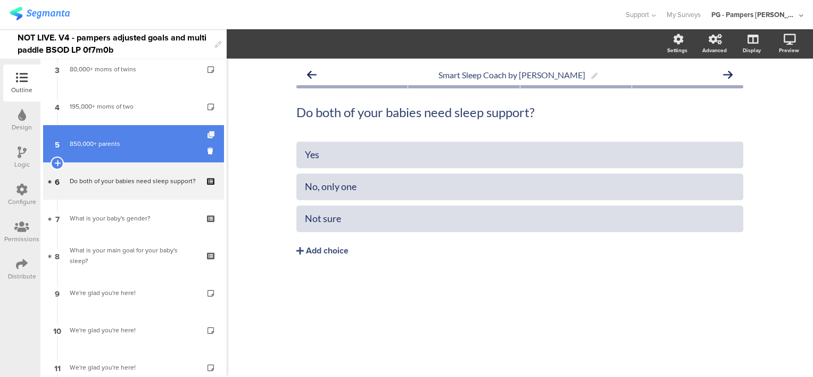
click at [207, 133] on icon at bounding box center [211, 134] width 9 height 7
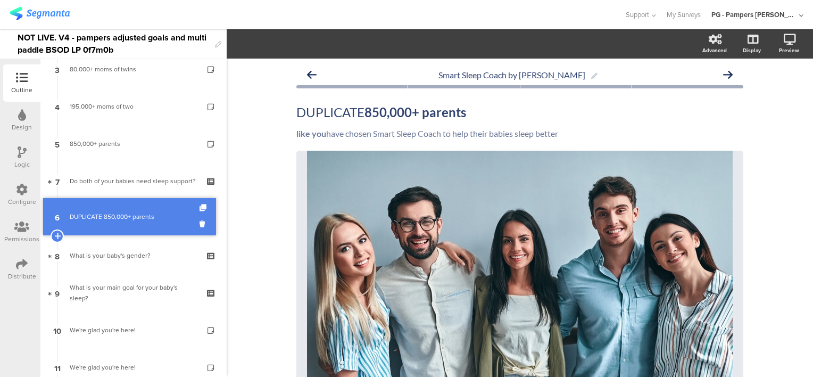
drag, startPoint x: 160, startPoint y: 176, endPoint x: 159, endPoint y: 212, distance: 35.7
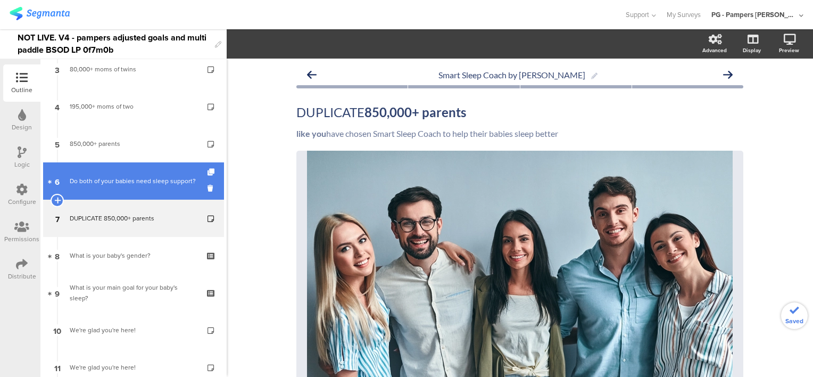
click at [126, 179] on div "Do both of your babies need sleep support?" at bounding box center [133, 181] width 127 height 11
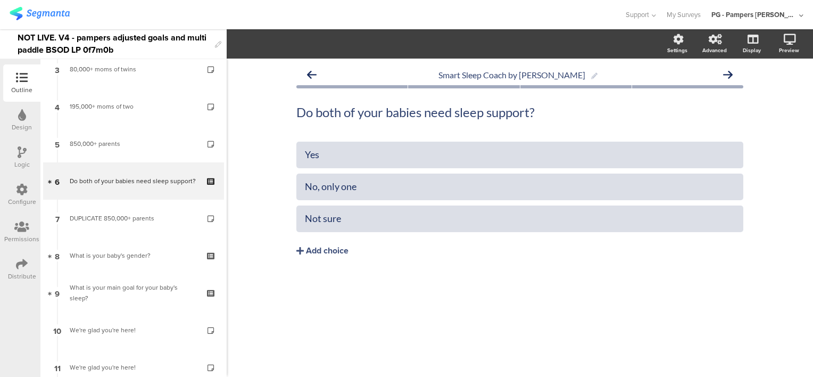
click at [21, 155] on icon at bounding box center [22, 152] width 9 height 12
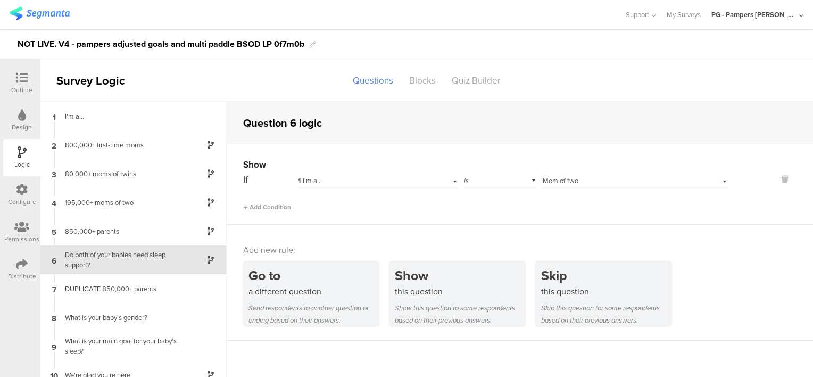
scroll to position [41, 0]
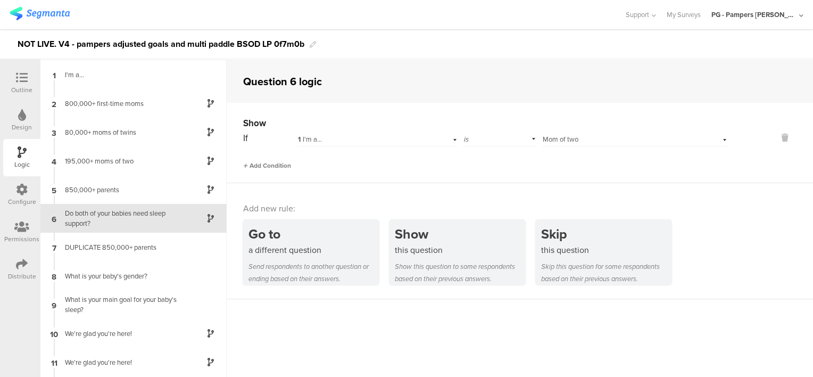
click at [264, 164] on span "Add Condition" at bounding box center [267, 166] width 48 height 10
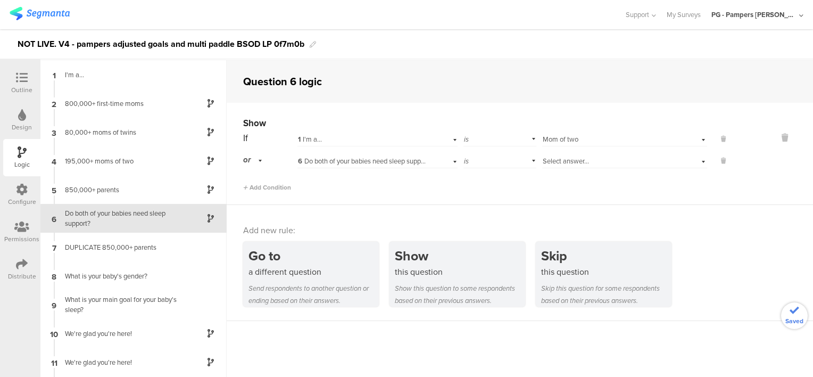
click at [398, 161] on span "6 Do both of your babies need sleep support?" at bounding box center [365, 161] width 134 height 10
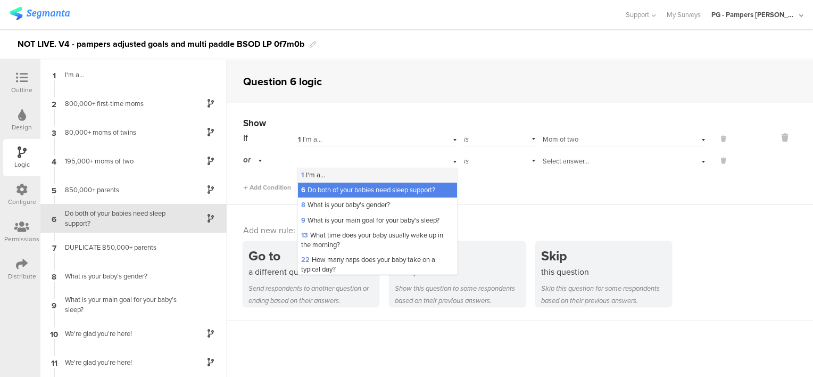
click at [345, 177] on div "1 I'm a..." at bounding box center [377, 175] width 159 height 15
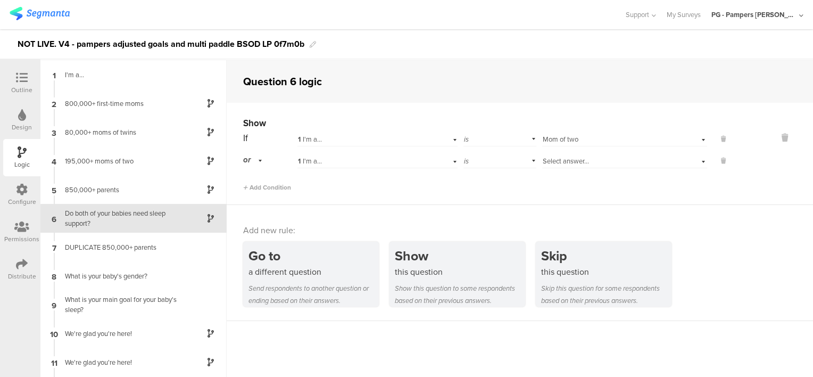
click at [564, 160] on span "Select answer..." at bounding box center [566, 161] width 46 height 10
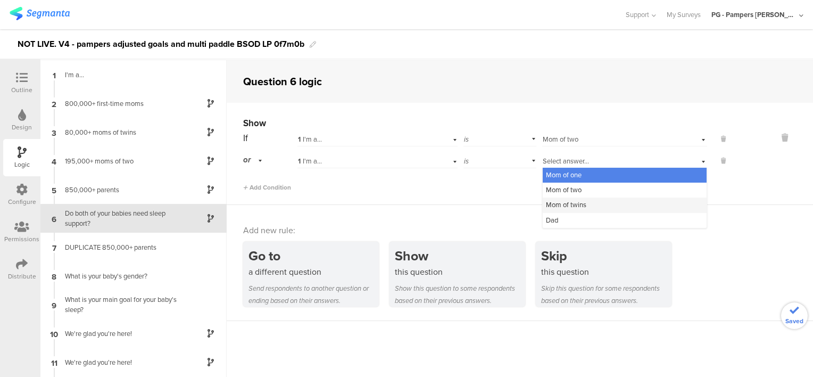
click at [573, 204] on span "Mom of twins" at bounding box center [566, 204] width 40 height 10
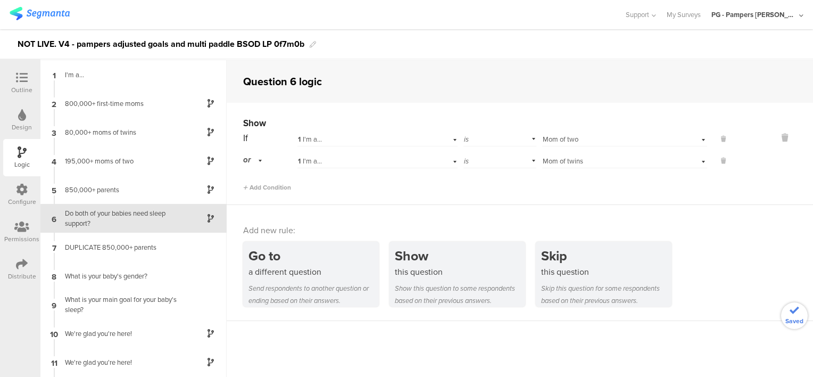
click at [491, 199] on div "Show If 1 I'm a... is Select answer... Mom of two or 1 I'm a... is Select answe…" at bounding box center [520, 154] width 586 height 102
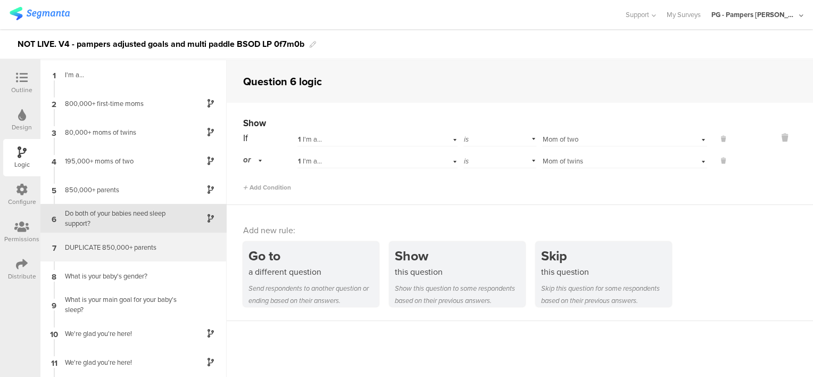
click at [91, 247] on div "DUPLICATE 850,000+ parents" at bounding box center [125, 247] width 133 height 10
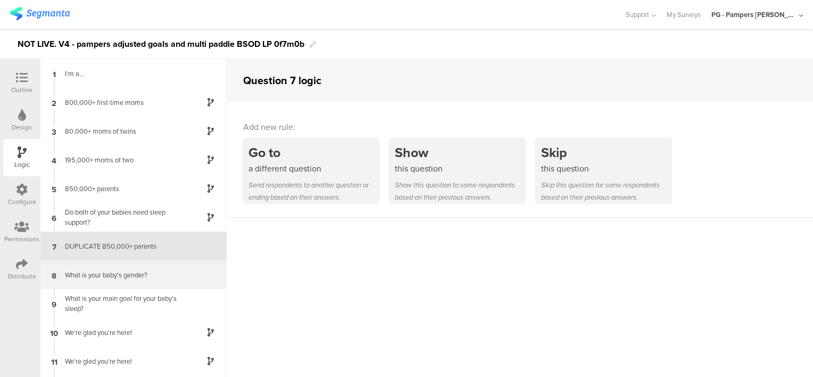
scroll to position [28, 0]
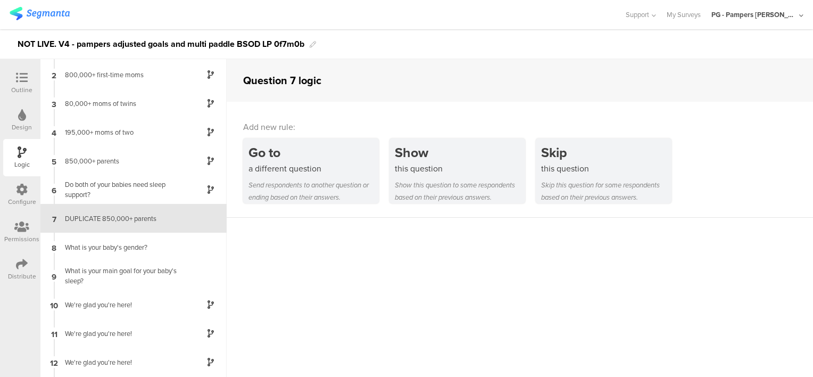
click at [22, 78] on icon at bounding box center [22, 78] width 12 height 12
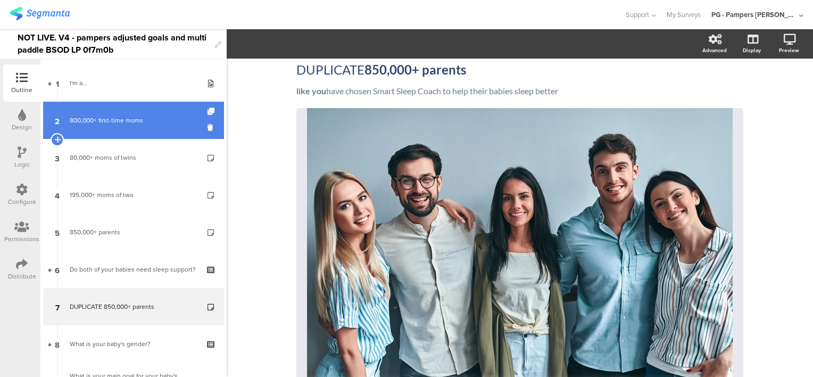
click at [117, 120] on div "800,000+ first-time moms" at bounding box center [133, 120] width 127 height 11
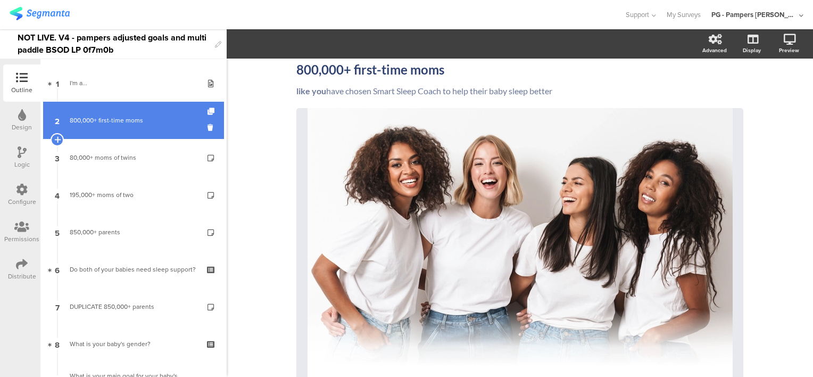
scroll to position [36, 0]
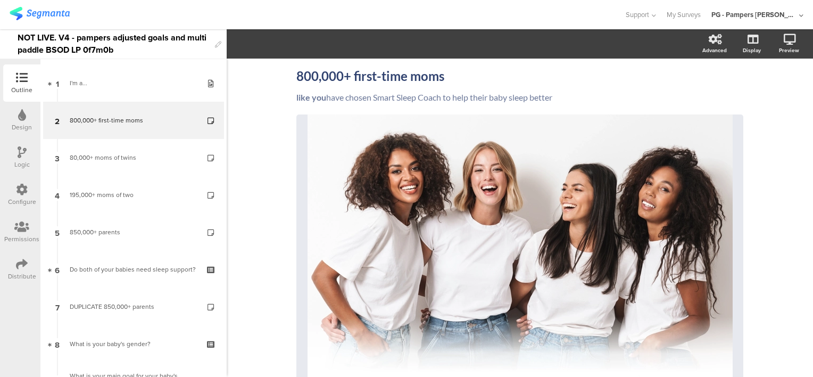
click at [18, 154] on icon at bounding box center [22, 152] width 9 height 12
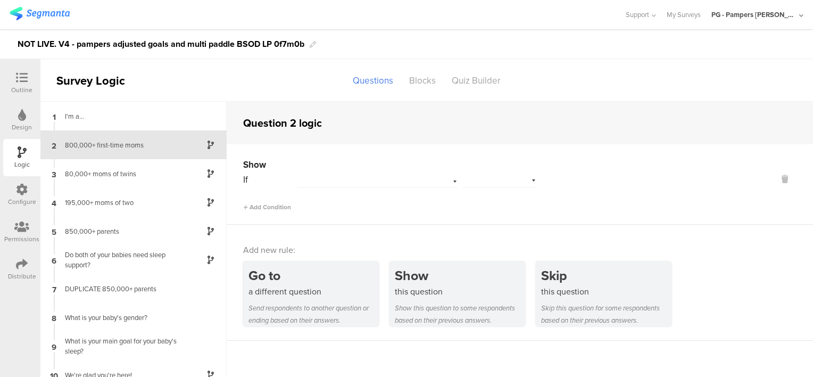
click at [346, 185] on div at bounding box center [377, 179] width 160 height 16
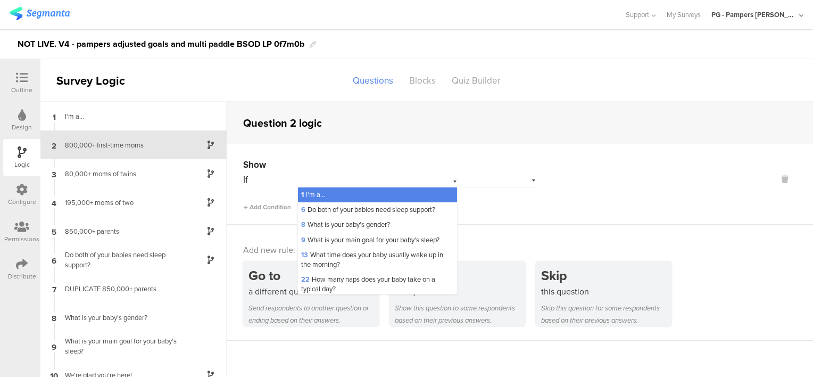
click at [348, 194] on div "1 I'm a..." at bounding box center [377, 194] width 159 height 15
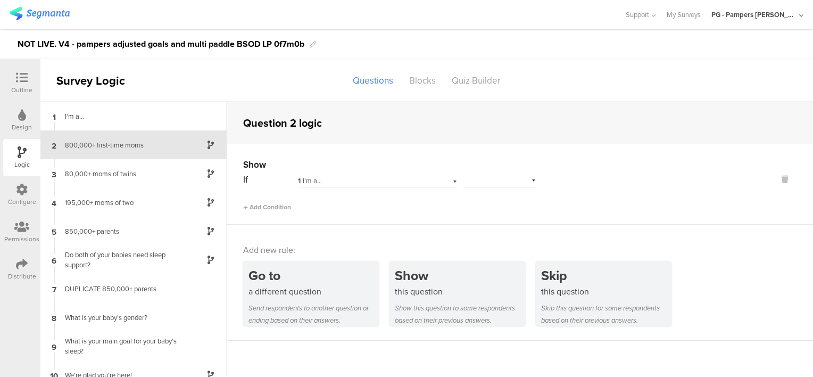
click at [508, 181] on div at bounding box center [499, 179] width 73 height 16
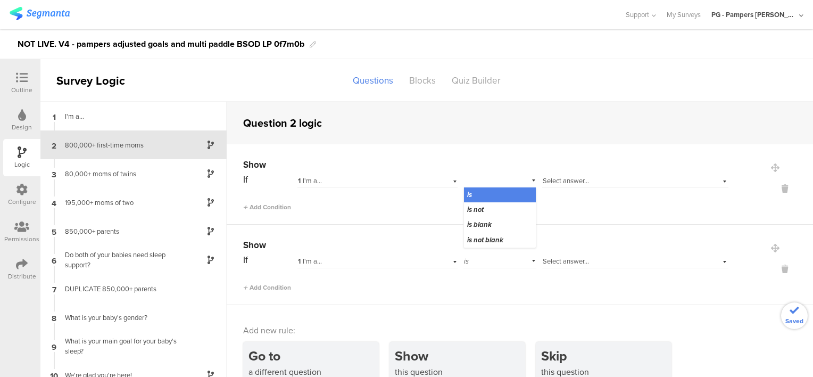
click at [507, 191] on div "is" at bounding box center [500, 194] width 72 height 15
click at [565, 173] on div "Select answer..." at bounding box center [635, 179] width 186 height 16
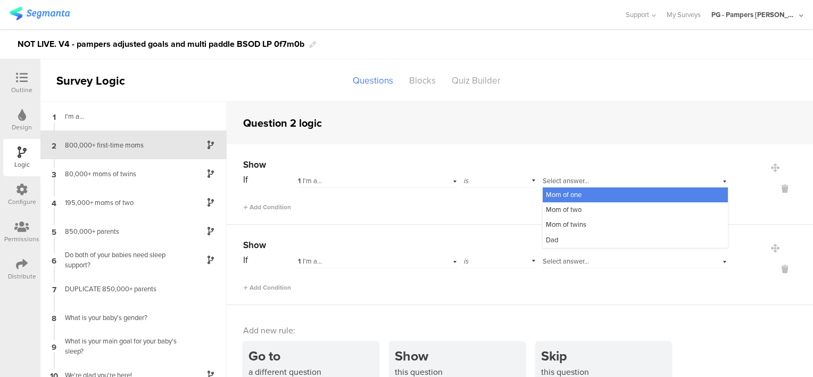
click at [580, 194] on div "Mom of one" at bounding box center [635, 194] width 185 height 15
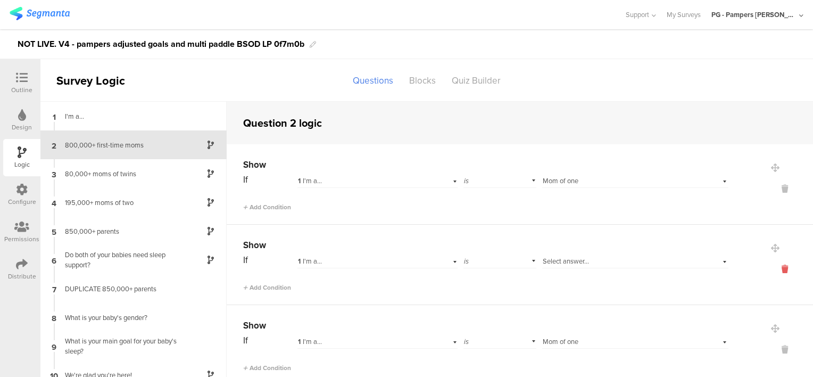
click at [772, 270] on icon at bounding box center [785, 269] width 26 height 12
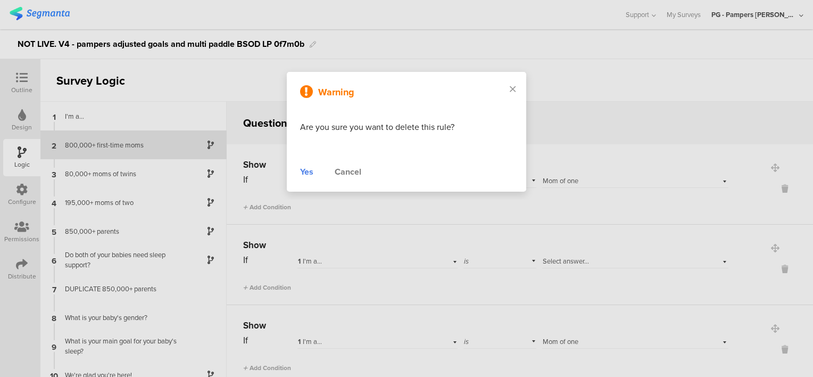
click at [304, 172] on div "Yes" at bounding box center [306, 171] width 13 height 13
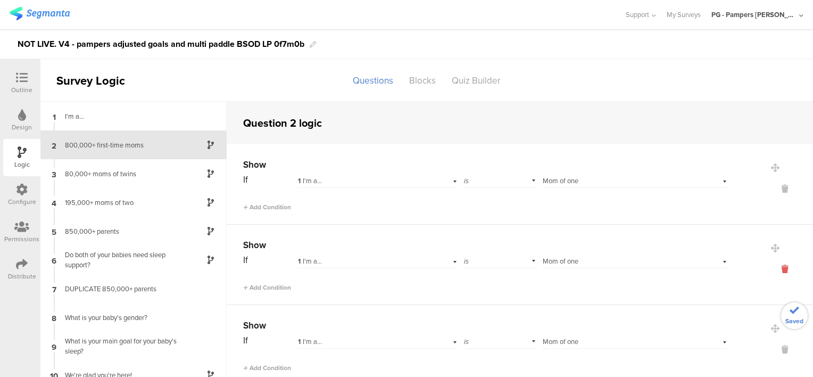
click at [772, 269] on icon at bounding box center [785, 269] width 26 height 12
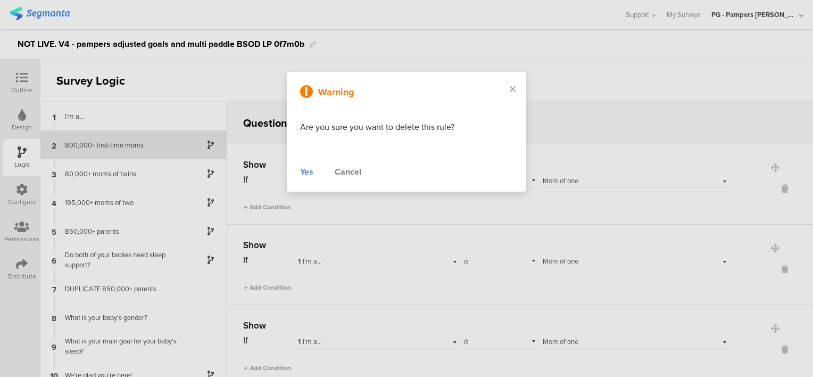
click at [307, 172] on div "Yes" at bounding box center [306, 171] width 13 height 13
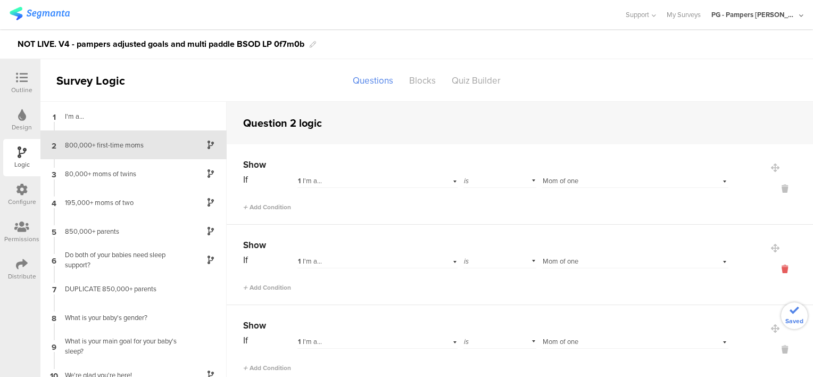
click at [772, 269] on icon at bounding box center [785, 269] width 26 height 12
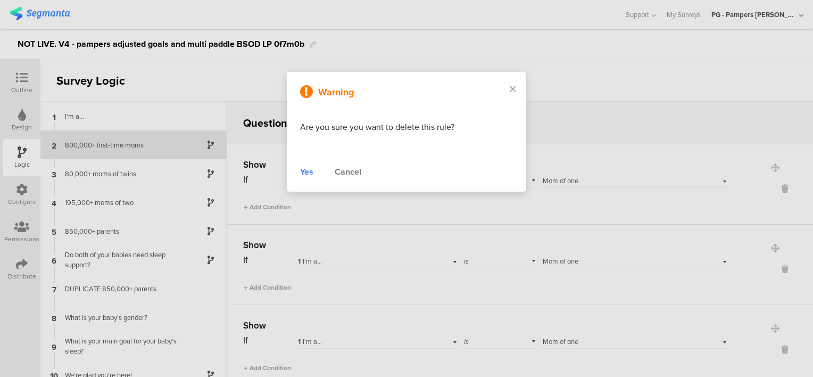
click at [302, 170] on div "Yes" at bounding box center [306, 171] width 13 height 13
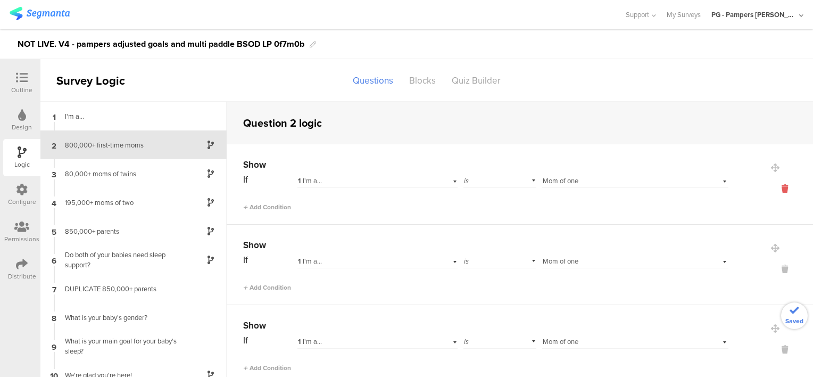
click at [772, 188] on icon at bounding box center [785, 188] width 26 height 12
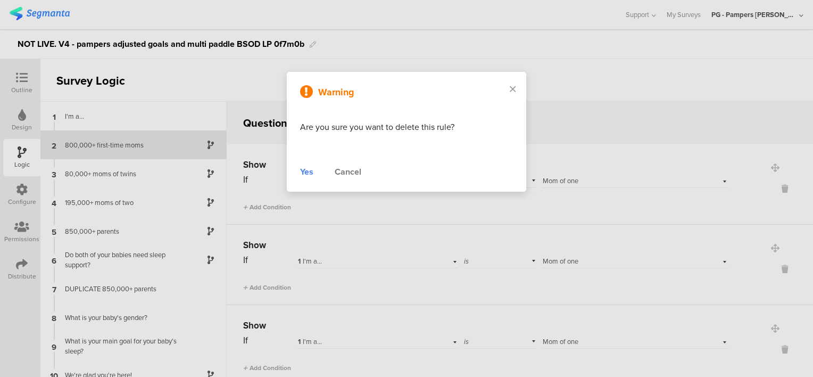
click at [304, 171] on div "Yes" at bounding box center [306, 171] width 13 height 13
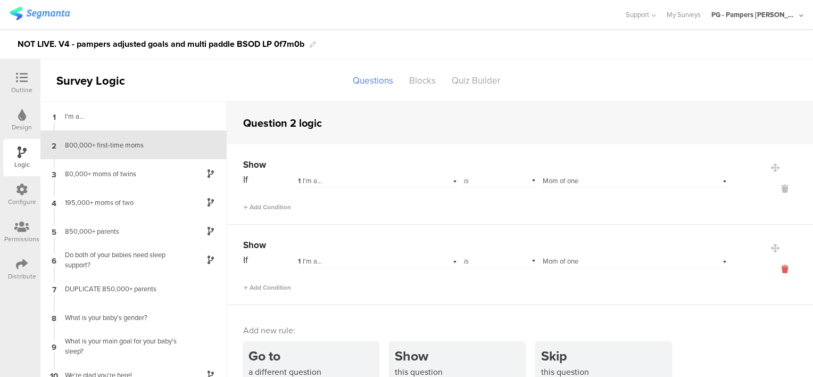
click at [772, 270] on icon at bounding box center [785, 269] width 26 height 12
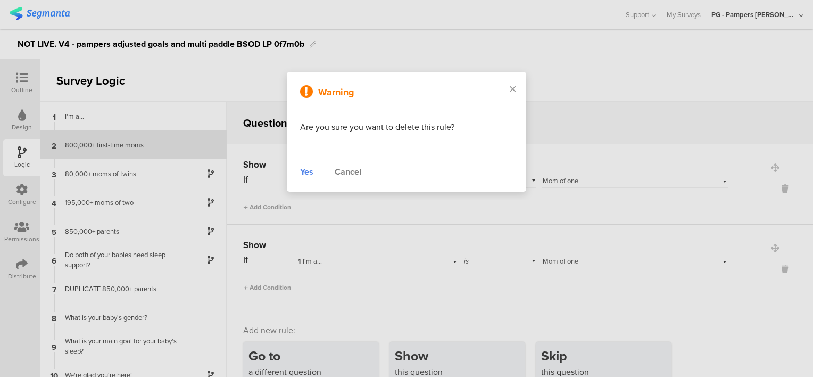
click at [310, 174] on div "Yes" at bounding box center [306, 171] width 13 height 13
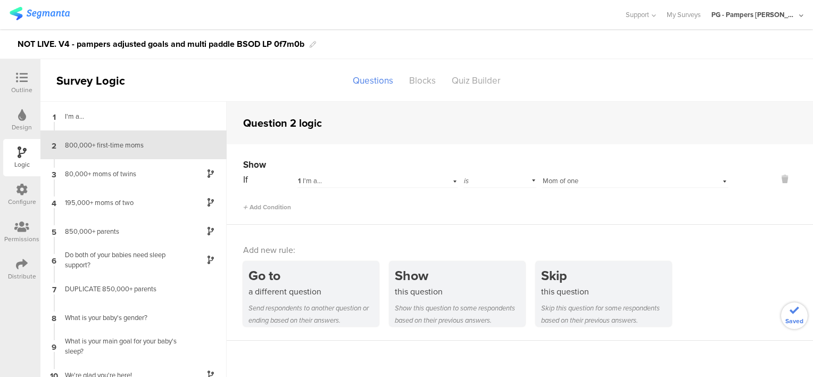
click at [428, 232] on div "Add new rule: Go to a different question Send respondents to another question o…" at bounding box center [520, 282] width 586 height 116
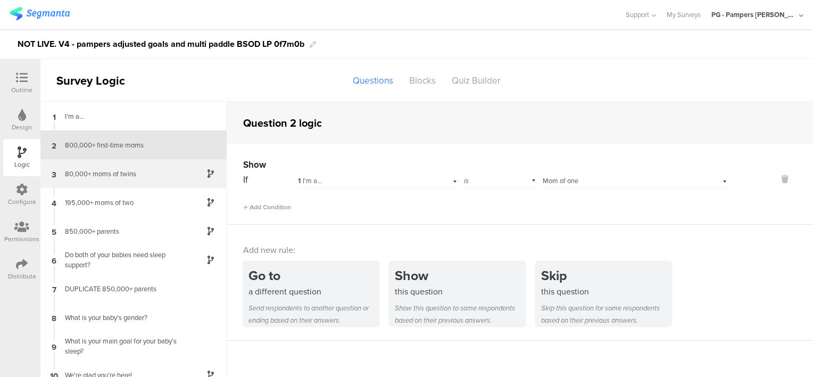
click at [130, 177] on div "80,000+ moms of twins" at bounding box center [125, 174] width 133 height 10
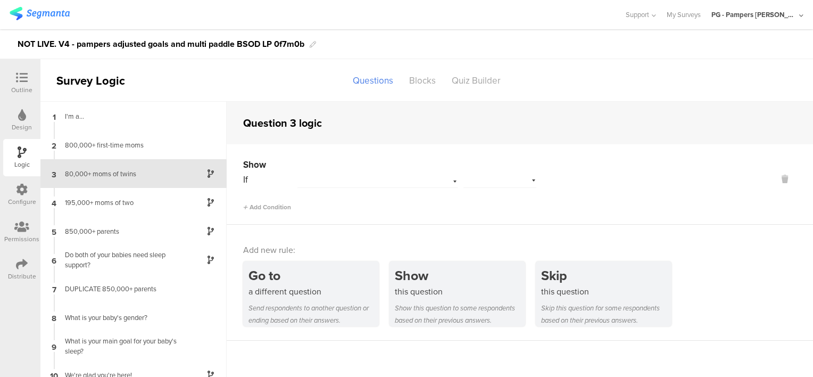
click at [369, 182] on div at bounding box center [363, 181] width 131 height 10
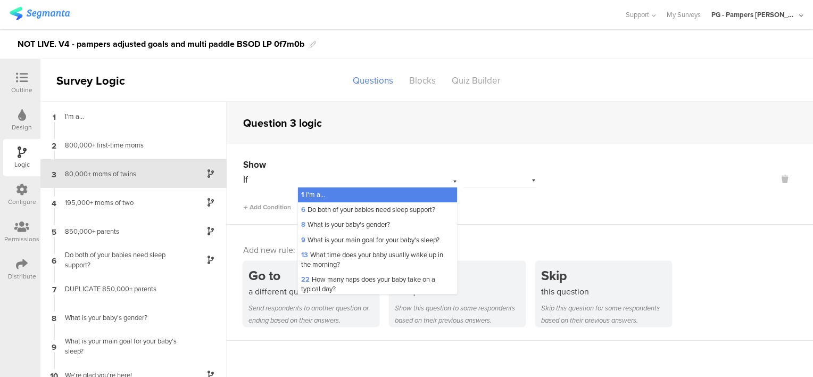
click at [353, 194] on div "1 I'm a..." at bounding box center [377, 194] width 159 height 15
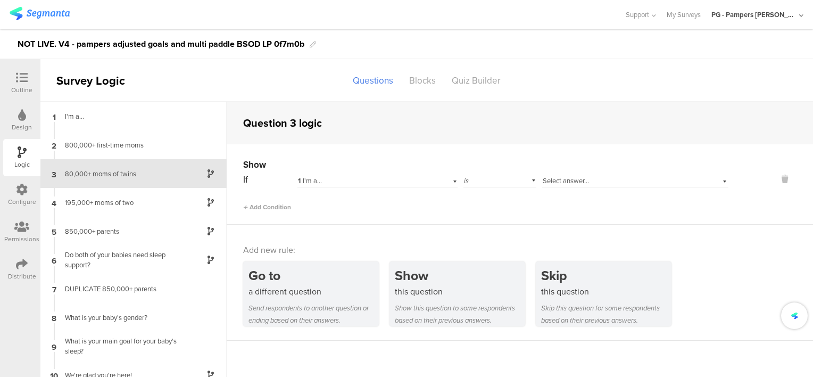
click at [502, 183] on div "is" at bounding box center [499, 179] width 73 height 16
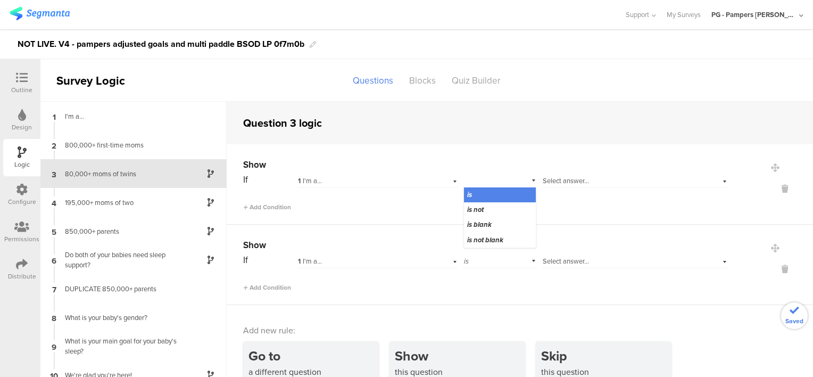
click at [570, 182] on span "Select answer..." at bounding box center [566, 181] width 46 height 10
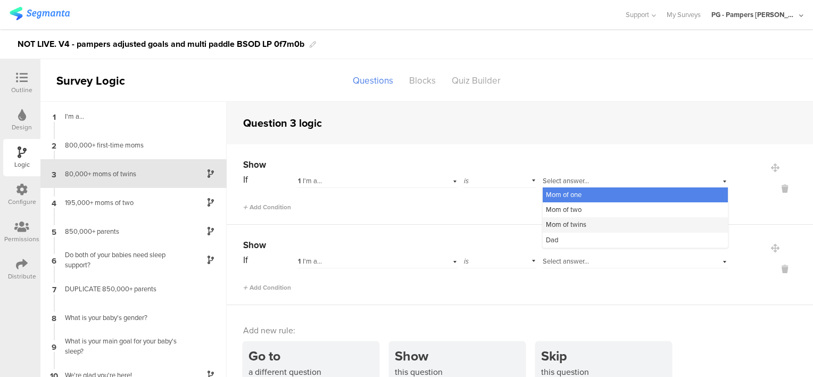
click at [586, 221] on div "Mom of twins" at bounding box center [635, 224] width 185 height 15
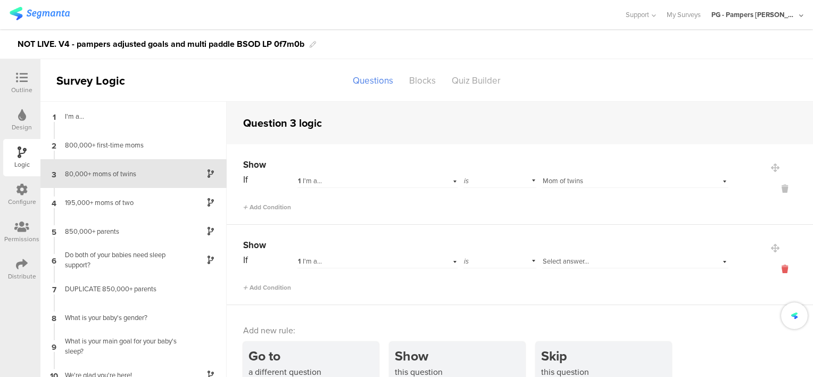
click at [773, 271] on icon at bounding box center [785, 269] width 26 height 12
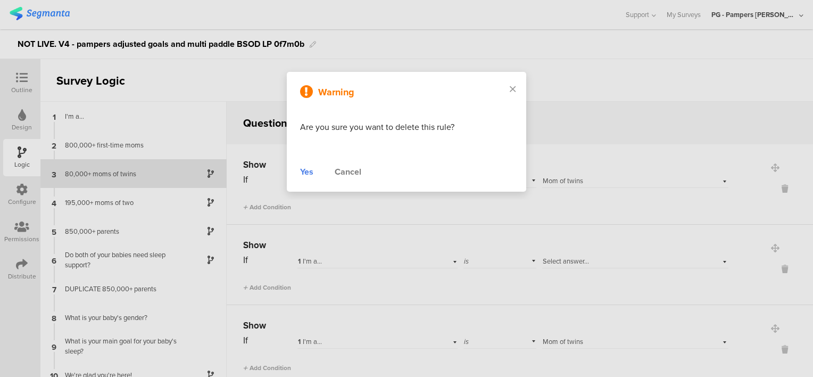
click at [300, 177] on div "Yes" at bounding box center [306, 171] width 13 height 13
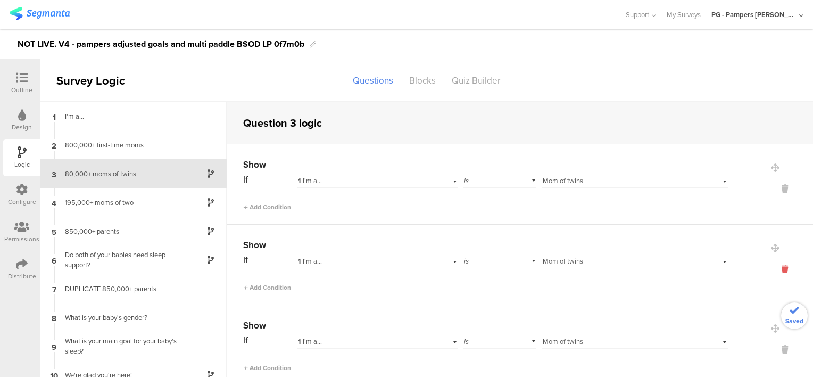
click at [772, 269] on icon at bounding box center [785, 269] width 26 height 12
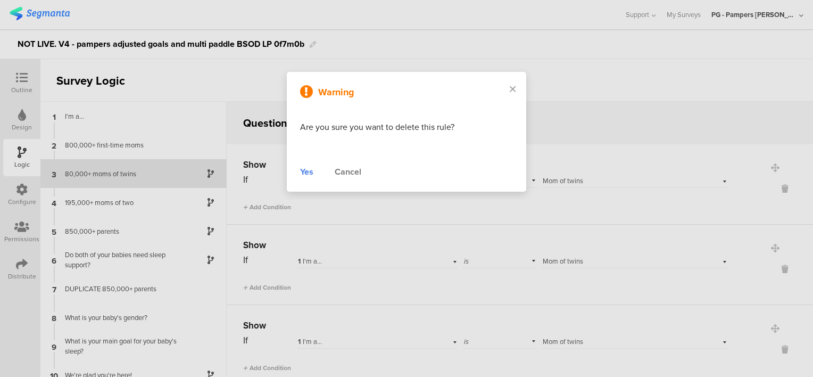
click at [345, 170] on div "Cancel" at bounding box center [348, 171] width 27 height 13
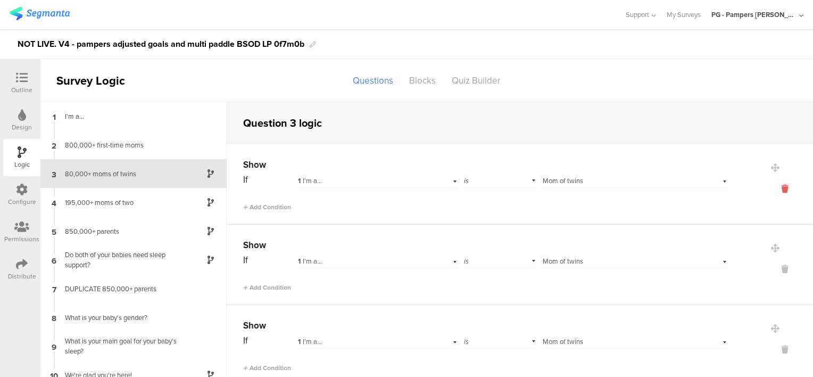
click at [774, 187] on icon at bounding box center [785, 188] width 26 height 12
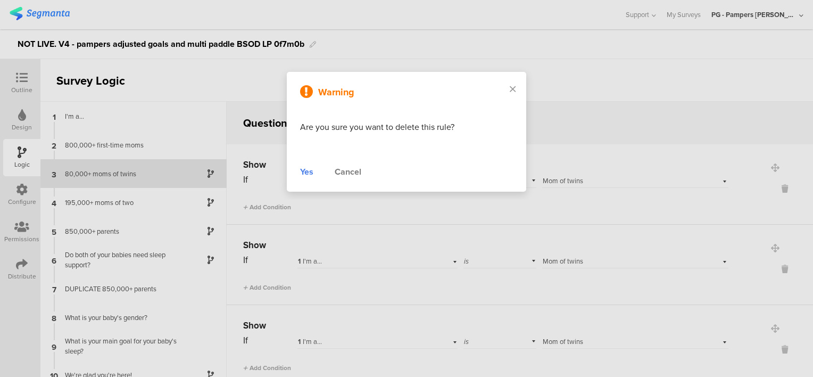
click at [307, 171] on div "Yes" at bounding box center [306, 171] width 13 height 13
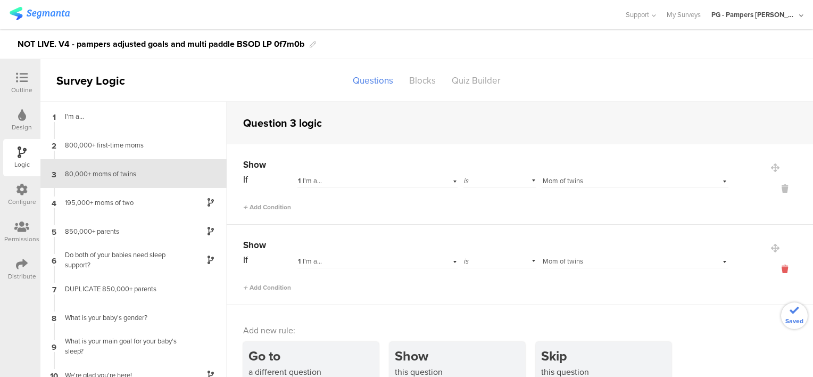
click at [772, 270] on icon at bounding box center [785, 269] width 26 height 12
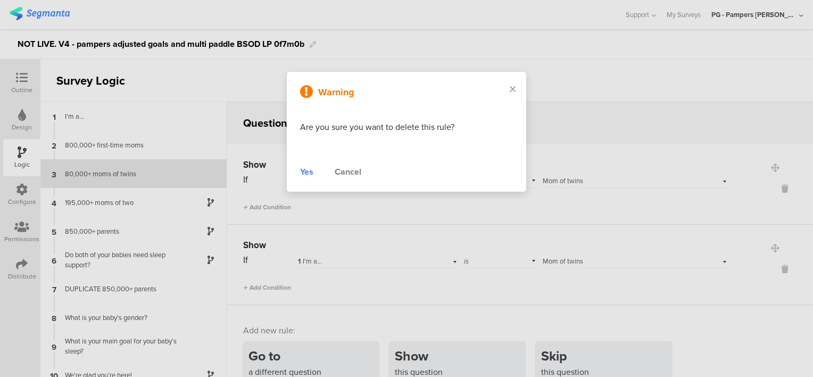
click at [302, 166] on div "Yes" at bounding box center [306, 171] width 13 height 13
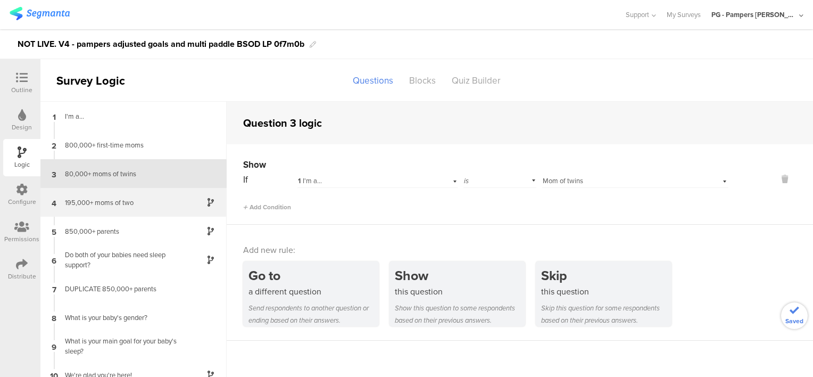
click at [109, 205] on div "195,000+ moms of two" at bounding box center [125, 202] width 133 height 10
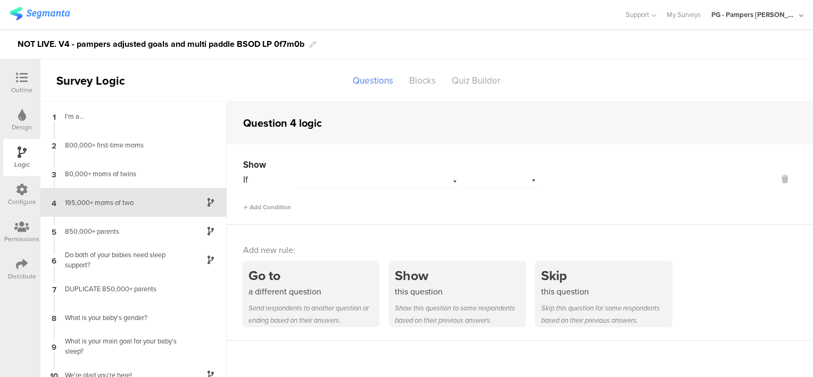
click at [407, 212] on div "Show If Add Condition" at bounding box center [520, 184] width 586 height 80
click at [370, 175] on div at bounding box center [377, 179] width 160 height 16
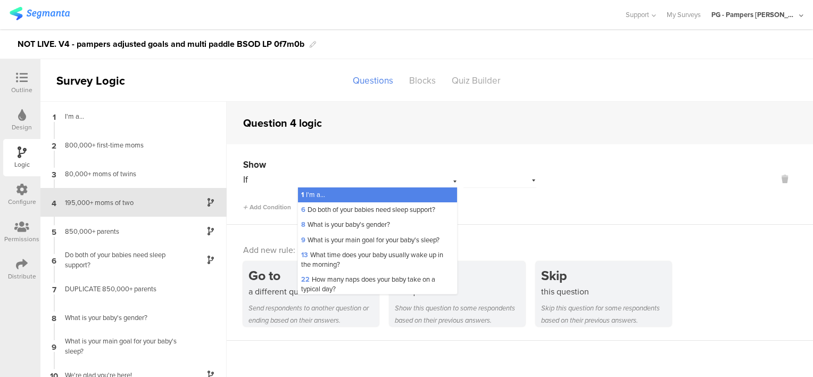
click at [357, 195] on div "1 I'm a..." at bounding box center [377, 194] width 159 height 15
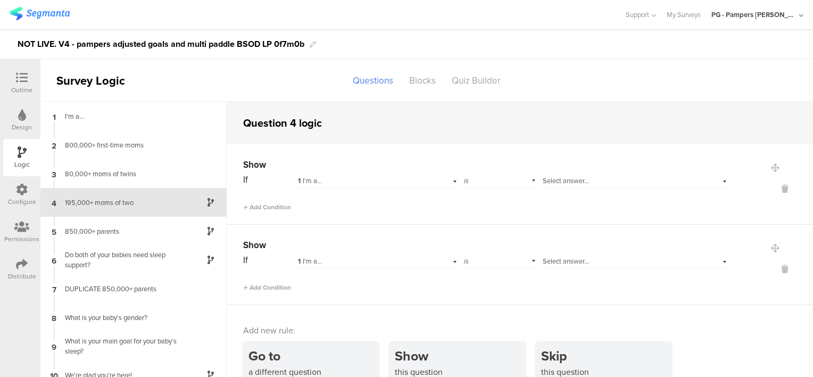
click at [611, 179] on div "Select answer..." at bounding box center [620, 181] width 155 height 10
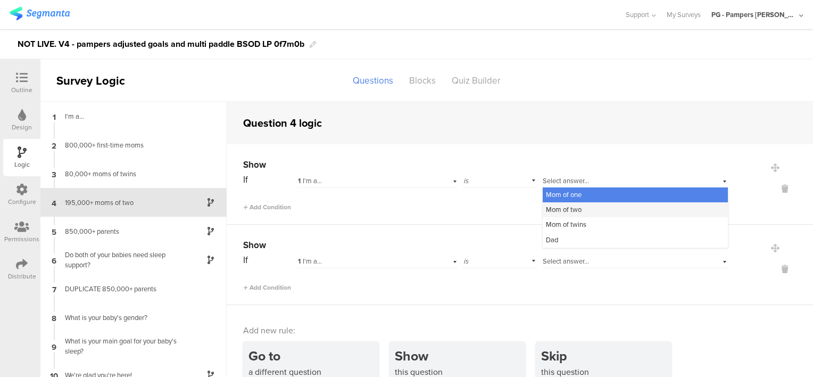
click at [580, 211] on div "Mom of two" at bounding box center [635, 209] width 185 height 15
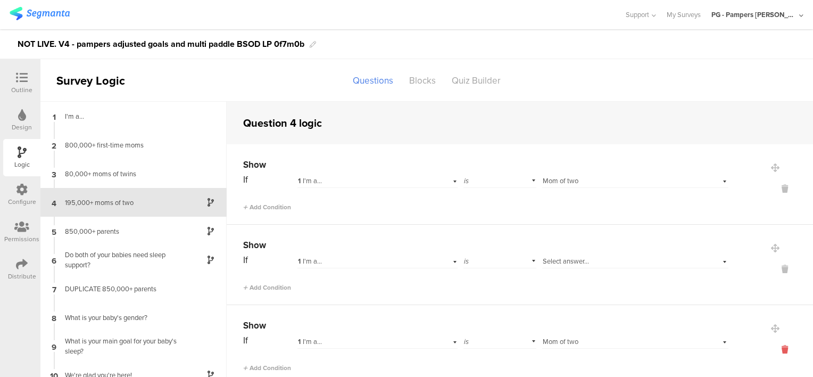
click at [772, 351] on icon at bounding box center [785, 349] width 26 height 12
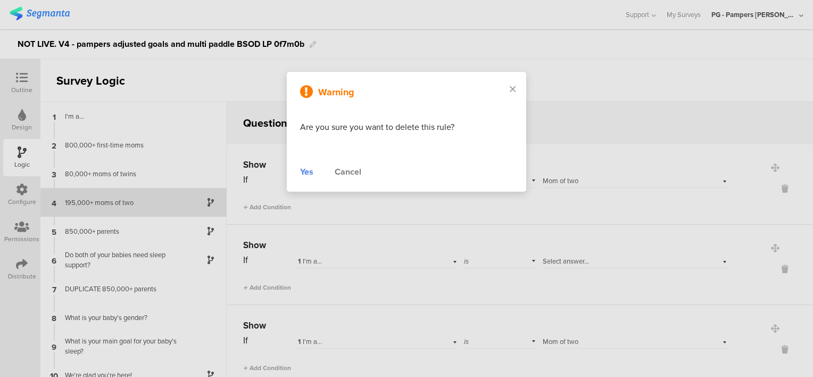
click at [298, 172] on div "Warning Are you sure you want to delete this rule? Yes Cancel" at bounding box center [406, 132] width 239 height 120
click at [307, 171] on div "Yes" at bounding box center [306, 171] width 13 height 13
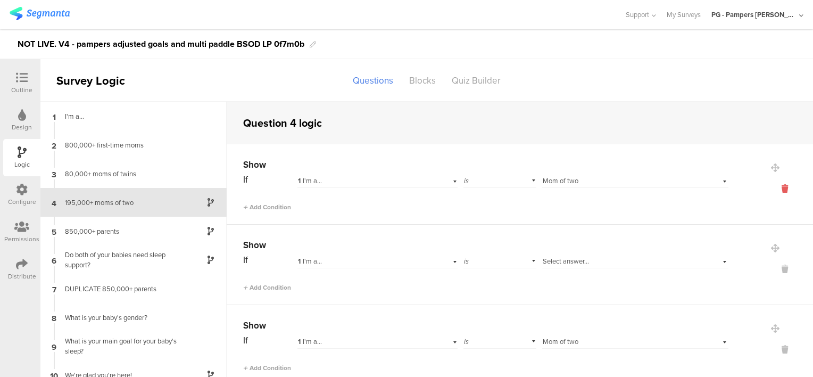
click at [772, 188] on icon at bounding box center [785, 188] width 26 height 12
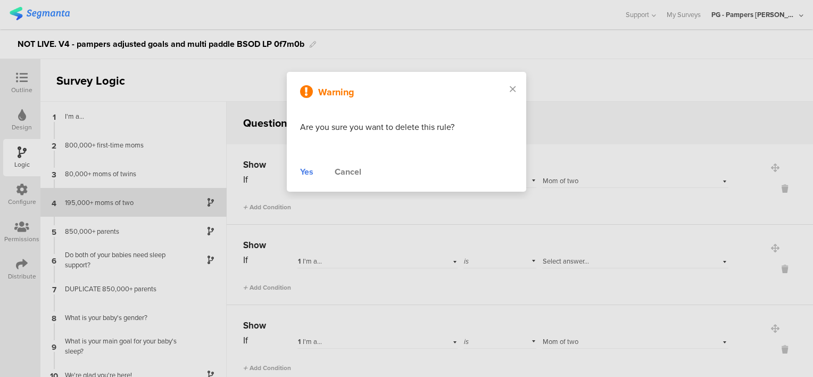
click at [306, 171] on div "Yes" at bounding box center [306, 171] width 13 height 13
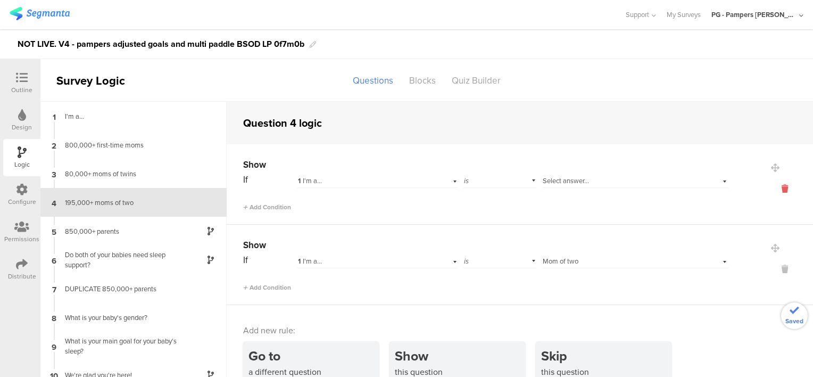
click at [772, 188] on icon at bounding box center [785, 188] width 26 height 12
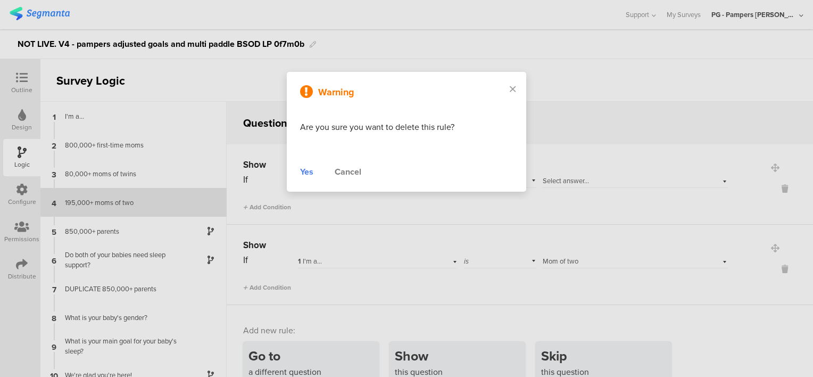
click at [297, 170] on div "Warning Are you sure you want to delete this rule? Yes Cancel" at bounding box center [406, 132] width 239 height 120
click at [303, 171] on div "Yes" at bounding box center [306, 171] width 13 height 13
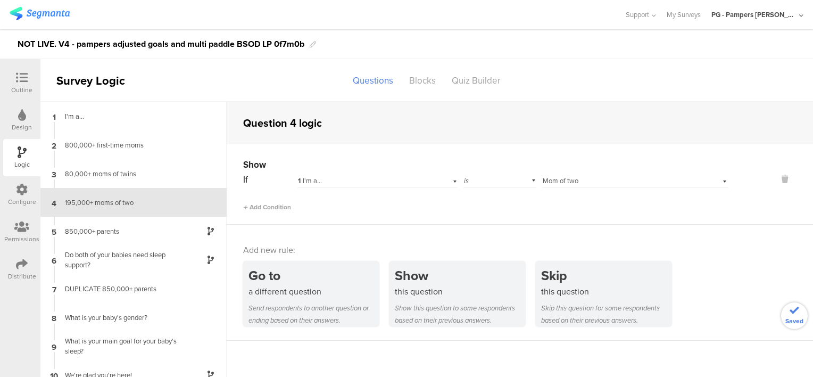
click at [417, 228] on div "Add new rule: Go to a different question Send respondents to another question o…" at bounding box center [520, 282] width 586 height 116
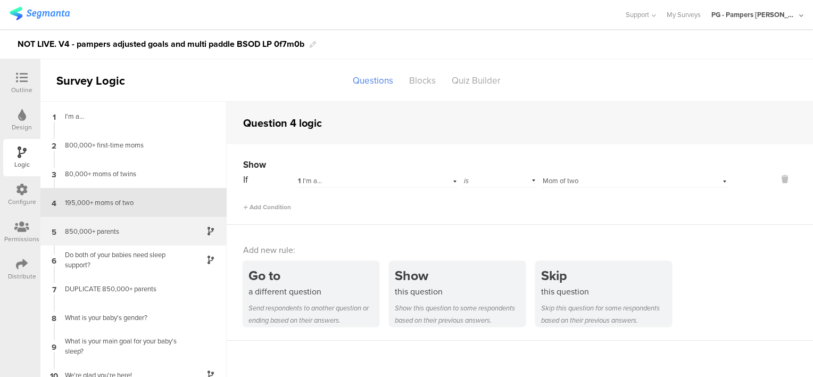
click at [111, 231] on div "850,000+ parents" at bounding box center [125, 231] width 133 height 10
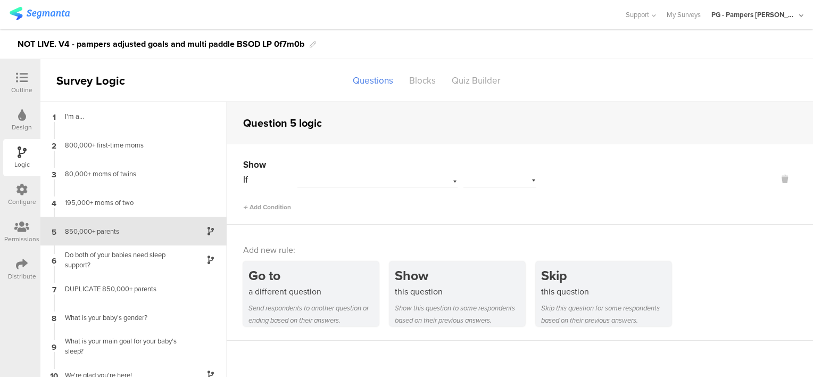
scroll to position [13, 0]
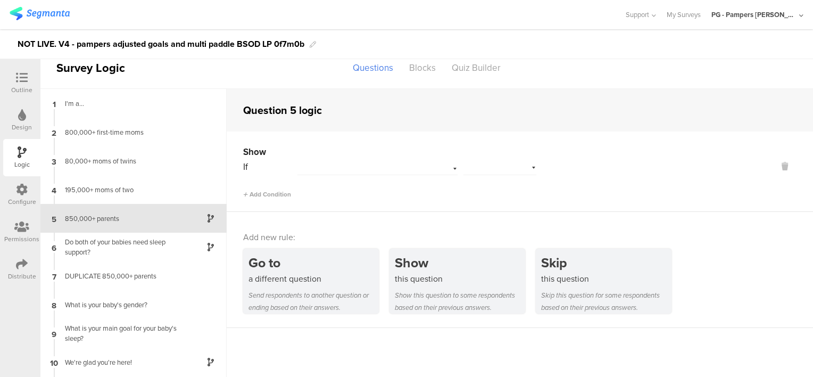
click at [443, 167] on div at bounding box center [377, 167] width 160 height 16
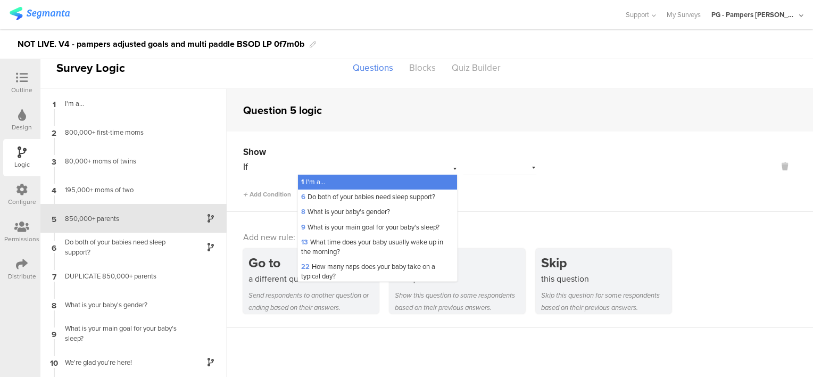
click at [396, 180] on div "1 I'm a..." at bounding box center [377, 181] width 159 height 15
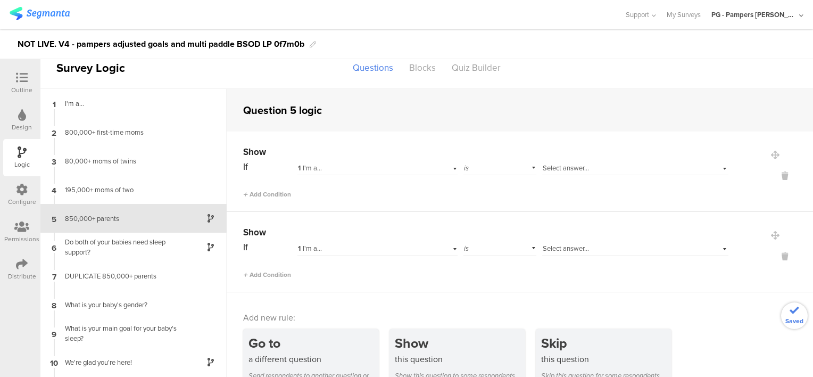
click at [595, 173] on div "Select answer..." at bounding box center [635, 167] width 186 height 16
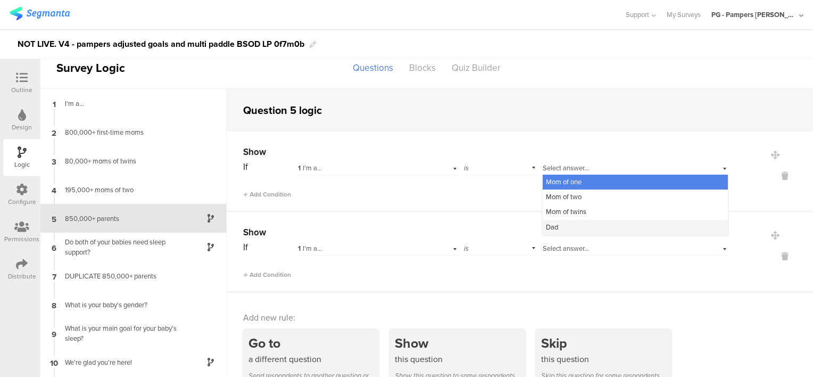
click at [572, 226] on div "Dad" at bounding box center [635, 227] width 185 height 15
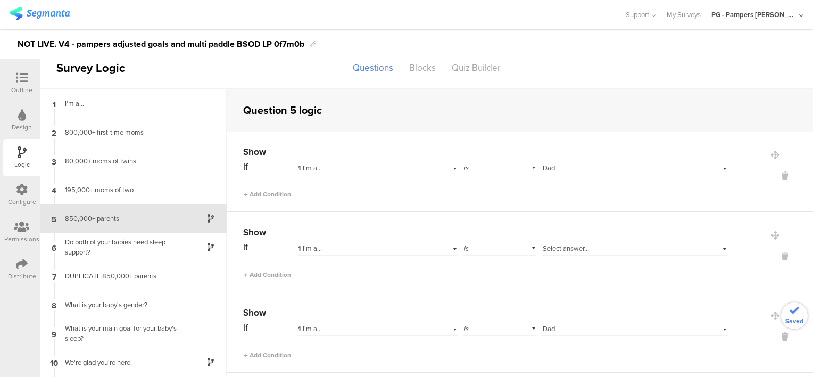
click at [592, 280] on div "Show If 1 I'm a... is Select answer... Add Condition" at bounding box center [520, 252] width 586 height 80
click at [772, 256] on icon at bounding box center [785, 256] width 26 height 12
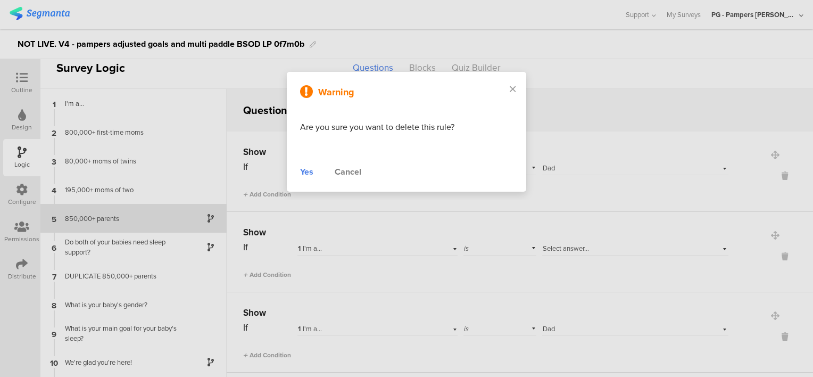
click at [308, 170] on div "Yes" at bounding box center [306, 171] width 13 height 13
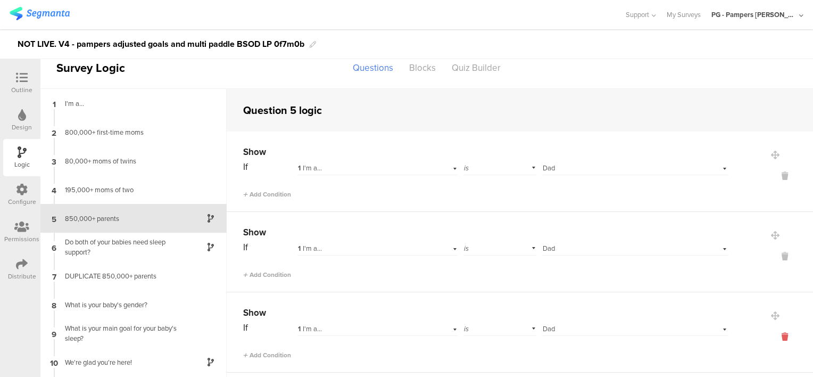
click at [772, 335] on icon at bounding box center [785, 336] width 26 height 12
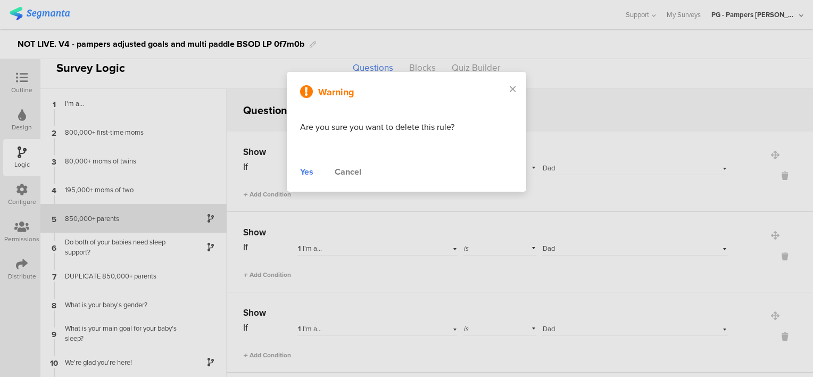
click at [303, 169] on div "Yes" at bounding box center [306, 171] width 13 height 13
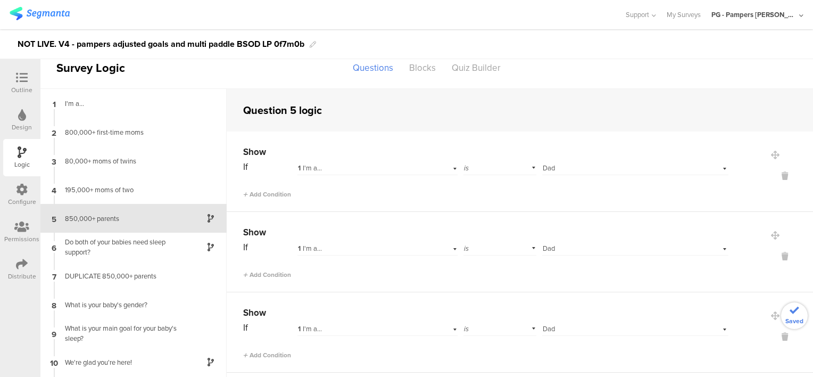
click at [766, 182] on div at bounding box center [770, 172] width 85 height 54
click at [772, 174] on icon at bounding box center [785, 176] width 26 height 12
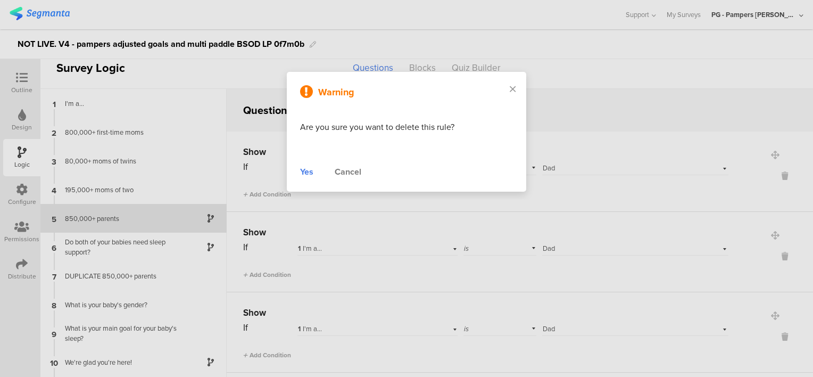
click at [307, 169] on div "Yes" at bounding box center [306, 171] width 13 height 13
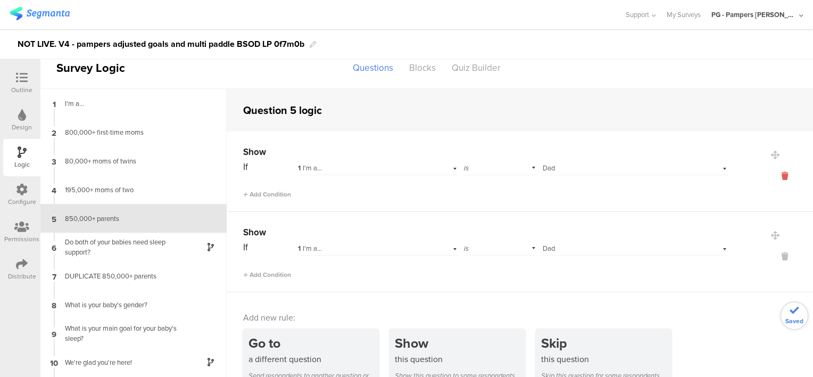
click at [772, 177] on icon at bounding box center [785, 176] width 26 height 12
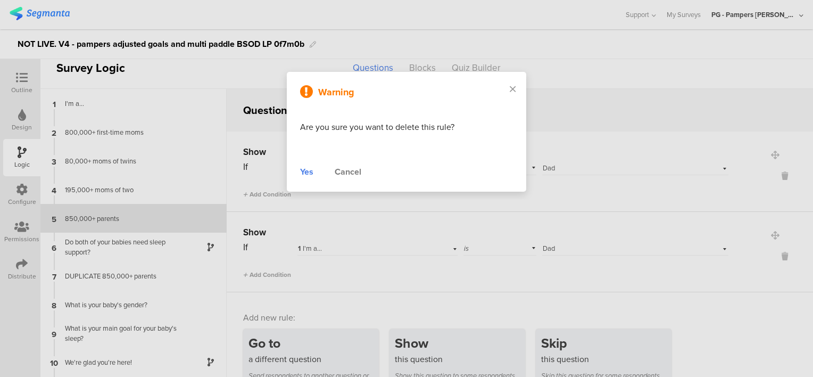
click at [301, 171] on div "Yes" at bounding box center [306, 171] width 13 height 13
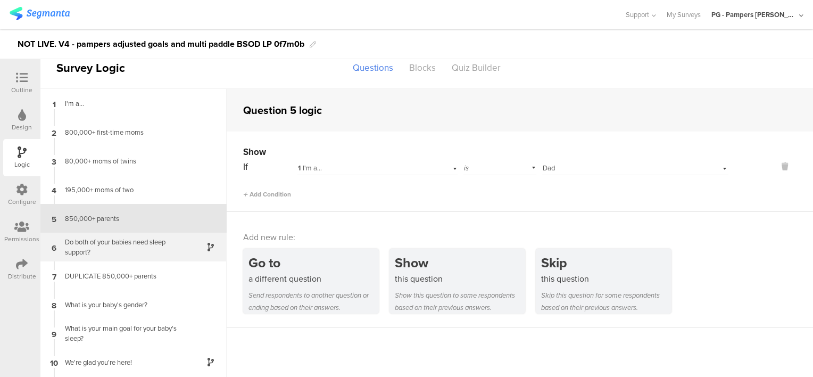
click at [105, 245] on div "Do both of your babies need sleep support?" at bounding box center [125, 247] width 133 height 20
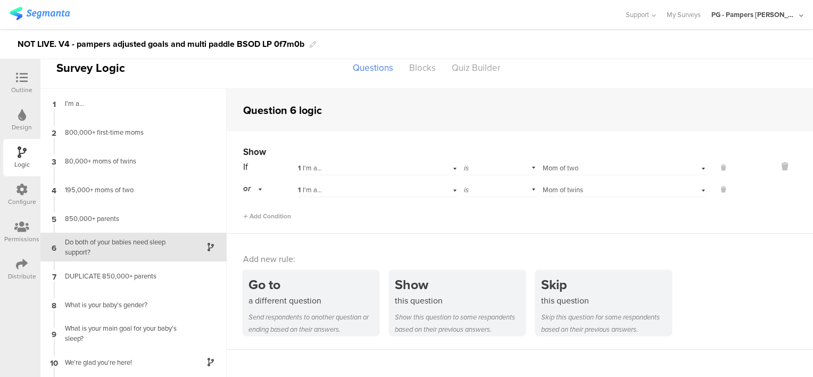
scroll to position [41, 0]
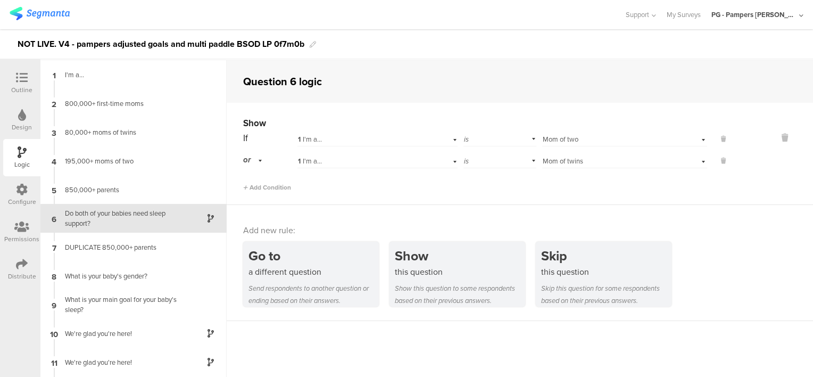
click at [26, 80] on icon at bounding box center [22, 78] width 12 height 12
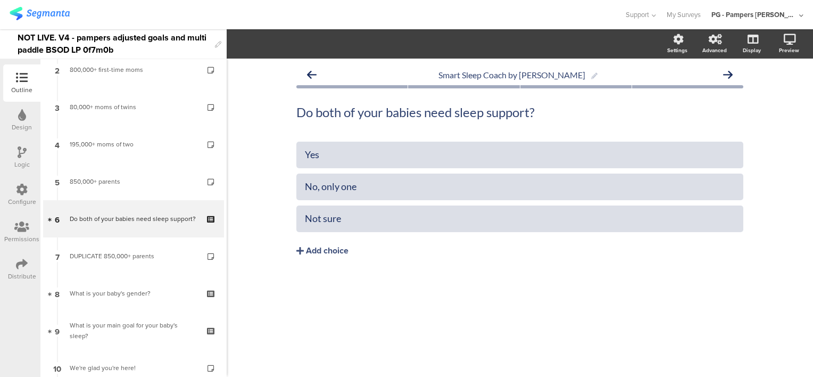
scroll to position [51, 0]
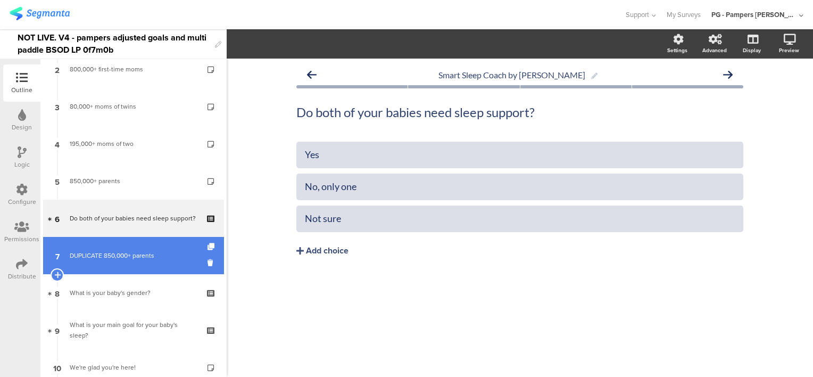
click at [130, 256] on div "DUPLICATE 850,000+ parents" at bounding box center [133, 255] width 127 height 11
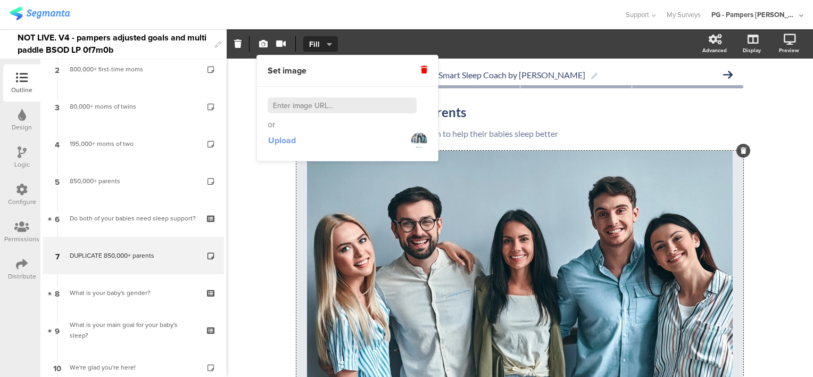
click at [288, 143] on span "Upload" at bounding box center [282, 140] width 28 height 12
click at [273, 139] on span "Upload" at bounding box center [282, 140] width 28 height 12
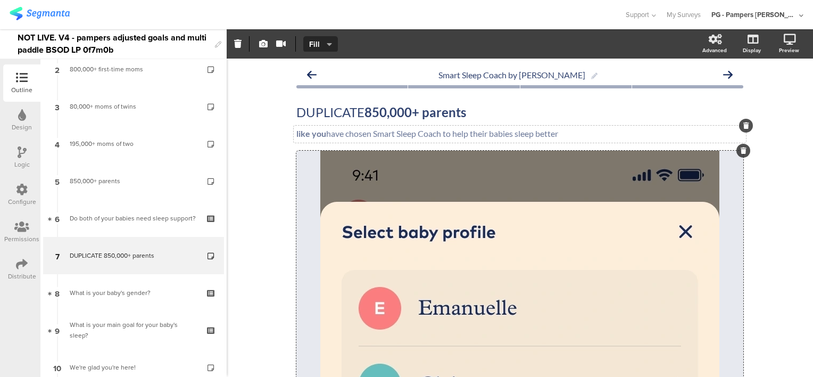
click at [501, 132] on div "like you have chosen Smart Sleep Coach to help their babies sleep better like y…" at bounding box center [520, 134] width 452 height 17
click at [386, 135] on p "like you have chosen Smart Sleep Coach to help their babies sleep better" at bounding box center [519, 133] width 447 height 10
click at [415, 134] on p "You'll be able to add a new" at bounding box center [519, 133] width 447 height 10
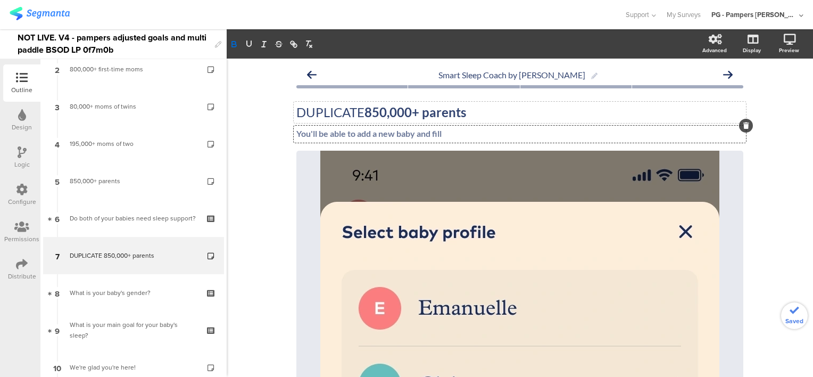
click at [364, 102] on div "DUPLICATE 850,000+ parents DUPLICATE 850,000+ parents" at bounding box center [520, 112] width 452 height 21
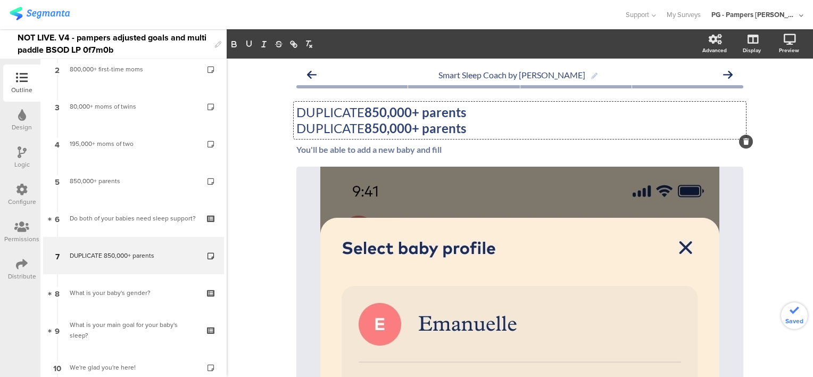
click at [385, 109] on strong "850,000+ parents" at bounding box center [415, 111] width 102 height 15
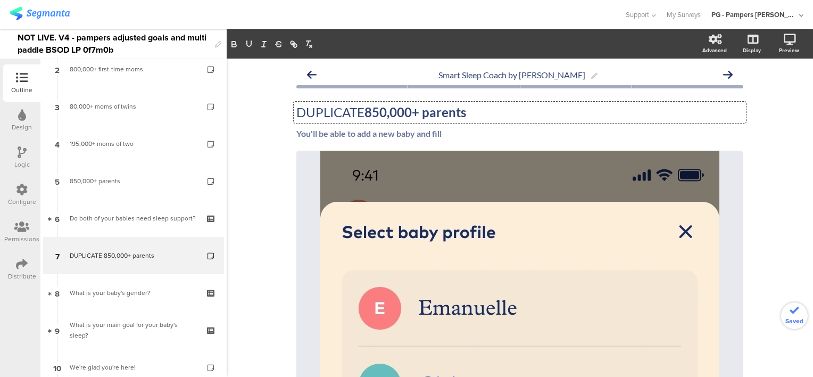
click at [385, 109] on div "DUPLICATE 850,000+ parents DUPLICATE 850,000+ parents DUPLICATE 850,000+ parents" at bounding box center [520, 112] width 452 height 21
click at [422, 117] on strong "850,000+ parents" at bounding box center [415, 111] width 102 height 15
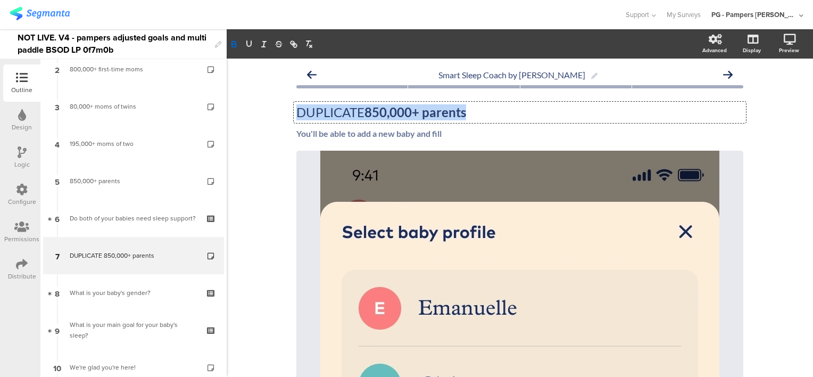
click at [422, 117] on strong "850,000+ parents" at bounding box center [415, 111] width 102 height 15
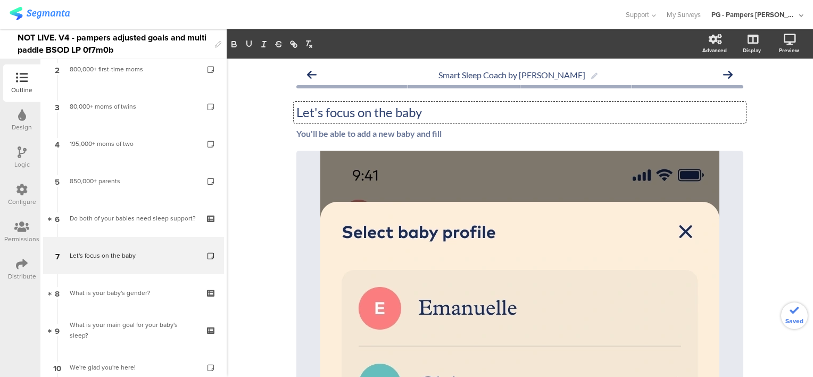
click at [394, 112] on p "Let's focus on the baby" at bounding box center [519, 112] width 447 height 16
click at [433, 114] on p "Let's focus on the baby" at bounding box center [519, 112] width 447 height 16
drag, startPoint x: 449, startPoint y: 114, endPoint x: 321, endPoint y: 113, distance: 128.2
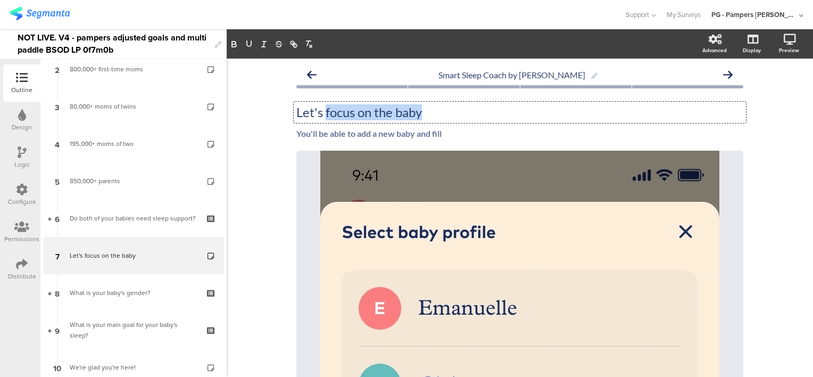
click at [321, 113] on p "Let's focus on the baby" at bounding box center [519, 112] width 447 height 16
click at [384, 113] on p "Let's start the" at bounding box center [519, 112] width 447 height 16
drag, startPoint x: 452, startPoint y: 113, endPoint x: 295, endPoint y: 112, distance: 157.5
click at [296, 112] on p "Let's start the" at bounding box center [519, 112] width 447 height 16
click at [393, 113] on p "Let's start the" at bounding box center [519, 112] width 447 height 16
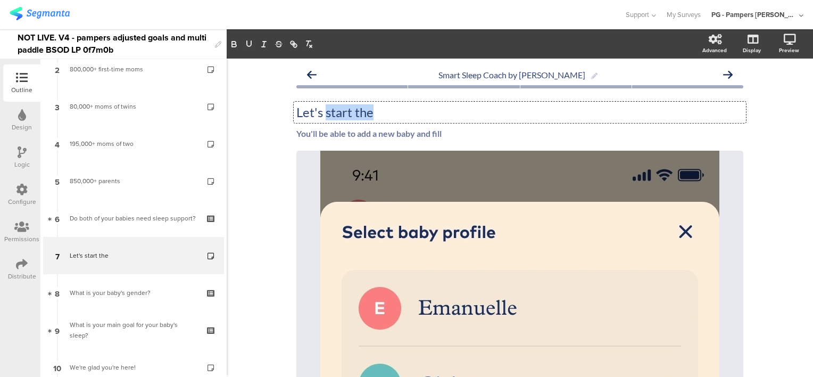
drag, startPoint x: 423, startPoint y: 113, endPoint x: 320, endPoint y: 111, distance: 103.7
click at [320, 111] on p "Let's start the" at bounding box center [519, 112] width 447 height 16
click at [377, 111] on p "Let's start the" at bounding box center [519, 112] width 447 height 16
drag, startPoint x: 406, startPoint y: 111, endPoint x: 350, endPoint y: 111, distance: 56.4
click at [350, 111] on p "Let's start the" at bounding box center [519, 112] width 447 height 16
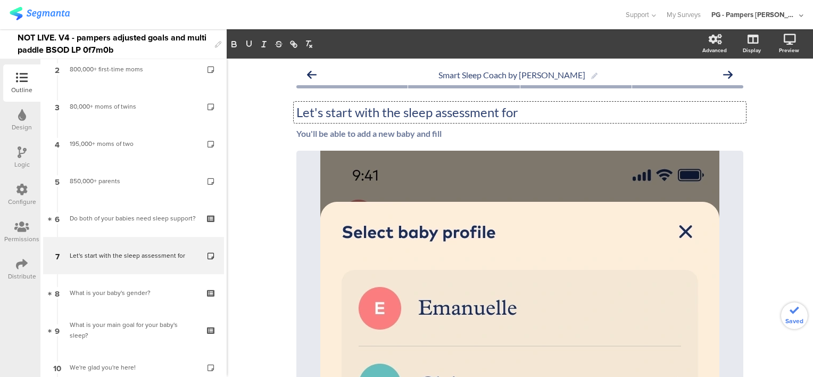
click at [413, 112] on p "Let's start with the sleep assessment for" at bounding box center [519, 112] width 447 height 16
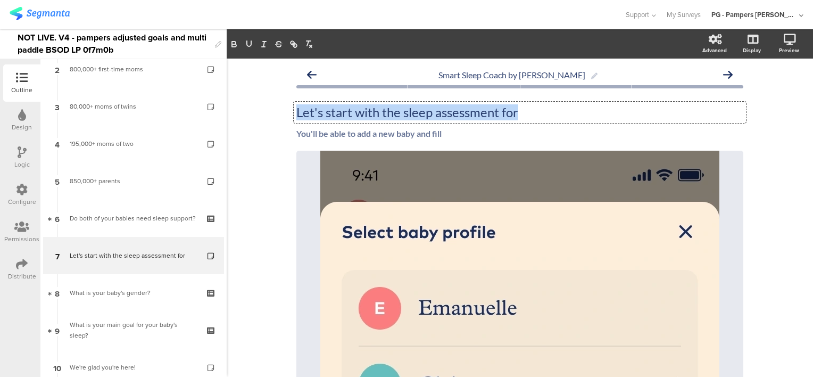
click at [413, 112] on p "Let's start with the sleep assessment for" at bounding box center [519, 112] width 447 height 16
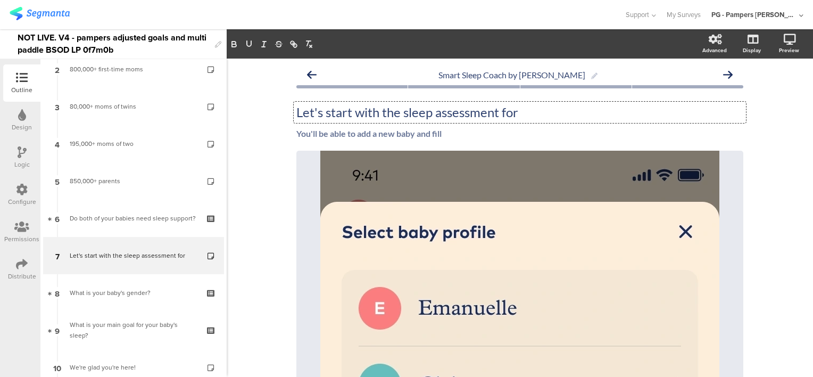
click at [414, 134] on div "You'll be able to add a new baby and fill You'll be able to add a new baby and …" at bounding box center [520, 134] width 452 height 17
click at [468, 132] on p "You'll be able to add a new baby and fill" at bounding box center [519, 133] width 447 height 10
drag, startPoint x: 460, startPoint y: 132, endPoint x: 429, endPoint y: 130, distance: 30.9
click at [429, 130] on p "You'll be able to add a new baby and fill" at bounding box center [519, 133] width 447 height 10
click at [378, 136] on strong "You'll be able to add a new baby and provide all sleep details" at bounding box center [408, 133] width 224 height 10
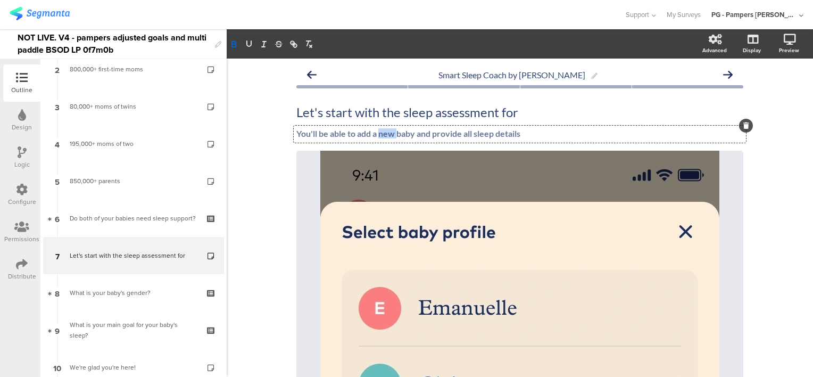
click at [378, 136] on strong "You'll be able to add a new baby and provide all sleep details" at bounding box center [408, 133] width 224 height 10
click at [413, 135] on strong "You'll be able to add a new baby and provide all sleep details" at bounding box center [408, 133] width 224 height 10
click at [412, 134] on strong "You'll be able to add a new baby to your account and provide all sleep details" at bounding box center [438, 133] width 285 height 10
drag, startPoint x: 707, startPoint y: 133, endPoint x: 523, endPoint y: 135, distance: 183.5
click at [523, 135] on p "You'll be able to add a new baby and take the sleep assesment to your account a…" at bounding box center [519, 133] width 447 height 10
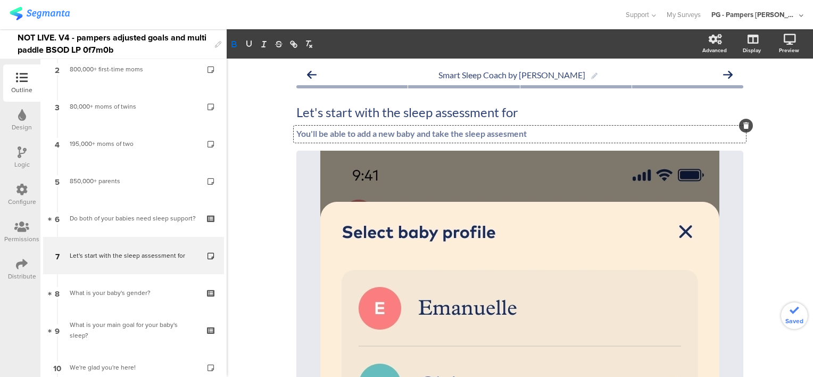
click at [379, 130] on strong "You'll be able to add a new baby and take the sleep assesment" at bounding box center [411, 133] width 230 height 10
click at [432, 132] on strong "You'll be able to add a baby and take the sleep assesment" at bounding box center [402, 133] width 212 height 10
click at [376, 131] on strong "You'll be able to add a baby and take the sleep assesment" at bounding box center [402, 133] width 212 height 10
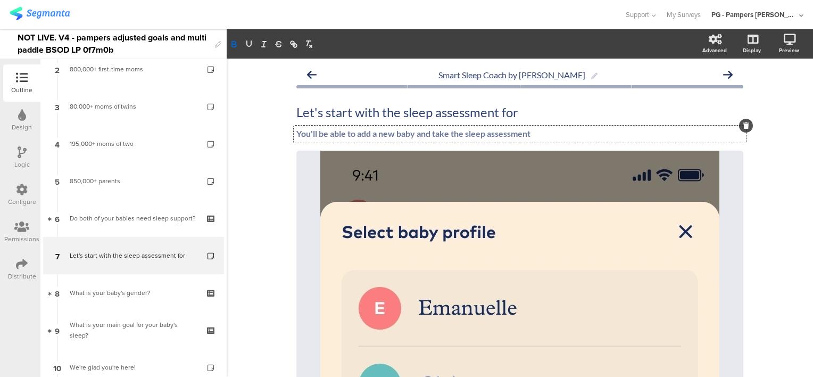
click at [540, 130] on p "You'll be able to add a new baby and take the sleep assessment" at bounding box center [519, 133] width 447 height 10
click at [543, 132] on strong "You'll be able to add a new baby and take the sleep assessment once you login t…" at bounding box center [460, 133] width 329 height 10
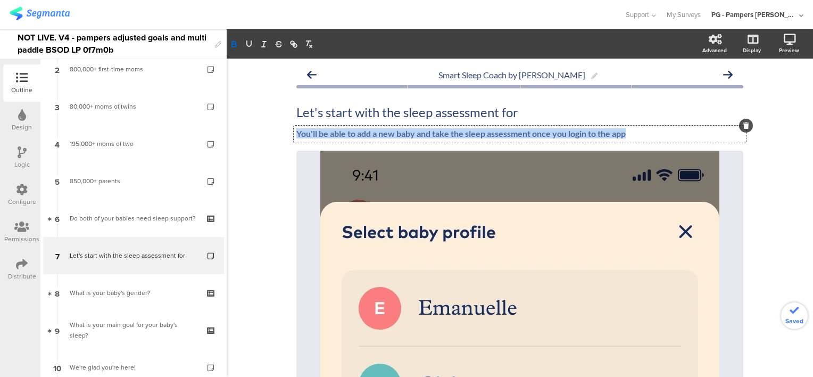
click at [543, 132] on strong "You'll be able to add a new baby and take the sleep assessment once you login t…" at bounding box center [460, 133] width 329 height 10
click at [230, 42] on icon "button" at bounding box center [234, 44] width 10 height 10
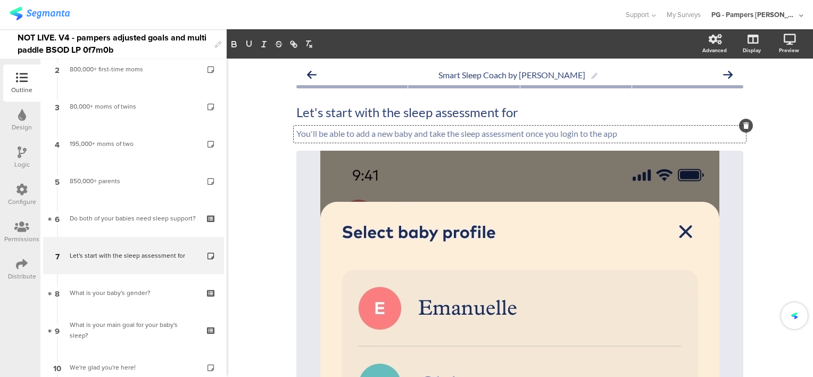
click at [369, 129] on p "You'll be able to add a new baby and take the sleep assessment once you login t…" at bounding box center [519, 133] width 447 height 10
click at [417, 136] on p "You'll be able to add a new baby and take the sleep assessment once you login t…" at bounding box center [519, 133] width 447 height 10
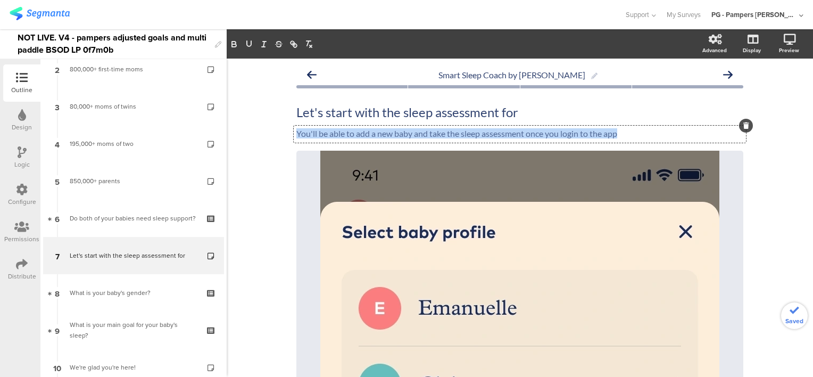
click at [417, 136] on p "You'll be able to add a new baby and take the sleep assessment once you login t…" at bounding box center [519, 133] width 447 height 10
click at [522, 136] on p "You'll be able to add a new baby and take the sleep assessment once you login t…" at bounding box center [519, 133] width 447 height 10
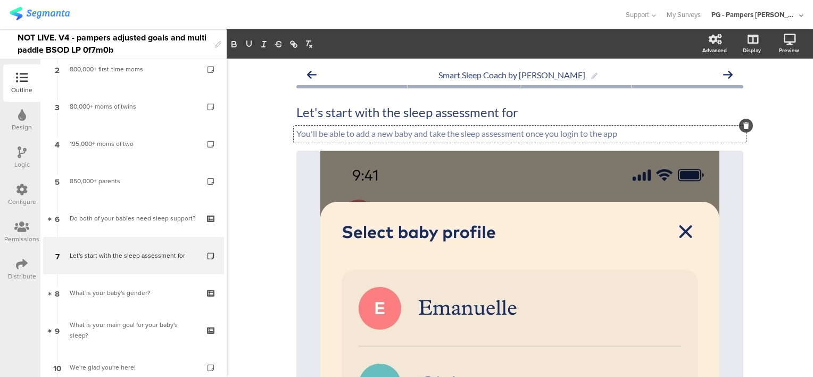
click at [455, 133] on p "You'll be able to add a new baby and take the sleep assessment once you login t…" at bounding box center [519, 133] width 447 height 10
click at [528, 134] on p "You'll be able to add a new baby and take their sleep assessment once you login…" at bounding box center [519, 133] width 447 height 10
click at [584, 134] on p "You'll be able to add a new baby and take their sleep assessment once you login…" at bounding box center [519, 133] width 447 height 10
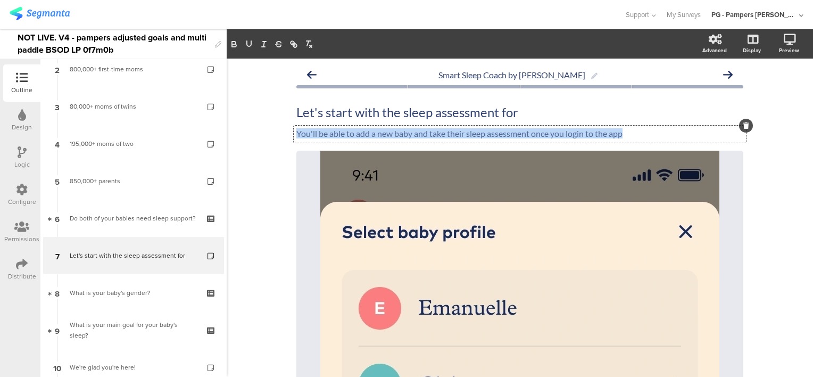
click at [584, 134] on p "You'll be able to add a new baby and take their sleep assessment once you login…" at bounding box center [519, 133] width 447 height 10
click at [634, 137] on p "You'll be able to add a new baby and take their sleep assessment once you login…" at bounding box center [519, 133] width 447 height 10
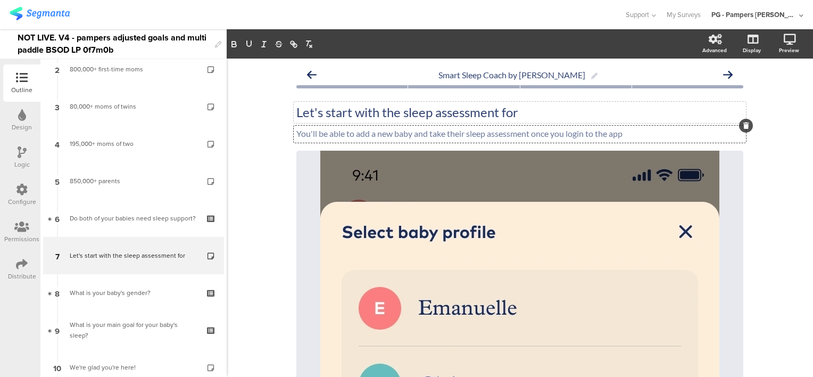
click at [394, 113] on div "Let's start with the sleep assessment for Let's start with the sleep assessment…" at bounding box center [520, 112] width 452 height 21
click at [530, 117] on p "Let's start with the sleep assessment for" at bounding box center [519, 112] width 447 height 16
drag, startPoint x: 534, startPoint y: 113, endPoint x: 378, endPoint y: 111, distance: 155.9
click at [378, 111] on p "Let's start with the sleep assessment for" at bounding box center [519, 112] width 447 height 16
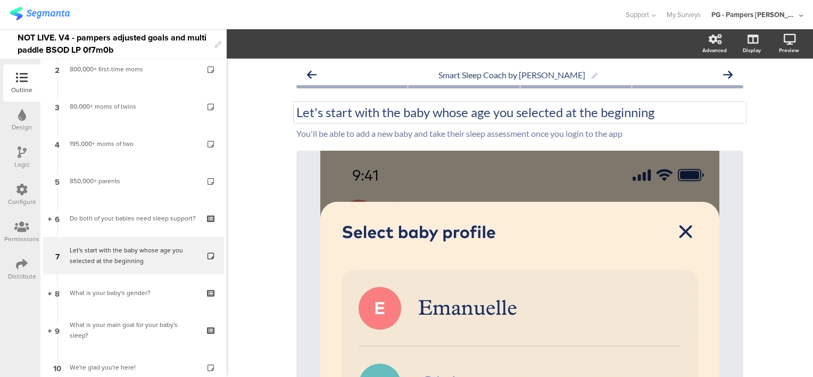
click at [628, 116] on div "Let's start with the baby whose age you selected at the beginning Let's start w…" at bounding box center [520, 112] width 452 height 21
click at [628, 116] on p "Let's start with the baby whose age you selected at the beginning" at bounding box center [519, 112] width 447 height 16
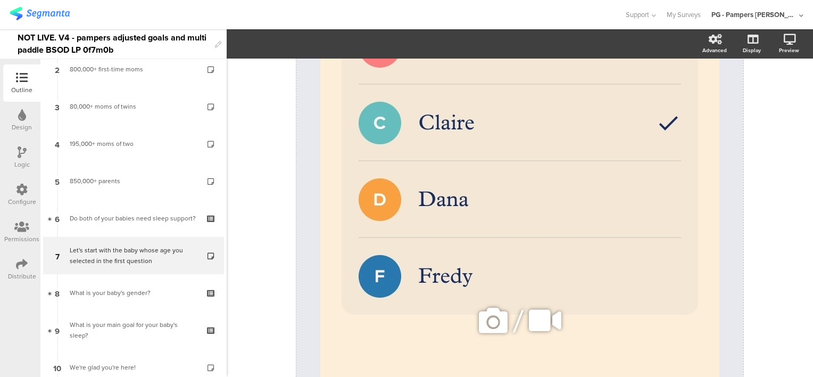
scroll to position [319, 0]
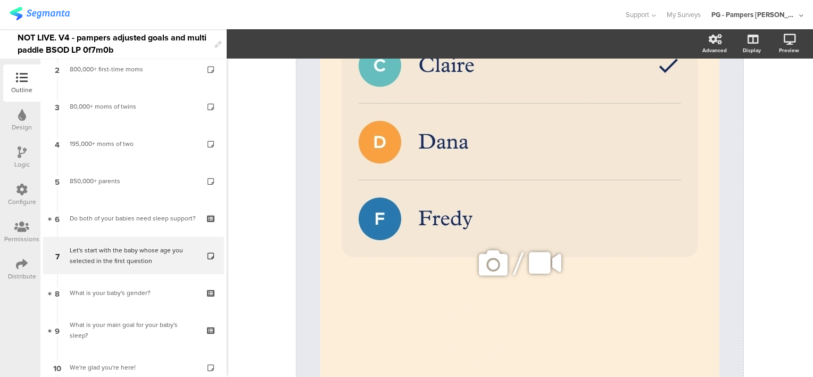
click at [494, 261] on icon at bounding box center [493, 263] width 36 height 36
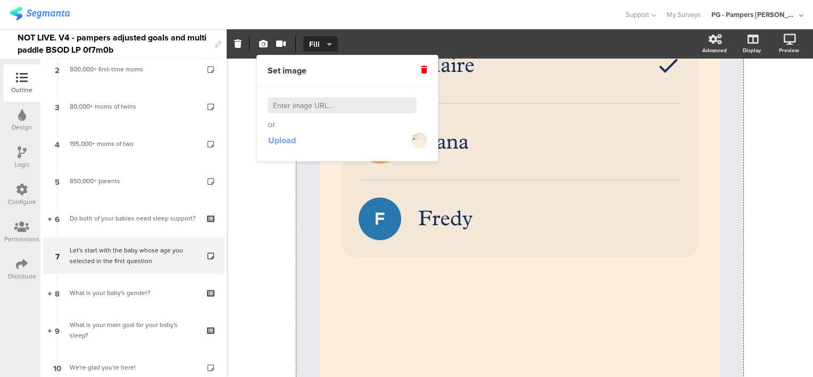
click at [283, 136] on span "Upload" at bounding box center [282, 140] width 28 height 12
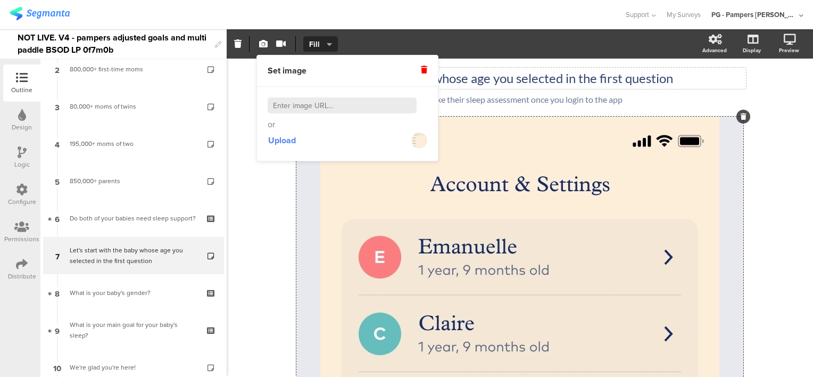
scroll to position [0, 0]
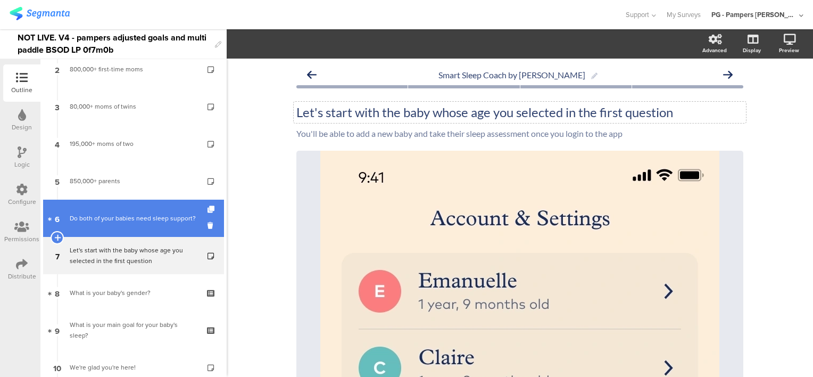
click at [130, 223] on div "Do both of your babies need sleep support?" at bounding box center [133, 218] width 127 height 11
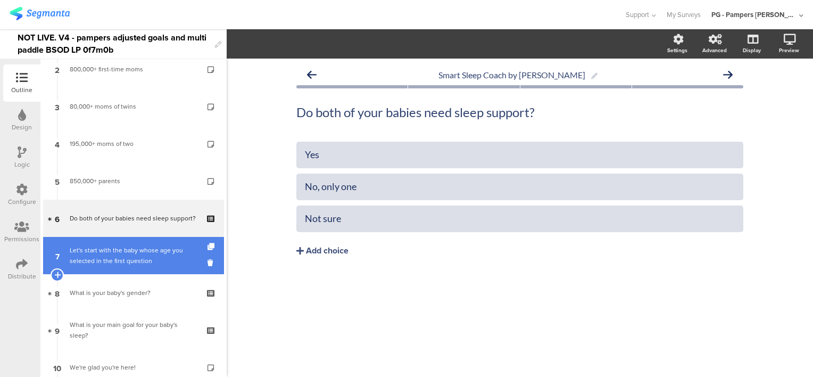
click at [119, 257] on div "Let's start with the baby whose age you selected in the first question" at bounding box center [133, 255] width 127 height 21
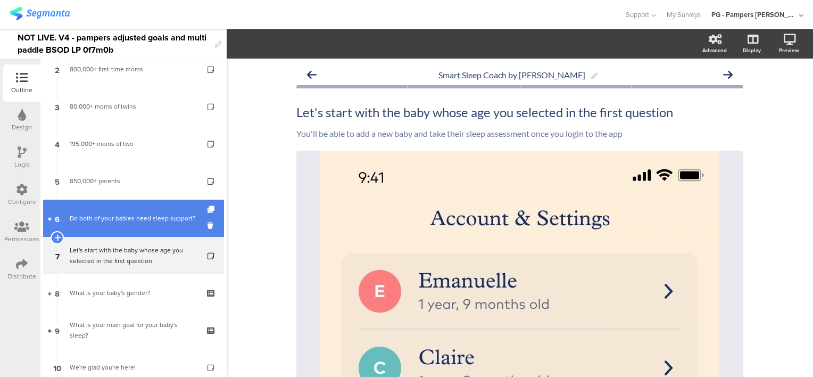
click at [102, 219] on div "Do both of your babies need sleep support?" at bounding box center [133, 218] width 127 height 11
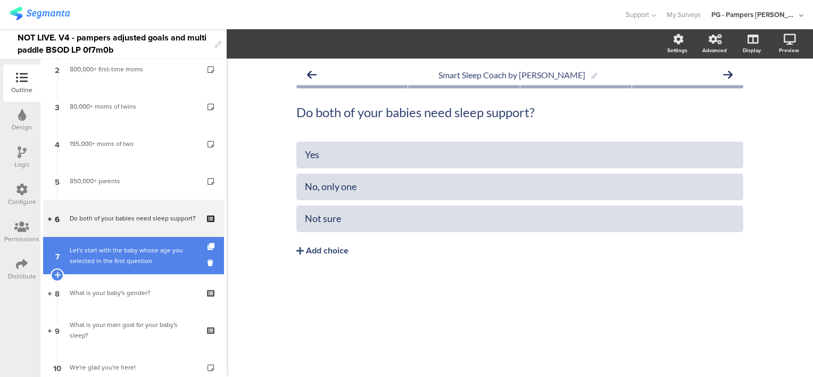
click at [100, 255] on div "Let's start with the baby whose age you selected in the first question" at bounding box center [133, 255] width 127 height 21
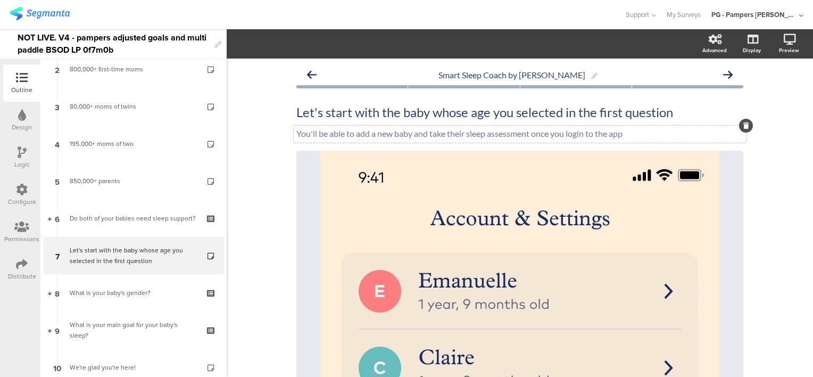
click at [296, 132] on p "You'll be able to add a new baby and take their sleep assessment once you login…" at bounding box center [519, 133] width 447 height 10
click at [314, 134] on div "You'll be able to add a new baby and take their sleep assessment once you login…" at bounding box center [520, 134] width 452 height 17
click at [411, 133] on p "You'll then be able to add a new baby and take their sleep assessment once you …" at bounding box center [519, 133] width 447 height 10
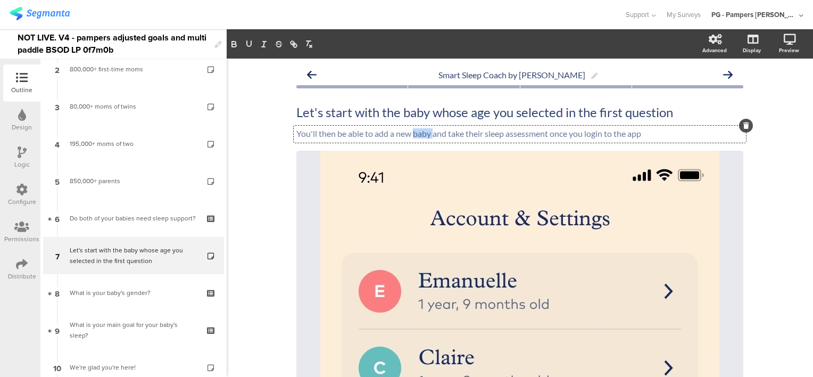
click at [411, 133] on p "You'll then be able to add a new baby and take their sleep assessment once you …" at bounding box center [519, 133] width 447 height 10
click at [477, 131] on p "You'll then be able to add a new baby and take their sleep assessment once you …" at bounding box center [519, 133] width 447 height 10
click at [319, 134] on div "You'll then be able to add a new baby and take their sleep assessment once you …" at bounding box center [520, 134] width 452 height 17
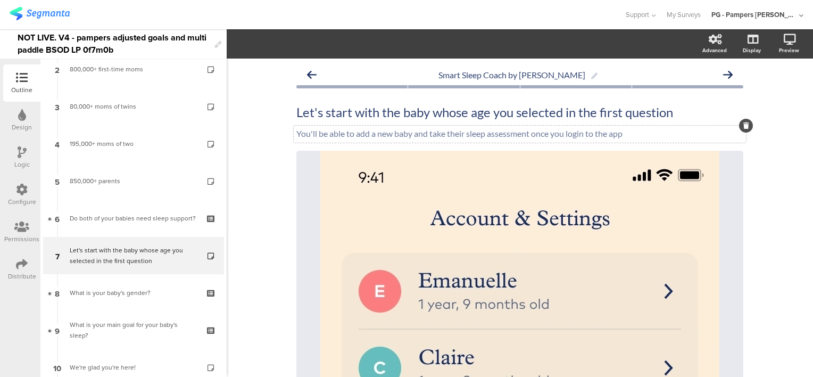
click at [447, 136] on div "You'll be able to add a new baby and take their sleep assessment once you login…" at bounding box center [520, 134] width 452 height 17
click at [521, 135] on p "You'll be able to add a new baby and take their sleep assessment once you login…" at bounding box center [519, 133] width 447 height 10
click at [468, 134] on p "You'll be able to add a new baby and take their sleep assessment once you login…" at bounding box center [519, 133] width 447 height 10
click at [534, 137] on p "You'll be able to add a new baby and take their sleep assessment once you login…" at bounding box center [519, 133] width 447 height 10
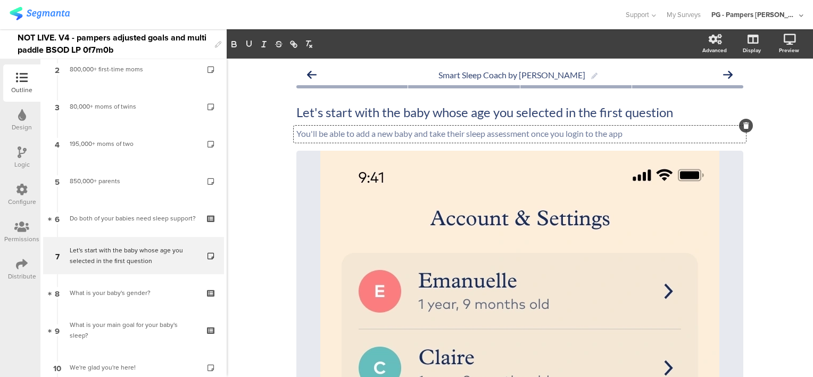
click at [493, 134] on p "You'll be able to add a new baby and take their sleep assessment once you login…" at bounding box center [519, 133] width 447 height 10
click at [492, 134] on p "You'll be able to add a new baby and take their sleep assessment once you login…" at bounding box center [519, 133] width 447 height 10
click at [529, 134] on p "You'll be able to add a new baby and take their sleep assessment once you login…" at bounding box center [519, 133] width 447 height 10
drag, startPoint x: 528, startPoint y: 134, endPoint x: 426, endPoint y: 129, distance: 102.2
click at [426, 129] on p "You'll be able to add a new baby and take their sleep assessment once you login…" at bounding box center [519, 133] width 447 height 10
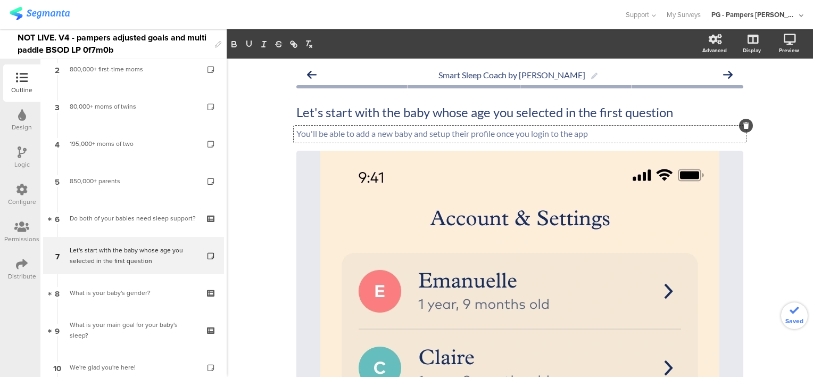
click at [772, 91] on link at bounding box center [775, 96] width 23 height 20
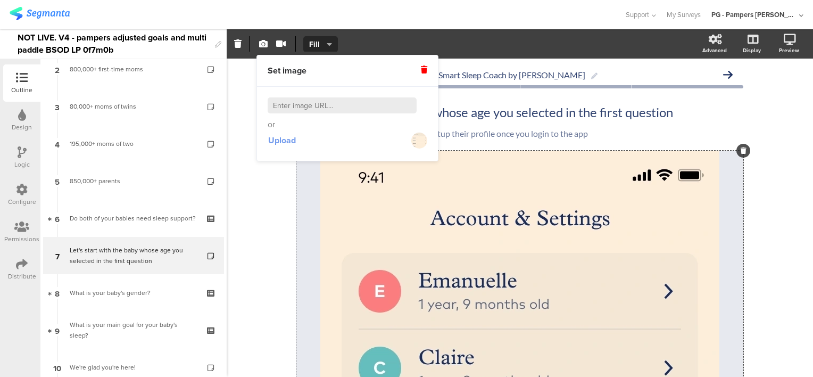
click at [280, 139] on span "Upload" at bounding box center [282, 140] width 28 height 12
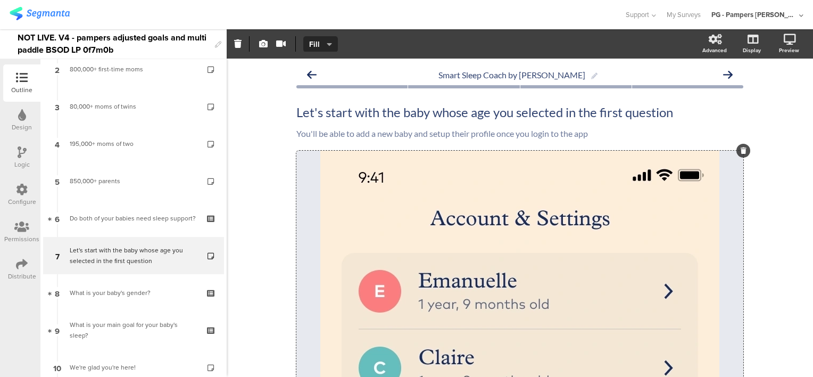
click at [770, 215] on div "Smart Sleep Coach by Pampers Let's start with the baby whose age you selected i…" at bounding box center [520, 327] width 586 height 537
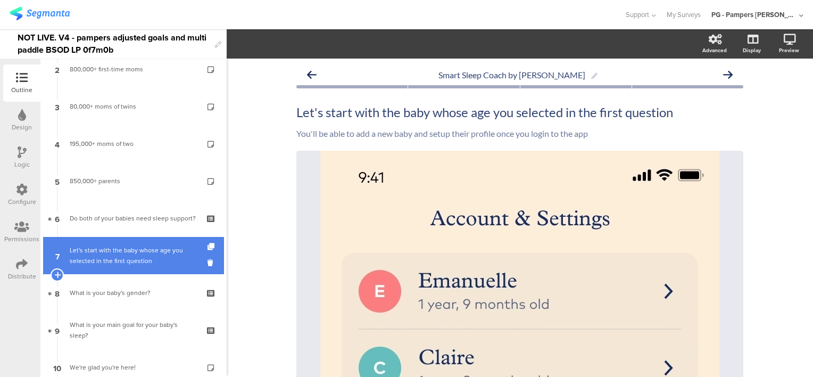
scroll to position [157, 0]
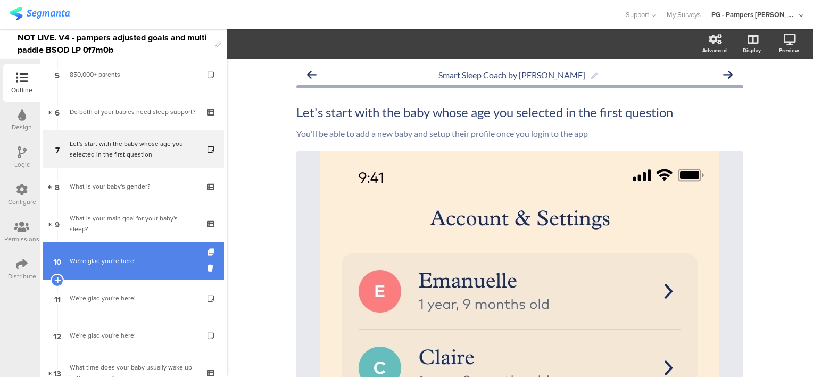
click at [124, 262] on div "We're glad you're here!" at bounding box center [133, 260] width 127 height 11
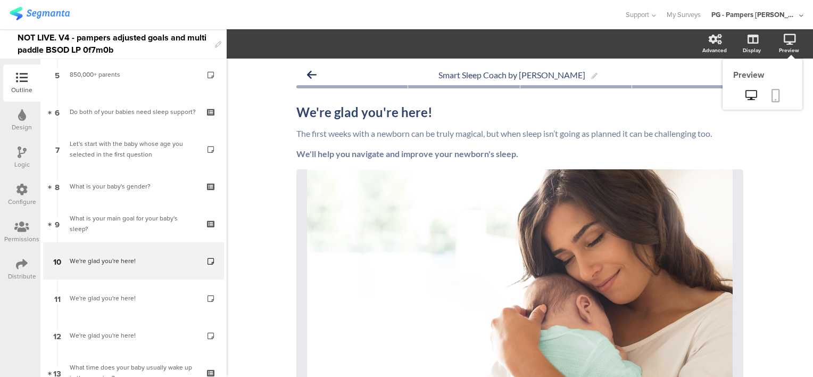
click at [771, 90] on icon at bounding box center [775, 95] width 9 height 13
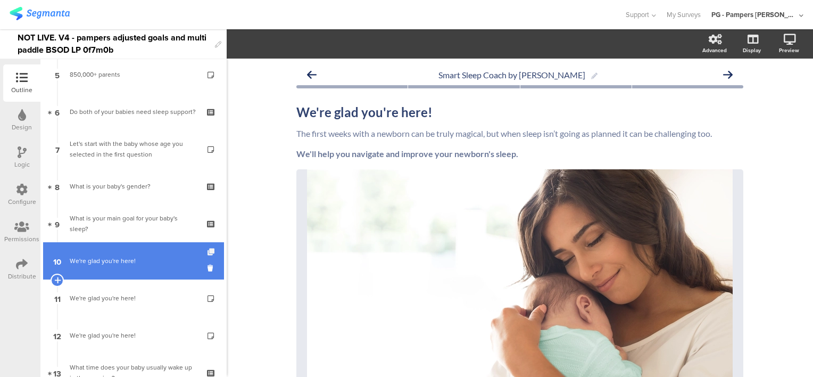
click at [207, 251] on icon at bounding box center [211, 251] width 9 height 7
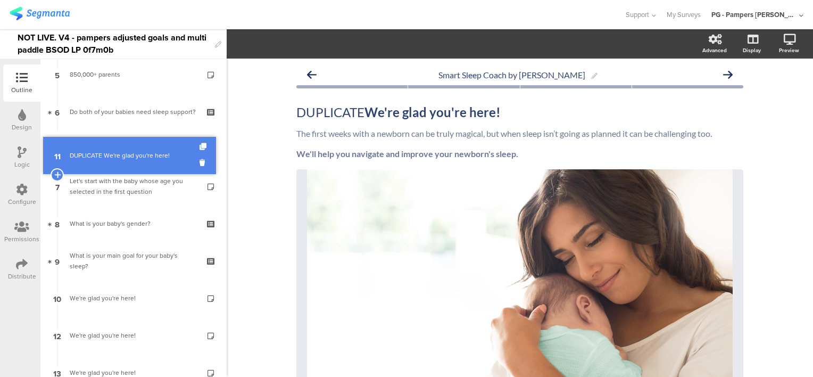
drag, startPoint x: 125, startPoint y: 296, endPoint x: 151, endPoint y: 154, distance: 144.8
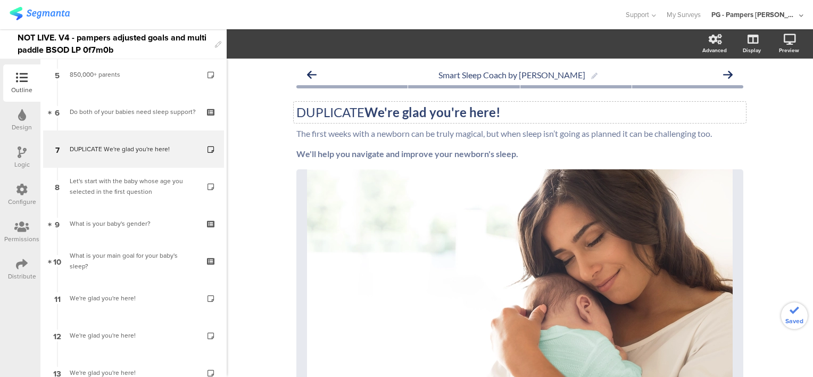
click at [397, 109] on strong "We're glad you're here!" at bounding box center [432, 111] width 136 height 15
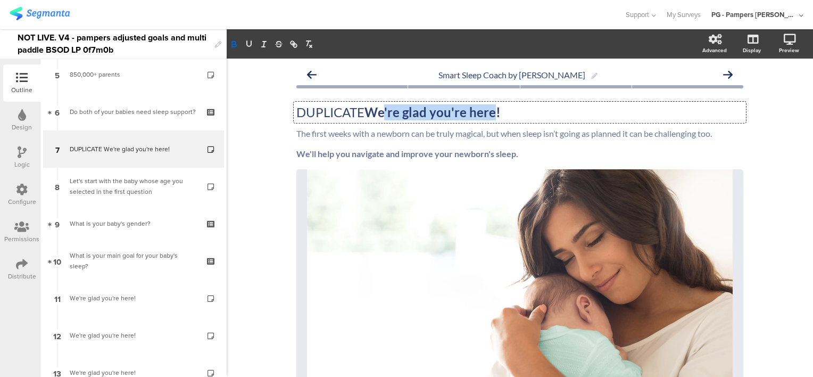
drag, startPoint x: 493, startPoint y: 111, endPoint x: 384, endPoint y: 109, distance: 109.1
click at [384, 109] on strong "We're glad you're here!" at bounding box center [432, 111] width 136 height 15
drag, startPoint x: 364, startPoint y: 110, endPoint x: 288, endPoint y: 110, distance: 75.5
click at [288, 110] on div "Smart Sleep Coach by Pampers DUPLICATE We got you! DUPLICATE We got you! DUPLIC…" at bounding box center [520, 300] width 468 height 483
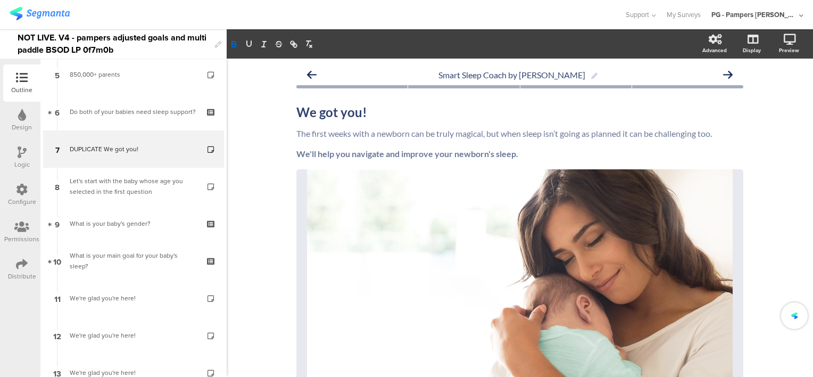
click at [255, 119] on div "Smart Sleep Coach by Pampers We got you! We got you! The first weeks with a new…" at bounding box center [520, 300] width 586 height 483
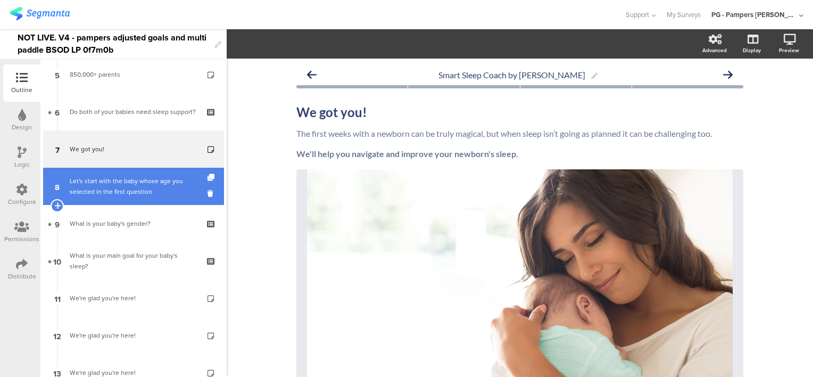
click at [119, 181] on div "Let's start with the baby whose age you selected in the first question" at bounding box center [133, 186] width 127 height 21
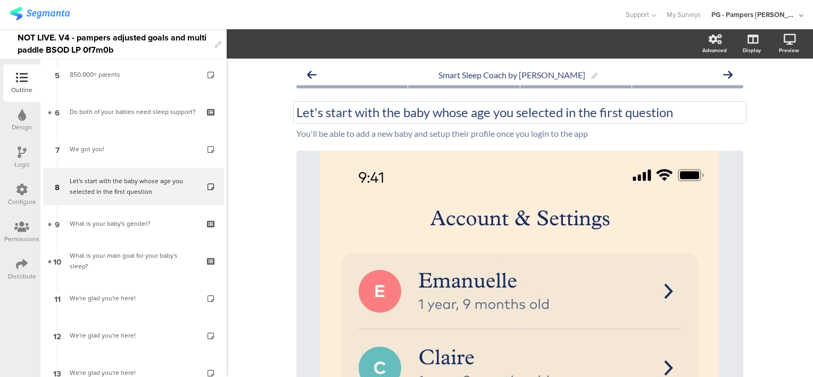
click at [332, 109] on p "Let's start with the baby whose age you selected in the first question" at bounding box center [519, 112] width 447 height 16
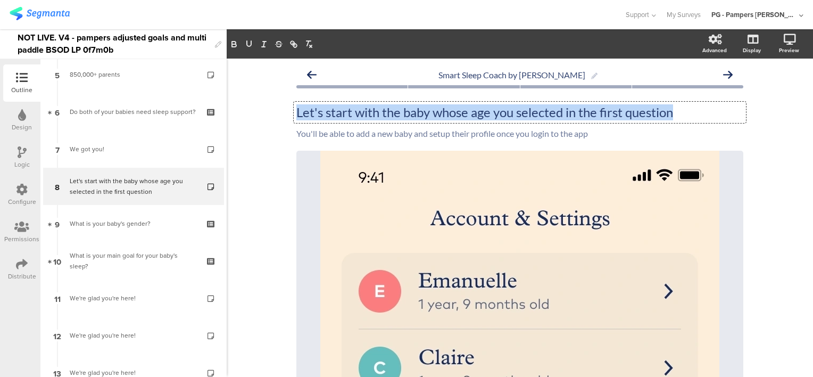
click at [332, 109] on p "Let's start with the baby whose age you selected in the first question" at bounding box center [519, 112] width 447 height 16
copy p "Let's start with the baby whose age you selected in the first question"
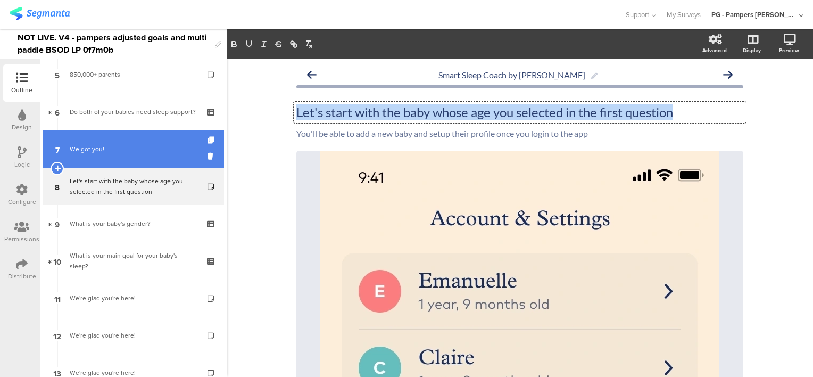
click at [111, 151] on div "We got you!" at bounding box center [133, 149] width 127 height 11
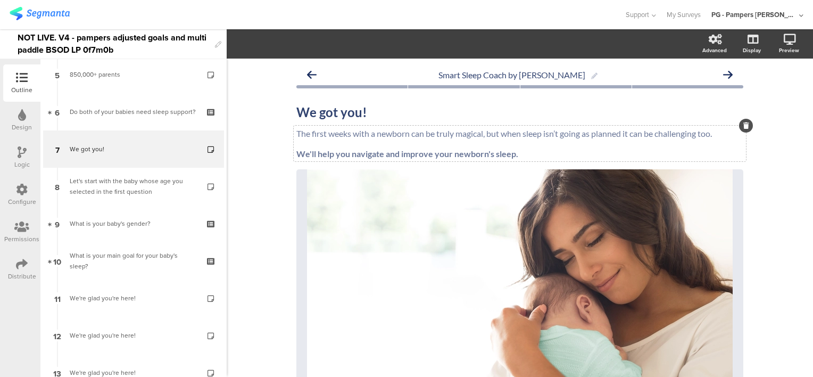
click at [315, 132] on p "The first weeks with a newborn can be truly magical, but when sleep isn’t going…" at bounding box center [519, 133] width 447 height 10
click at [315, 132] on div "The first weeks with a newborn can be truly magical, but when sleep isn’t going…" at bounding box center [520, 144] width 452 height 36
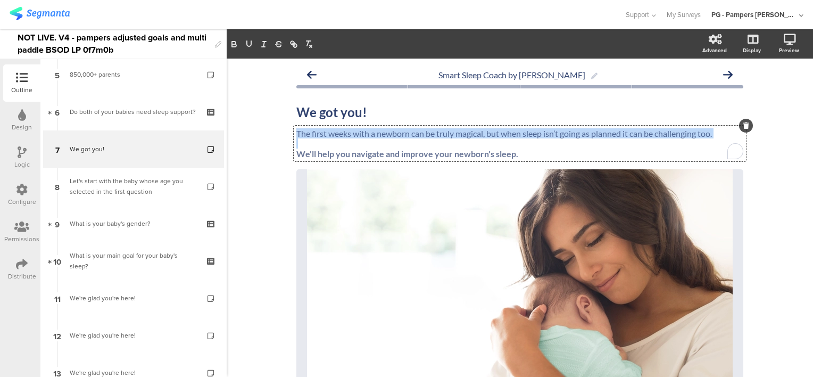
click at [315, 132] on p "The first weeks with a newborn can be truly magical, but when sleep isn’t going…" at bounding box center [519, 133] width 447 height 10
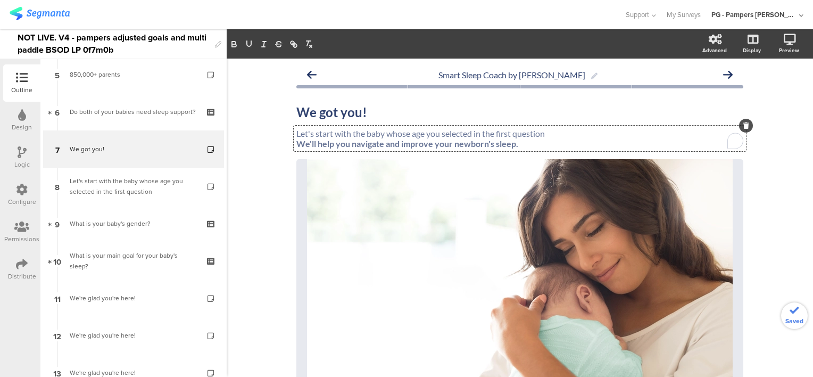
click at [299, 133] on p "Let's start with the baby whose age you selected in the first question" at bounding box center [519, 133] width 447 height 10
drag, startPoint x: 310, startPoint y: 133, endPoint x: 292, endPoint y: 131, distance: 18.2
click at [296, 131] on p "Let's start with the baby whose age you selected in the first question" at bounding box center [519, 133] width 447 height 10
click at [546, 137] on p "We'll start with the baby whose age you selected in the first question" at bounding box center [519, 133] width 447 height 10
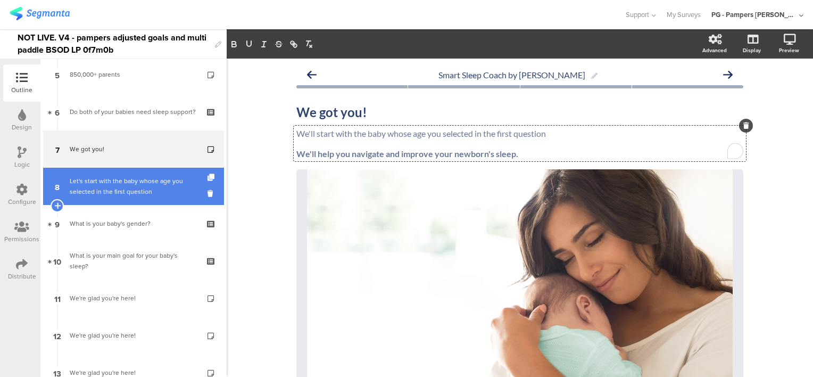
click at [126, 187] on div "Let's start with the baby whose age you selected in the first question" at bounding box center [133, 186] width 127 height 21
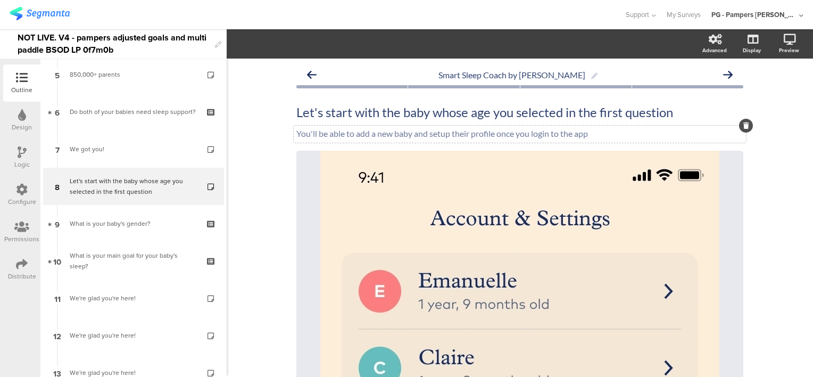
click at [360, 133] on p "You'll be able to add a new baby and setup their profile once you login to the …" at bounding box center [519, 133] width 447 height 10
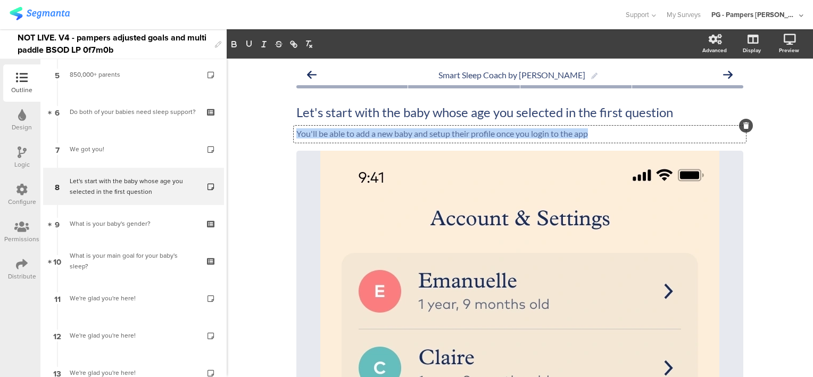
click at [360, 133] on p "You'll be able to add a new baby and setup their profile once you login to the …" at bounding box center [519, 133] width 447 height 10
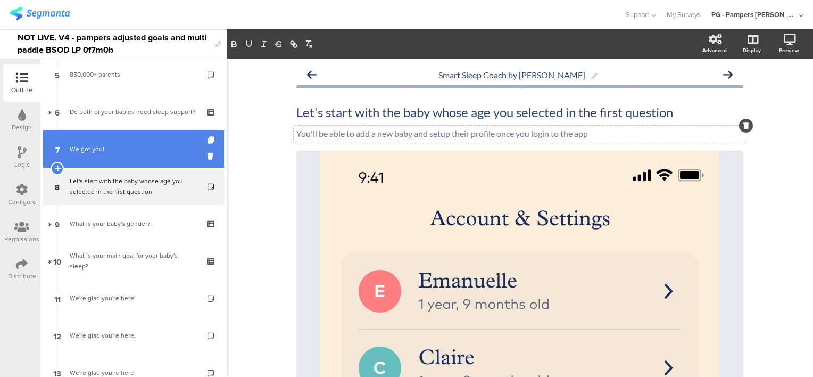
click at [119, 152] on div "We got you!" at bounding box center [133, 149] width 127 height 11
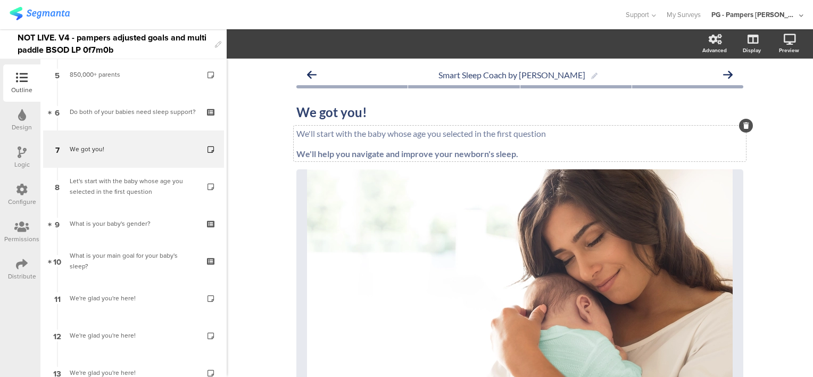
click at [324, 149] on strong "We'll help you navigate and improve your newborn's sleep." at bounding box center [407, 153] width 222 height 10
click at [326, 154] on strong "We'll help you navigate and improve your newborn's sleep." at bounding box center [407, 153] width 222 height 10
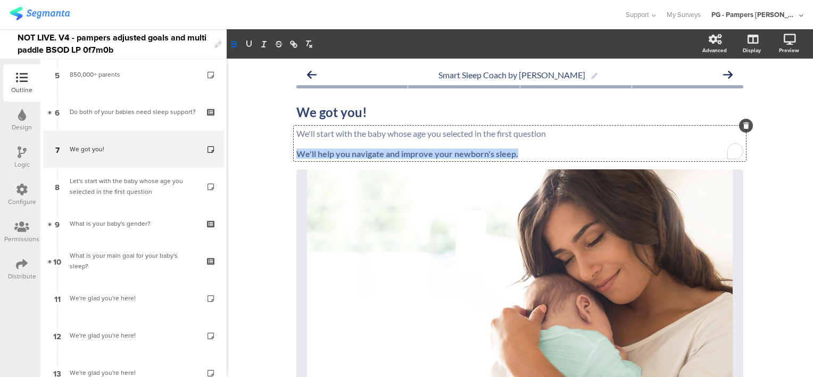
click at [326, 154] on strong "We'll help you navigate and improve your newborn's sleep." at bounding box center [407, 153] width 222 height 10
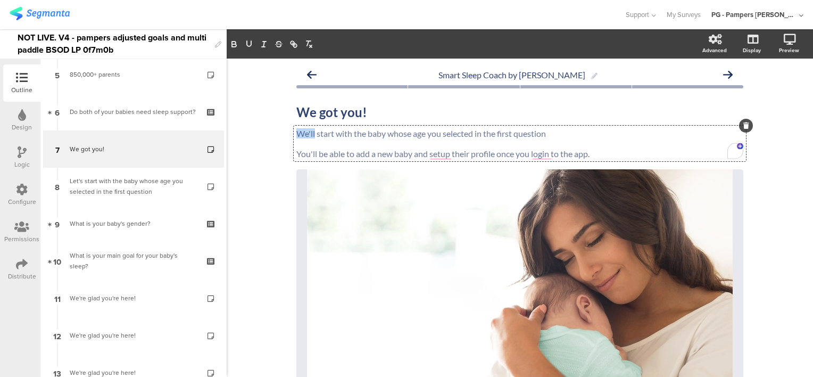
drag, startPoint x: 312, startPoint y: 134, endPoint x: 287, endPoint y: 136, distance: 25.1
click at [287, 136] on div "Smart Sleep Coach by Pampers We got you! We got you! We'll start with the baby …" at bounding box center [520, 300] width 468 height 483
click at [550, 132] on p "Let's start with the baby whose age you selected in the first question" at bounding box center [519, 133] width 447 height 10
drag, startPoint x: 593, startPoint y: 134, endPoint x: 560, endPoint y: 130, distance: 33.3
click at [560, 130] on p "Let's start with the baby whose age you selected in the first question. You'll …" at bounding box center [519, 133] width 447 height 10
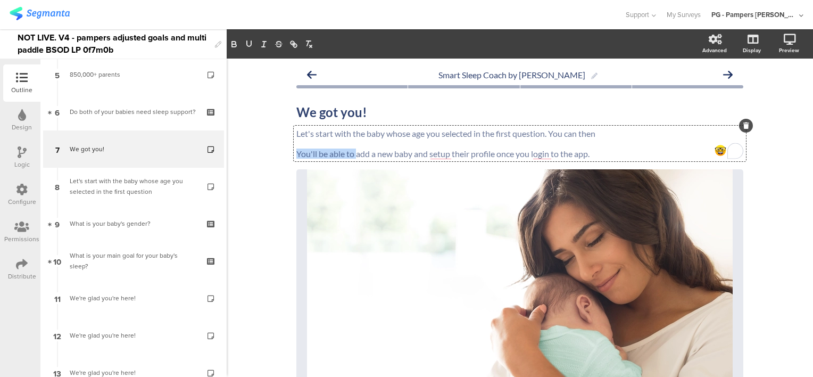
drag, startPoint x: 353, startPoint y: 153, endPoint x: 292, endPoint y: 155, distance: 61.2
click at [294, 155] on div "Let's start with the baby whose age you selected in the first question. You can…" at bounding box center [520, 144] width 452 height 36
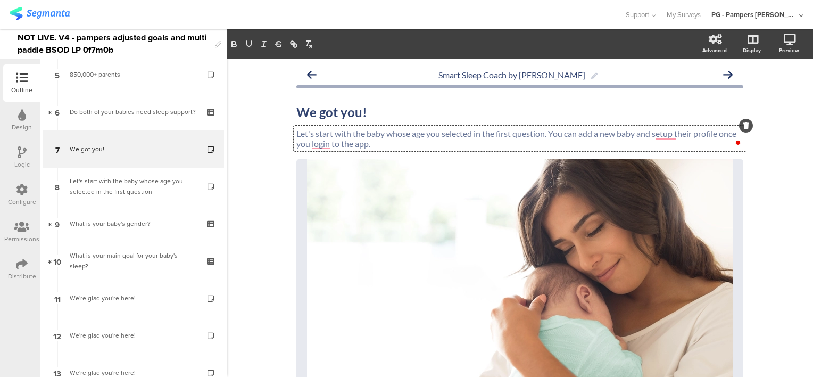
click at [595, 133] on p "Let's start with the baby whose age you selected in the first question. You can…" at bounding box center [519, 138] width 447 height 20
drag, startPoint x: 592, startPoint y: 131, endPoint x: 613, endPoint y: 136, distance: 21.9
click at [613, 136] on p "Let's start with the baby whose age you selected in the first question. You can…" at bounding box center [519, 138] width 447 height 20
click at [664, 145] on p "Let's start with the baby whose age you selected in the first question. You can…" at bounding box center [519, 138] width 447 height 20
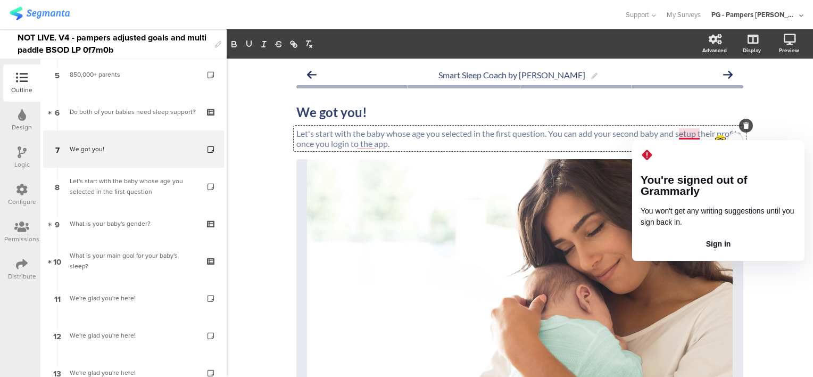
click at [681, 134] on p "Let's start with the baby whose age you selected in the first question. You can…" at bounding box center [519, 138] width 447 height 20
click at [689, 134] on p "Let's start with the baby whose age you selected in the first question. You can…" at bounding box center [519, 138] width 447 height 20
click at [438, 144] on p "Let's start with the baby whose age you selected in the first question. You can…" at bounding box center [519, 138] width 447 height 20
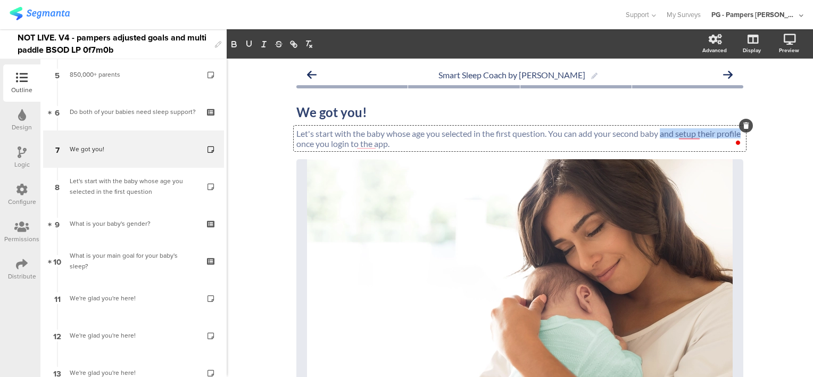
drag, startPoint x: 659, startPoint y: 132, endPoint x: 315, endPoint y: 142, distance: 343.2
click at [315, 142] on p "Let's start with the baby whose age you selected in the first question. You can…" at bounding box center [519, 138] width 447 height 20
click at [647, 134] on p "Let's start with the baby whose age you selected in the first question. You can…" at bounding box center [519, 138] width 447 height 20
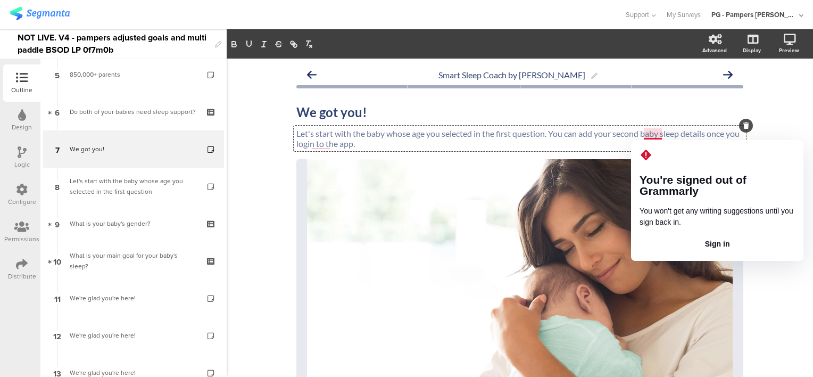
click at [659, 131] on p "Let's start with the baby whose age you selected in the first question. You can…" at bounding box center [519, 138] width 447 height 20
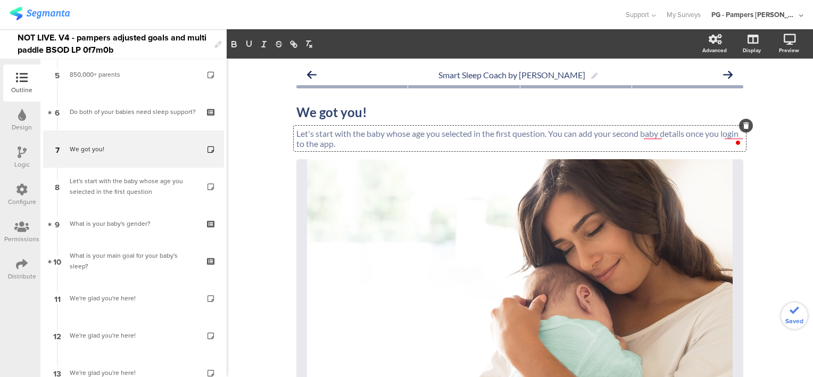
click at [684, 136] on p "Let's start with the baby whose age you selected in the first question. You can…" at bounding box center [519, 138] width 447 height 20
click at [270, 138] on div "Smart Sleep Coach by Pampers We got you! We got you! Let's start with the baby …" at bounding box center [520, 295] width 586 height 473
click at [311, 113] on div "We got you! We got you!" at bounding box center [520, 112] width 452 height 21
click at [264, 113] on div "Smart Sleep Coach by Pampers We got you! We got you! We've got you! Let's start…" at bounding box center [520, 295] width 586 height 473
click at [315, 134] on p "Let's start with the baby whose age you selected in the first question. You can…" at bounding box center [519, 138] width 447 height 20
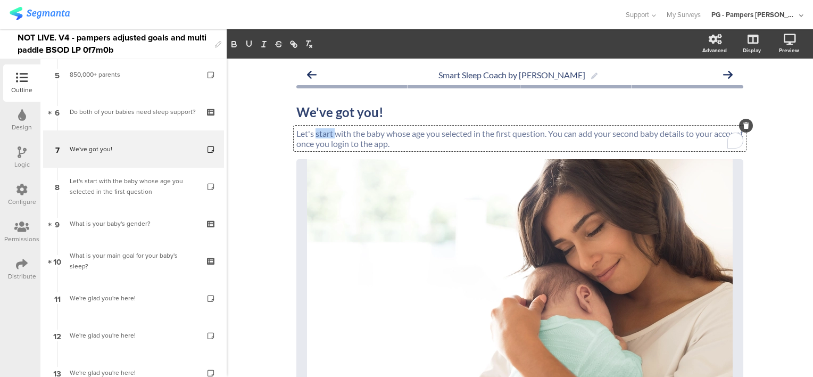
click at [315, 134] on p "Let's start with the baby whose age you selected in the first question. You can…" at bounding box center [519, 138] width 447 height 20
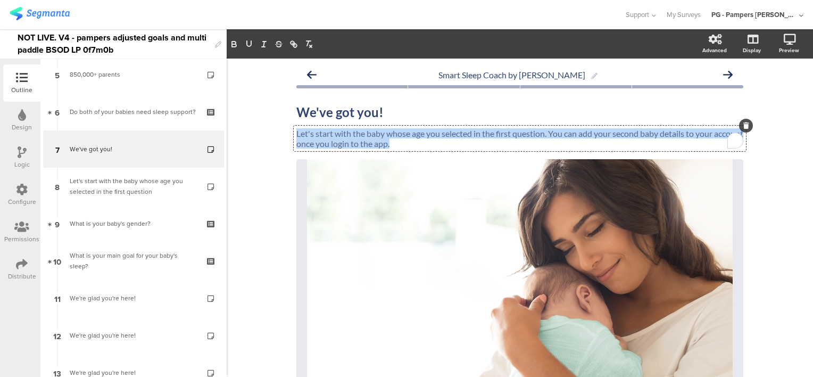
click at [315, 134] on p "Let's start with the baby whose age you selected in the first question. You can…" at bounding box center [519, 138] width 447 height 20
click at [483, 144] on p "Let's start with the baby whose age you selected in the first question. You can…" at bounding box center [519, 138] width 447 height 20
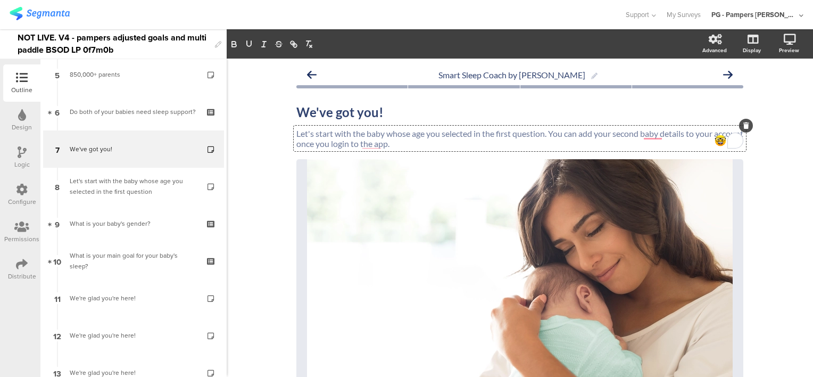
click at [541, 136] on p "Let's start with the baby whose age you selected in the first question. You can…" at bounding box center [519, 138] width 447 height 20
drag, startPoint x: 329, startPoint y: 134, endPoint x: 313, endPoint y: 136, distance: 16.6
click at [313, 136] on p "Let's start with the baby whose age you selected in the first question. You can…" at bounding box center [519, 138] width 447 height 20
click at [543, 134] on p "We'll start with the baby whose age you selected in the first question. You can…" at bounding box center [519, 138] width 447 height 20
click at [549, 134] on p "We'll start with the baby whose age you selected in the first question. You can…" at bounding box center [519, 138] width 447 height 20
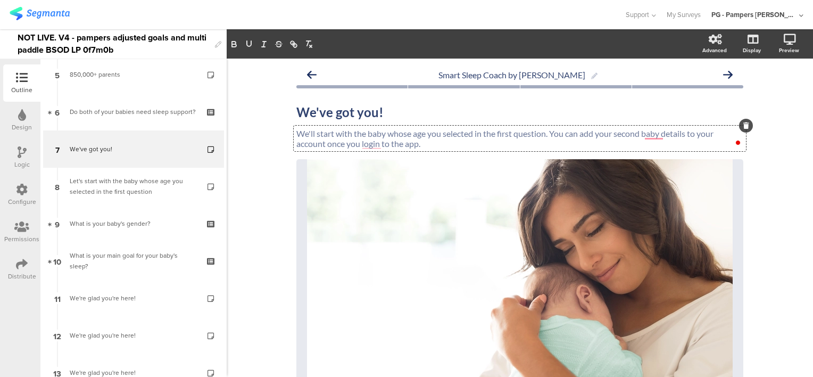
click at [621, 132] on p "We'll start with the baby whose age you selected in the first question. You can…" at bounding box center [519, 138] width 447 height 20
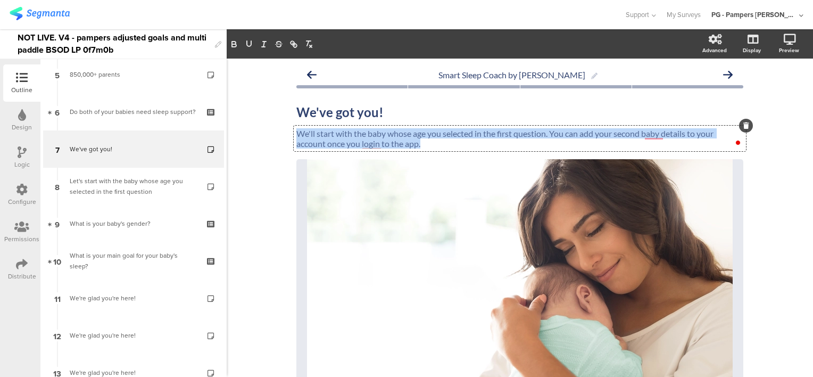
click at [621, 132] on p "We'll start with the baby whose age you selected in the first question. You can…" at bounding box center [519, 138] width 447 height 20
click at [682, 138] on p "We'll start with the baby whose age you selected in the first question. You can…" at bounding box center [519, 138] width 447 height 20
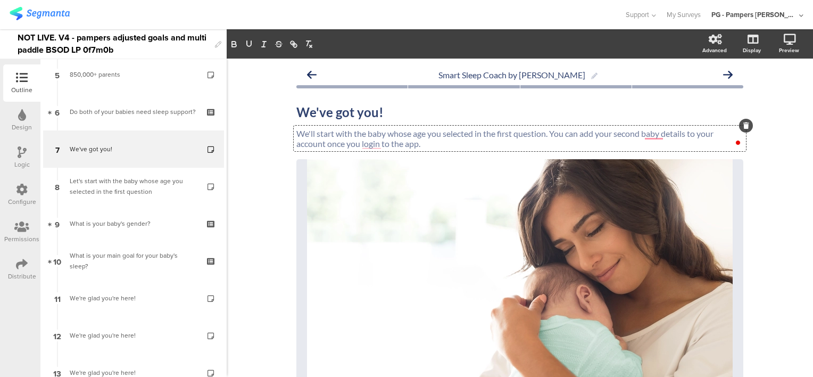
click at [673, 132] on p "We'll start with the baby whose age you selected in the first question. You can…" at bounding box center [519, 138] width 447 height 20
click at [651, 132] on p "We'll start with the baby whose age you selected in the first question. You can…" at bounding box center [519, 138] width 447 height 20
click at [679, 134] on p "We'll start with the baby whose age you selected in the first question. You can…" at bounding box center [519, 138] width 447 height 20
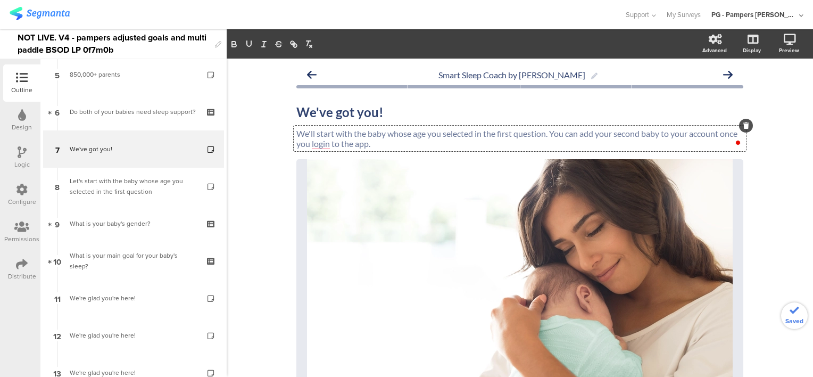
click at [382, 144] on p "We'll start with the baby whose age you selected in the first question. You can…" at bounding box center [519, 138] width 447 height 20
click at [413, 143] on p "We'll start with the baby whose age you selected in the first question. You can…" at bounding box center [519, 138] width 447 height 20
click at [296, 145] on p "We'll start with the baby whose age you selected in the first question. You can…" at bounding box center [519, 138] width 447 height 20
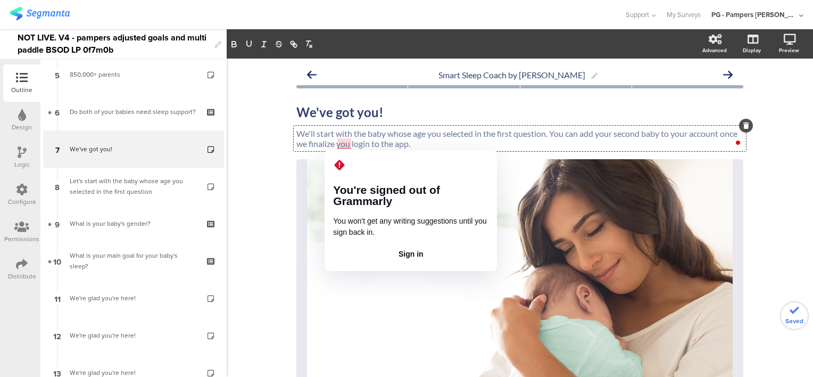
click at [331, 132] on p "We'll start with the baby whose age you selected in the first question. You can…" at bounding box center [519, 138] width 447 height 20
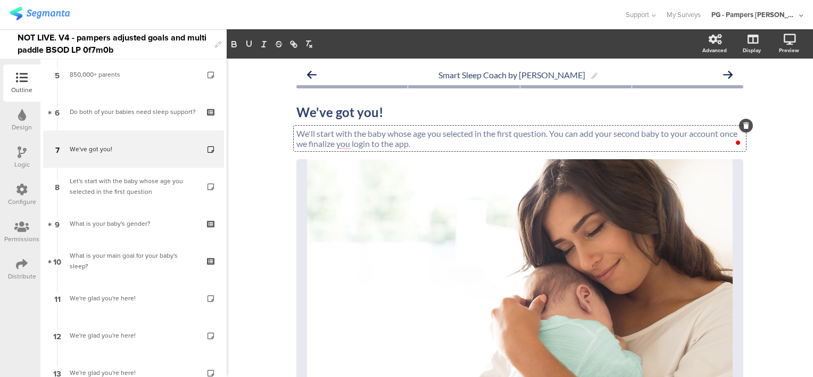
click at [361, 134] on p "We'll start with the baby whose age you selected in the first question. You can…" at bounding box center [519, 138] width 447 height 20
click at [467, 138] on p "We'll start with the baby whose age you selected in the first question. You can…" at bounding box center [519, 138] width 447 height 20
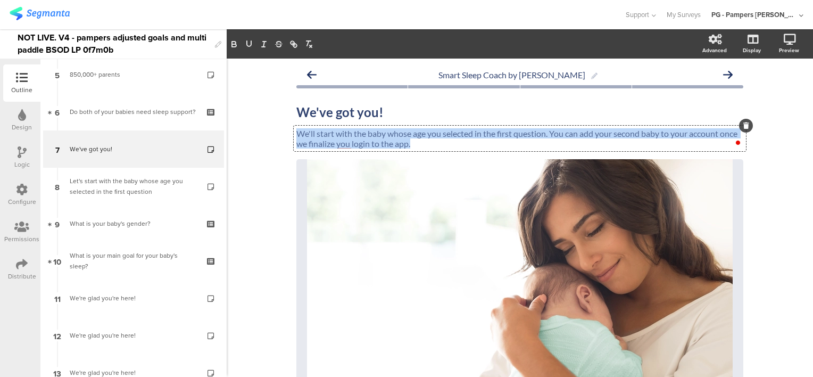
click at [467, 138] on p "We'll start with the baby whose age you selected in the first question. You can…" at bounding box center [519, 138] width 447 height 20
click at [531, 144] on p "We'll start with the baby whose age you selected in the first question. You can…" at bounding box center [519, 138] width 447 height 20
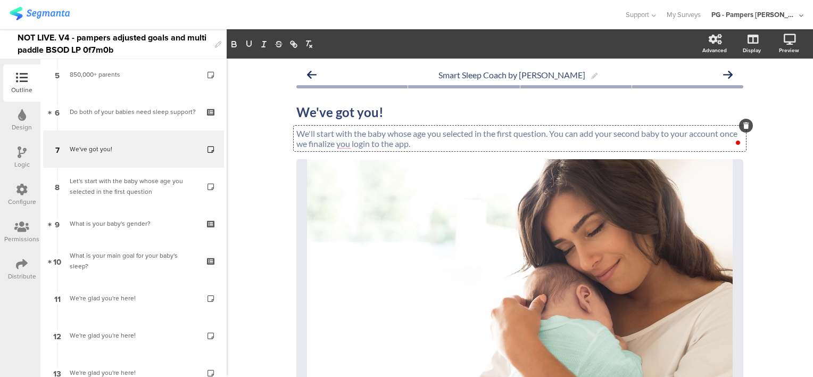
click at [402, 135] on p "We'll start with the baby whose age you selected in the first question. You can…" at bounding box center [519, 138] width 447 height 20
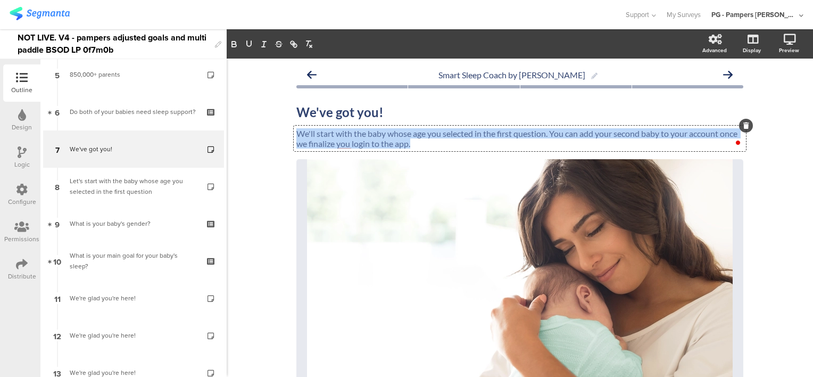
click at [402, 135] on p "We'll start with the baby whose age you selected in the first question. You can…" at bounding box center [519, 138] width 447 height 20
click at [506, 141] on p "We'll start with the baby whose age you selected in the first question. You can…" at bounding box center [519, 138] width 447 height 20
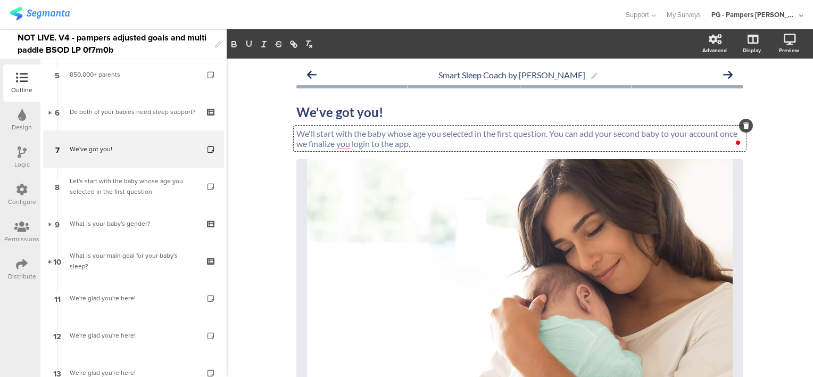
click at [545, 132] on p "We'll start with the baby whose age you selected in the first question. You can…" at bounding box center [519, 138] width 447 height 20
click at [510, 134] on p "We'll start with the baby whose age you selected in the first question. You can…" at bounding box center [519, 138] width 447 height 20
click at [577, 135] on p "We'll start with the baby whose age you selected in the first question. You can…" at bounding box center [519, 138] width 447 height 20
click at [606, 138] on p "We'll start with the baby whose age you selected in the first question. You can…" at bounding box center [519, 138] width 447 height 20
click at [590, 148] on p "We'll start with the baby whose age you selected in the first question. You can…" at bounding box center [519, 138] width 447 height 20
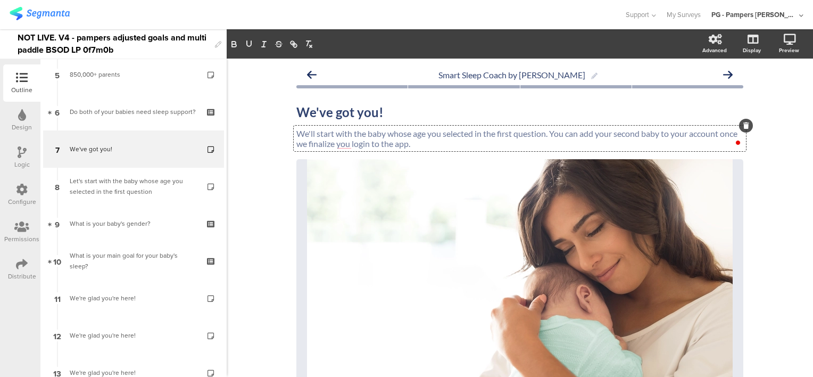
click at [646, 145] on p "We'll start with the baby whose age you selected in the first question. You can…" at bounding box center [519, 138] width 447 height 20
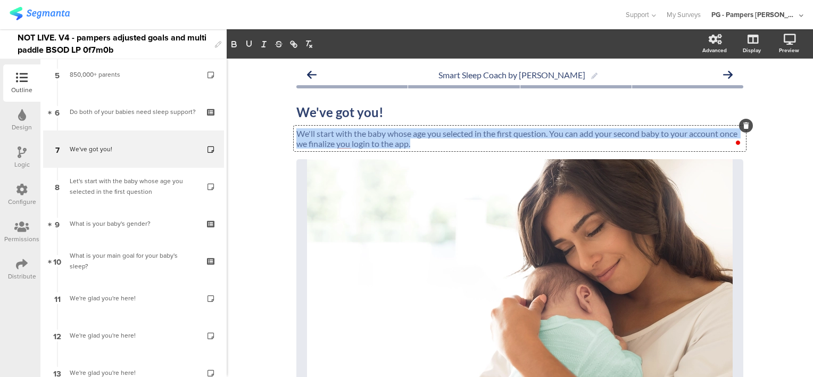
click at [646, 145] on p "We'll start with the baby whose age you selected in the first question. You can…" at bounding box center [519, 138] width 447 height 20
click at [442, 142] on p "We'll start with the baby whose age you selected in the first question. You can…" at bounding box center [519, 138] width 447 height 20
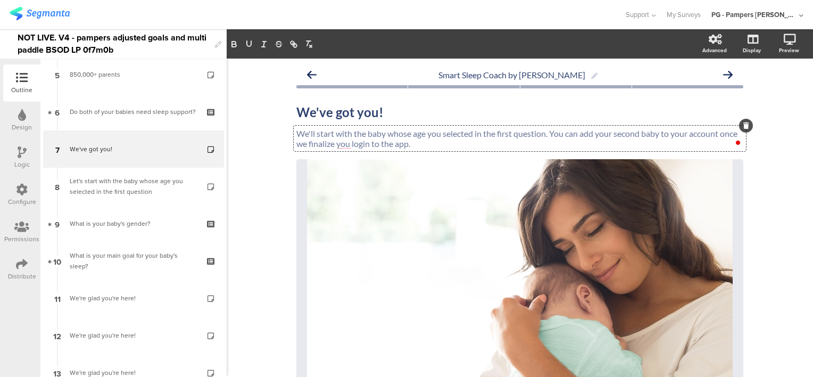
click at [532, 136] on p "We'll start with the baby whose age you selected in the first question. You can…" at bounding box center [519, 138] width 447 height 20
click at [586, 138] on p "We'll start with the baby whose age you selected in the first question. You can…" at bounding box center [519, 138] width 447 height 20
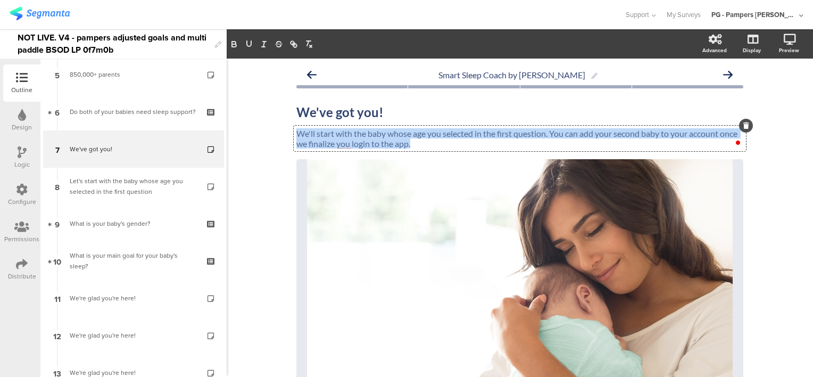
click at [586, 138] on p "We'll start with the baby whose age you selected in the first question. You can…" at bounding box center [519, 138] width 447 height 20
click at [477, 142] on p "We'll start with the baby whose age you selected in the first question. You can…" at bounding box center [519, 138] width 447 height 20
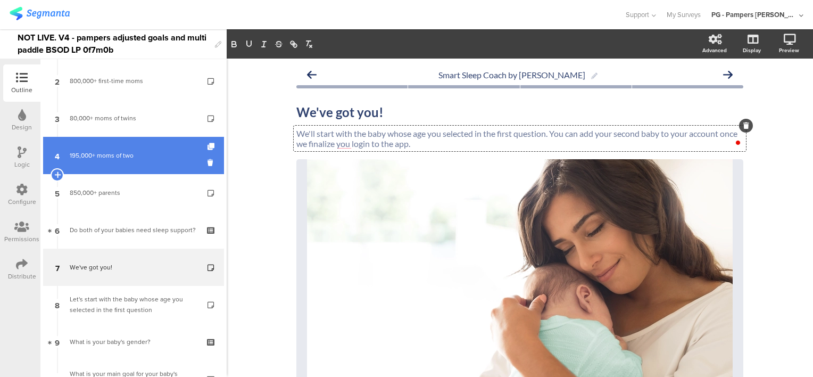
scroll to position [106, 0]
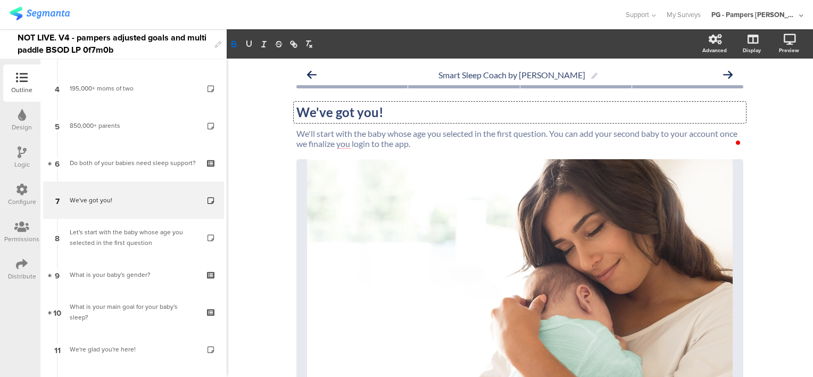
drag, startPoint x: 328, startPoint y: 111, endPoint x: 313, endPoint y: 111, distance: 14.4
click at [313, 111] on div "We've got you! We've got you! We've got you!" at bounding box center [520, 112] width 452 height 21
drag, startPoint x: 326, startPoint y: 115, endPoint x: 310, endPoint y: 111, distance: 16.4
click at [310, 111] on strong "We've got you!" at bounding box center [339, 111] width 87 height 15
click at [272, 122] on div "Smart Sleep Coach by Pampers We got you! We got you! We'll start with the baby …" at bounding box center [520, 295] width 586 height 473
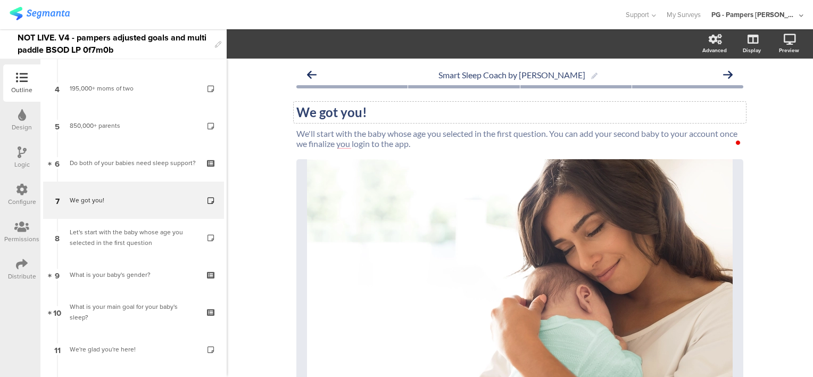
click at [324, 110] on div "We got you! We got you!" at bounding box center [520, 112] width 452 height 21
click at [324, 110] on strong "We got you!" at bounding box center [331, 111] width 71 height 15
click at [270, 102] on div "Smart Sleep Coach by Pampers Let's help them both! Let's help them both! Let's …" at bounding box center [520, 295] width 586 height 473
drag, startPoint x: 314, startPoint y: 133, endPoint x: 305, endPoint y: 132, distance: 9.1
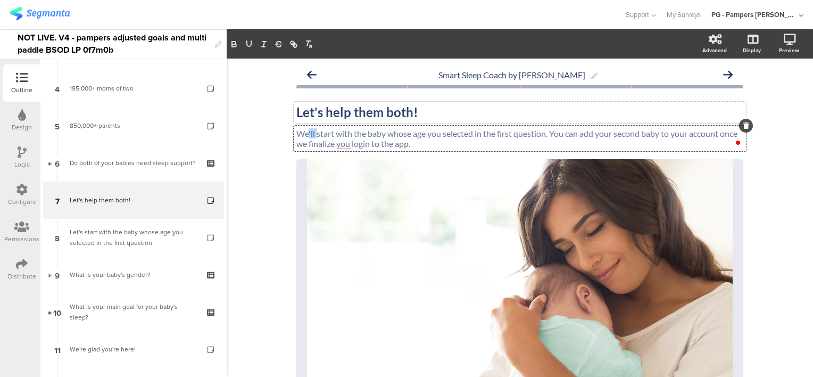
click at [305, 132] on div "We'll start with the baby whose age you selected in the first question. You can…" at bounding box center [520, 139] width 452 height 26
click at [389, 137] on p "We'll start with the baby whose age you selected in the first question. You can…" at bounding box center [519, 138] width 447 height 20
click at [324, 134] on p "We'll start with the baby whose age you selected in the first question. You can…" at bounding box center [519, 138] width 447 height 20
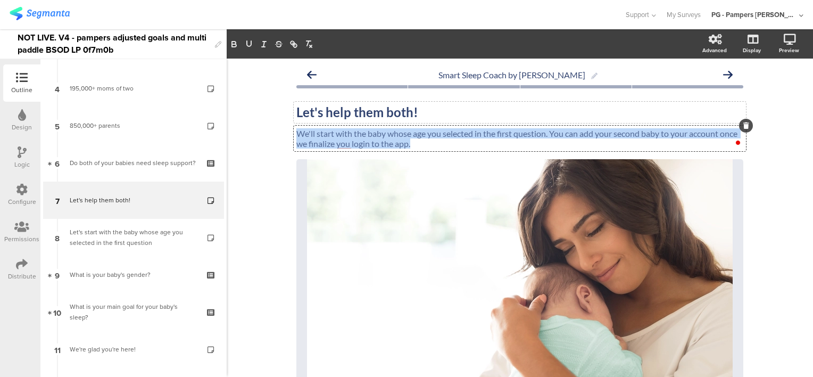
click at [324, 134] on p "We'll start with the baby whose age you selected in the first question. You can…" at bounding box center [519, 138] width 447 height 20
click at [425, 140] on p "We'll start with the baby whose age you selected in the first question. You can…" at bounding box center [519, 138] width 447 height 20
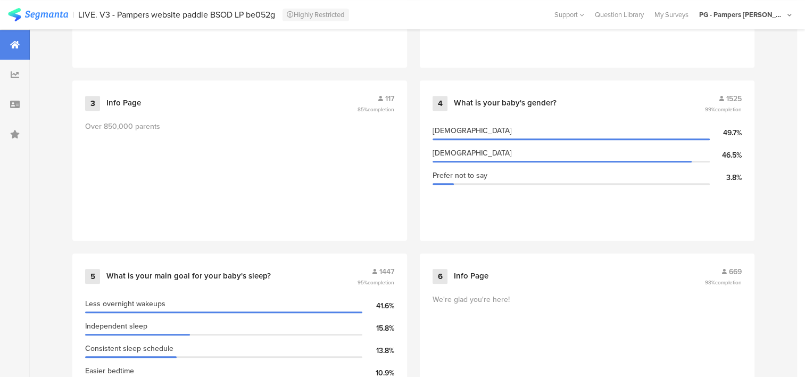
scroll to position [692, 0]
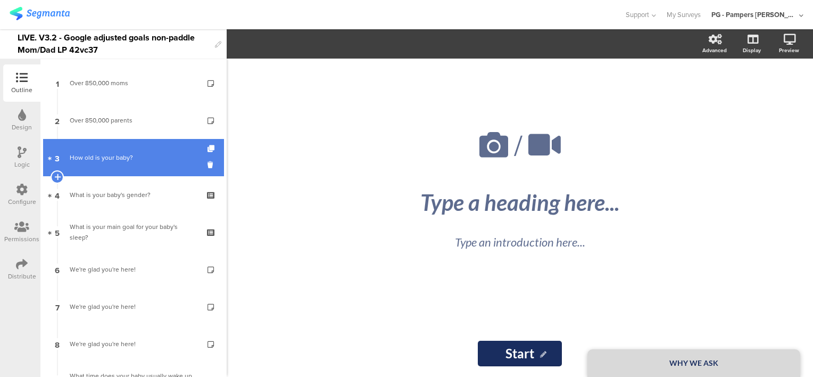
click at [125, 163] on link "3 How old is your baby?" at bounding box center [133, 157] width 181 height 37
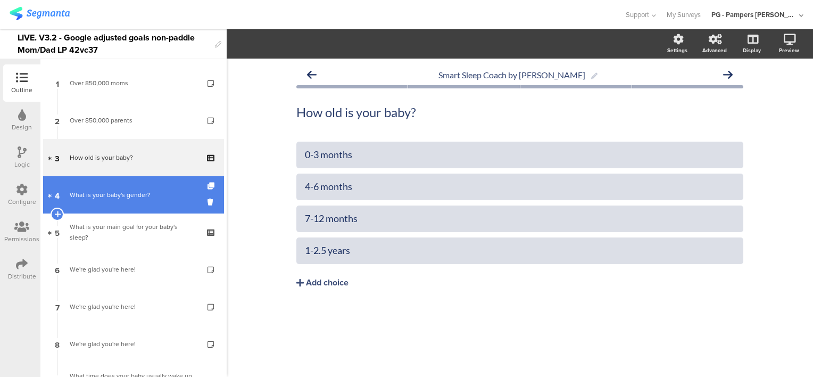
click at [124, 198] on div "What is your baby's gender?" at bounding box center [133, 194] width 127 height 11
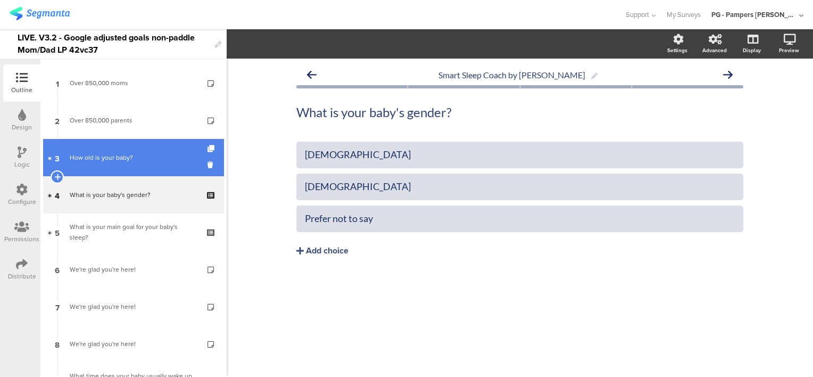
click at [138, 153] on div "How old is your baby?" at bounding box center [133, 157] width 127 height 11
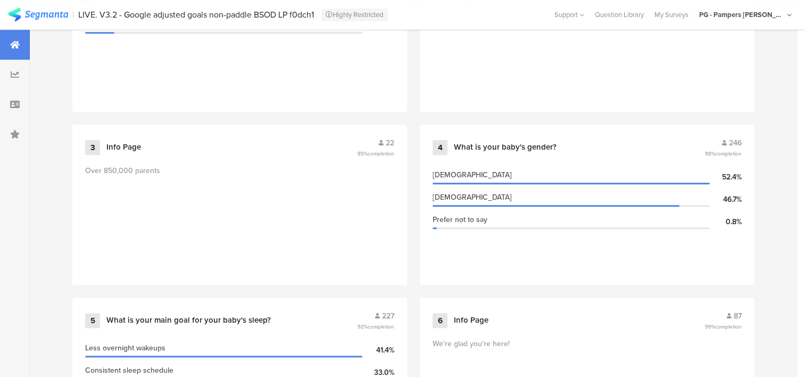
scroll to position [692, 0]
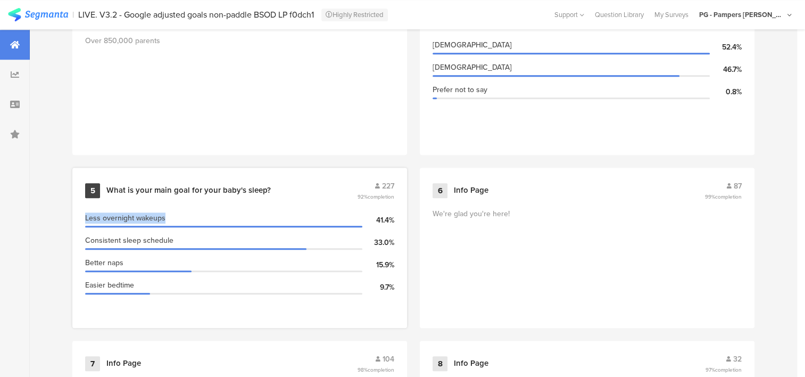
drag, startPoint x: 128, startPoint y: 216, endPoint x: 174, endPoint y: 218, distance: 46.3
click at [174, 218] on div "5 What is your main goal for your baby's sleep? 227 92% completion Less overnig…" at bounding box center [239, 248] width 335 height 160
drag, startPoint x: 174, startPoint y: 218, endPoint x: 130, endPoint y: 211, distance: 44.7
copy div "Less overnight wakeups"
drag, startPoint x: 84, startPoint y: 235, endPoint x: 172, endPoint y: 233, distance: 88.3
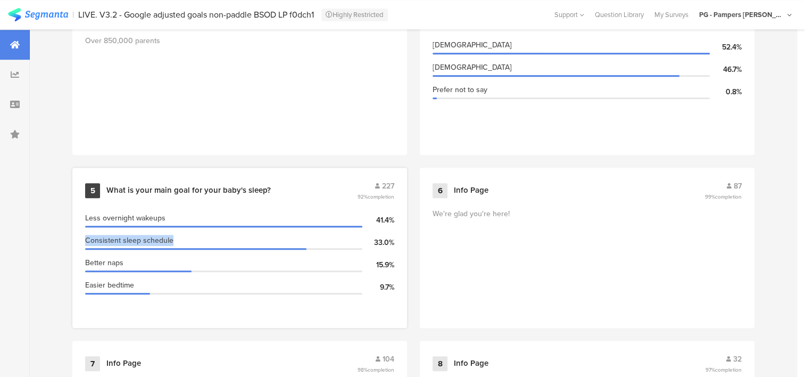
click at [172, 233] on div "5 What is your main goal for your baby's sleep? 227 92% completion Less overnig…" at bounding box center [239, 248] width 335 height 160
drag, startPoint x: 172, startPoint y: 233, endPoint x: 126, endPoint y: 236, distance: 45.9
copy span "Consistent sleep schedule"
drag, startPoint x: 130, startPoint y: 256, endPoint x: 145, endPoint y: 255, distance: 14.9
click at [145, 255] on div "5 What is your main goal for your baby's sleep? 227 92% completion Less overnig…" at bounding box center [239, 248] width 335 height 160
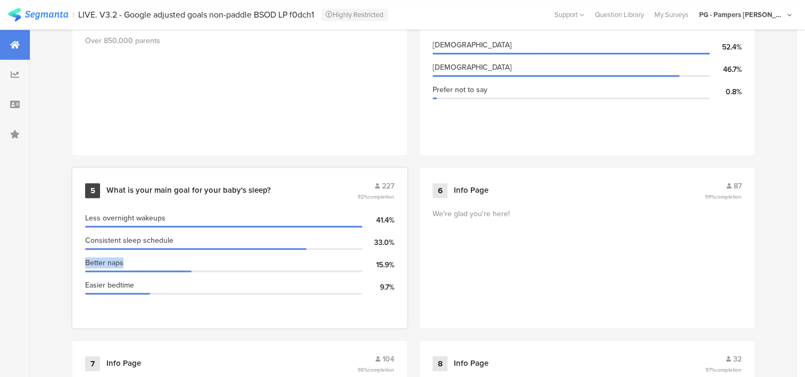
drag, startPoint x: 145, startPoint y: 255, endPoint x: 97, endPoint y: 254, distance: 47.9
copy span "Better naps"
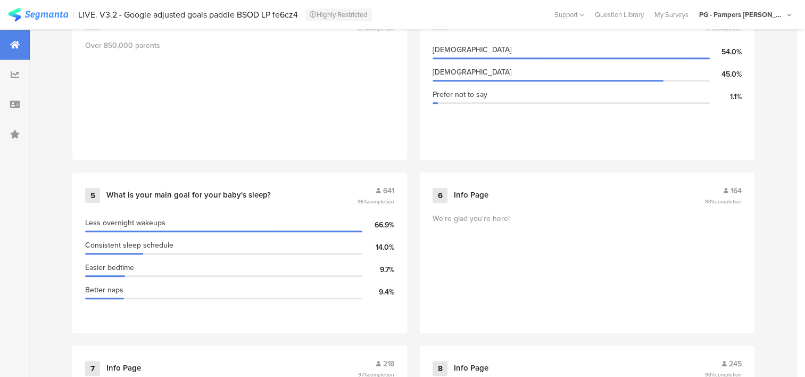
scroll to position [745, 0]
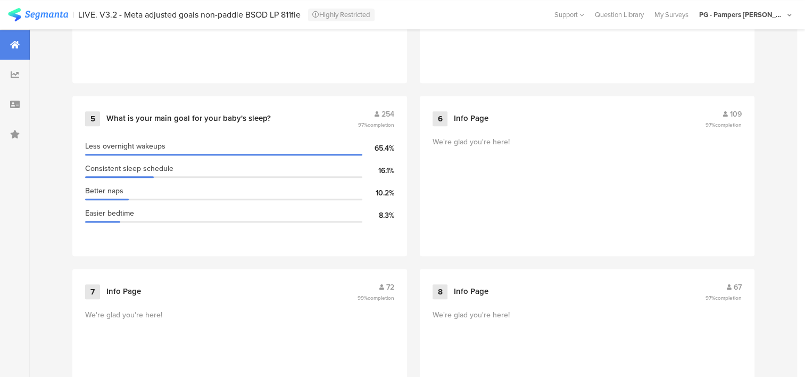
scroll to position [745, 0]
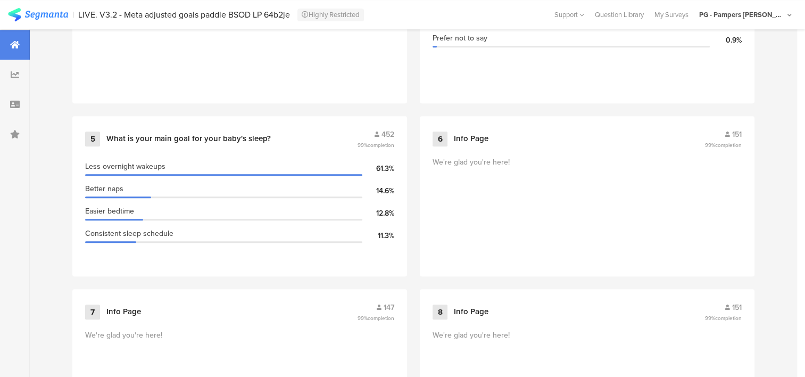
scroll to position [745, 0]
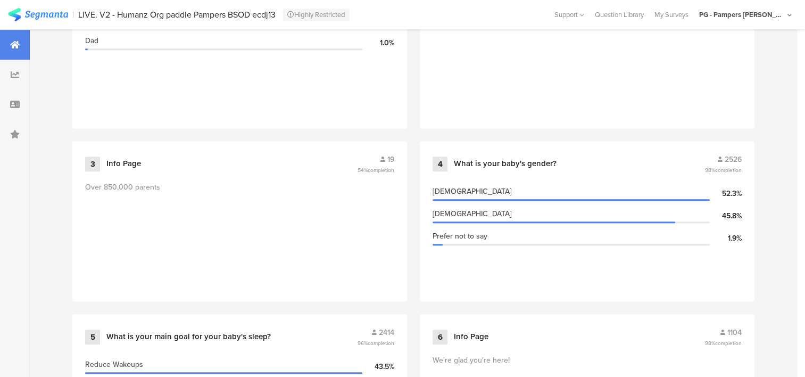
scroll to position [692, 0]
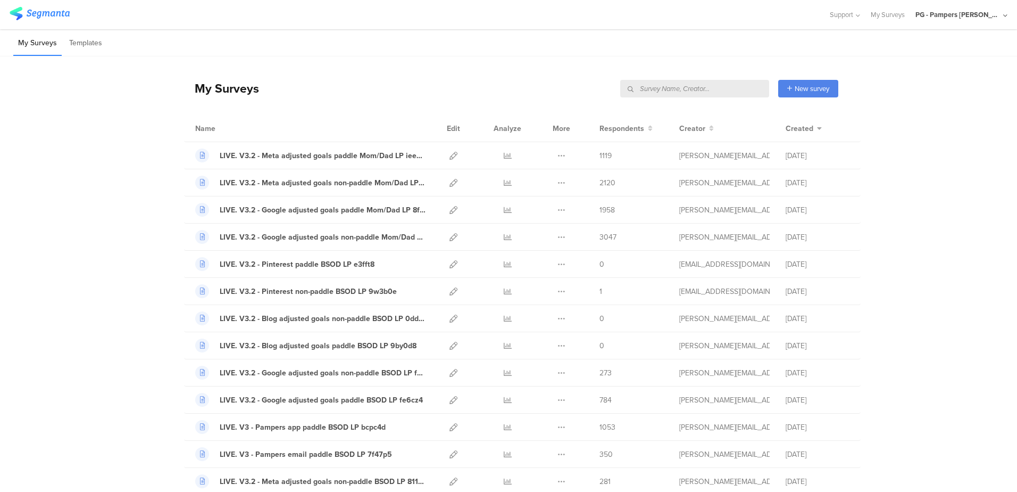
click at [739, 88] on input "text" at bounding box center [694, 89] width 149 height 18
type input "pmf"
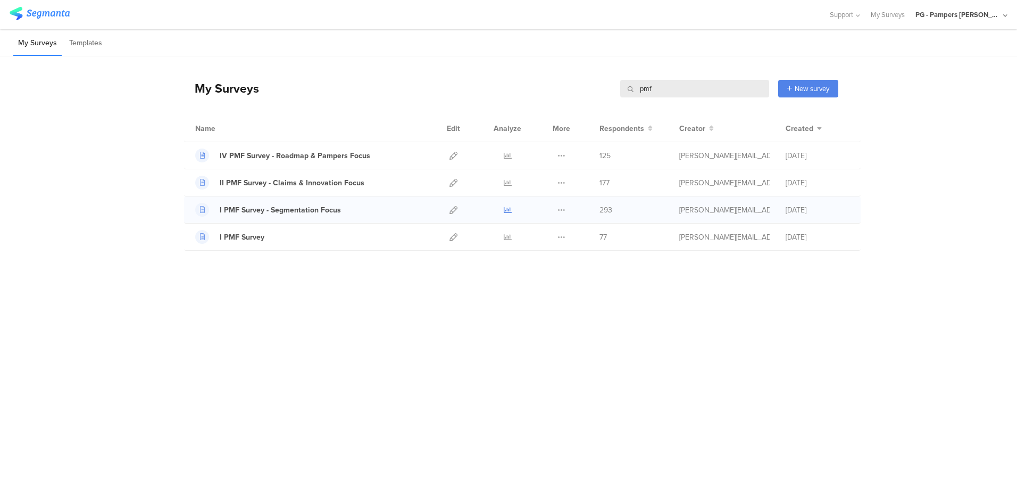
click at [509, 210] on icon at bounding box center [508, 210] width 8 height 8
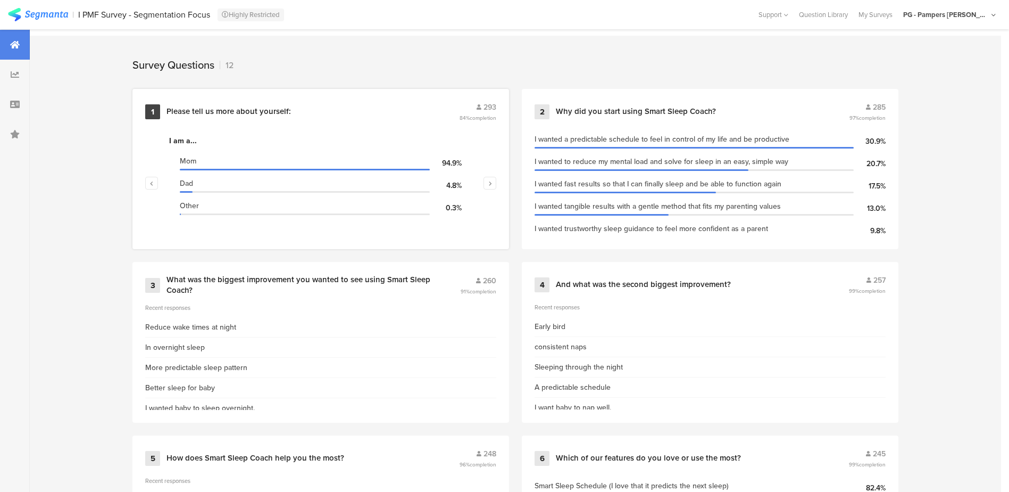
scroll to position [372, 0]
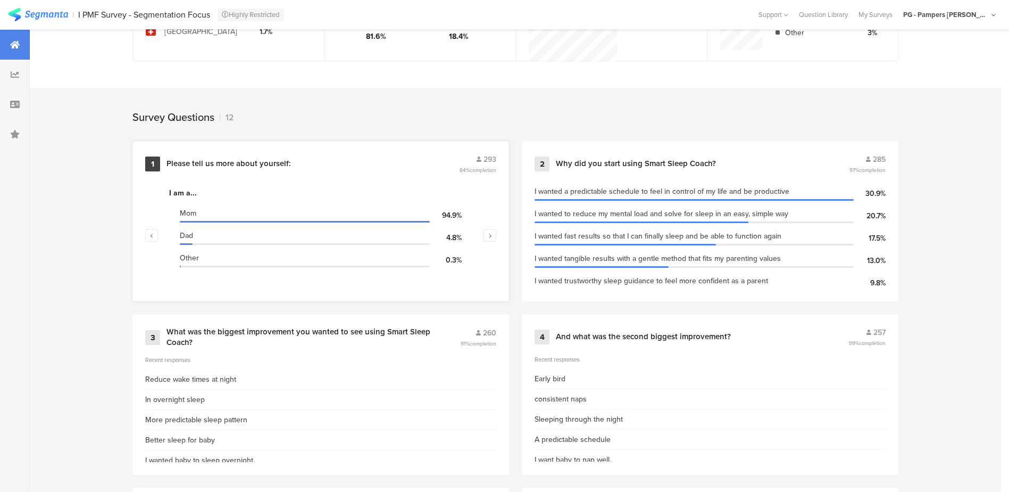
click at [388, 164] on div "Please tell us more about yourself:" at bounding box center [311, 164] width 290 height 11
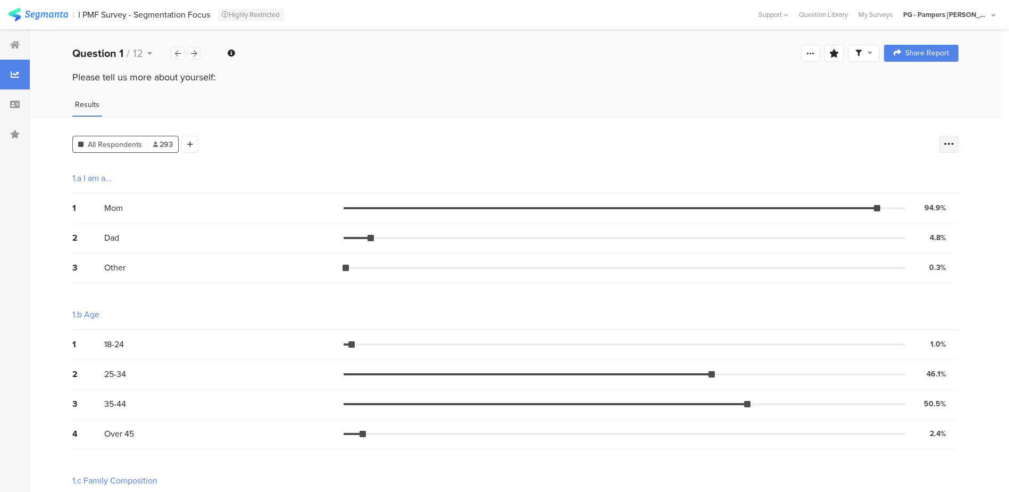
click at [958, 136] on div at bounding box center [948, 144] width 19 height 17
click at [11, 46] on icon at bounding box center [15, 44] width 10 height 9
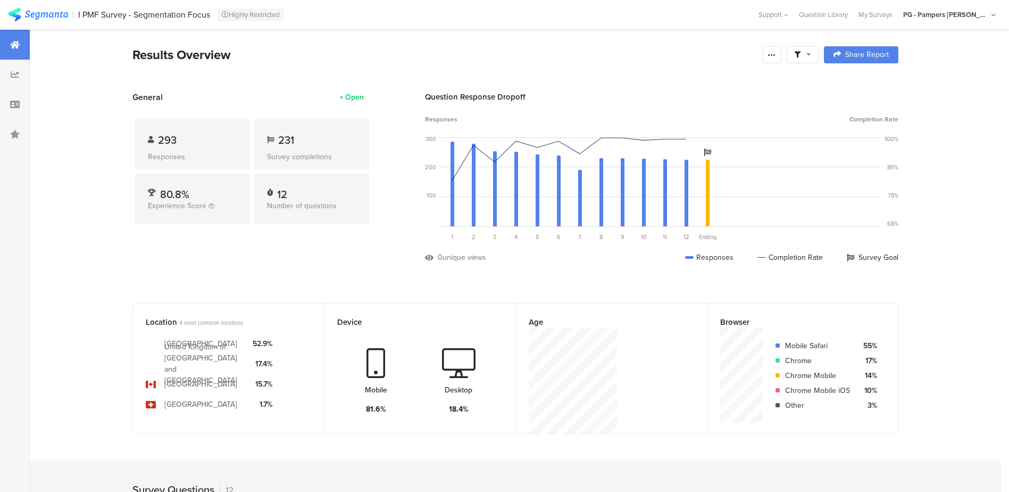
click at [810, 53] on span at bounding box center [802, 55] width 17 height 10
click at [815, 141] on div "Edit Sample" at bounding box center [807, 142] width 132 height 29
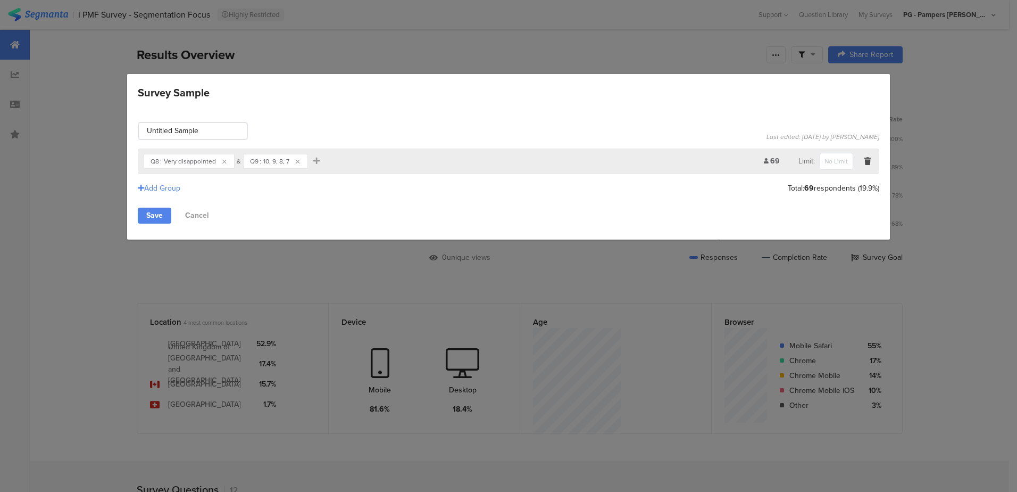
click at [224, 160] on icon "Survey Sample" at bounding box center [224, 162] width 4 height 6
click at [222, 159] on div "How likely are you to recommend the Smart Sleep Coach app to a friend or collea…" at bounding box center [454, 161] width 620 height 17
click at [195, 161] on div "Survey Sample" at bounding box center [198, 160] width 6 height 7
click at [161, 156] on span "Add Filter" at bounding box center [173, 160] width 32 height 11
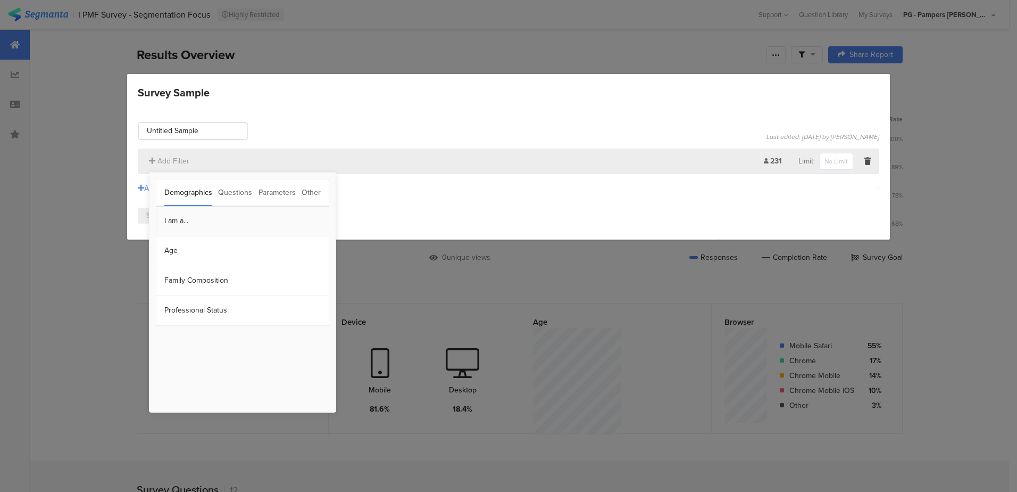
click at [198, 226] on section "I am a..." at bounding box center [242, 221] width 172 height 30
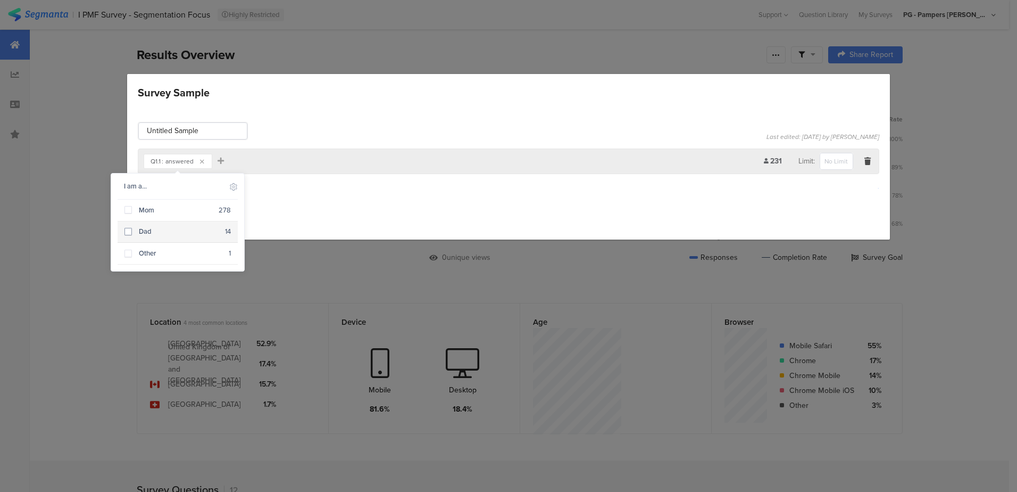
click at [158, 231] on div "Dad" at bounding box center [178, 232] width 93 height 10
click at [354, 189] on div "Add Group" at bounding box center [509, 188] width 742 height 18
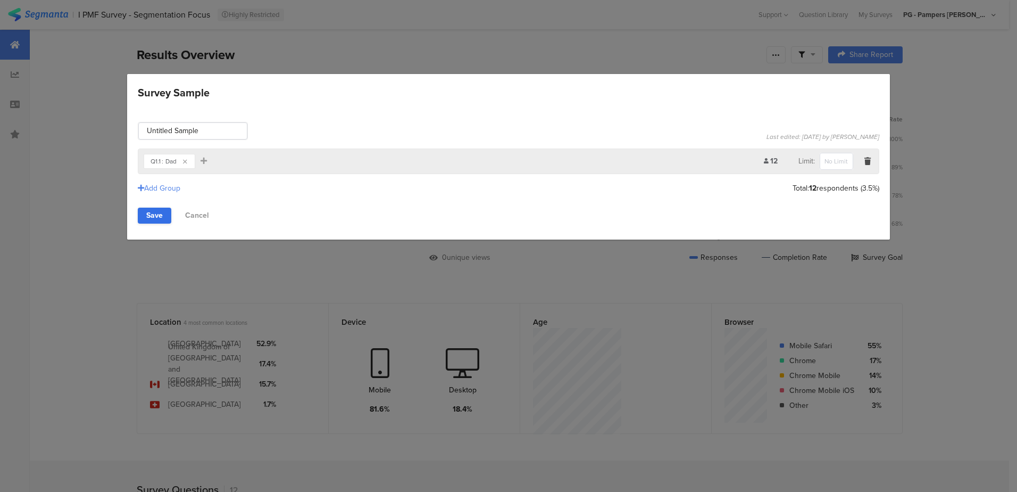
click at [151, 218] on link "Save" at bounding box center [155, 215] width 34 height 16
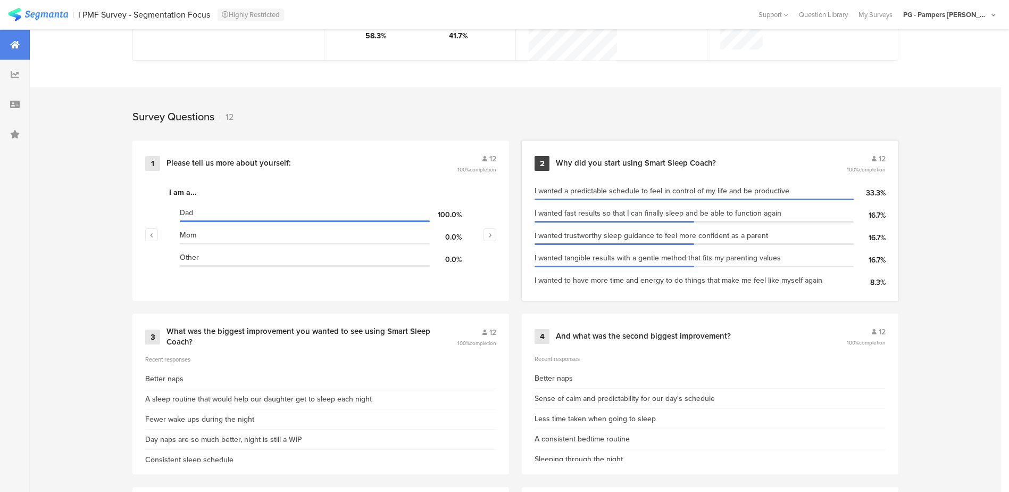
scroll to position [372, 0]
click at [492, 232] on icon "button" at bounding box center [490, 235] width 4 height 6
click at [150, 229] on button "button" at bounding box center [151, 235] width 13 height 13
click at [337, 159] on div "Please tell us more about yourself:" at bounding box center [310, 164] width 288 height 11
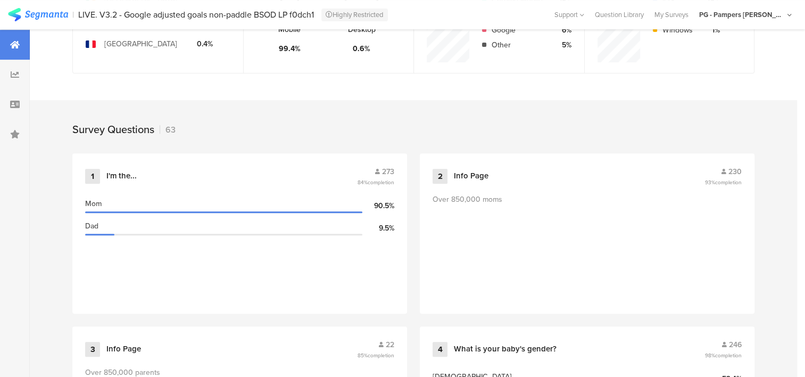
scroll to position [426, 0]
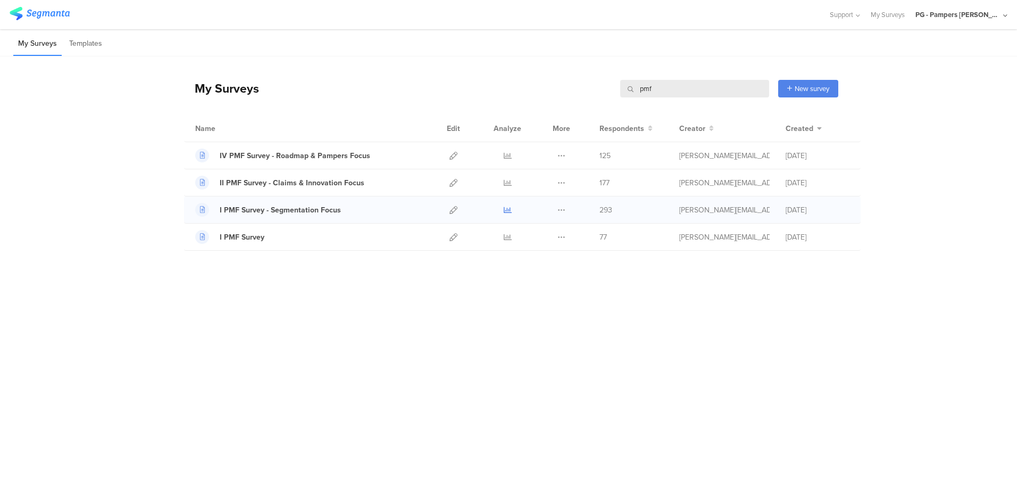
click at [507, 207] on icon at bounding box center [508, 210] width 8 height 8
click at [506, 180] on icon at bounding box center [508, 183] width 8 height 8
click at [509, 157] on icon at bounding box center [508, 156] width 8 height 8
click at [509, 237] on icon at bounding box center [508, 237] width 8 height 8
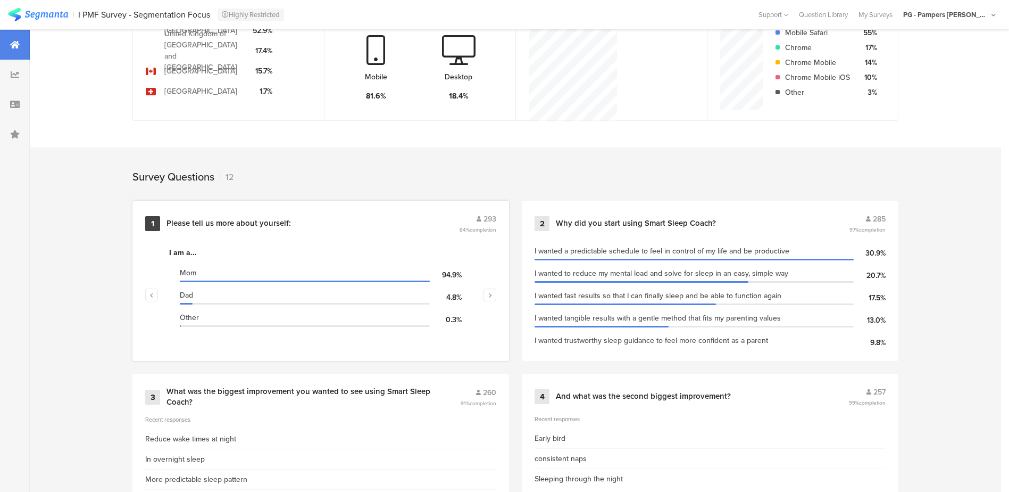
scroll to position [319, 0]
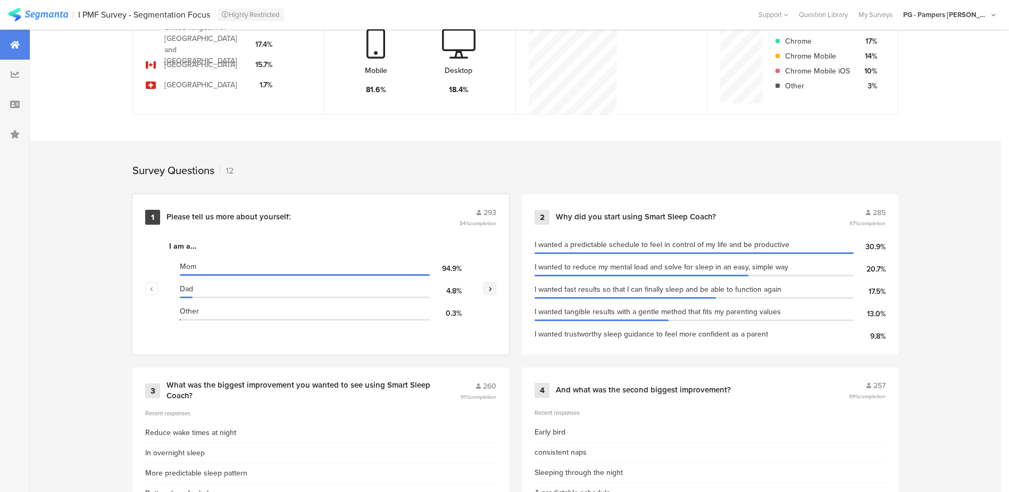
click at [492, 285] on icon "button" at bounding box center [490, 288] width 4 height 6
click at [492, 286] on icon "button" at bounding box center [490, 288] width 4 height 6
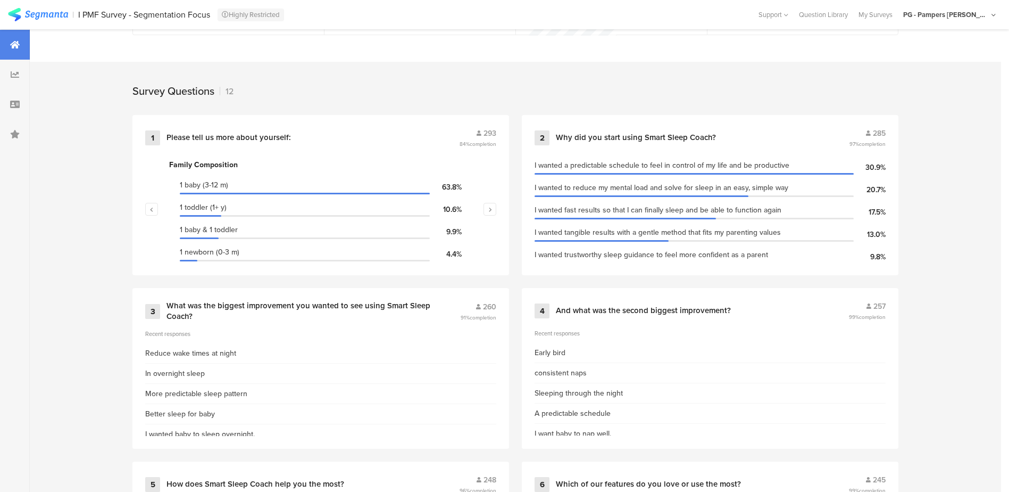
scroll to position [372, 0]
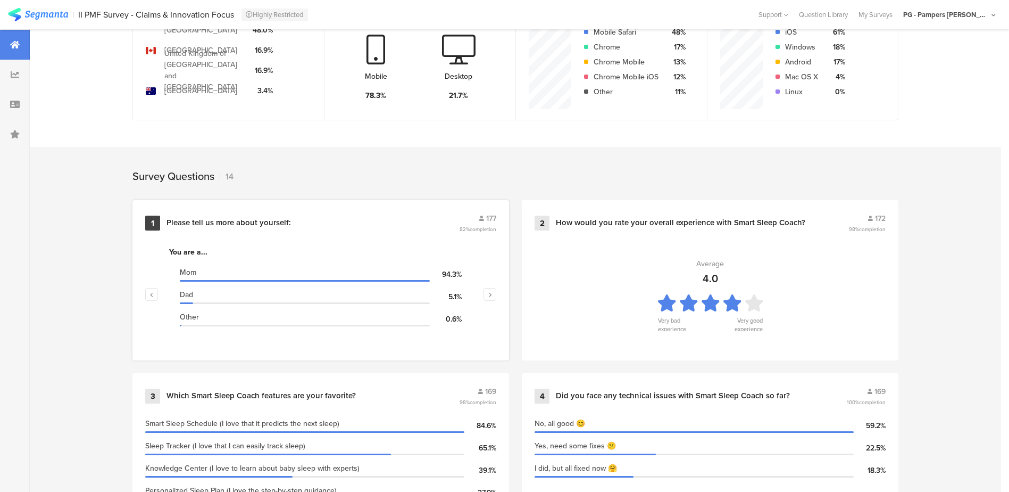
scroll to position [372, 0]
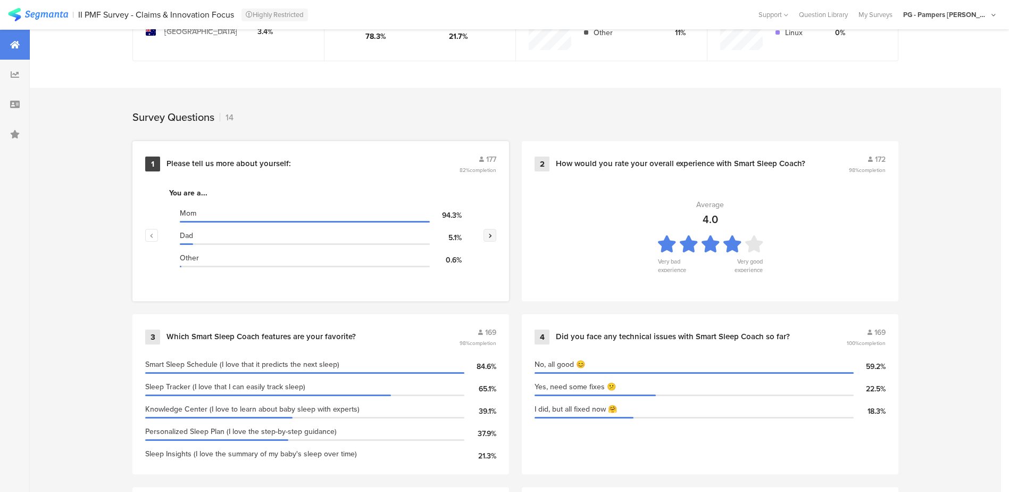
click at [492, 234] on icon "button" at bounding box center [490, 235] width 4 height 6
click at [492, 232] on icon "button" at bounding box center [490, 235] width 4 height 6
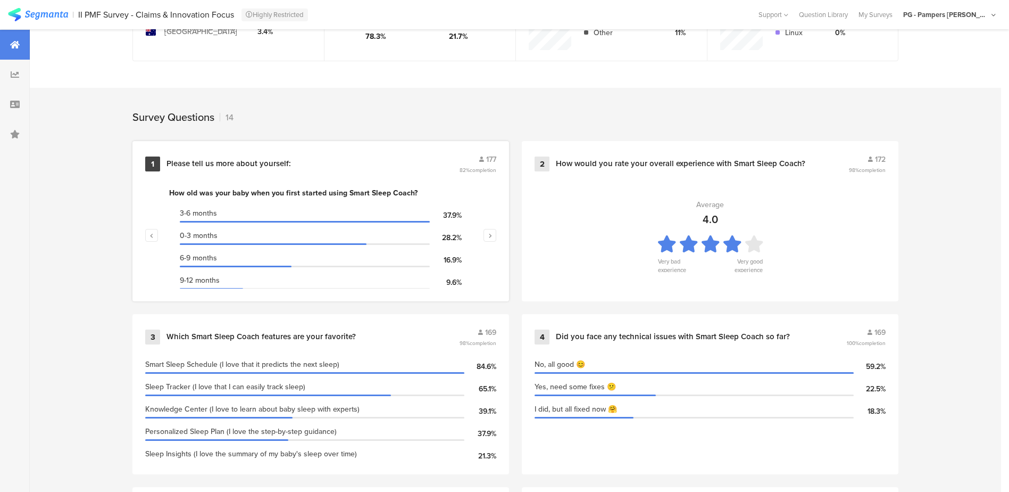
scroll to position [2, 0]
click at [492, 234] on icon "button" at bounding box center [490, 235] width 4 height 6
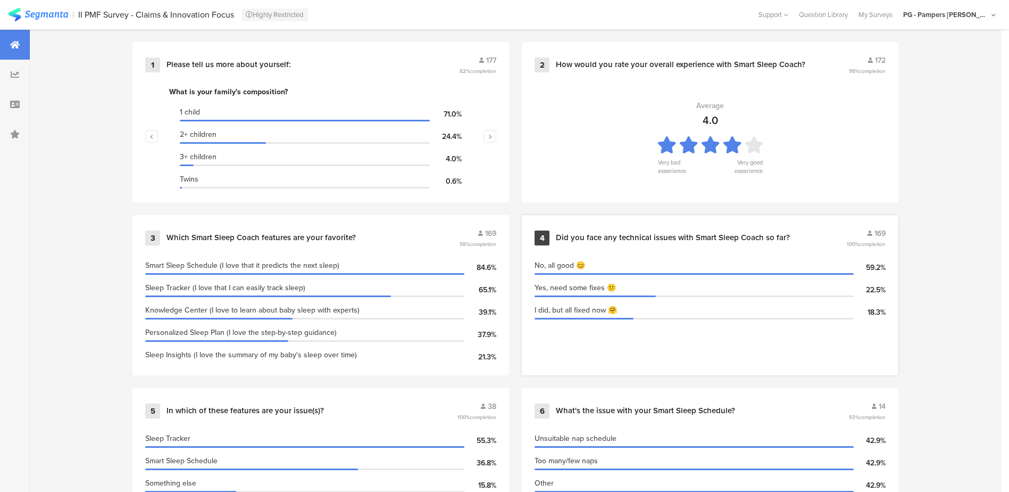
scroll to position [372, 0]
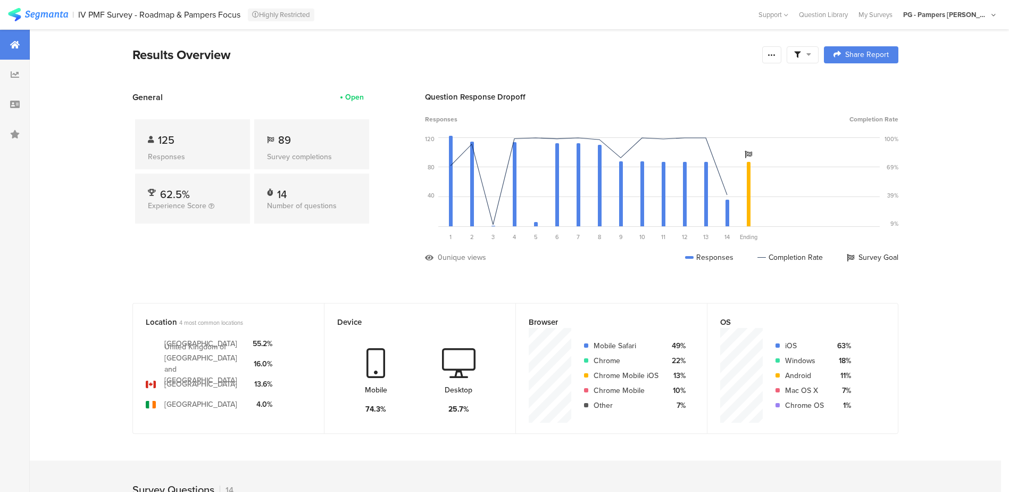
scroll to position [213, 0]
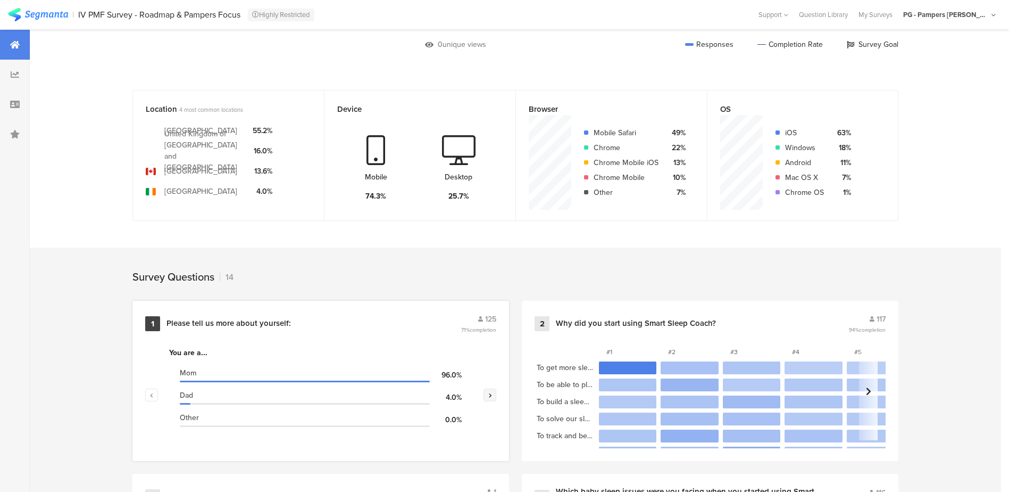
click at [492, 392] on icon "button" at bounding box center [490, 395] width 4 height 6
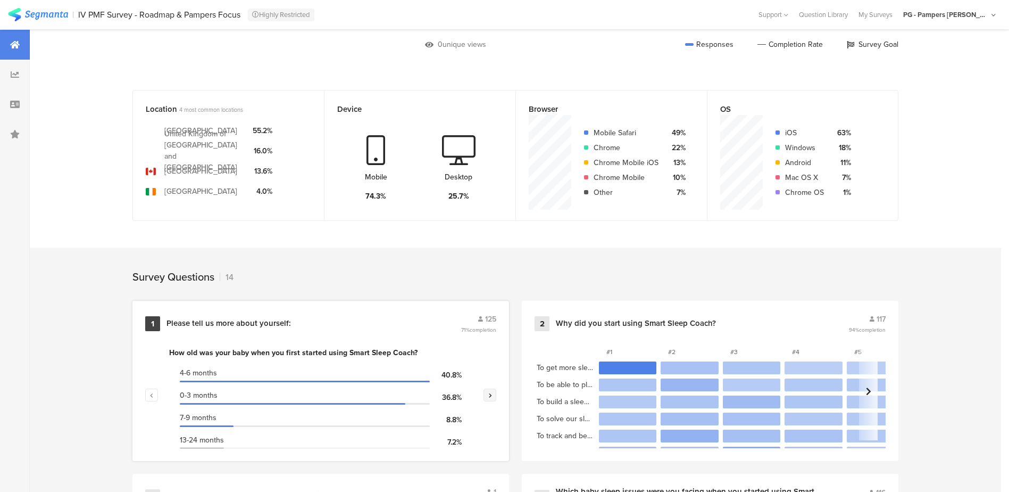
click at [492, 392] on icon "button" at bounding box center [490, 395] width 4 height 6
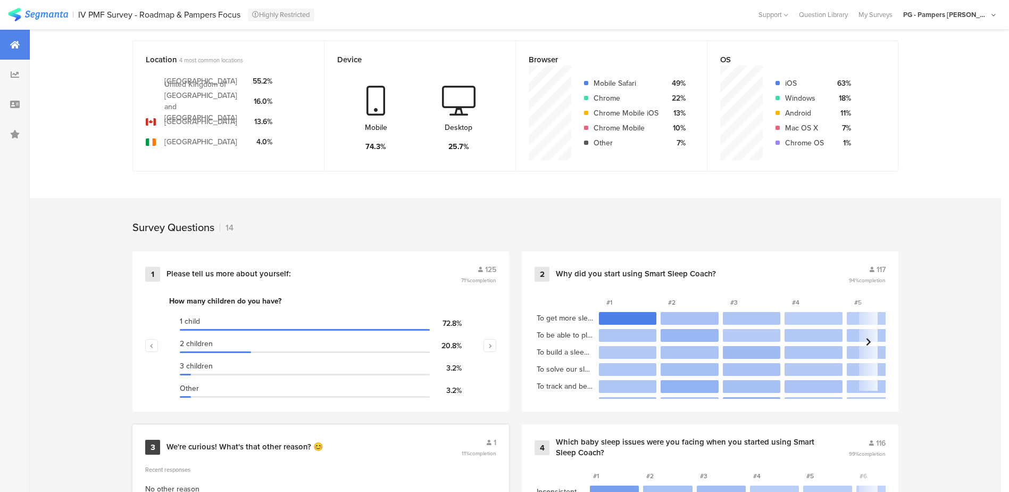
scroll to position [319, 0]
